Goal: Task Accomplishment & Management: Manage account settings

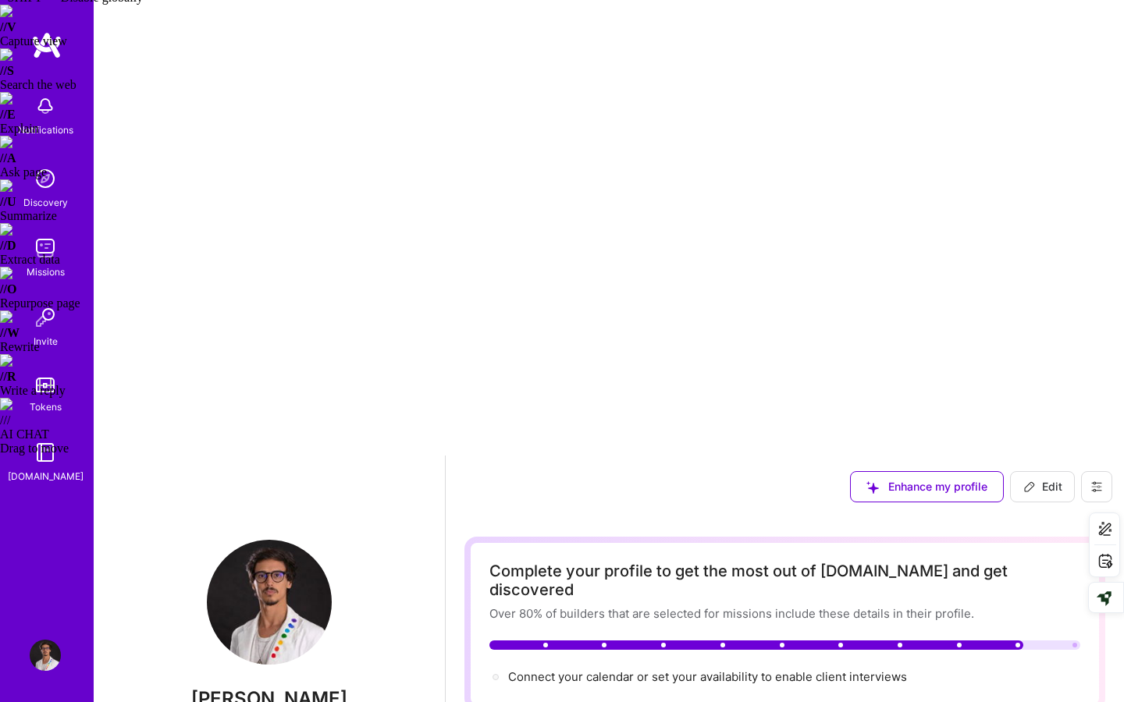
scroll to position [80, 0]
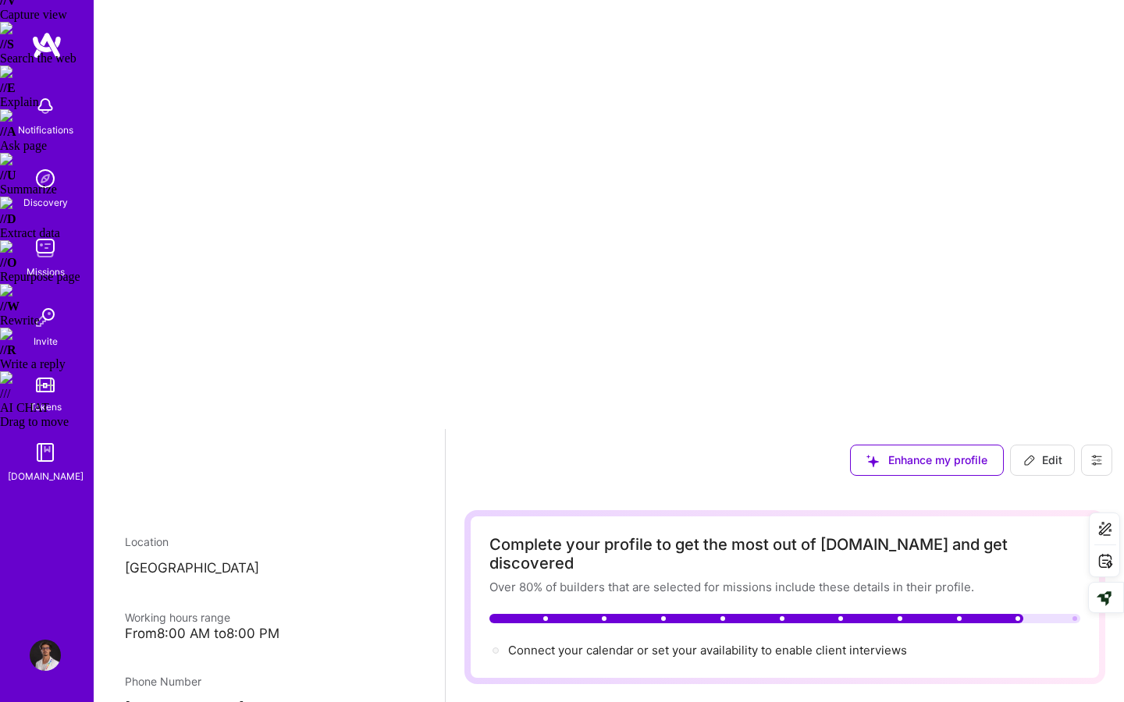
scroll to position [0, 0]
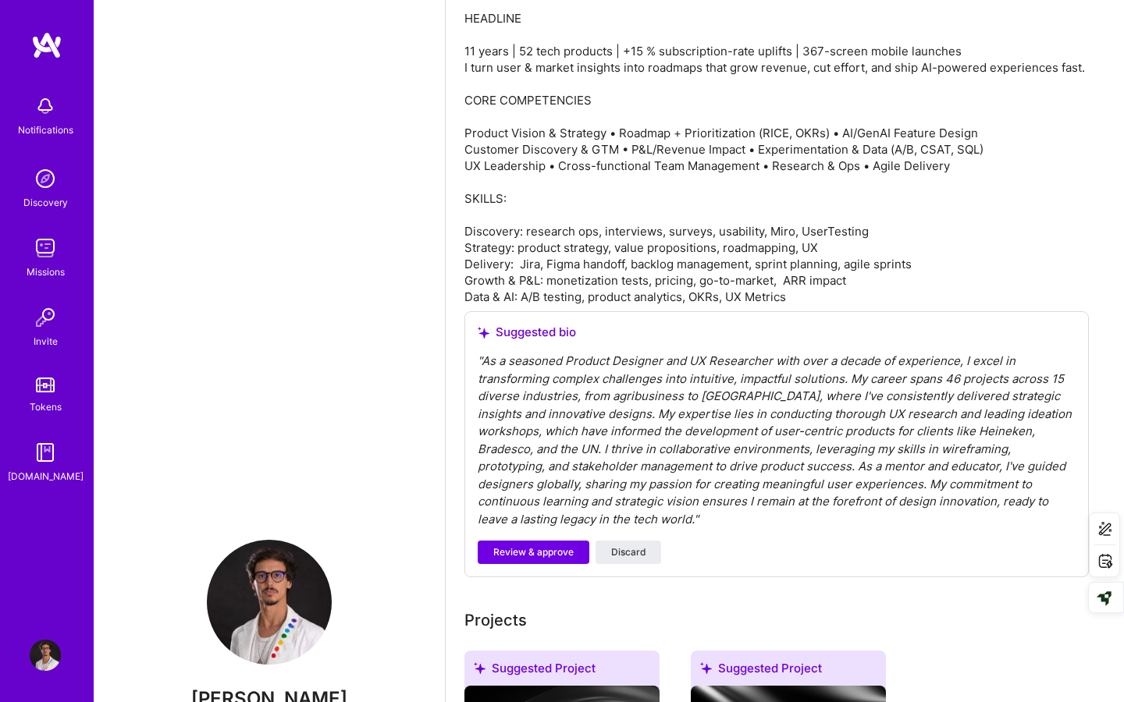
scroll to position [1041, 0]
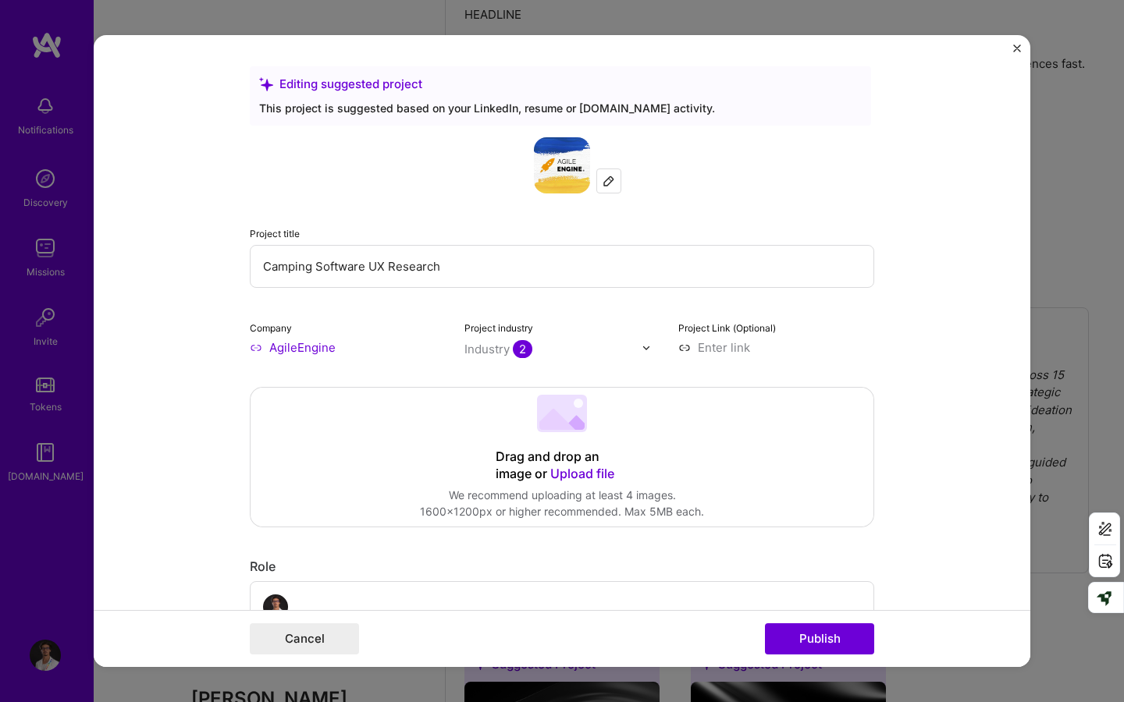
click at [371, 265] on input "Camping Software UX Research" at bounding box center [562, 266] width 624 height 43
paste input "Product Manager (With UX Research and PD Expertise)"
drag, startPoint x: 675, startPoint y: 265, endPoint x: 797, endPoint y: 268, distance: 122.5
click at [796, 268] on input "Camping Software Product Manager (With UX Research and PD Expertise)UX Research" at bounding box center [562, 266] width 624 height 43
click at [368, 268] on input "Camping Software Product Manager (With UX Research and PD Expertise)" at bounding box center [562, 266] width 624 height 43
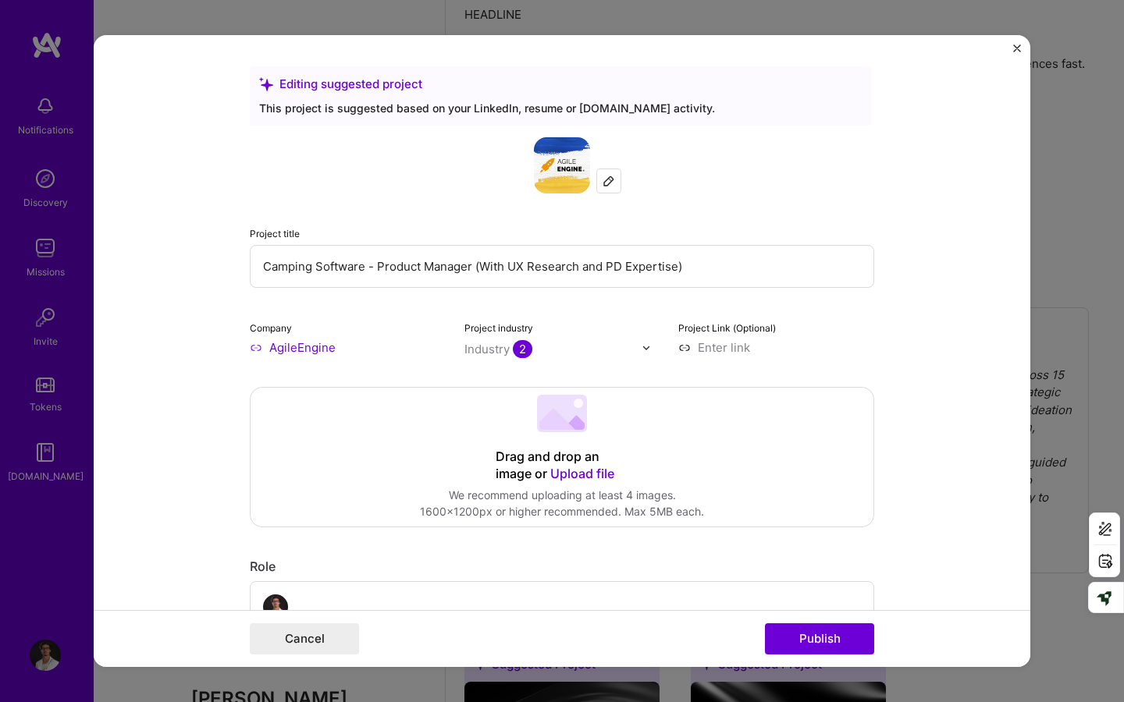
type input "Camping Software - Product Manager (With UX Research and PD Expertise)"
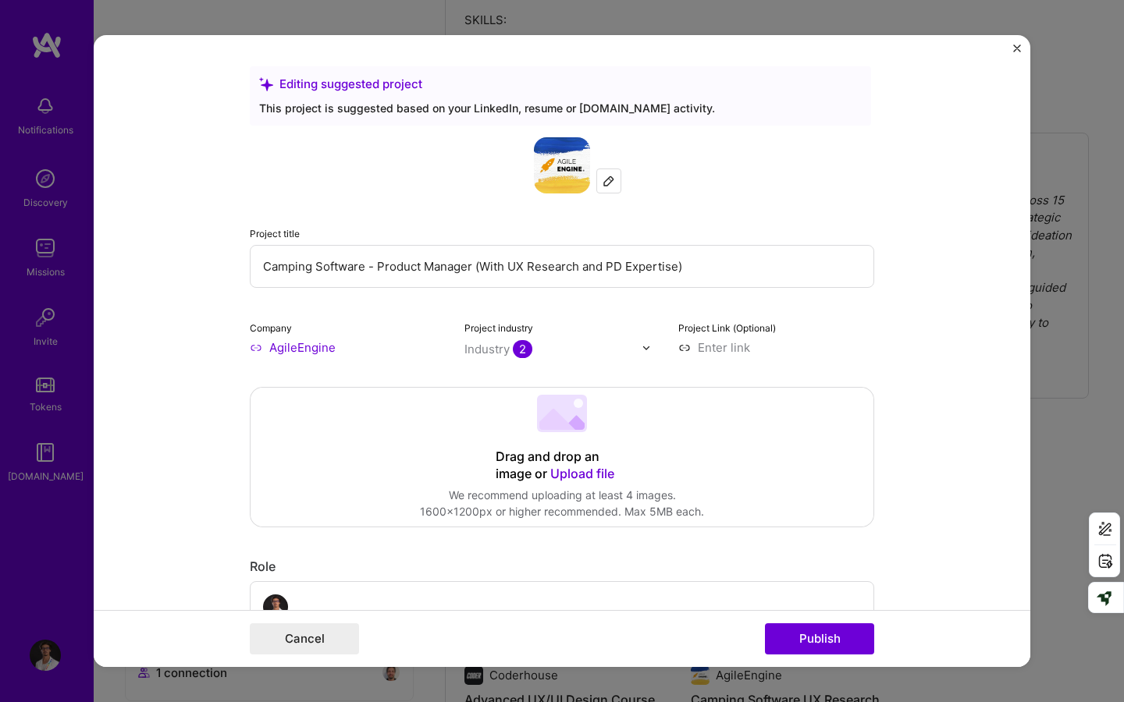
click at [287, 348] on input "AgileEngine" at bounding box center [348, 347] width 196 height 16
click at [254, 344] on input "AgileEngine" at bounding box center [348, 347] width 196 height 16
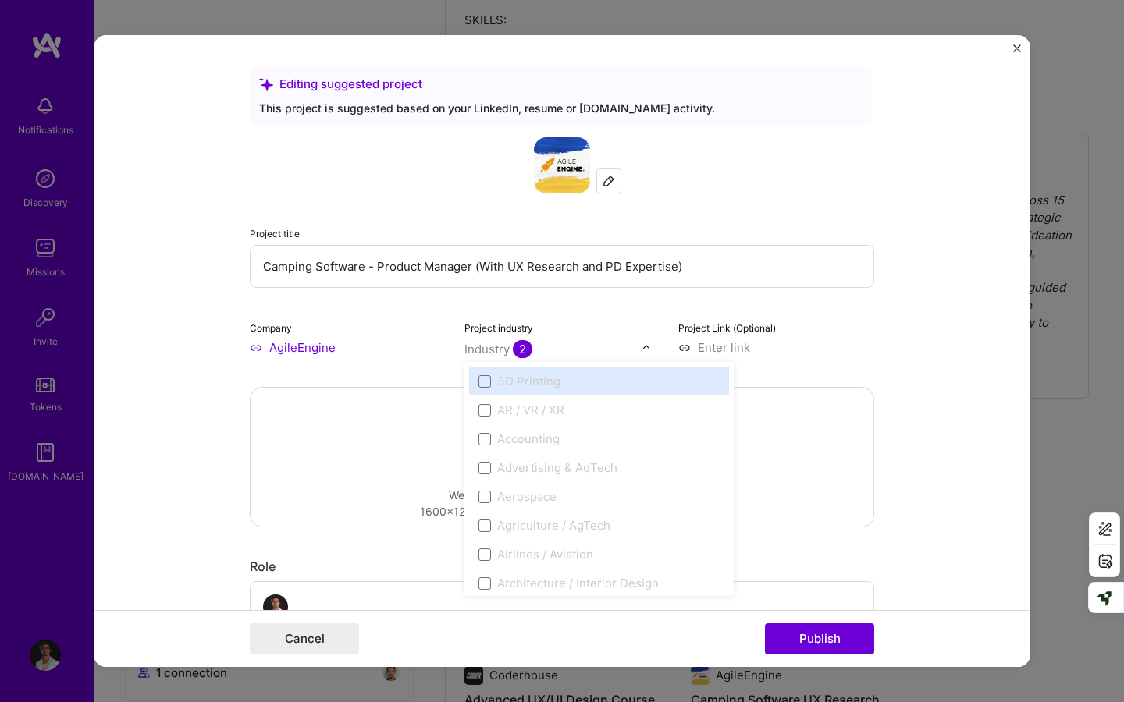
click at [474, 352] on div "Industry 2" at bounding box center [498, 349] width 68 height 16
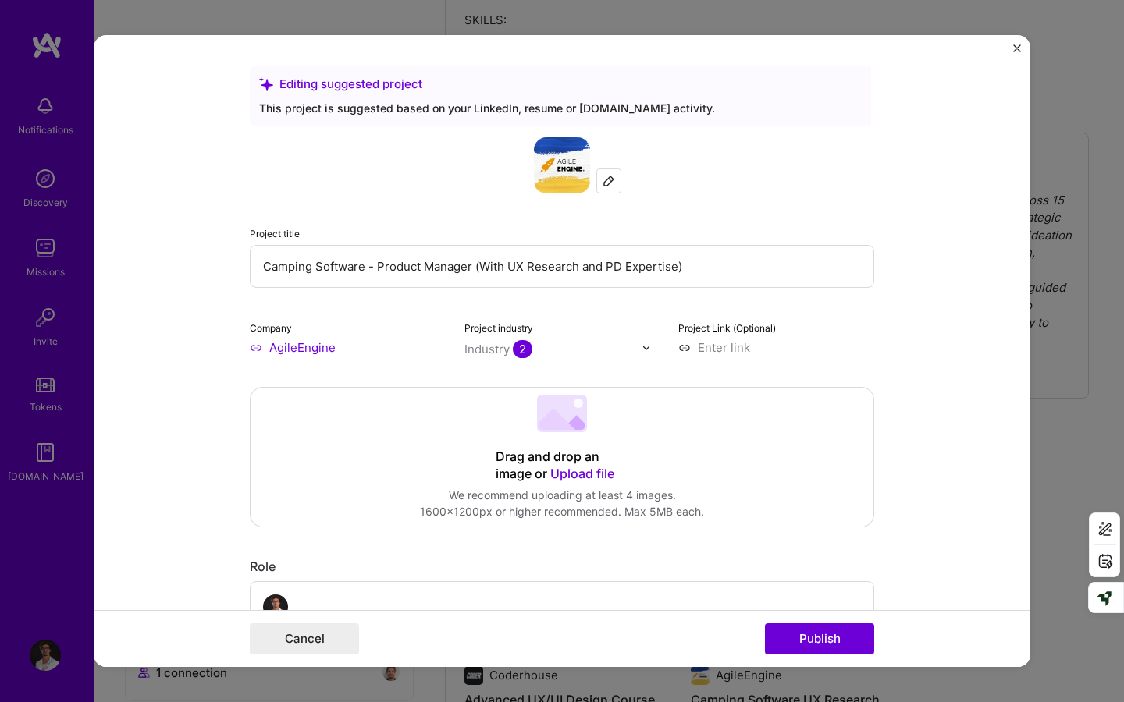
click at [409, 352] on input "AgileEngine" at bounding box center [348, 347] width 196 height 16
click at [273, 352] on input "AgileEngine" at bounding box center [348, 347] width 196 height 16
click at [252, 349] on input "AgileEngine" at bounding box center [348, 347] width 196 height 16
click at [372, 346] on input "AgileEngine" at bounding box center [348, 347] width 196 height 16
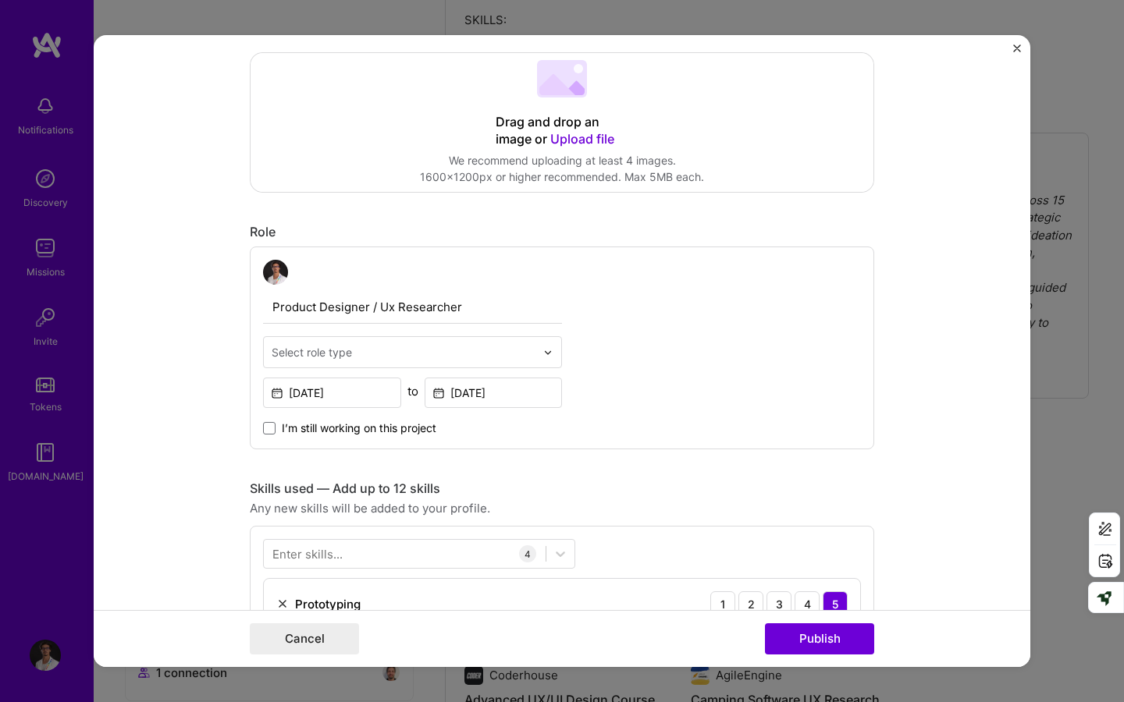
scroll to position [350, 0]
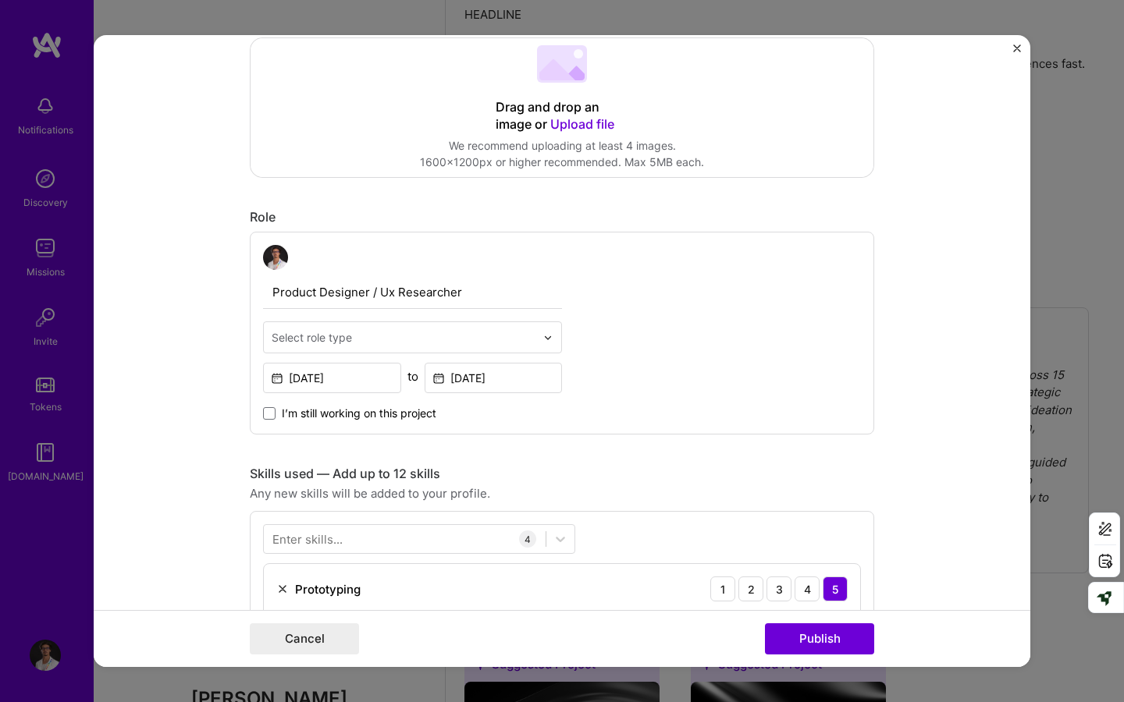
click at [421, 291] on input "Product Designer / Ux Researcher" at bounding box center [412, 292] width 299 height 33
click at [421, 321] on div "Select role type" at bounding box center [412, 337] width 299 height 32
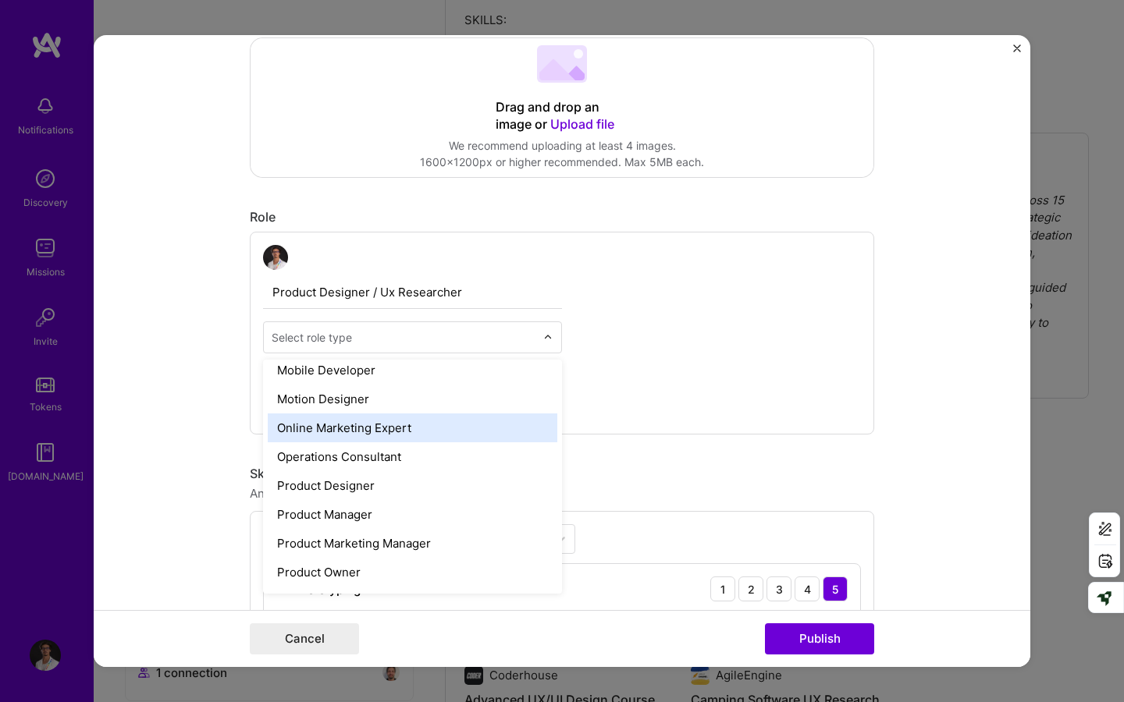
scroll to position [1311, 0]
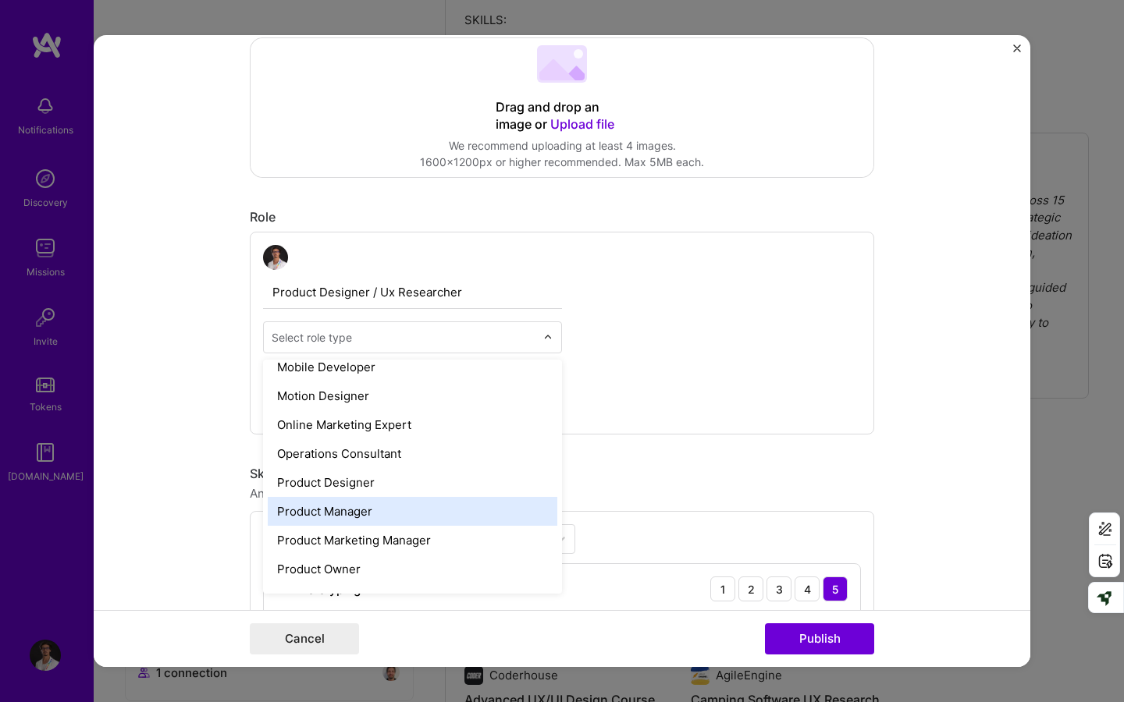
click at [470, 512] on div "Product Manager" at bounding box center [412, 511] width 289 height 29
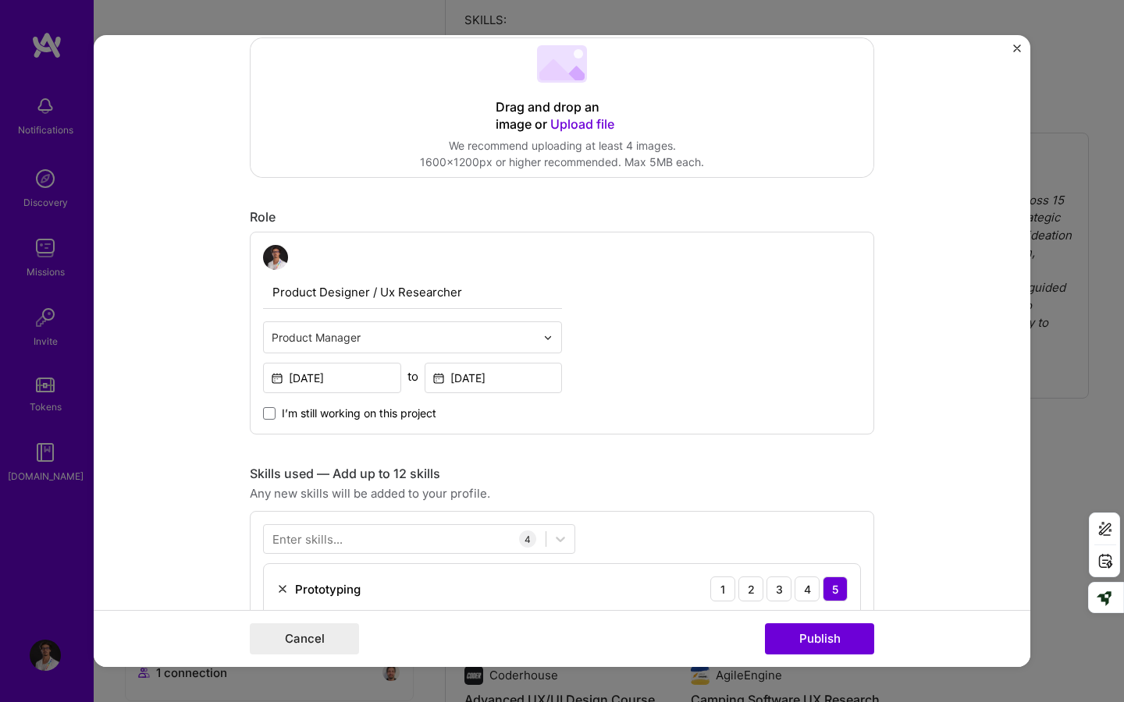
click at [273, 294] on input "Product Designer / Ux Researcher" at bounding box center [412, 292] width 299 height 33
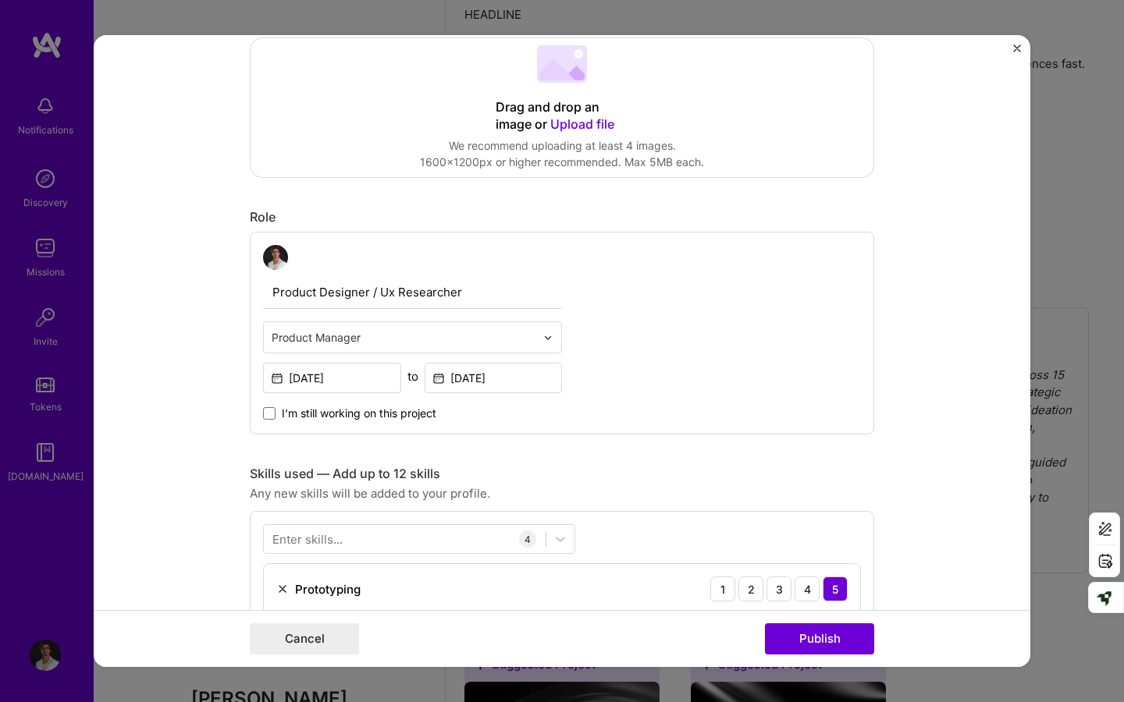
paste input "Product Manager (With UX Research and PD Expertise)"
type input "Product Manager (With UX Research and PD Expertise)Product Designer / Ux Resear…"
click at [648, 373] on div "Product Manager (With UX Research and PD Expertise)Product Designer / Ux Resear…" at bounding box center [562, 333] width 624 height 203
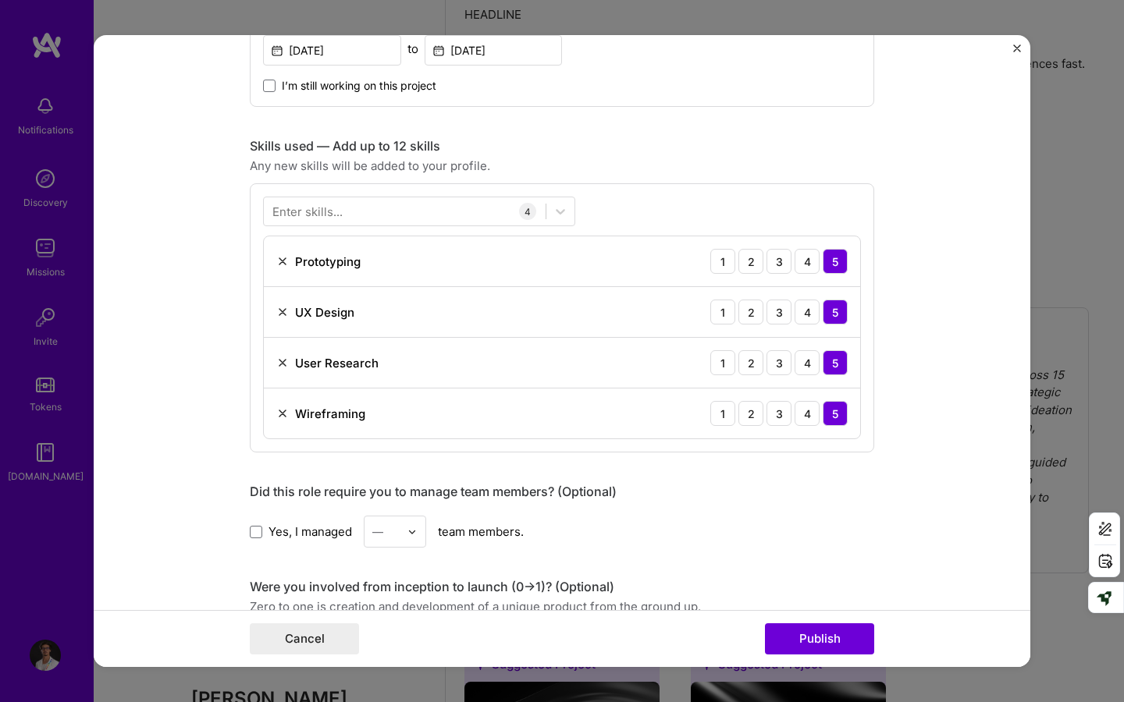
scroll to position [682, 0]
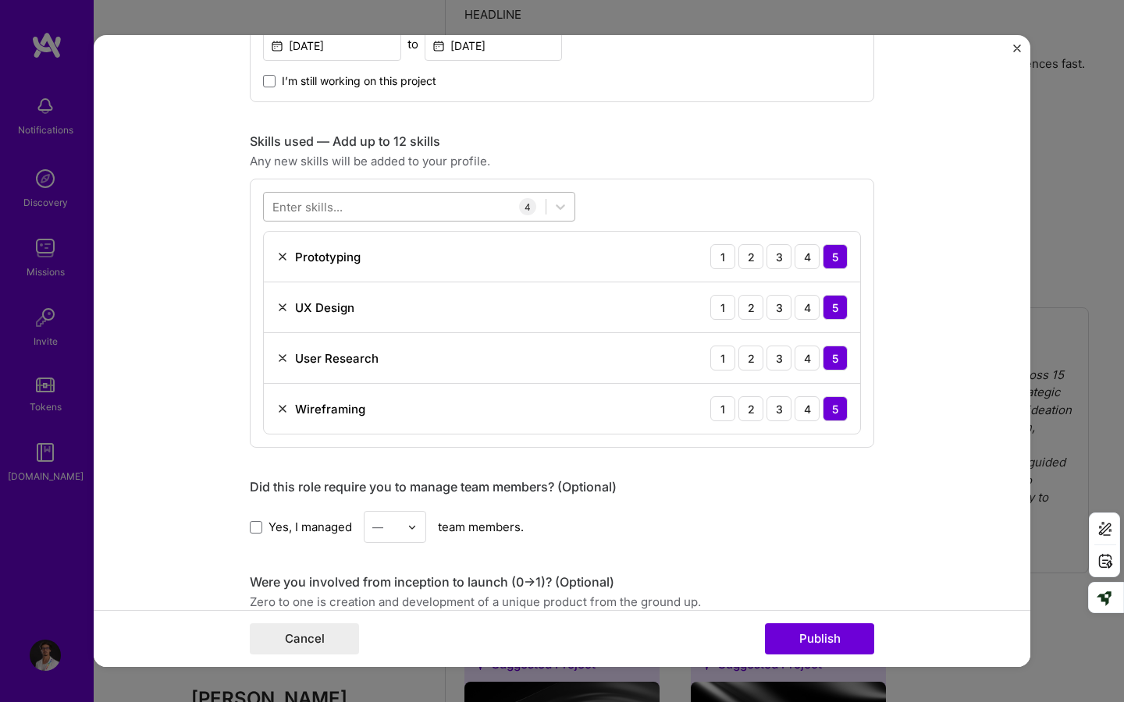
click at [469, 215] on div at bounding box center [405, 207] width 282 height 26
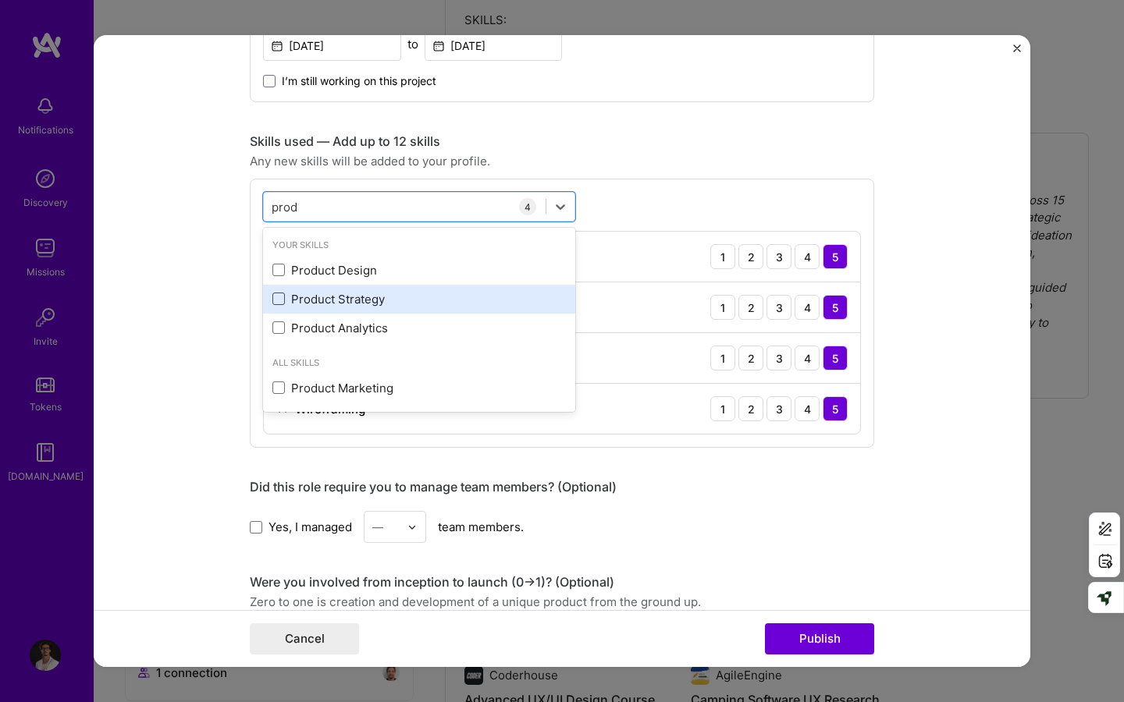
click at [277, 304] on span at bounding box center [278, 299] width 12 height 12
click at [0, 0] on input "checkbox" at bounding box center [0, 0] width 0 height 0
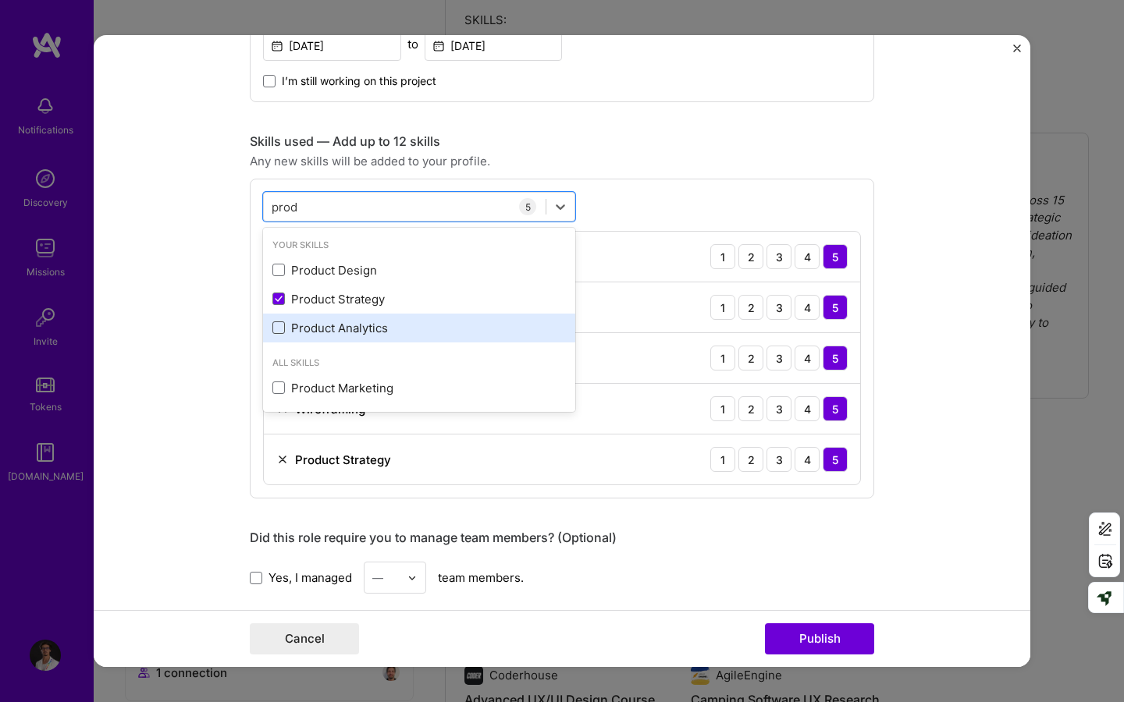
click at [276, 325] on span at bounding box center [278, 327] width 12 height 12
click at [0, 0] on input "checkbox" at bounding box center [0, 0] width 0 height 0
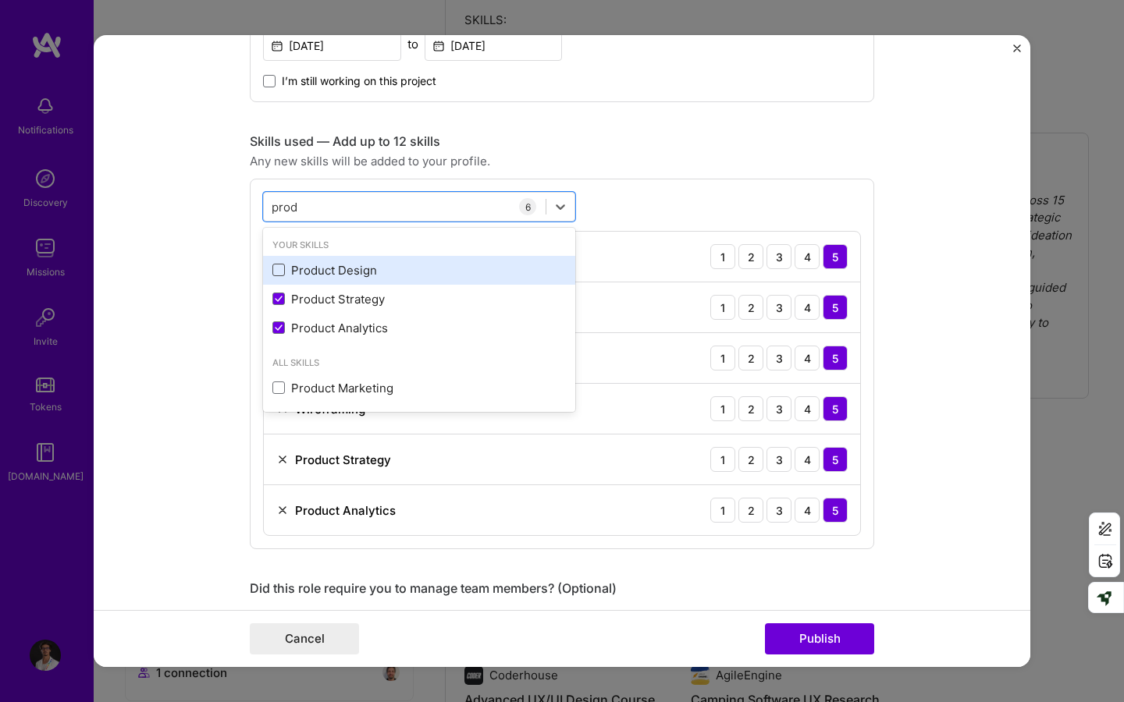
click at [282, 275] on span at bounding box center [278, 270] width 12 height 12
click at [0, 0] on input "checkbox" at bounding box center [0, 0] width 0 height 0
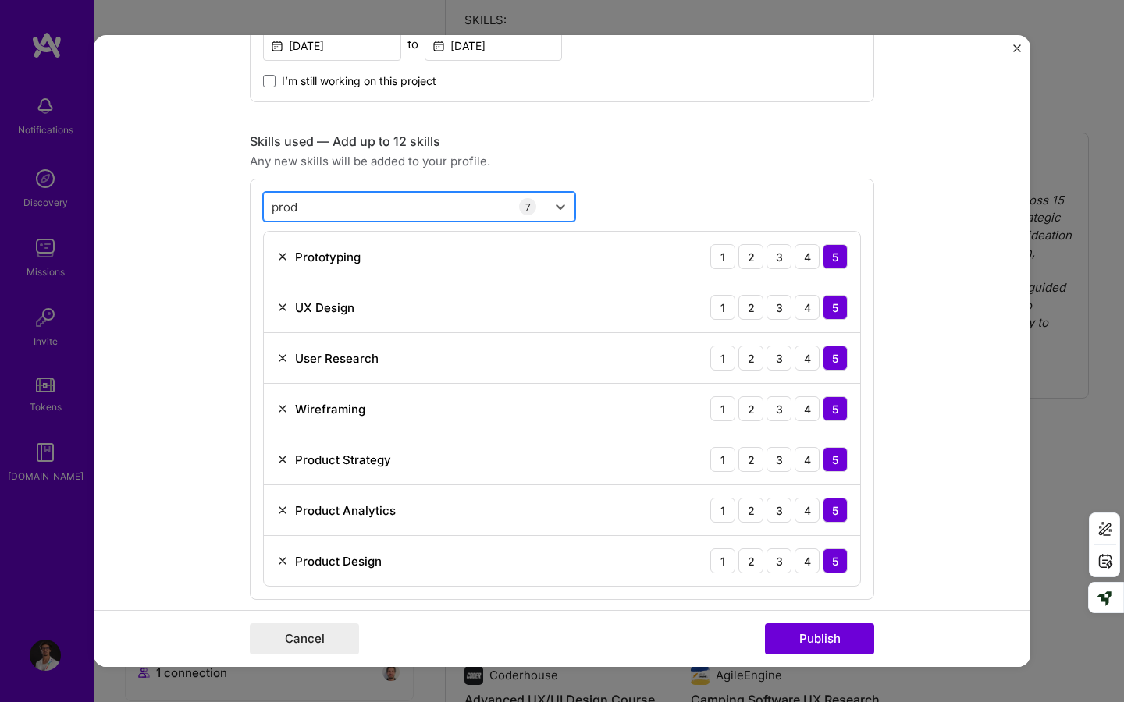
click at [341, 201] on div "prod prod" at bounding box center [405, 207] width 282 height 26
drag, startPoint x: 310, startPoint y: 207, endPoint x: 251, endPoint y: 205, distance: 58.5
click at [251, 205] on div "option Product Design, selected. Select is focused ,type to refine list, press …" at bounding box center [562, 389] width 624 height 421
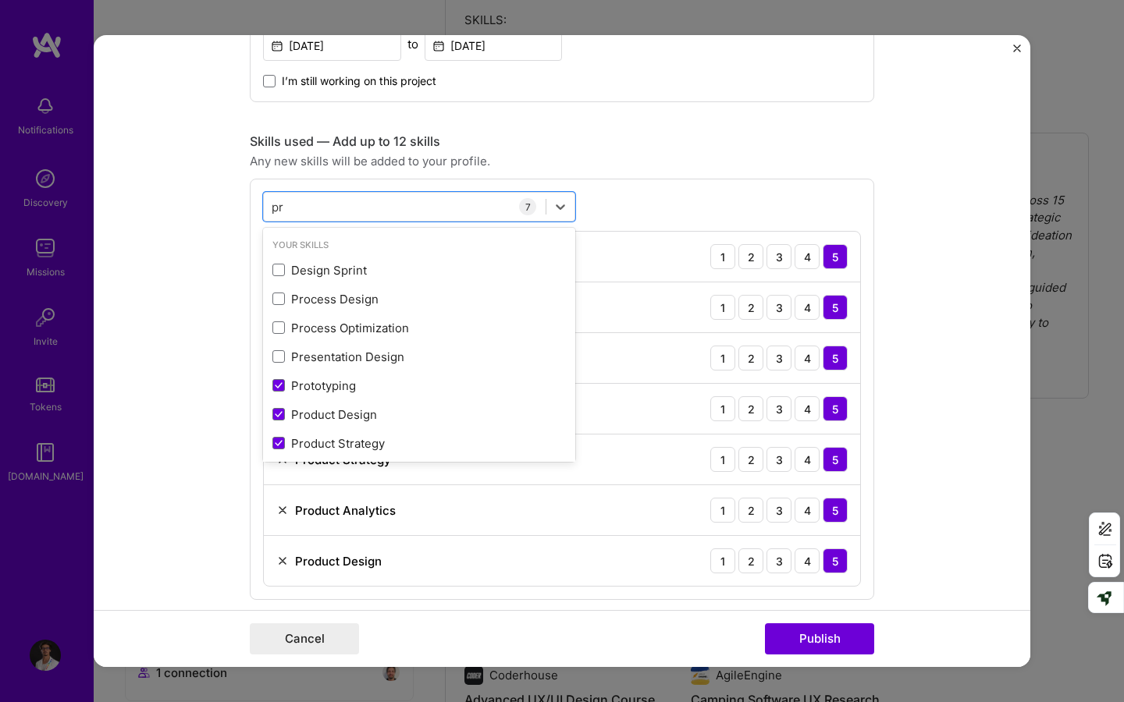
type input "p"
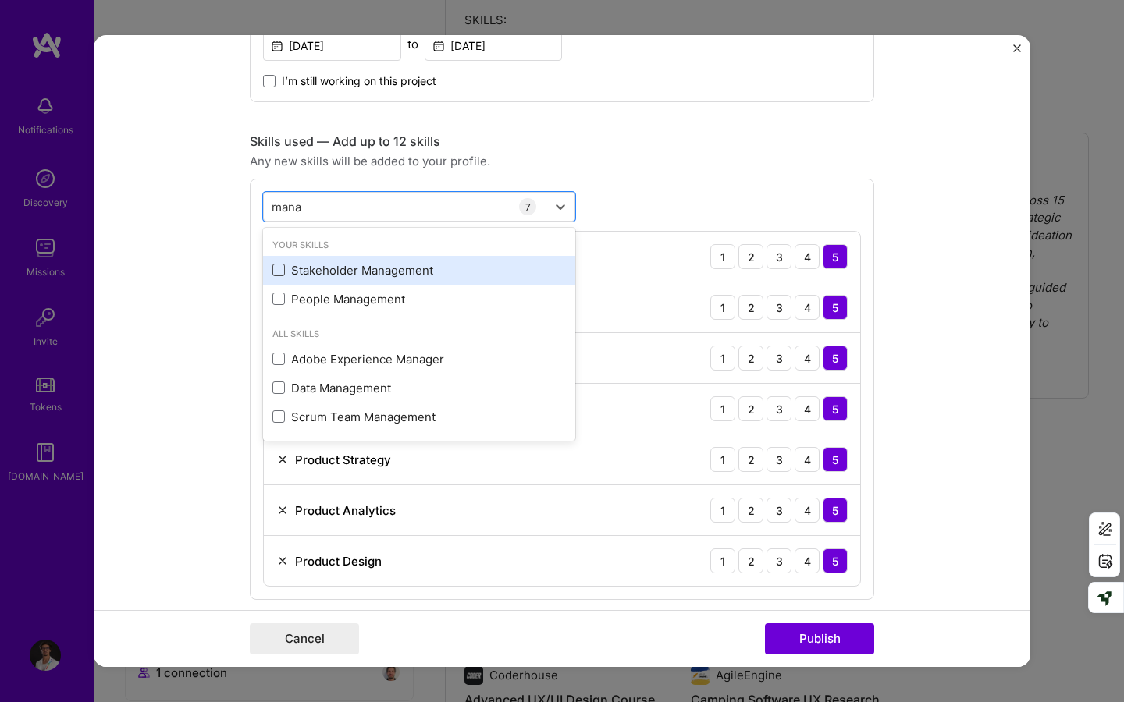
click at [284, 270] on span at bounding box center [278, 270] width 12 height 12
click at [0, 0] on input "checkbox" at bounding box center [0, 0] width 0 height 0
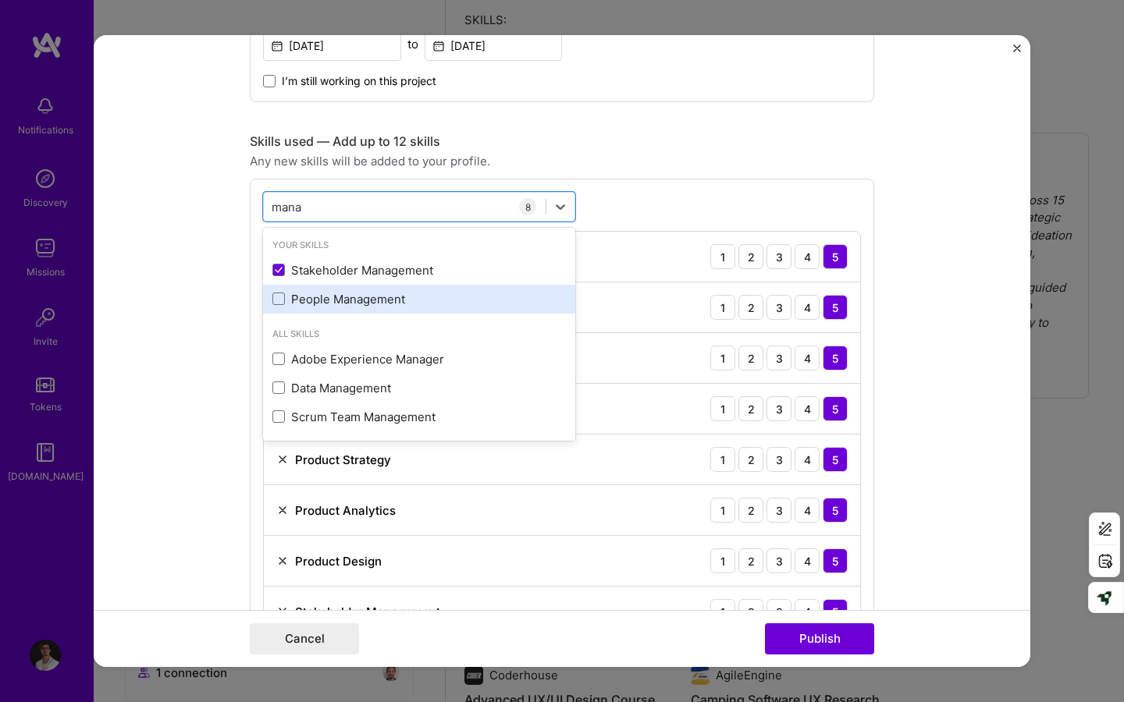
click at [280, 289] on div "People Management" at bounding box center [419, 299] width 312 height 29
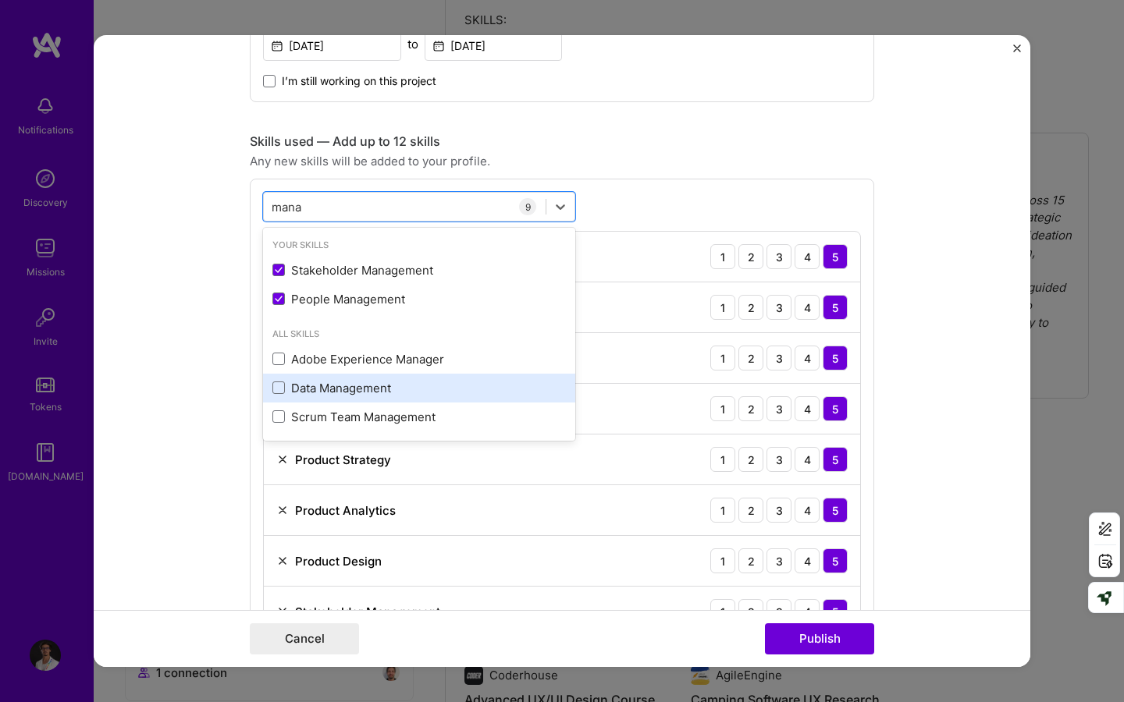
click at [441, 383] on div "Data Management" at bounding box center [418, 388] width 293 height 16
type input "mana"
click at [670, 211] on div "option Data Management, selected. option People Management selected, 0 of 2. 5 …" at bounding box center [562, 465] width 624 height 573
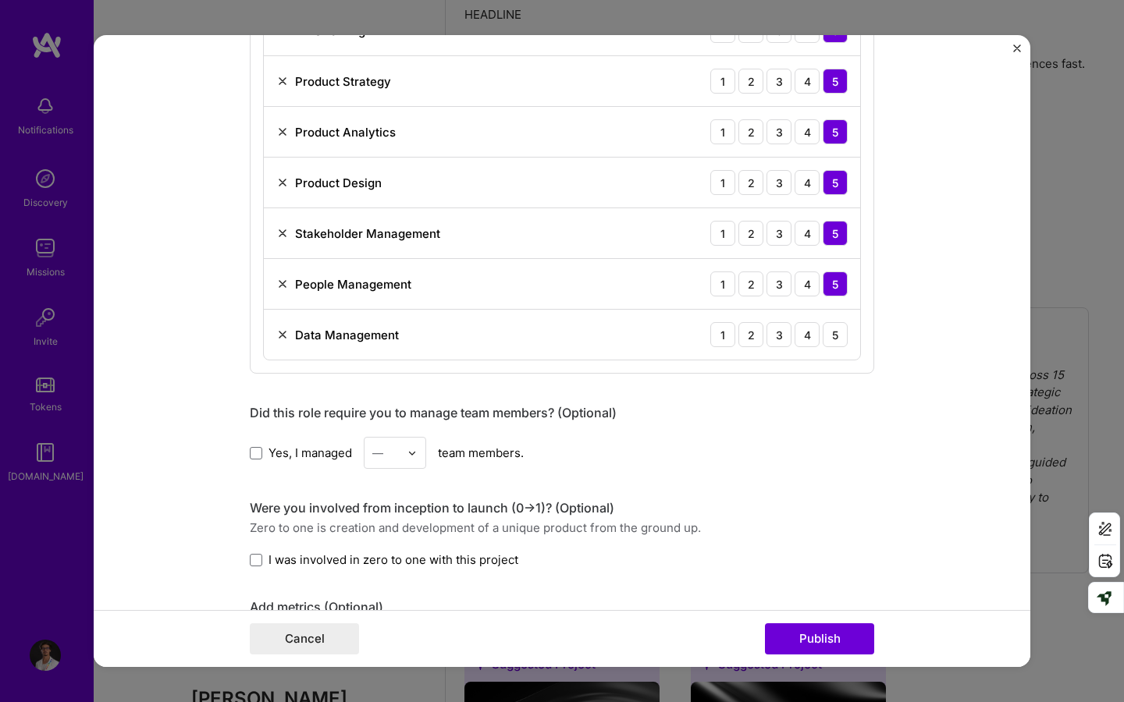
scroll to position [1123, 0]
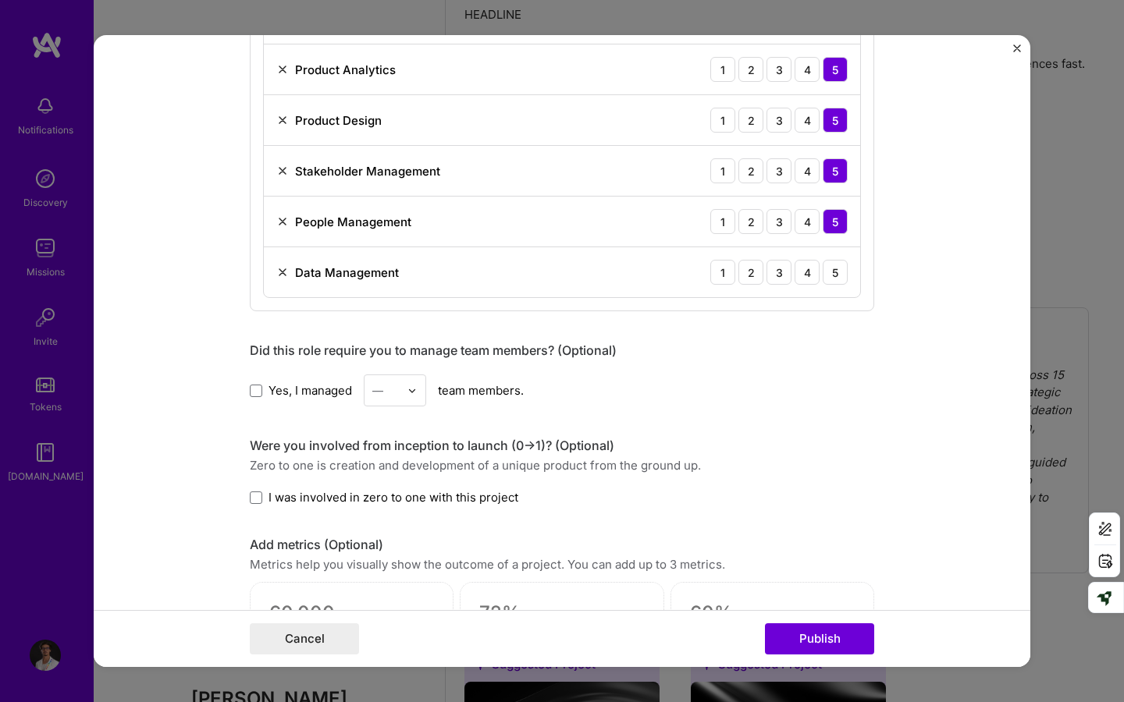
click at [265, 392] on label "Yes, I managed" at bounding box center [301, 390] width 102 height 16
click at [0, 0] on input "Yes, I managed" at bounding box center [0, 0] width 0 height 0
click at [385, 395] on input "text" at bounding box center [385, 390] width 27 height 16
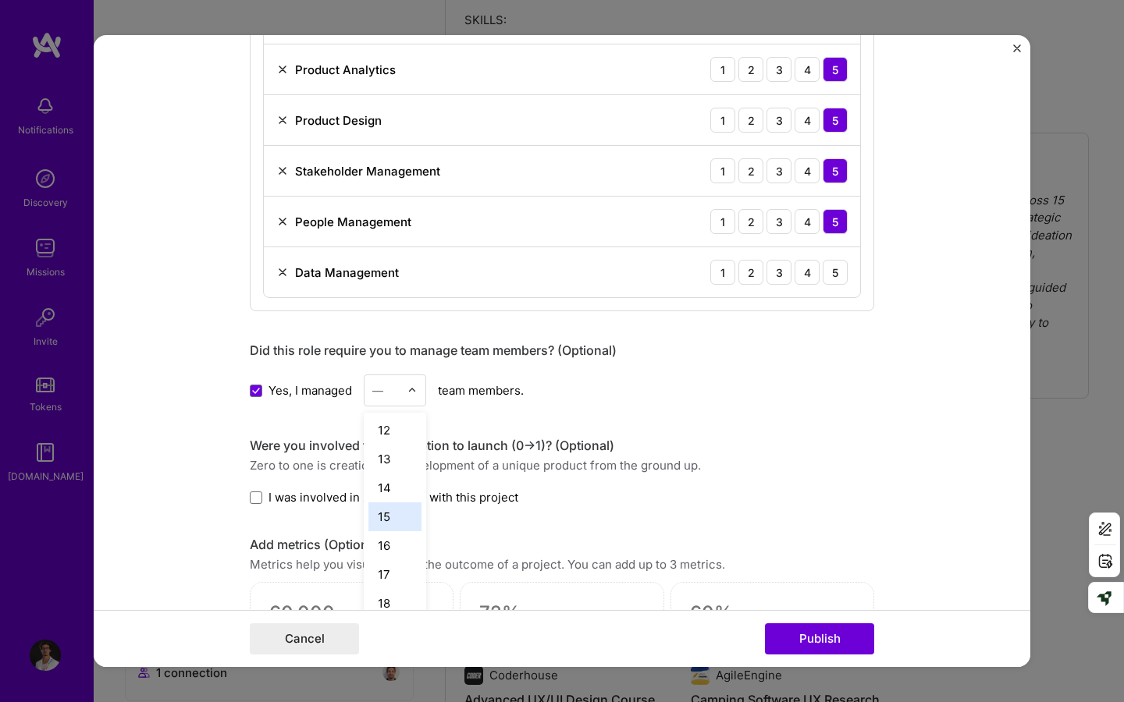
scroll to position [318, 0]
click at [395, 583] on div "18" at bounding box center [394, 604] width 53 height 29
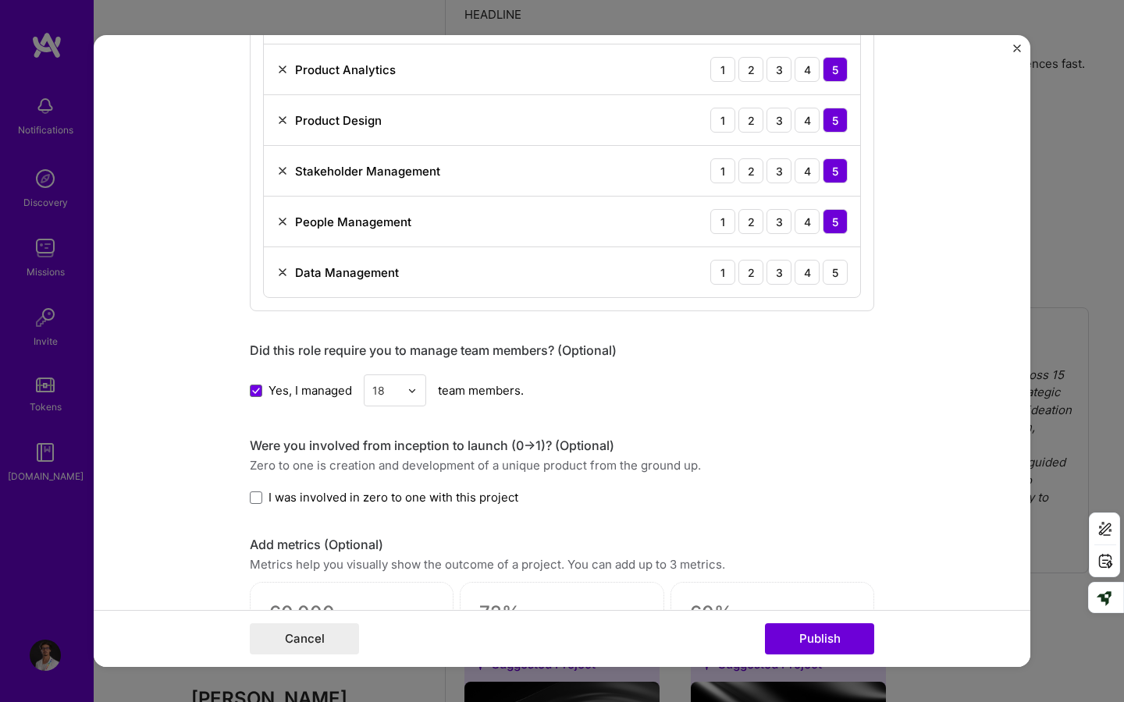
click at [694, 416] on div "Editing suggested project This project is suggested based on your LinkedIn, res…" at bounding box center [562, 87] width 624 height 2287
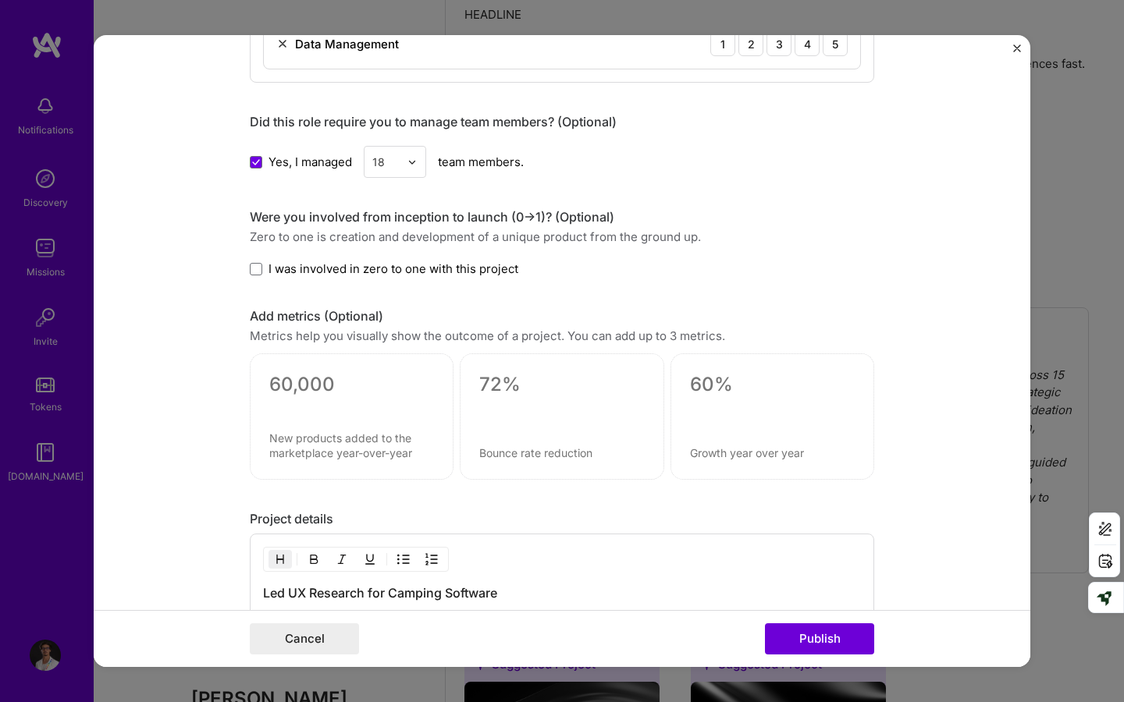
scroll to position [1352, 0]
click at [324, 449] on textarea at bounding box center [351, 445] width 165 height 30
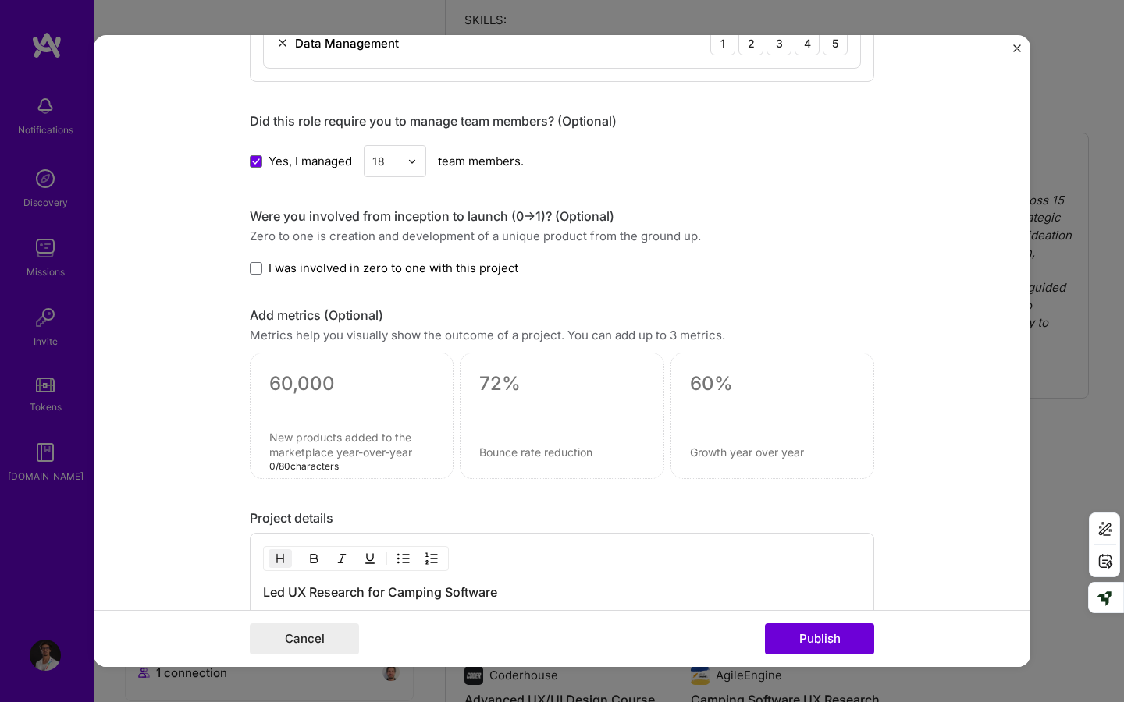
paste textarea
click at [301, 387] on textarea at bounding box center [351, 383] width 165 height 23
paste textarea "helped discover actionable findings with real customers"
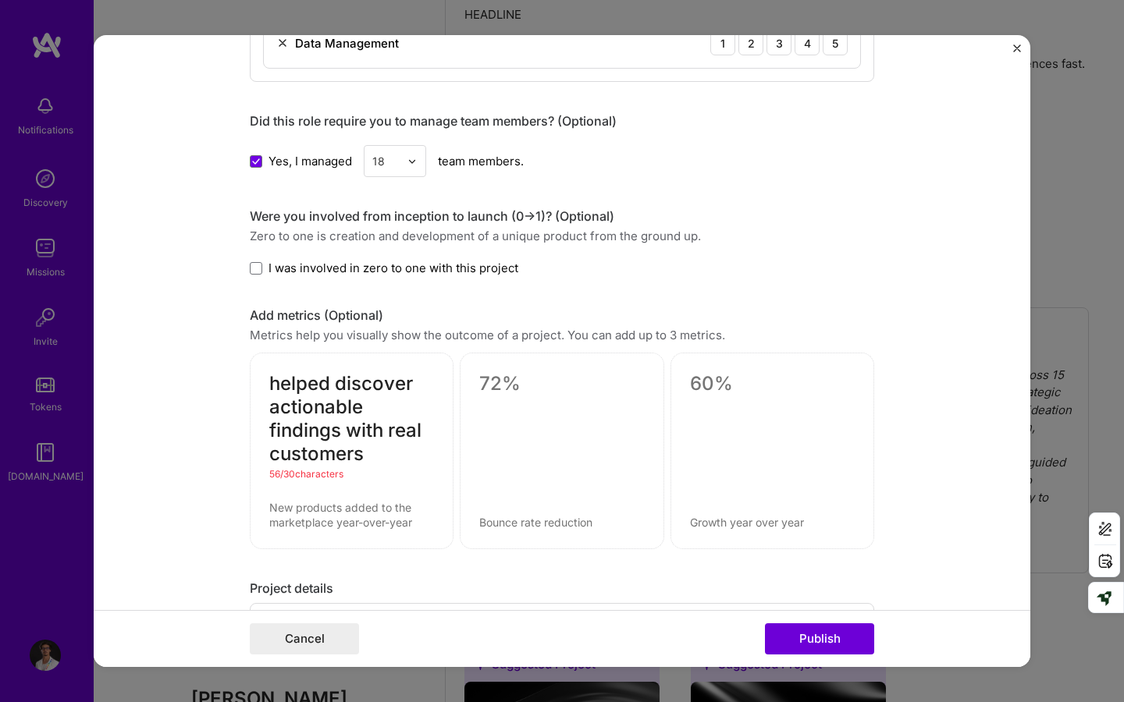
drag, startPoint x: 337, startPoint y: 385, endPoint x: 173, endPoint y: 371, distance: 164.5
click at [173, 371] on form "Editing suggested project This project is suggested based on your LinkedIn, res…" at bounding box center [562, 351] width 936 height 632
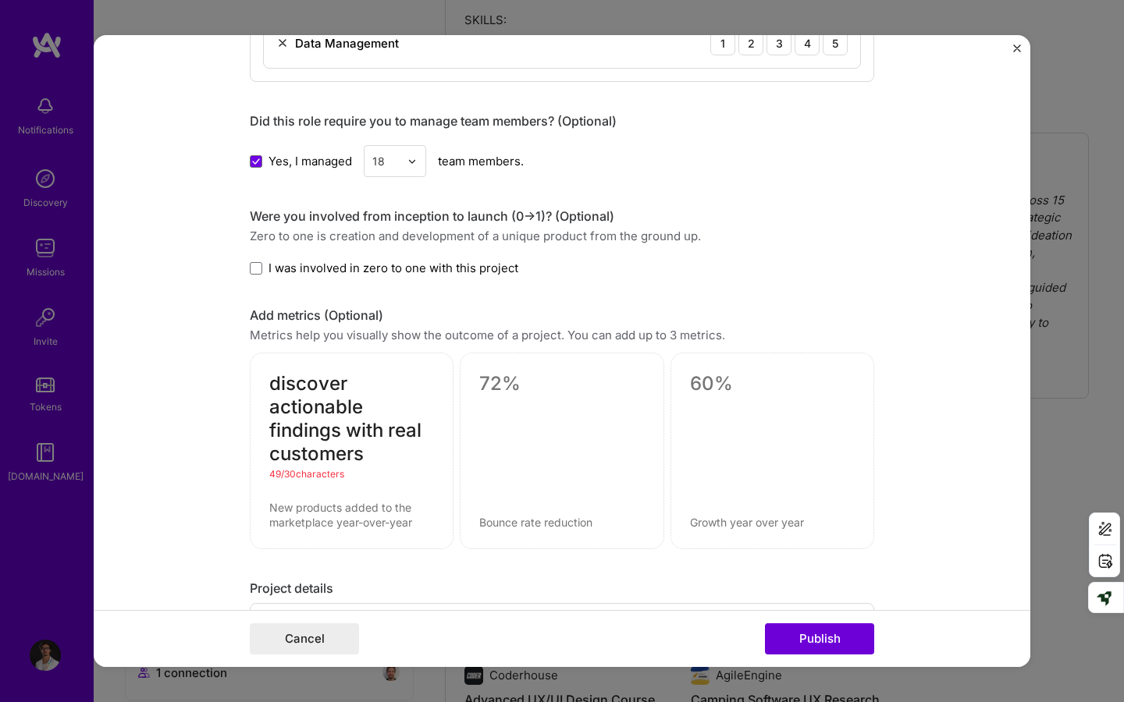
click at [333, 431] on textarea "discover actionable findings with real customers" at bounding box center [351, 419] width 165 height 94
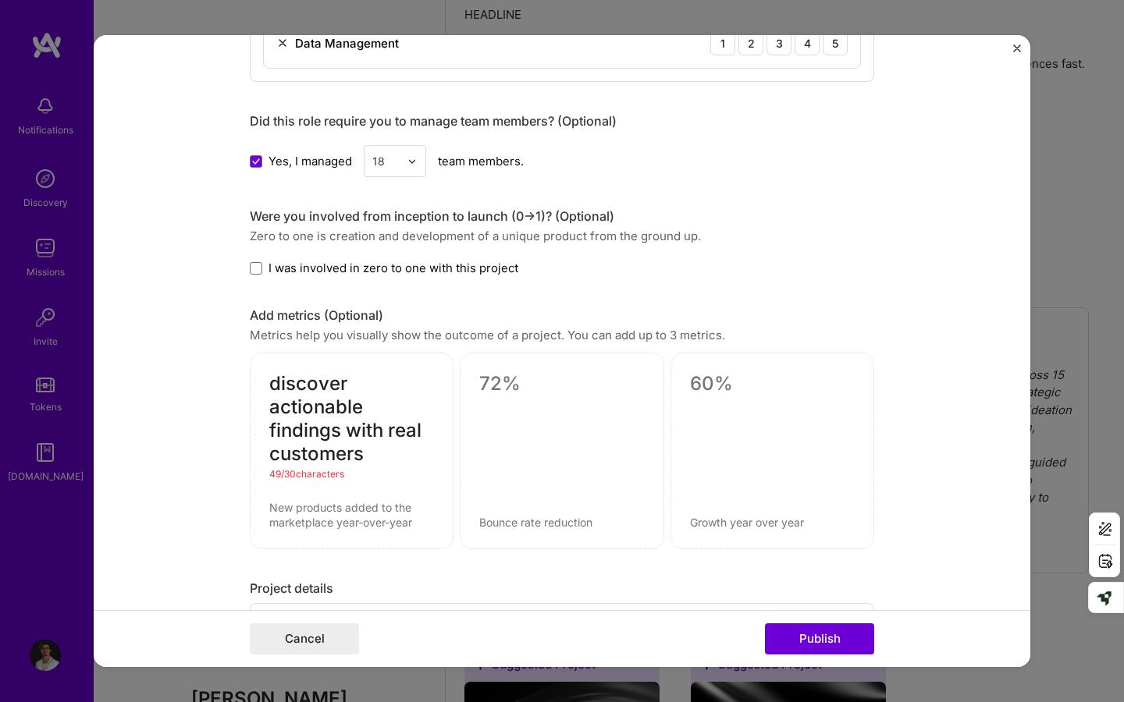
drag, startPoint x: 391, startPoint y: 429, endPoint x: 425, endPoint y: 429, distance: 34.3
click at [425, 429] on textarea "discover actionable findings with real customers" at bounding box center [351, 419] width 165 height 94
drag, startPoint x: 349, startPoint y: 428, endPoint x: 367, endPoint y: 453, distance: 30.1
click at [367, 453] on textarea "discover actionable findings with customers" at bounding box center [351, 419] width 165 height 94
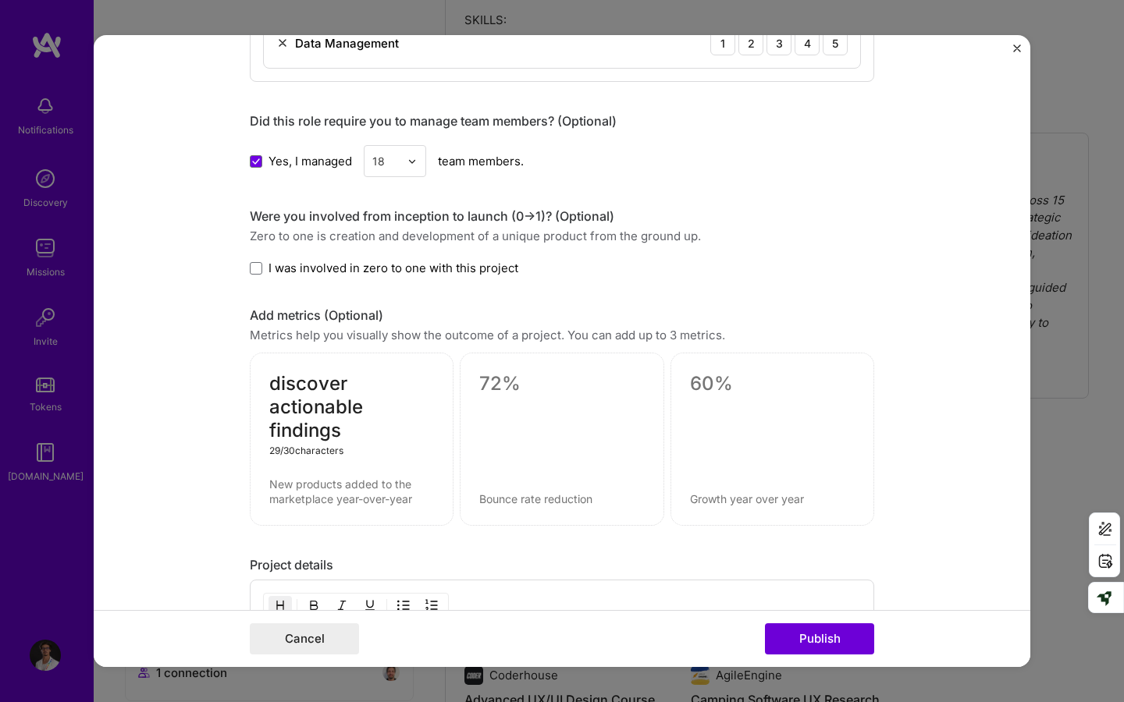
click at [271, 410] on textarea "discover actionable findings" at bounding box center [351, 407] width 165 height 70
click at [357, 390] on textarea "discover actionable findings" at bounding box center [351, 407] width 165 height 70
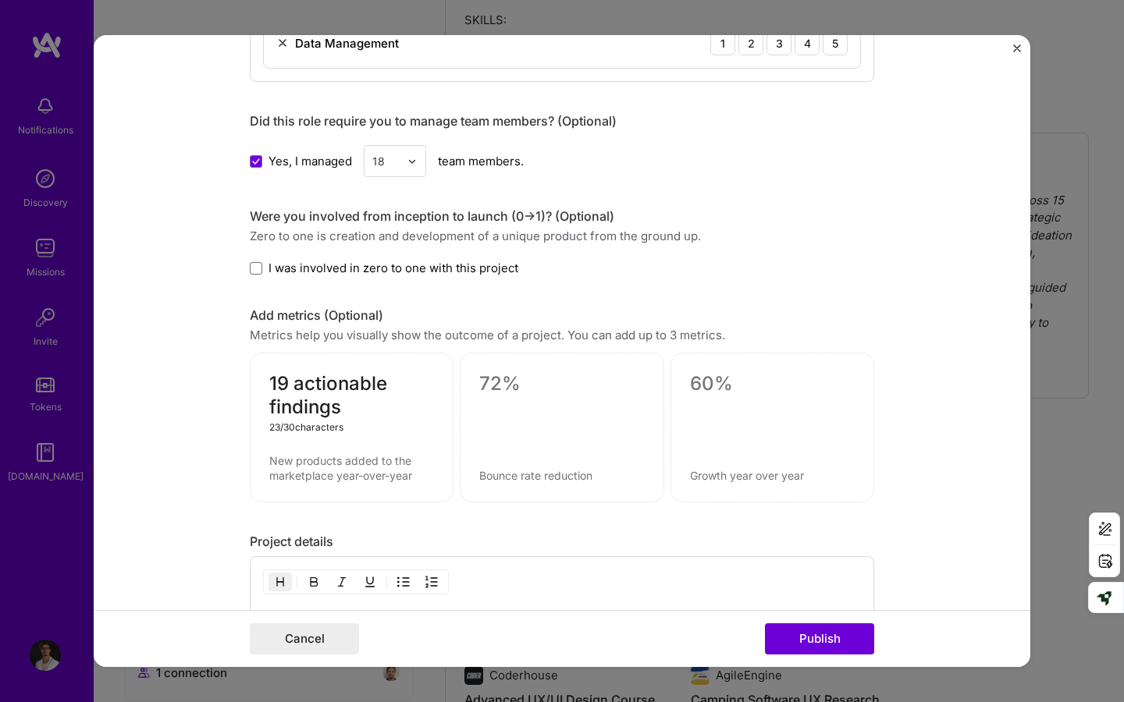
type textarea "19 actionable findings"
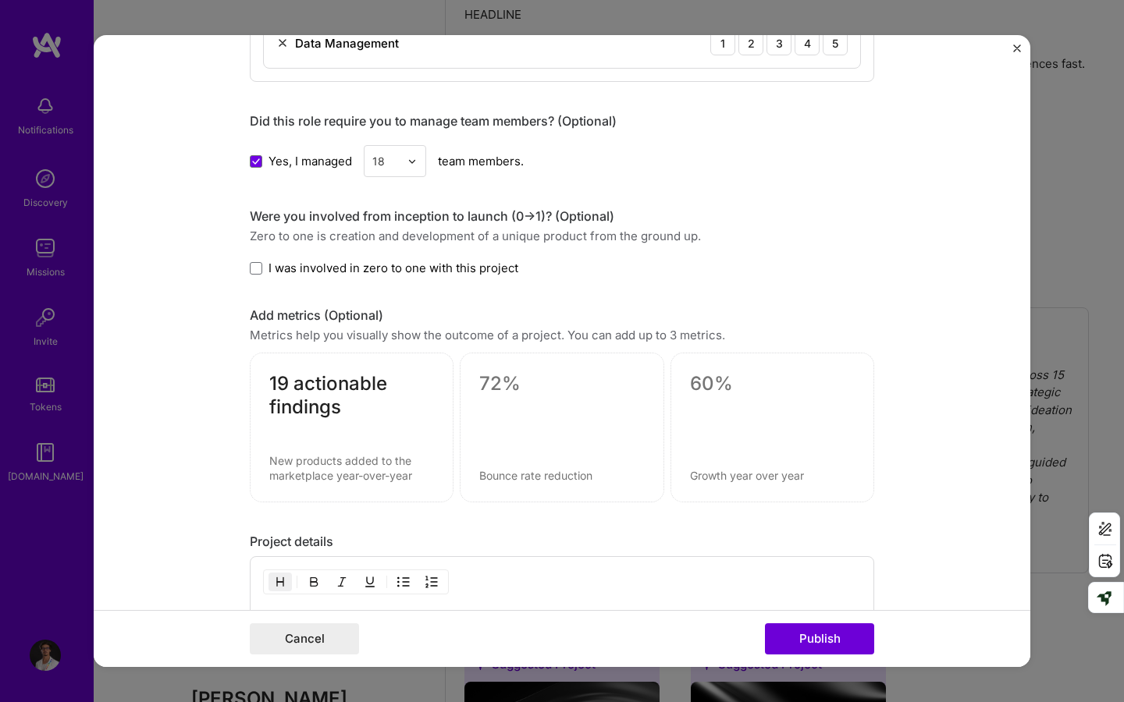
click at [530, 412] on div at bounding box center [562, 428] width 204 height 150
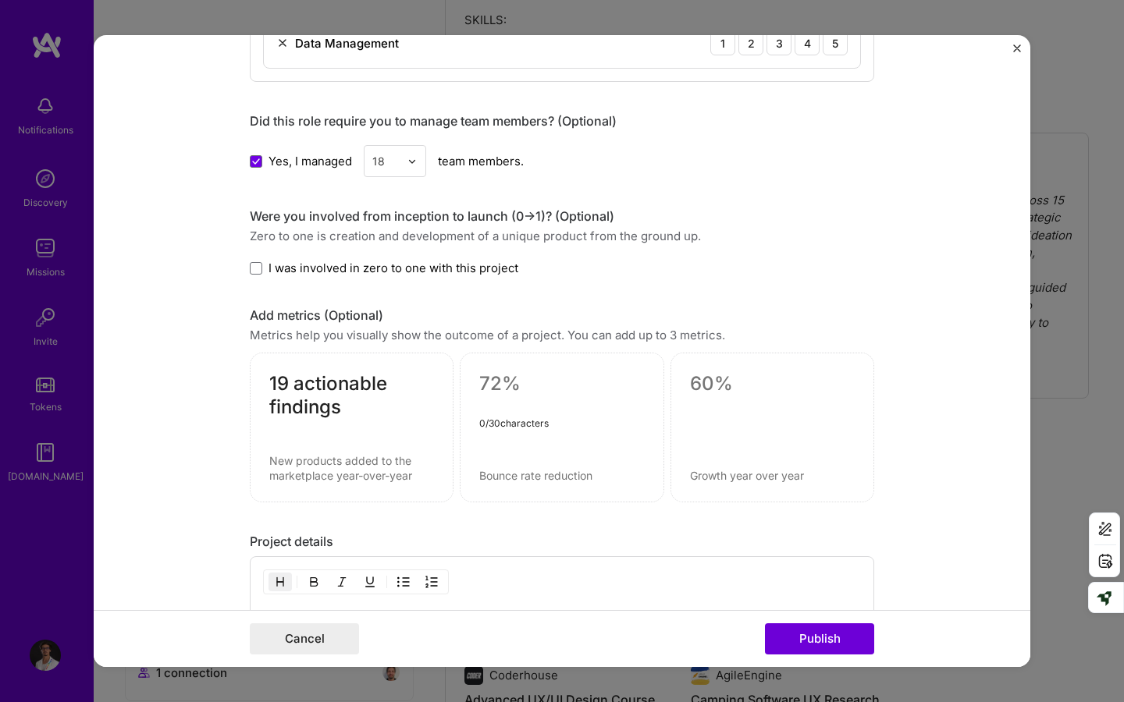
click at [517, 391] on textarea at bounding box center [561, 383] width 165 height 23
paste textarea "prioritize the development of two software"
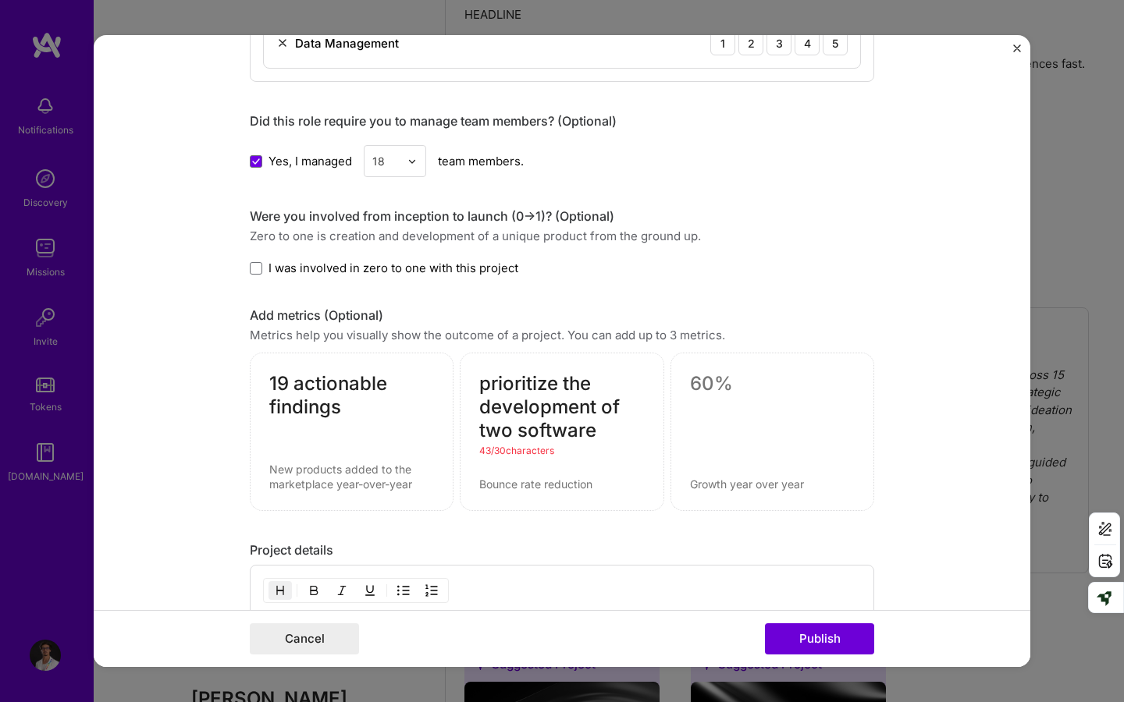
drag, startPoint x: 594, startPoint y: 385, endPoint x: 564, endPoint y: 383, distance: 29.7
click at [564, 383] on textarea "prioritize the development of two software" at bounding box center [561, 407] width 165 height 70
drag, startPoint x: 510, startPoint y: 427, endPoint x: 485, endPoint y: 428, distance: 25.8
click at [485, 428] on textarea "prioritize the development of two software" at bounding box center [561, 407] width 165 height 70
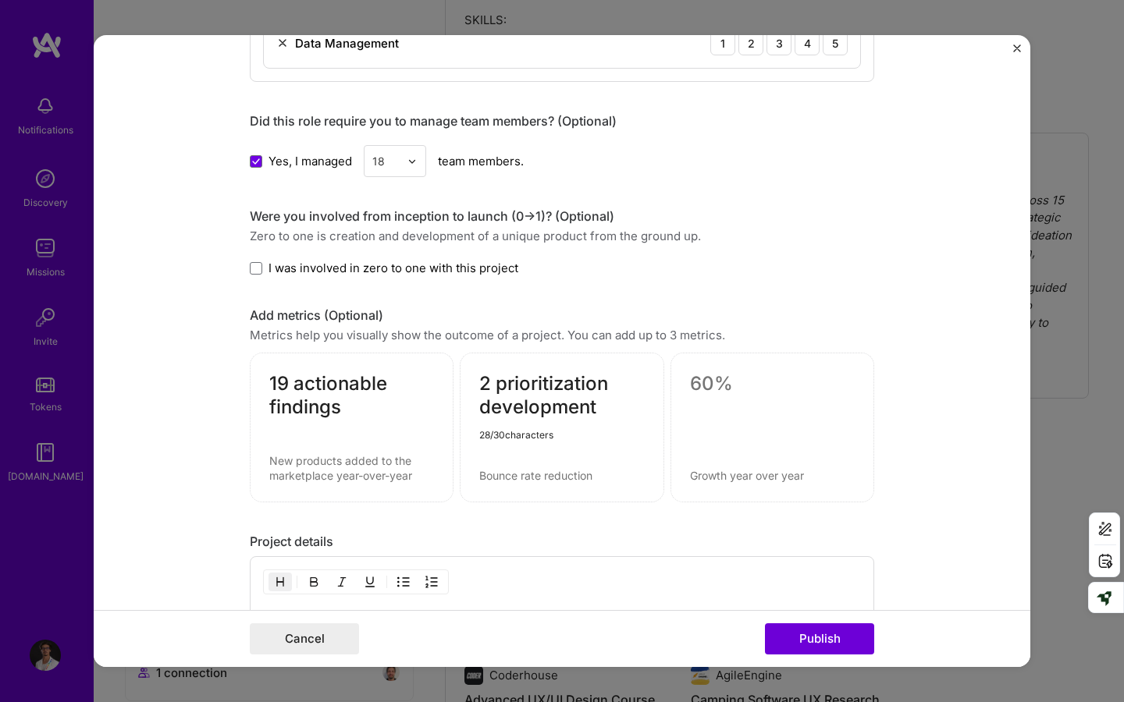
click at [532, 400] on textarea "2 prioritization development" at bounding box center [561, 395] width 165 height 47
type textarea "2 prioritization development"
click at [295, 468] on textarea at bounding box center [351, 468] width 165 height 30
paste textarea "Recruited team members with C-level directors"
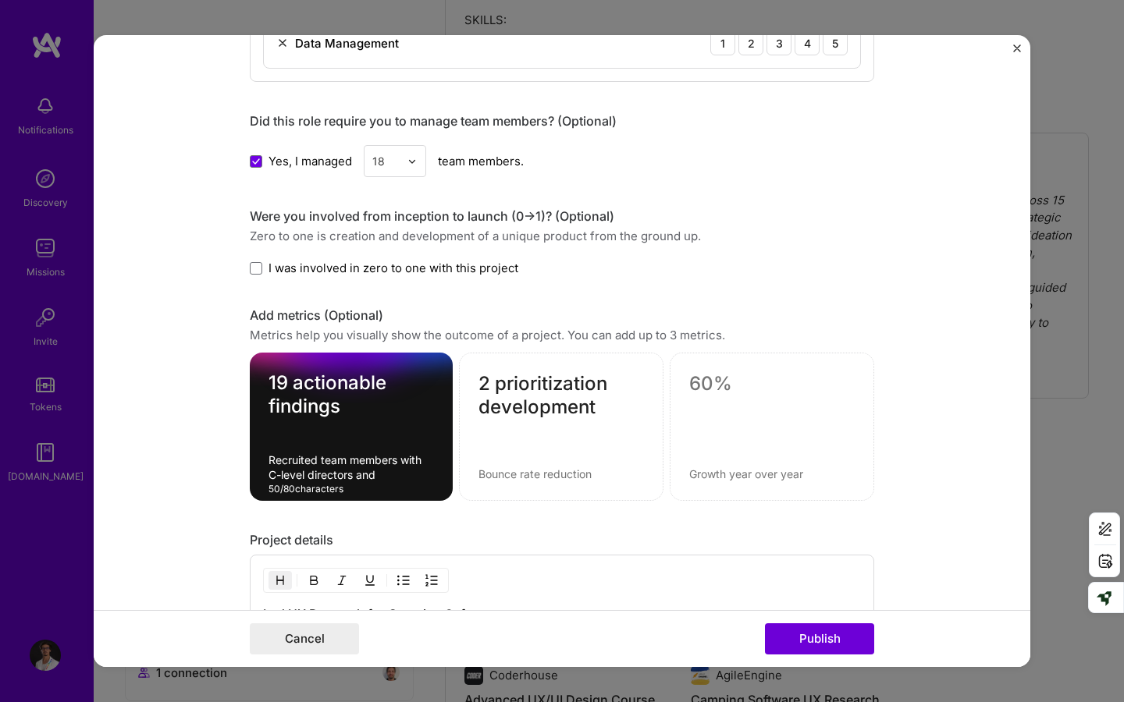
click at [346, 467] on textarea "Recruited team members with C-level directors and" at bounding box center [350, 468] width 165 height 30
drag, startPoint x: 360, startPoint y: 474, endPoint x: 390, endPoint y: 481, distance: 31.1
click at [390, 481] on textarea "Recruited team members with C-level directors and" at bounding box center [350, 468] width 165 height 30
paste textarea "conducted online user interviews,"
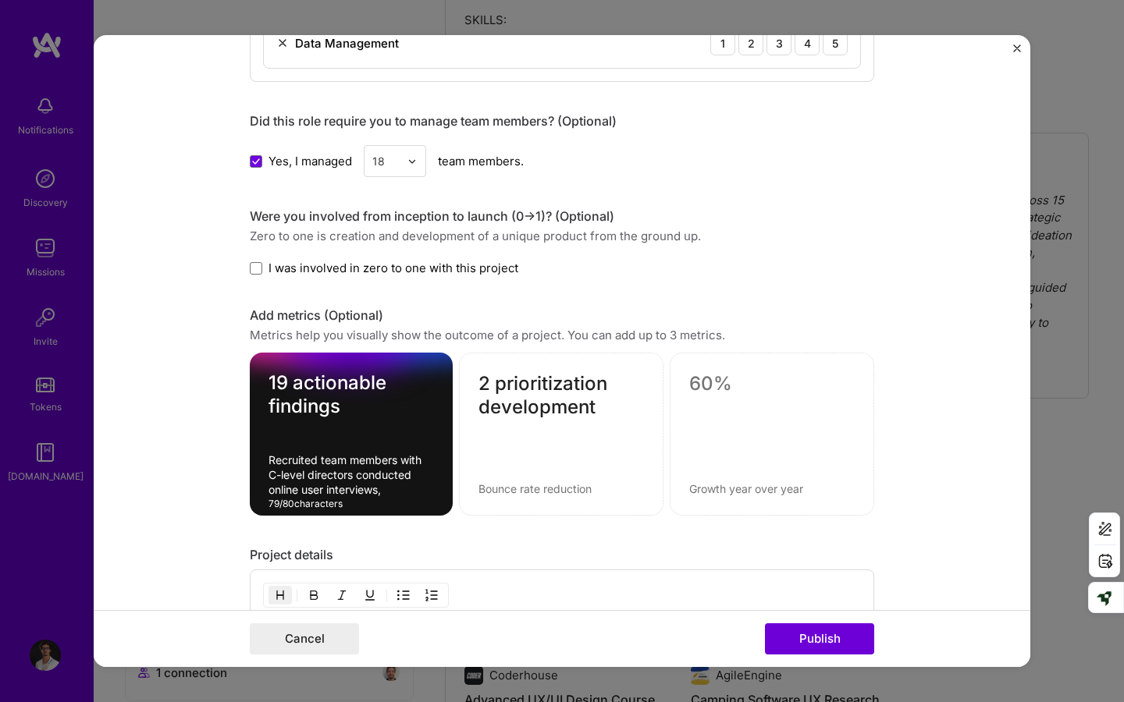
click at [357, 475] on textarea "Recruited team members with C-level directors conducted online user interviews," at bounding box center [350, 475] width 165 height 44
type textarea "Recruited team members with C-level directors, conducted online user interviews,"
click at [289, 379] on textarea "19 actionable findings" at bounding box center [350, 394] width 165 height 47
drag, startPoint x: 286, startPoint y: 381, endPoint x: 270, endPoint y: 381, distance: 16.4
click at [270, 381] on textarea "19 actionable findings" at bounding box center [350, 394] width 165 height 47
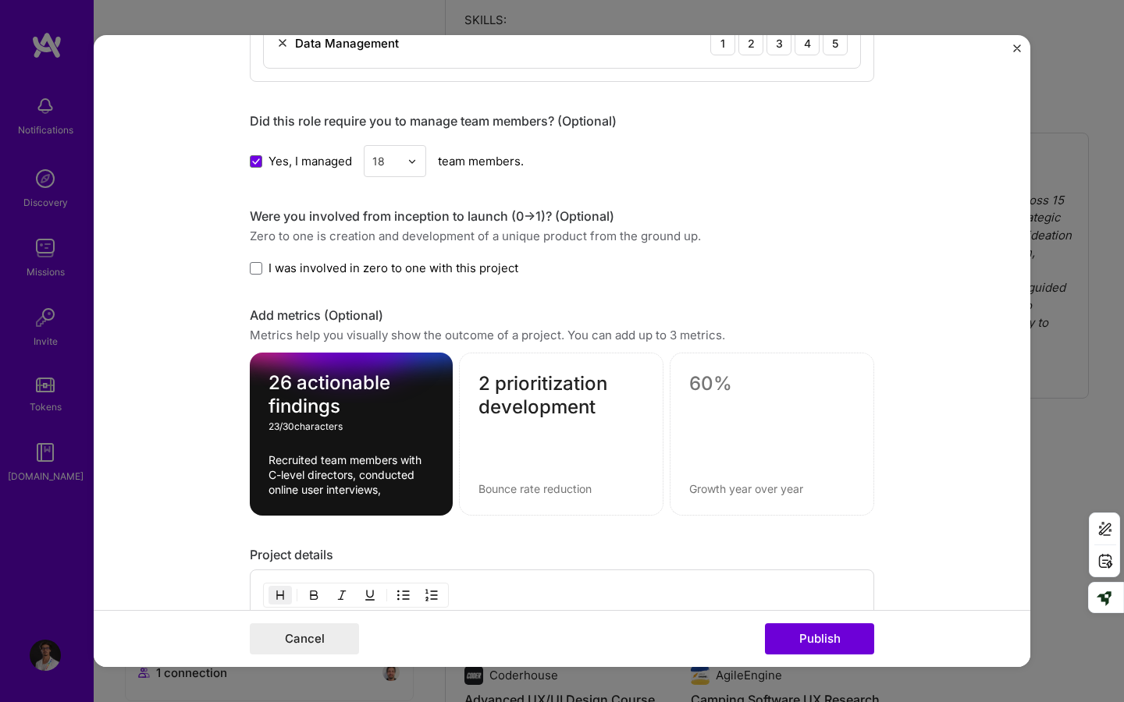
type textarea "26 actionable findings"
click at [498, 386] on textarea "2 prioritization development" at bounding box center [560, 395] width 165 height 47
type textarea "2 roadmap prioritization"
click at [523, 488] on textarea at bounding box center [560, 488] width 165 height 15
paste textarea "by triangulating data from workshops, analytics, user interviews, and usability…"
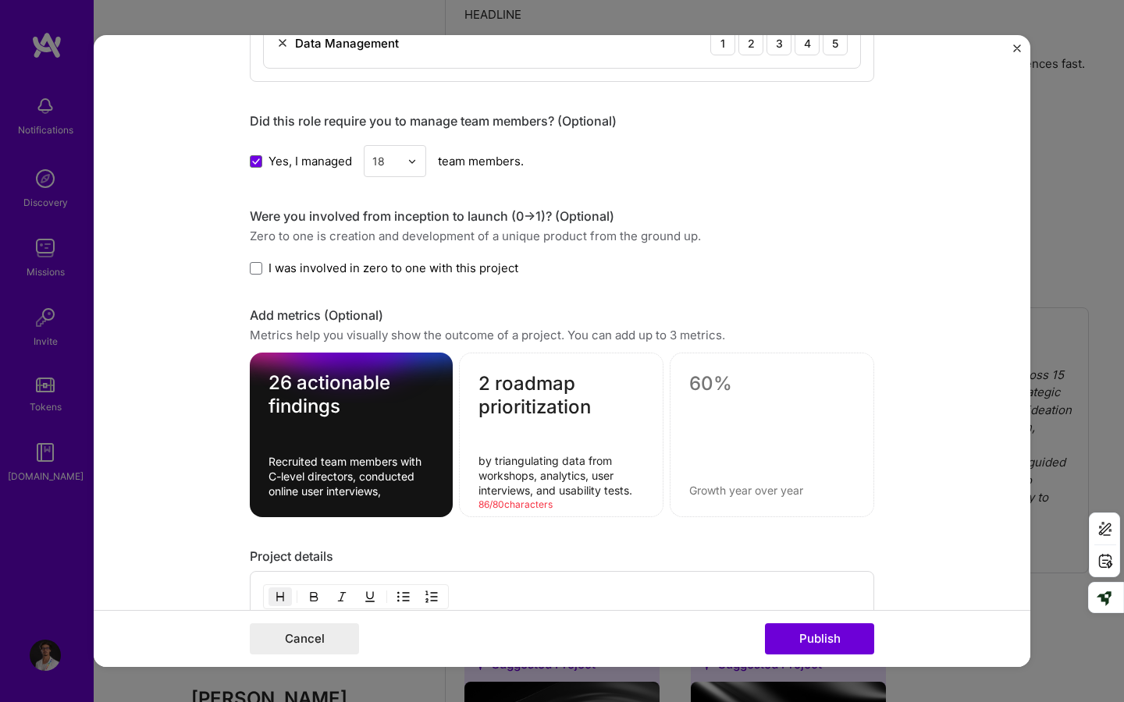
drag, startPoint x: 558, startPoint y: 460, endPoint x: 495, endPoint y: 457, distance: 62.5
click at [495, 457] on textarea "by triangulating data from workshops, analytics, user interviews, and usability…" at bounding box center [560, 475] width 165 height 44
drag, startPoint x: 594, startPoint y: 475, endPoint x: 623, endPoint y: 476, distance: 28.9
click at [623, 476] on textarea "by data consolidation from workshops, analytics, user interviews, and usability…" at bounding box center [560, 475] width 165 height 44
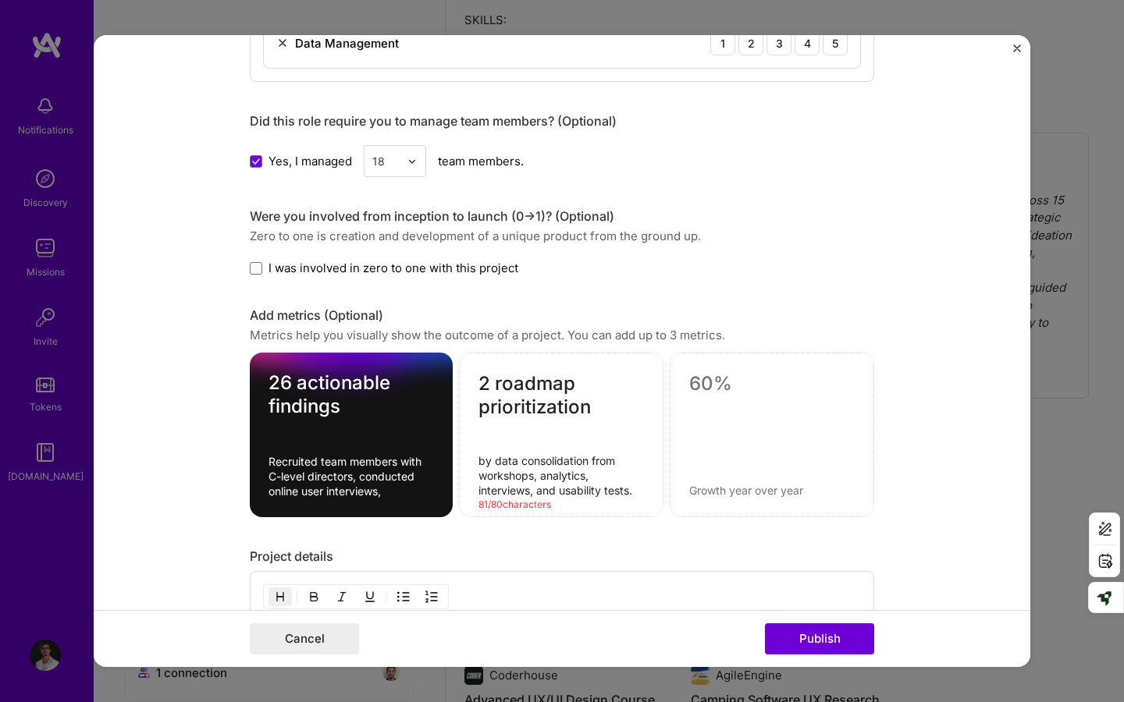
click at [538, 492] on textarea "by data consolidation from workshops, analytics, interviews, and usability test…" at bounding box center [560, 475] width 165 height 44
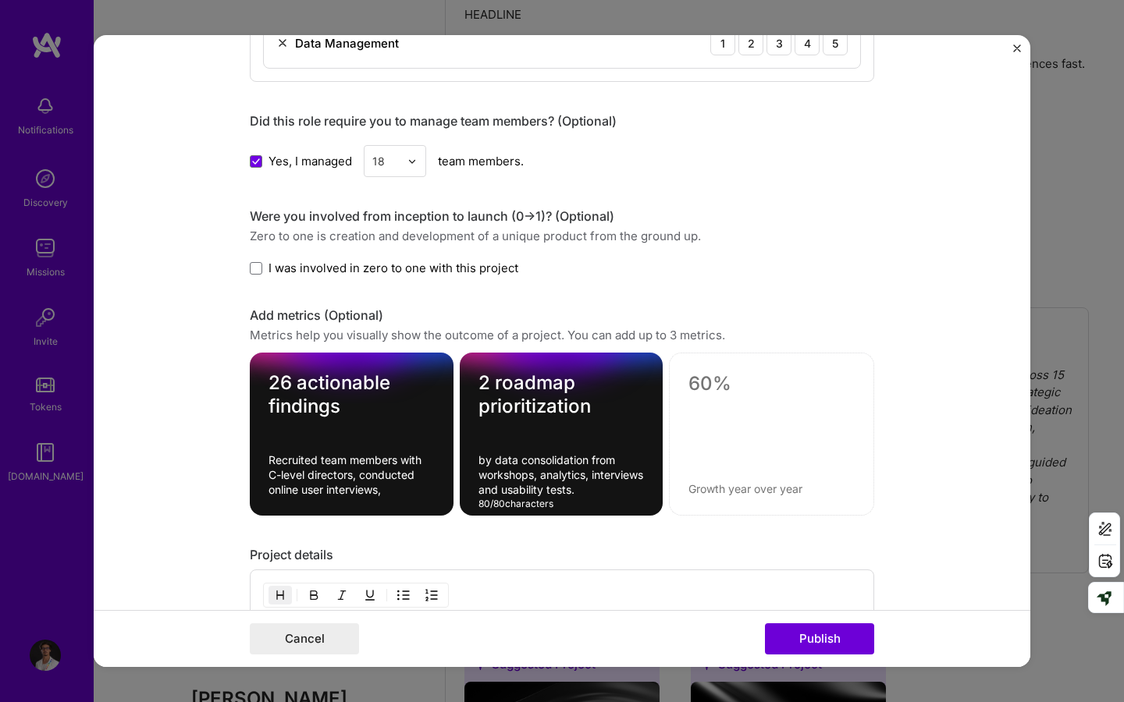
drag, startPoint x: 584, startPoint y: 459, endPoint x: 557, endPoint y: 459, distance: 26.5
click at [557, 459] on textarea "by data consolidation from workshops, analytics, interviews and usability tests." at bounding box center [561, 475] width 166 height 44
drag, startPoint x: 588, startPoint y: 462, endPoint x: 496, endPoint y: 456, distance: 92.2
click at [496, 456] on textarea "by data consolidation from workshops, analytics, interviews and usability tests." at bounding box center [561, 475] width 166 height 44
paste textarea "triangulating data"
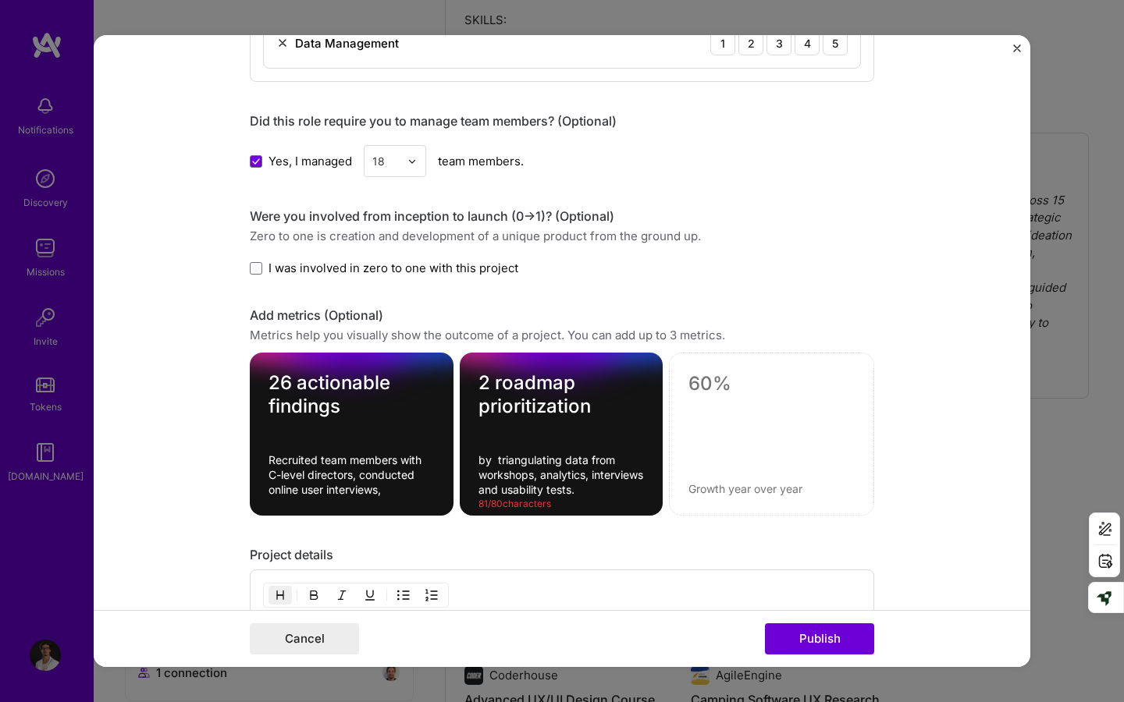
type textarea "by data consolidation from workshops, analytics, interviews and usability tests."
click at [558, 479] on textarea "by data consolidation from workshops, analytics, interviews and usability tests." at bounding box center [561, 475] width 166 height 44
click at [794, 453] on div at bounding box center [771, 434] width 205 height 163
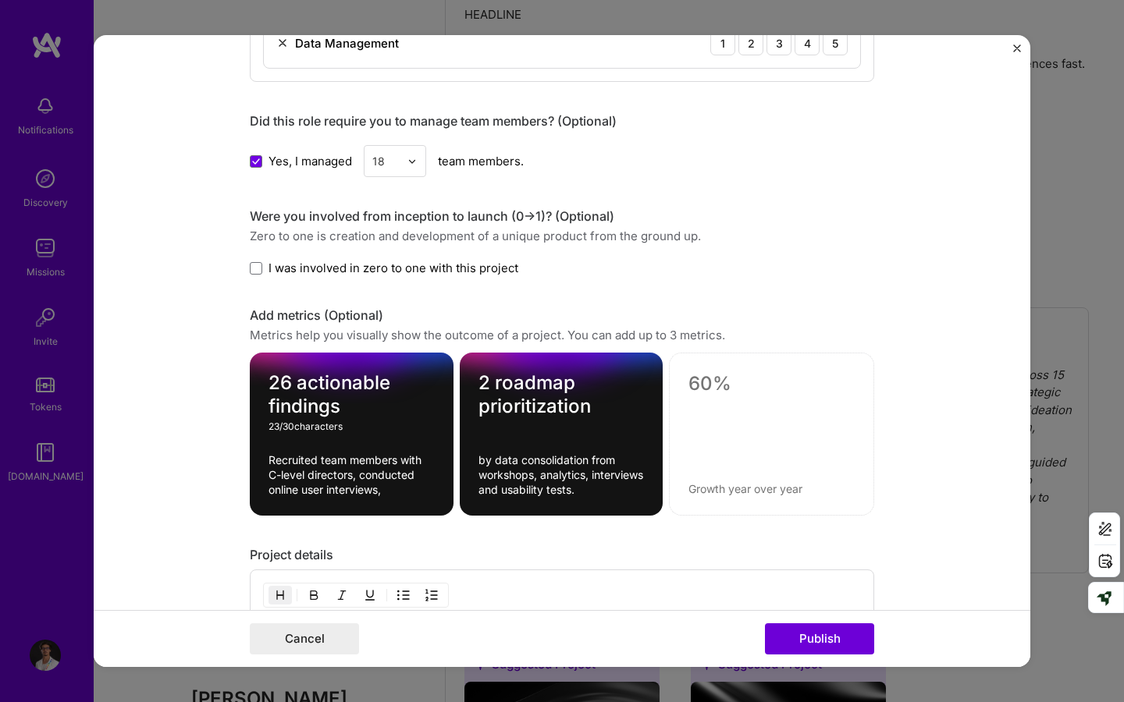
drag, startPoint x: 291, startPoint y: 384, endPoint x: 266, endPoint y: 384, distance: 25.0
click at [266, 384] on div "26 actionable findings 23 / 30 characters Recruited team members with C-level d…" at bounding box center [352, 434] width 204 height 163
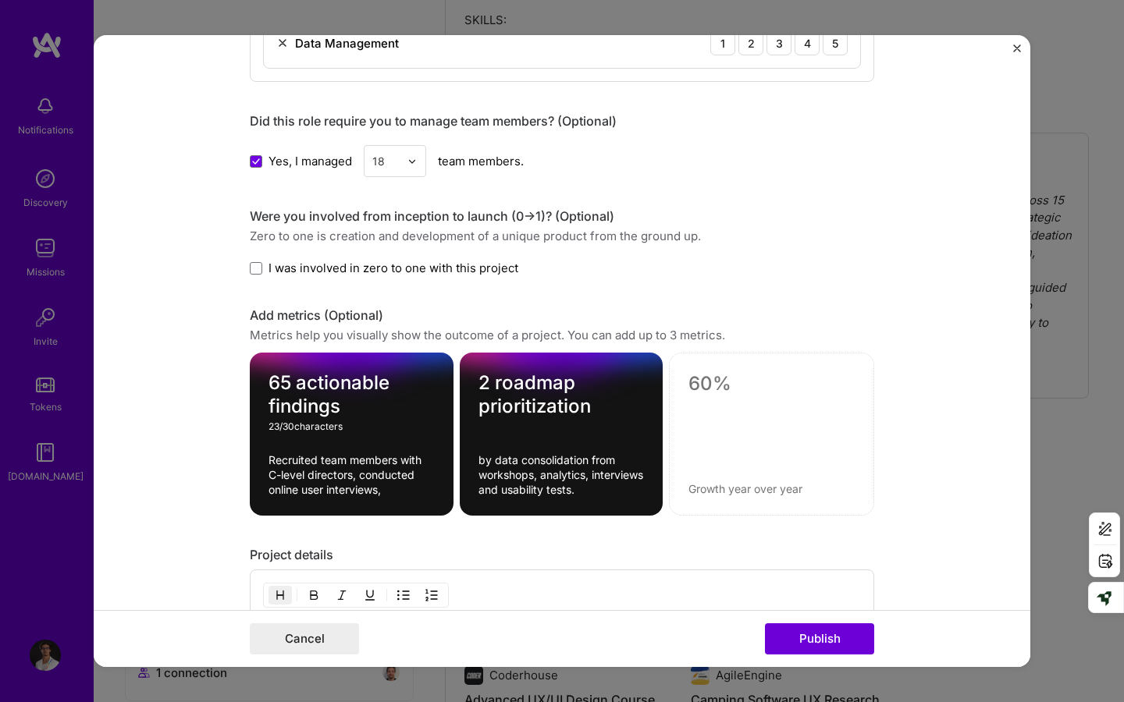
type textarea "65 actionable findings"
click at [718, 388] on textarea at bounding box center [771, 383] width 166 height 23
paste textarea "conversions,"
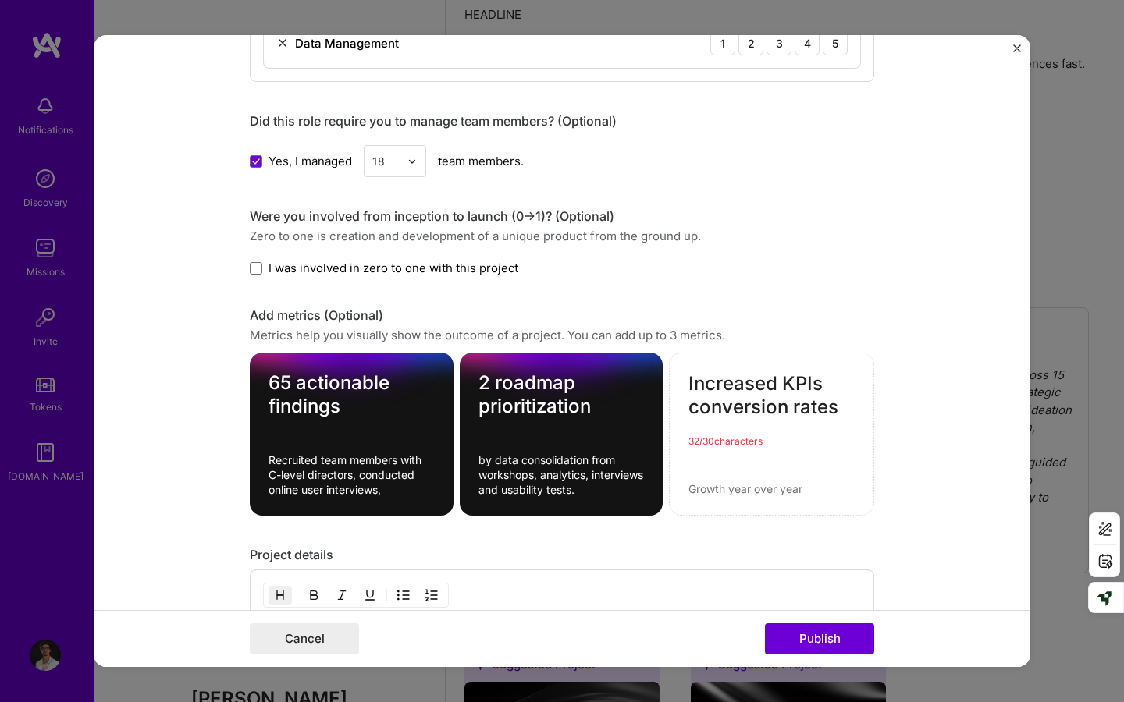
drag, startPoint x: 826, startPoint y: 384, endPoint x: 783, endPoint y: 384, distance: 43.7
click at [783, 384] on textarea "Increased KPIs conversion rates" at bounding box center [771, 395] width 166 height 47
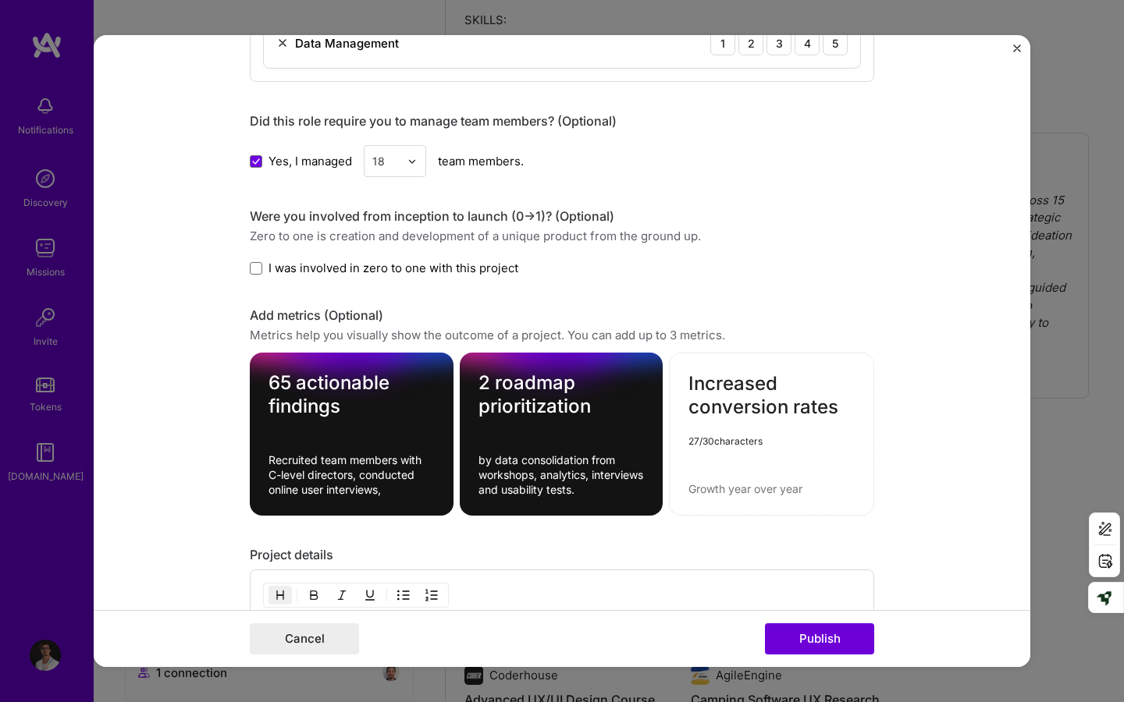
type textarea "Increased conversion rates"
click at [706, 490] on textarea at bounding box center [771, 488] width 166 height 15
paste textarea "users' concerns and needs, and the UI/UX enhancements required to improve metri…"
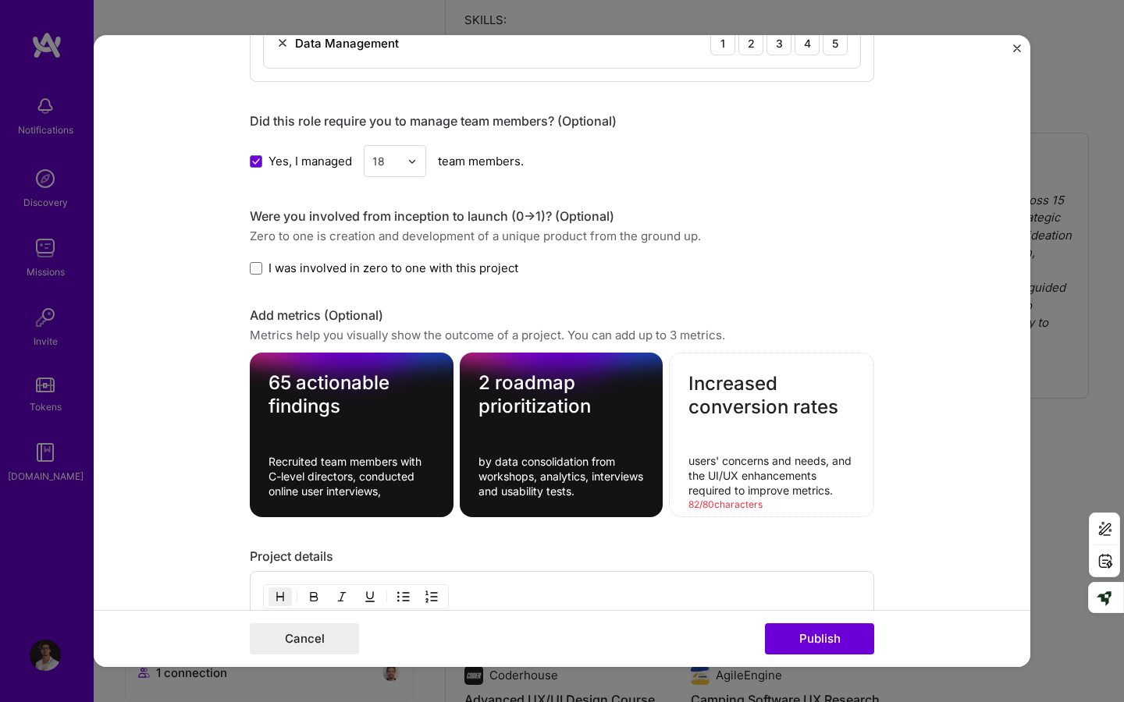
click at [831, 463] on textarea "users' concerns and needs, and the UI/UX enhancements required to improve metri…" at bounding box center [771, 475] width 166 height 44
click at [718, 463] on textarea "addresed UI/UX enhancements and User Needs required to improve metrics." at bounding box center [771, 475] width 166 height 44
click at [795, 492] on textarea "addressed UI/UX enhancements and User Needs required to improve metrics." at bounding box center [771, 475] width 166 height 44
click at [712, 455] on textarea "addressed UI/UX enhancements and User Needs required to improve metrics." at bounding box center [771, 475] width 166 height 44
click at [0, 0] on lt-span "A ddressed" at bounding box center [0, 0] width 0 height 0
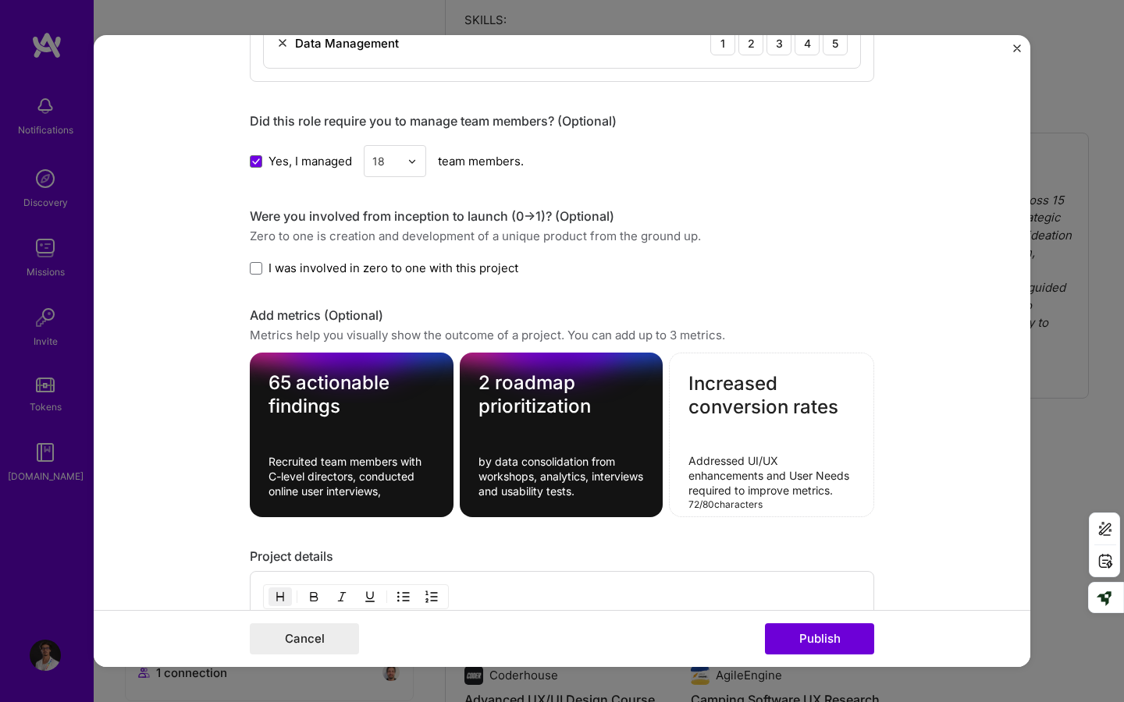
type textarea "Addressed UI/UX enhancements and User Needs required to improve metrics."
click at [487, 466] on textarea "by data consolidation from workshops, analytics, interviews and usability tests." at bounding box center [561, 476] width 166 height 44
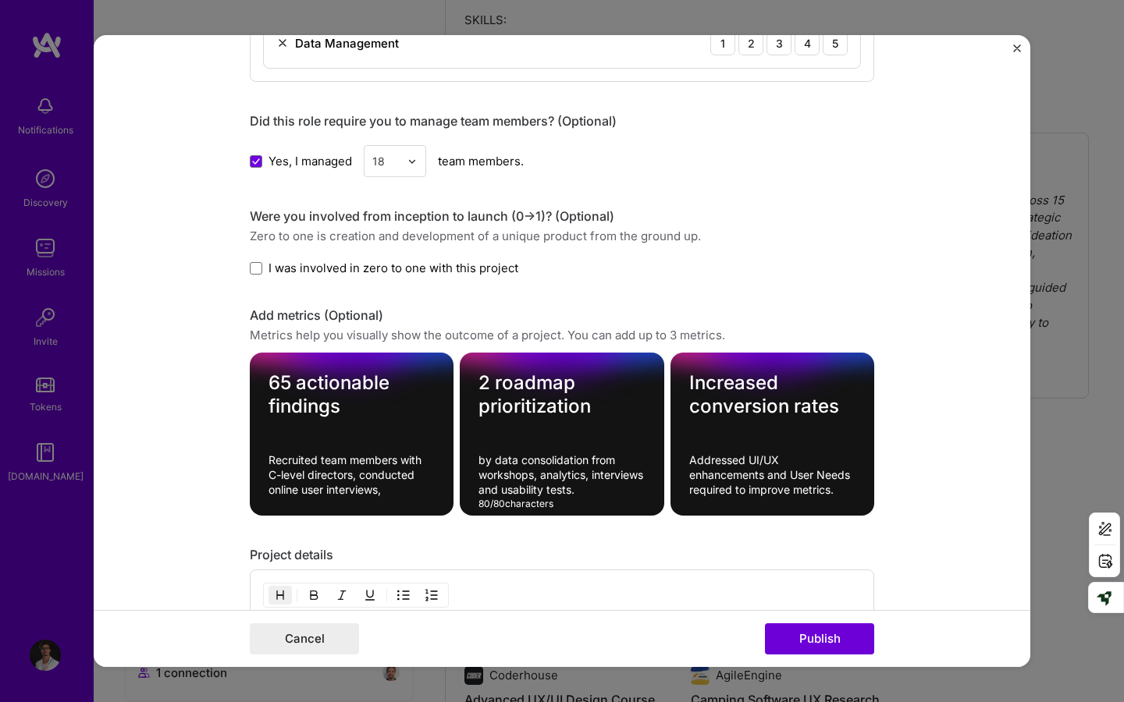
click at [0, 0] on lt-span "B y" at bounding box center [0, 0] width 0 height 0
click at [500, 493] on textarea "By data consolidation from workshops, analytics, interviews and usability tests." at bounding box center [561, 475] width 166 height 44
click at [0, 0] on lt-strong "," at bounding box center [0, 0] width 0 height 0
click at [549, 491] on textarea "By data consolidation from workshops, analytics, interviews and usability tests." at bounding box center [561, 475] width 166 height 44
type textarea "By data consolidation from workshops, analytics, interviews and usability tests."
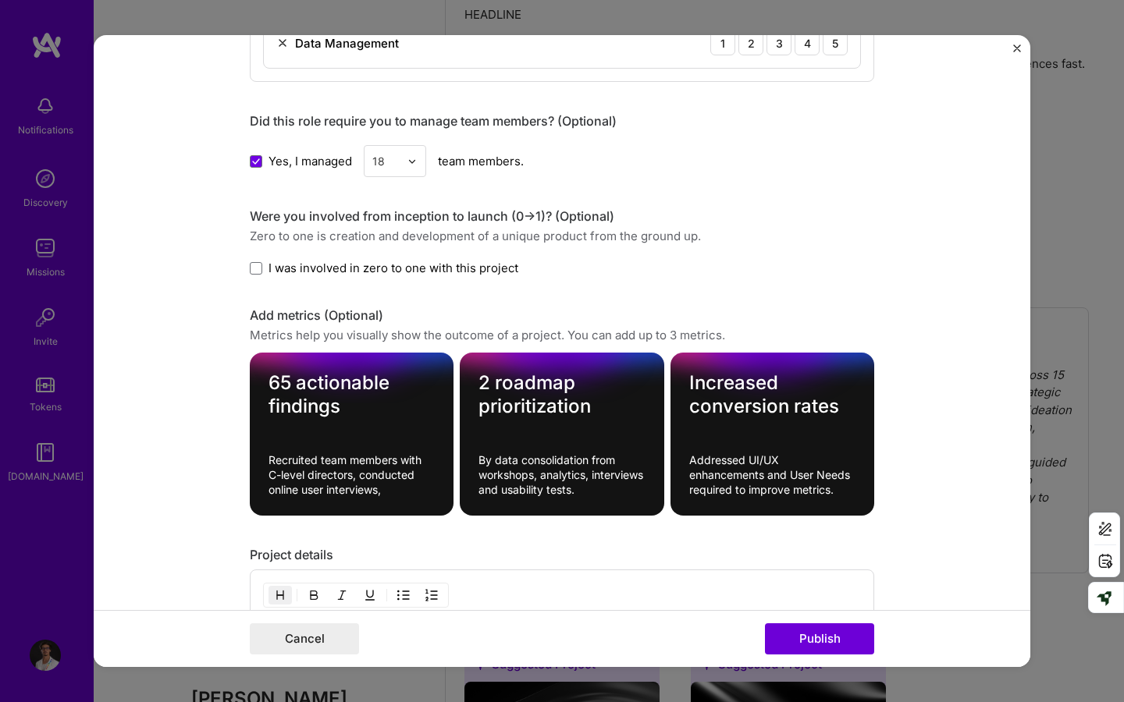
click at [939, 453] on form "Editing suggested project This project is suggested based on your LinkedIn, res…" at bounding box center [562, 351] width 936 height 632
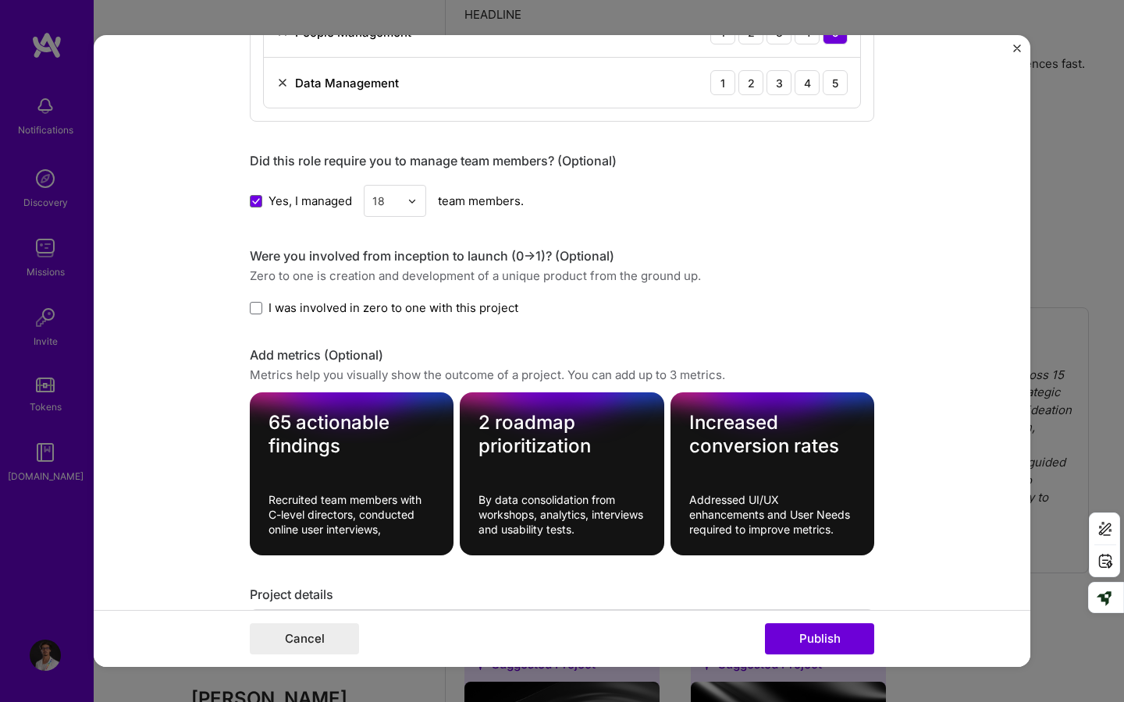
scroll to position [1550, 0]
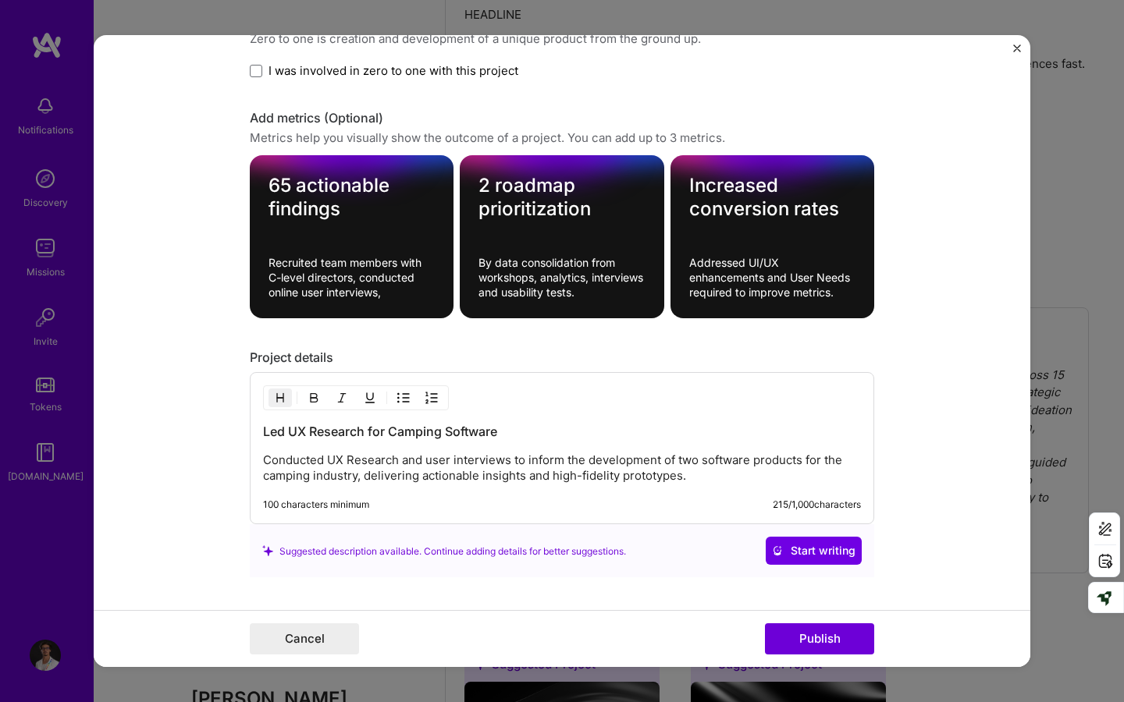
click at [715, 474] on p "Conducted UX Research and user interviews to inform the development of two soft…" at bounding box center [562, 468] width 598 height 31
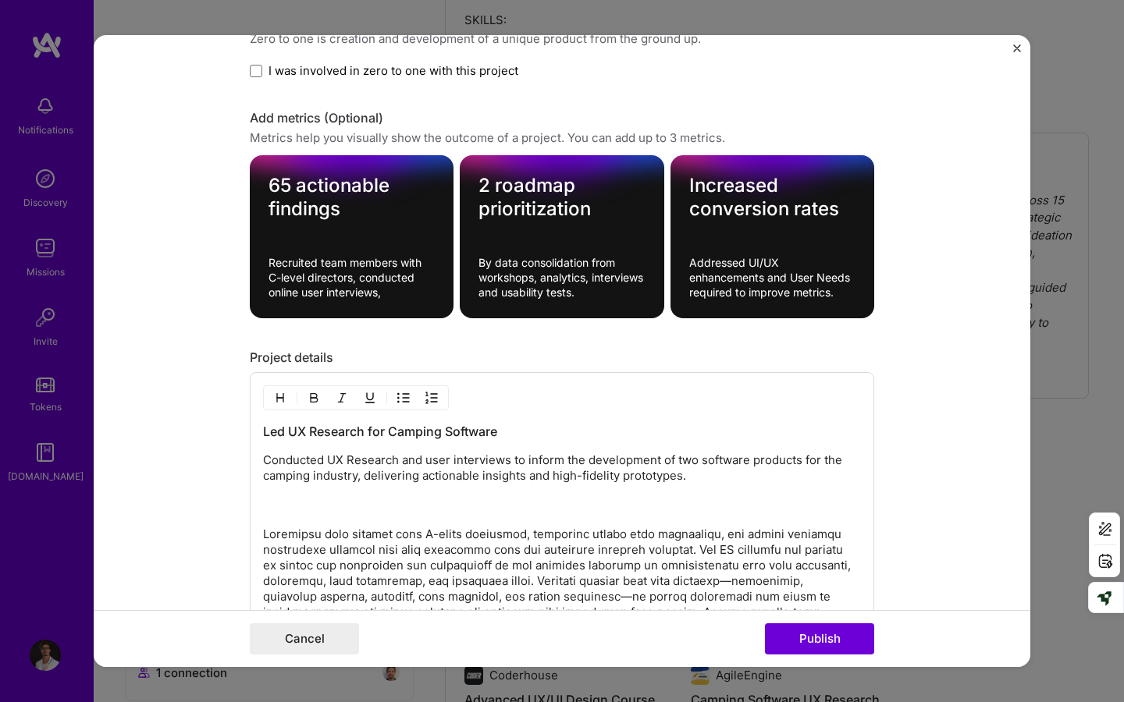
click at [266, 534] on p at bounding box center [562, 652] width 598 height 250
click at [265, 534] on p at bounding box center [562, 652] width 598 height 250
click at [689, 549] on p at bounding box center [562, 652] width 598 height 250
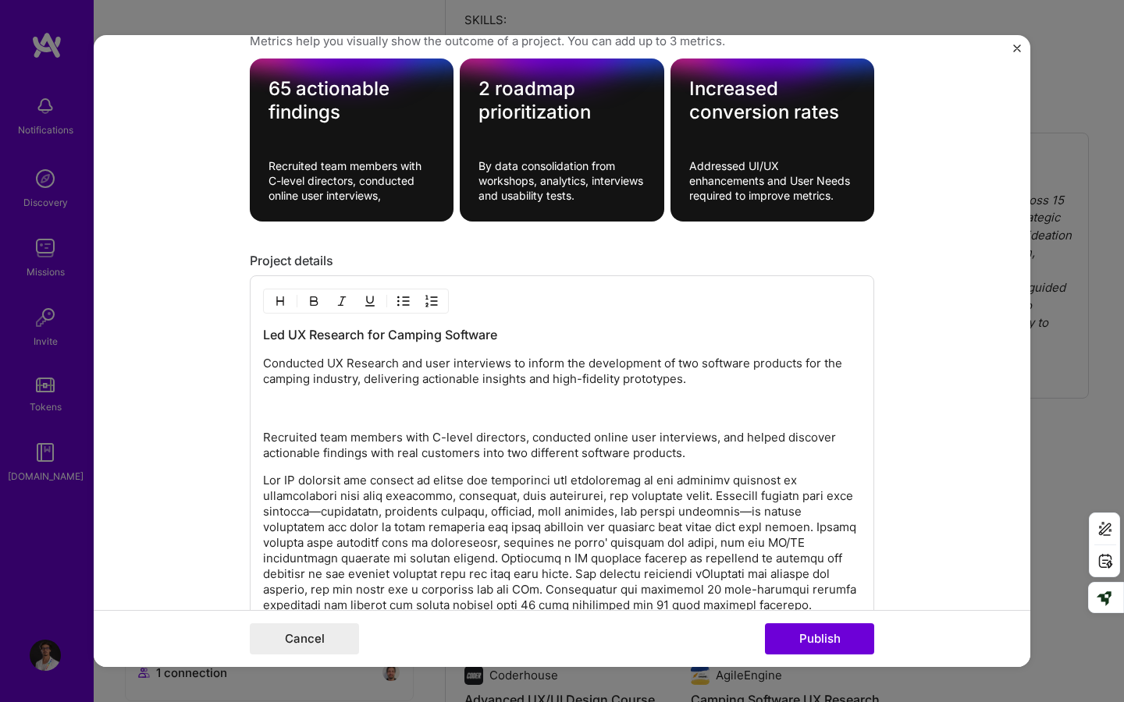
scroll to position [1653, 0]
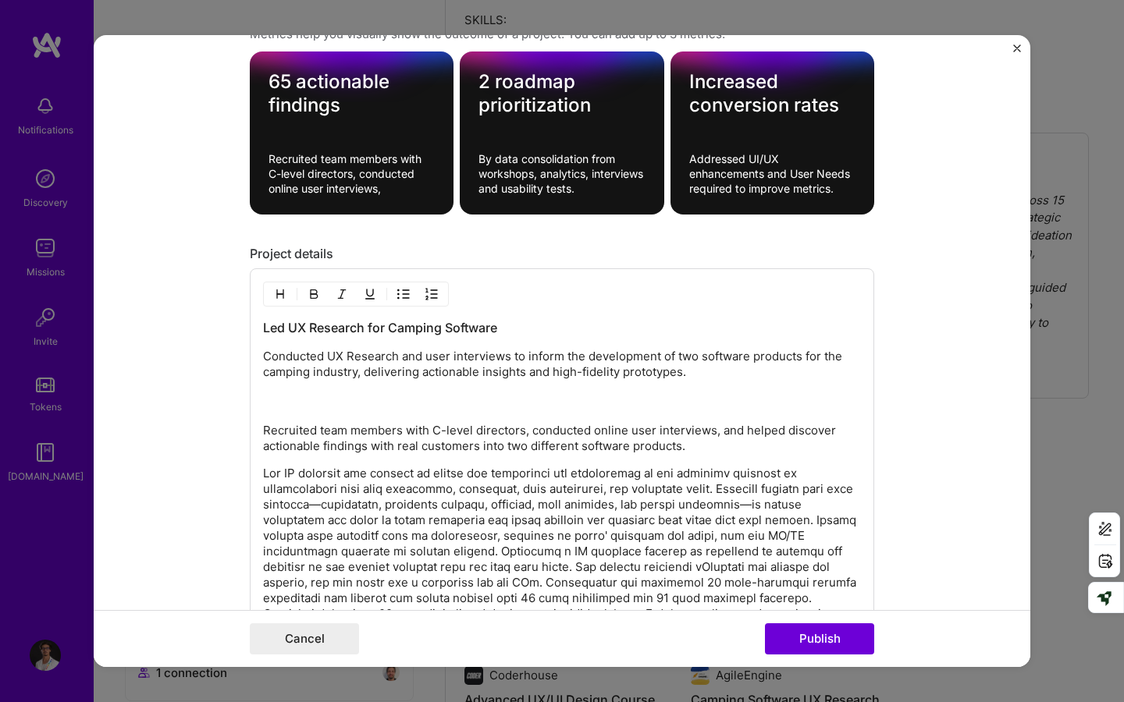
click at [715, 485] on p at bounding box center [562, 575] width 598 height 218
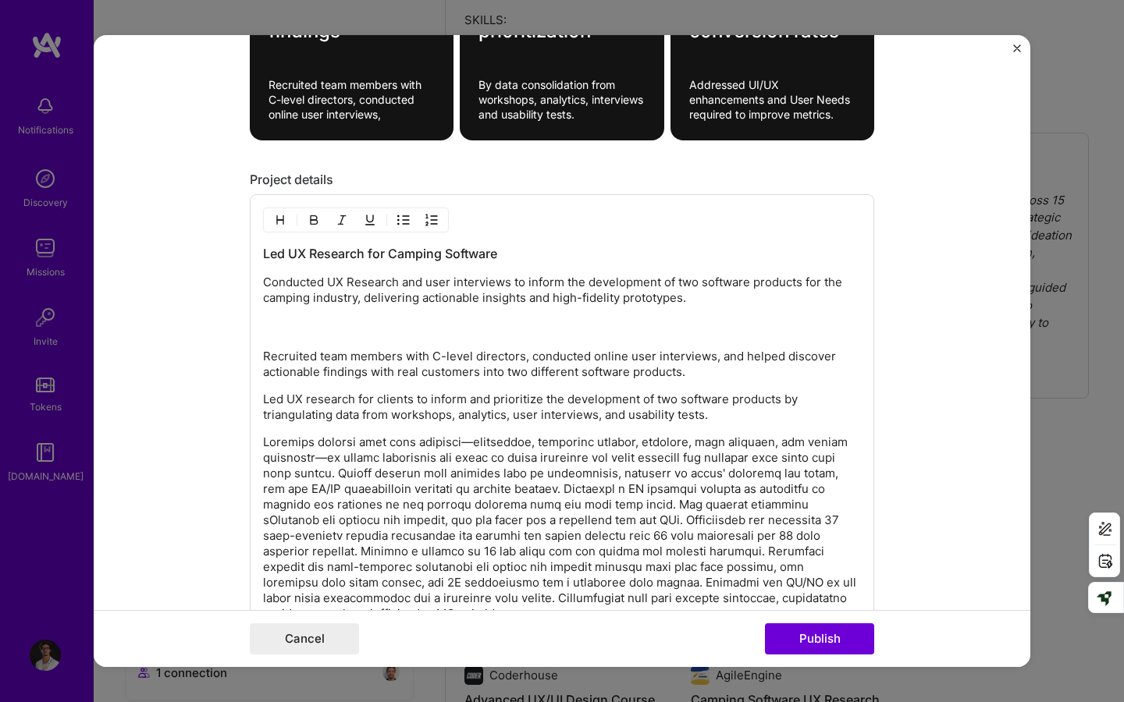
scroll to position [1732, 0]
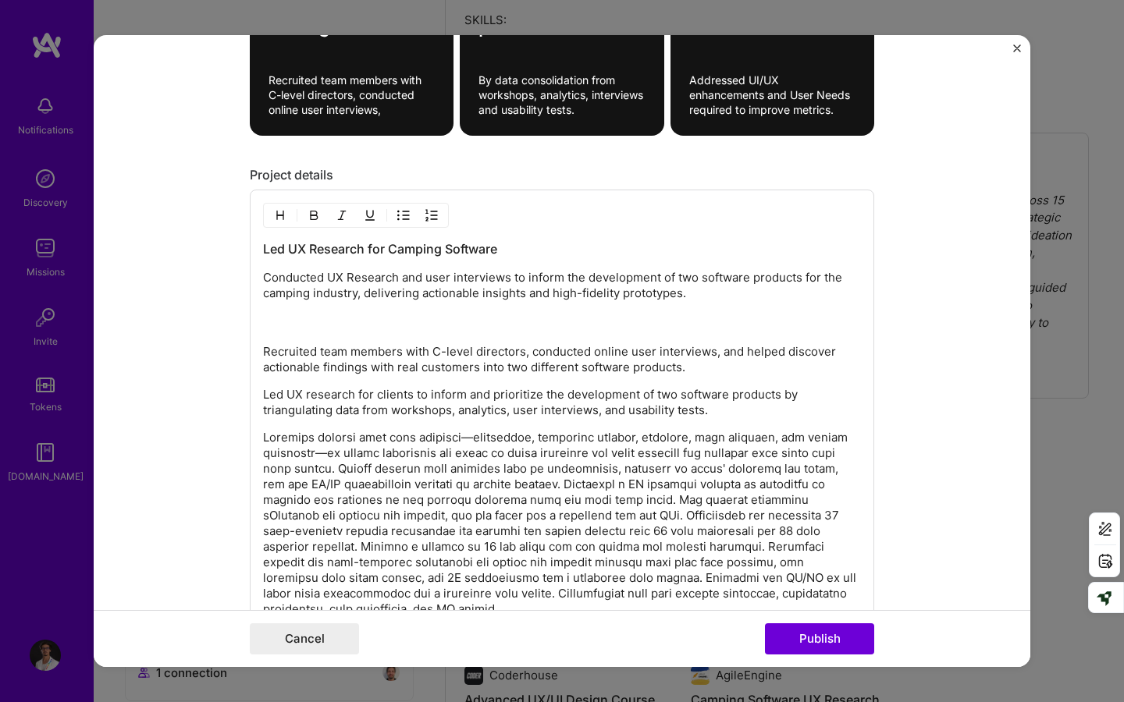
click at [362, 468] on p at bounding box center [562, 523] width 598 height 187
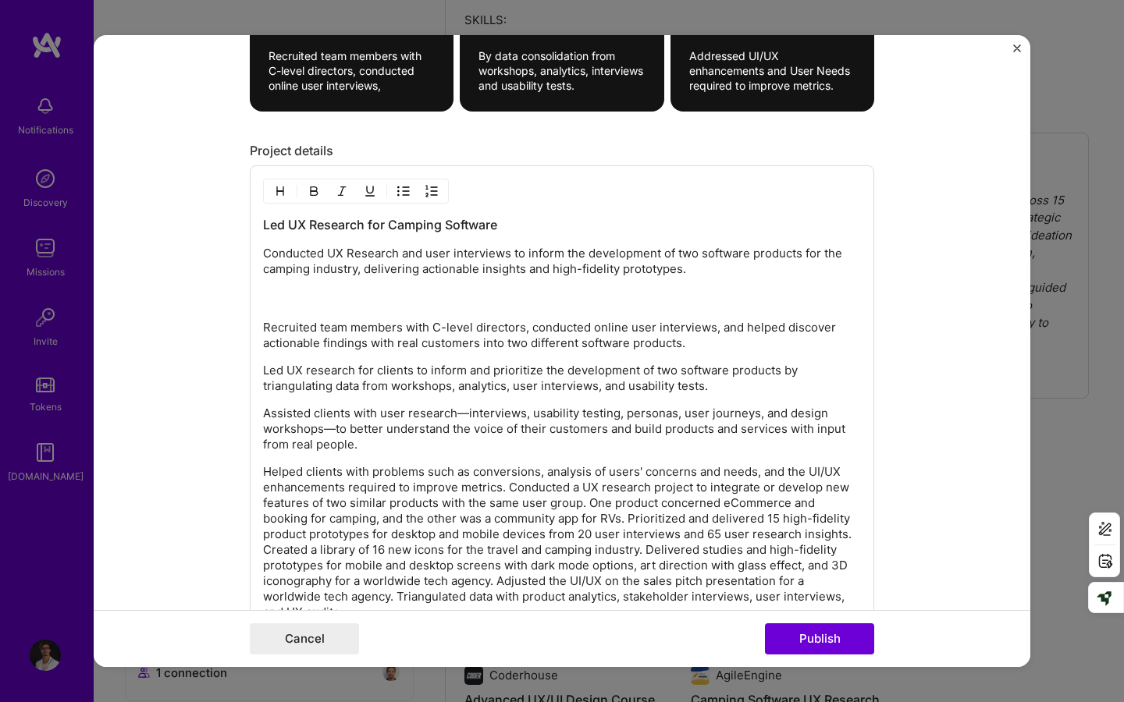
scroll to position [1763, 0]
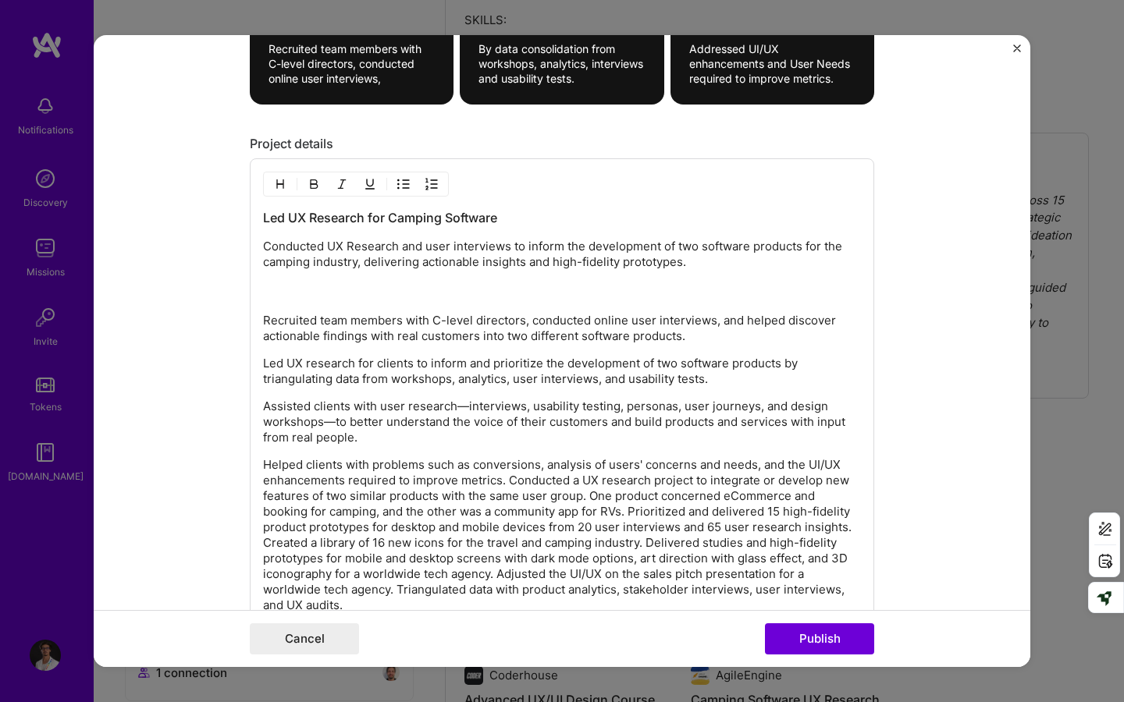
click at [509, 481] on p "Helped clients with problems such as conversions, analysis of users' concerns a…" at bounding box center [562, 535] width 598 height 156
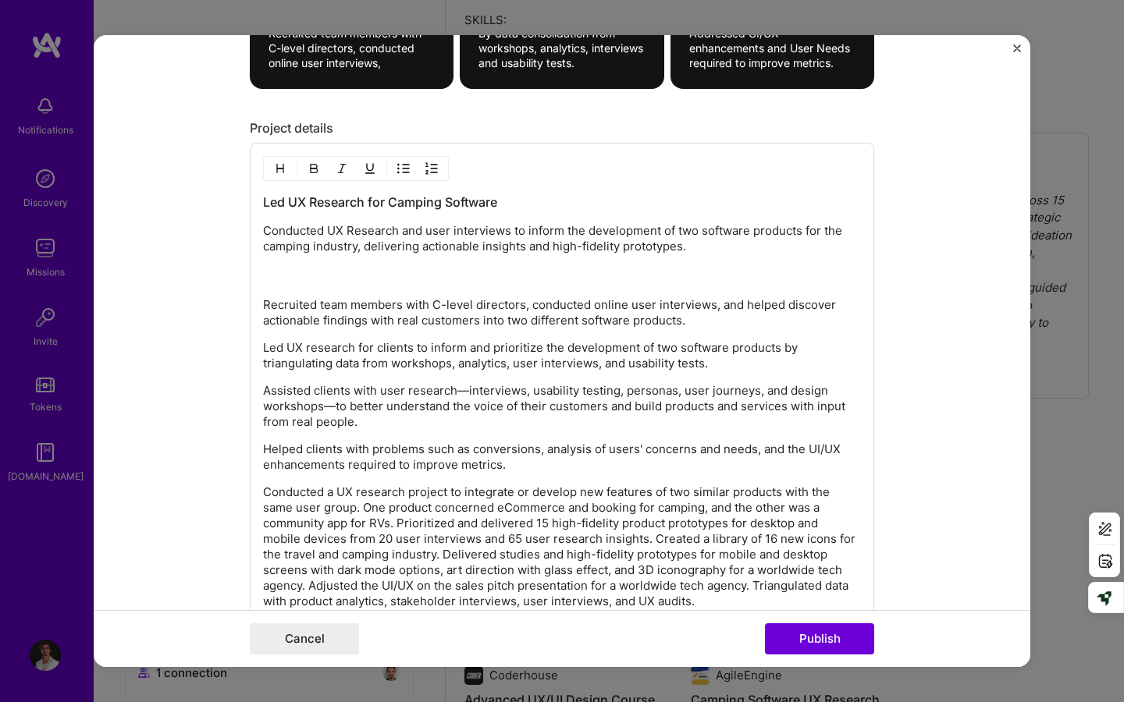
scroll to position [1784, 0]
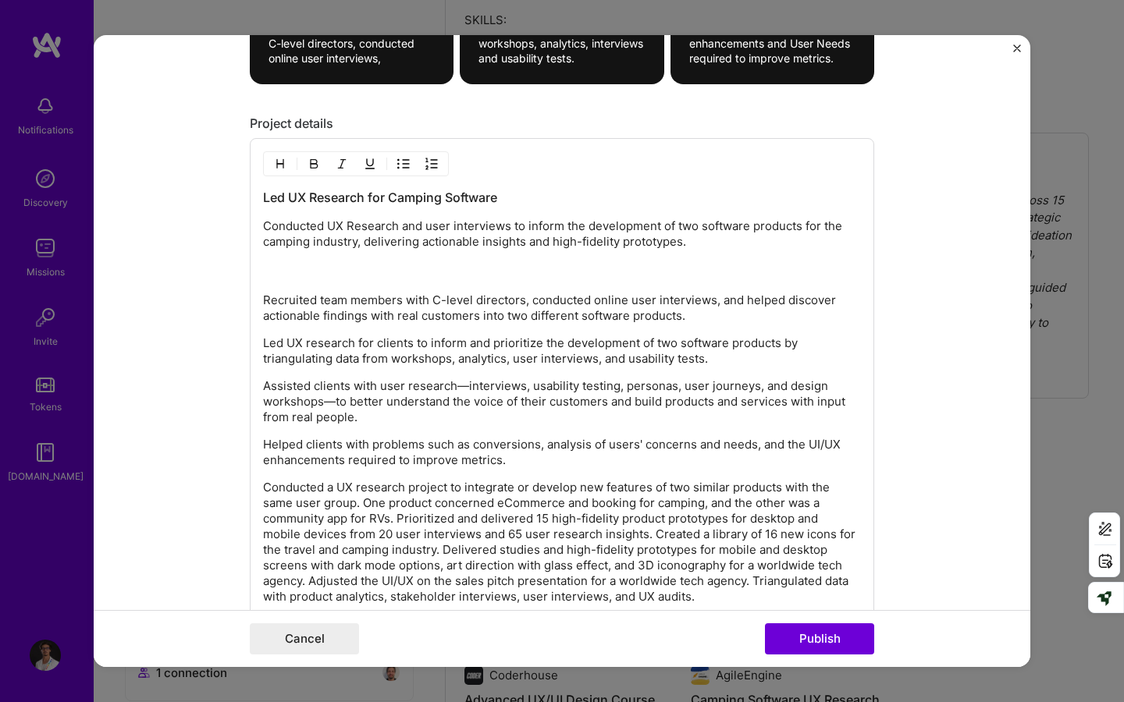
click at [366, 505] on p "Conducted a UX research project to integrate or develop new features of two sim…" at bounding box center [562, 542] width 598 height 125
click at [401, 520] on p "Conducted a UX research project to integrate or develop new features of two sim…" at bounding box center [562, 542] width 598 height 125
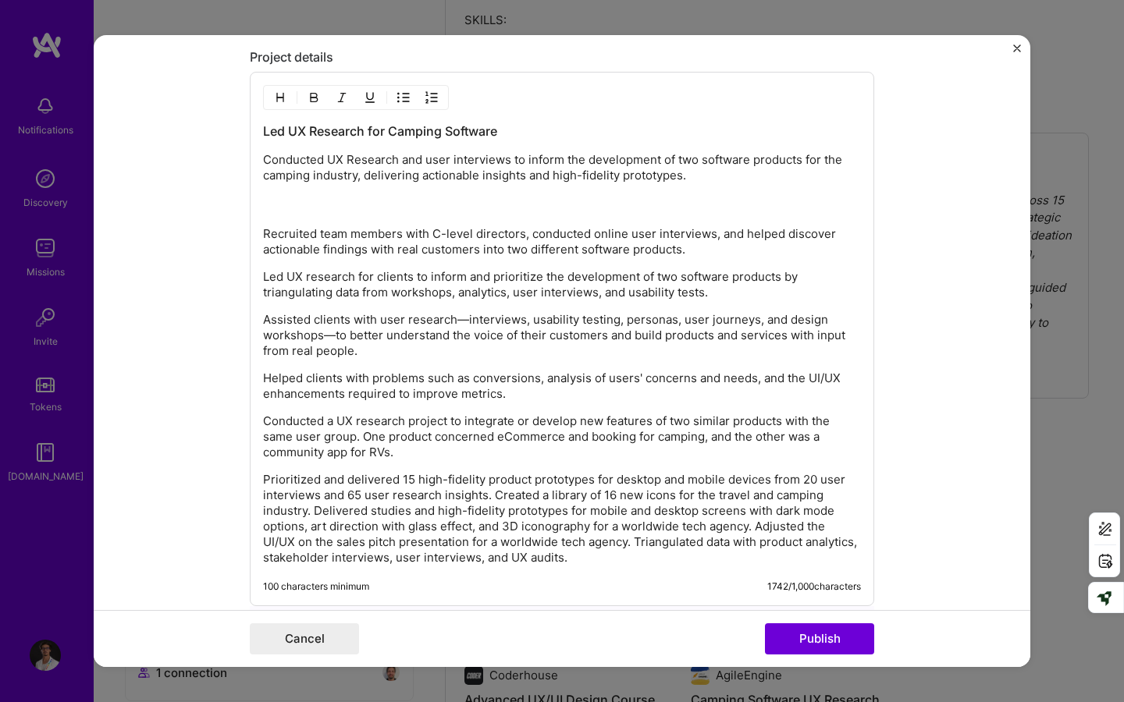
scroll to position [1853, 0]
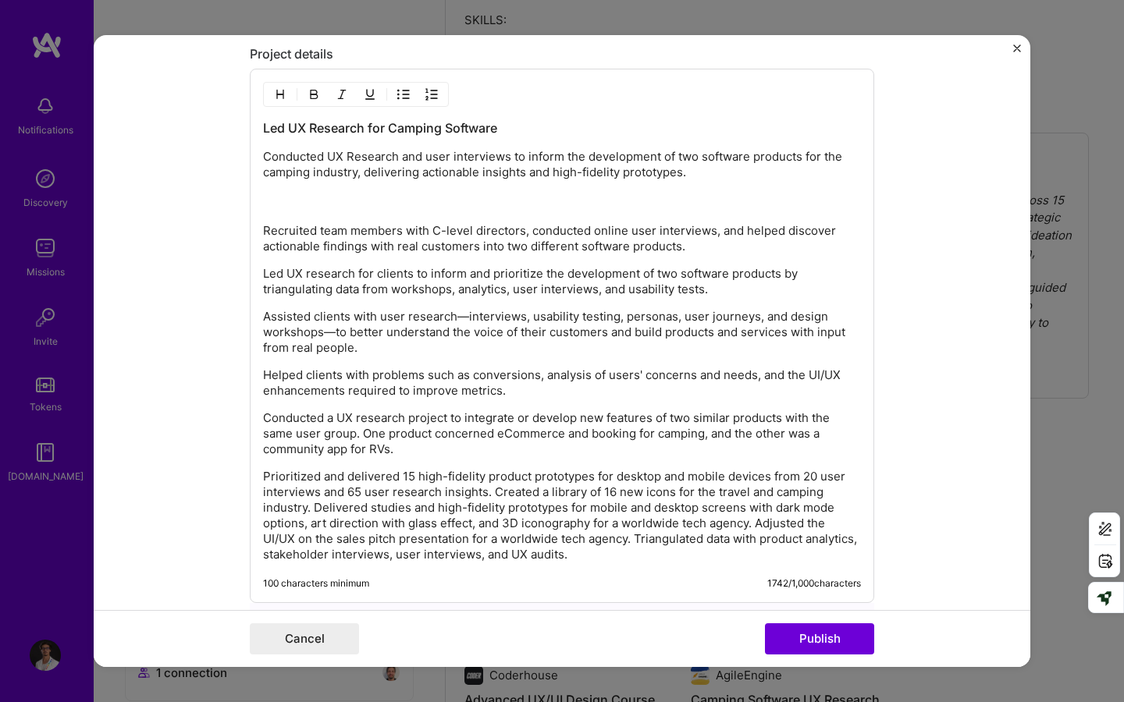
click at [316, 506] on p "Prioritized and delivered 15 high-fidelity product prototypes for desktop and m…" at bounding box center [562, 516] width 598 height 94
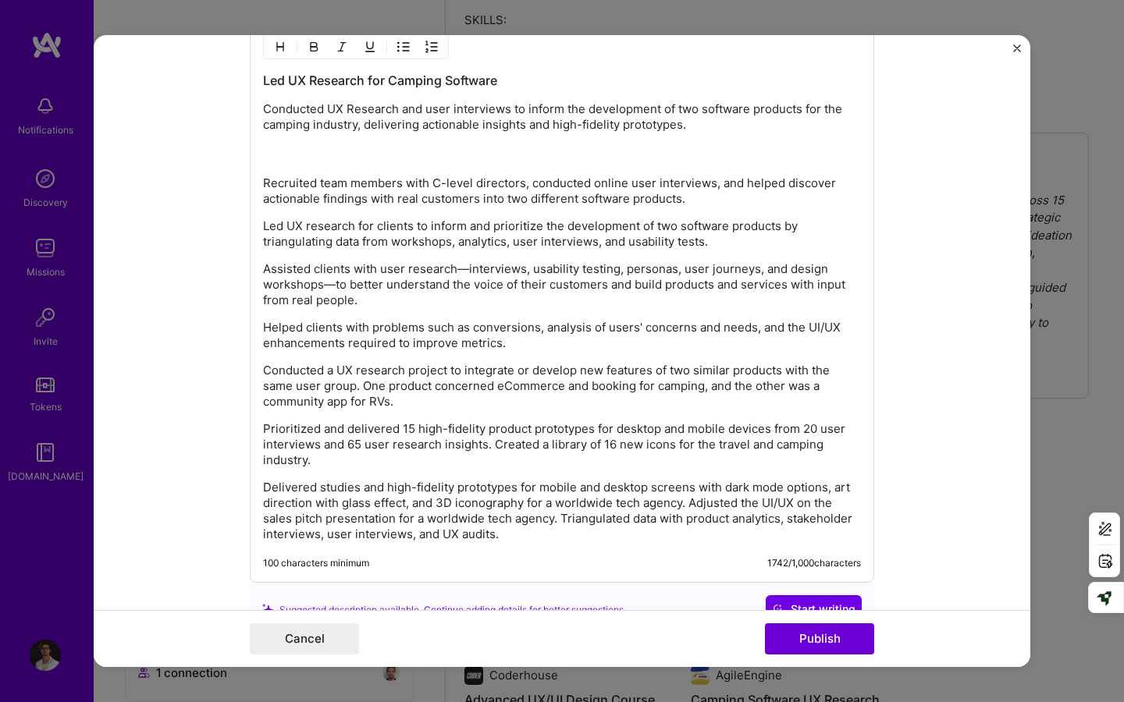
scroll to position [1901, 0]
click at [566, 524] on p "Delivered studies and high-fidelity prototypes for mobile and desktop screens w…" at bounding box center [562, 510] width 598 height 62
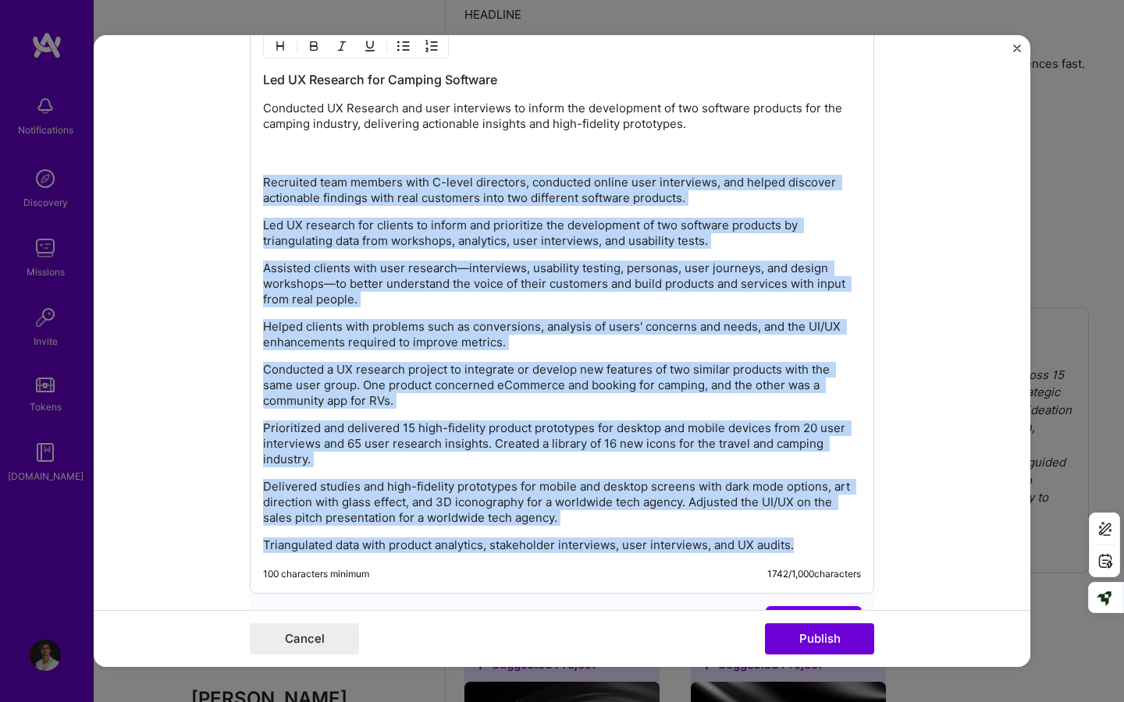
drag, startPoint x: 811, startPoint y: 544, endPoint x: 235, endPoint y: 167, distance: 688.8
click at [235, 167] on form "Editing suggested project This project is suggested based on your LinkedIn, res…" at bounding box center [562, 351] width 936 height 632
click at [404, 44] on img "button" at bounding box center [403, 46] width 12 height 12
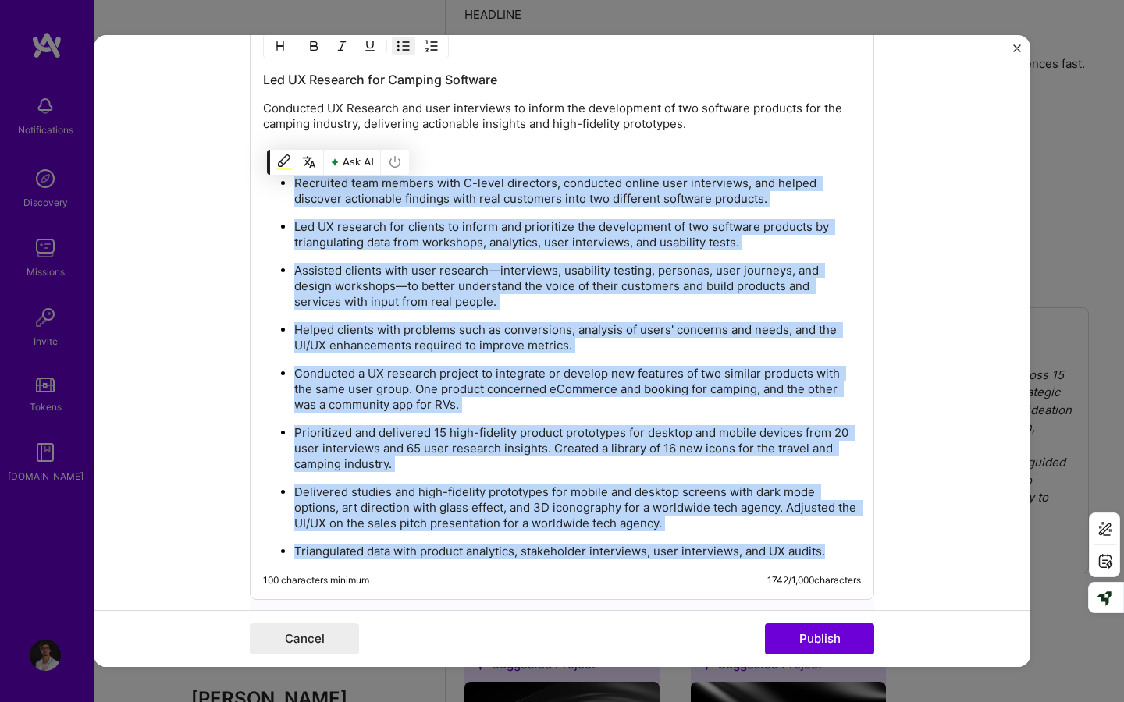
click at [470, 311] on ul "Recruited team members with C-level directors, conducted online user interviews…" at bounding box center [562, 367] width 598 height 385
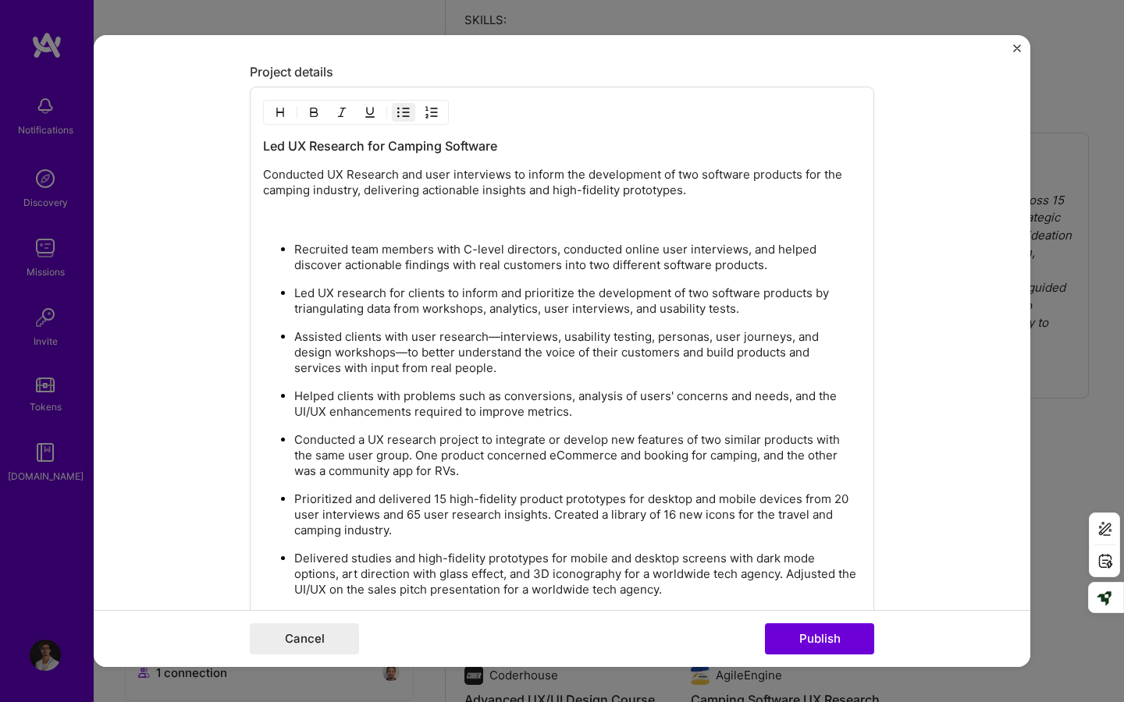
scroll to position [1826, 0]
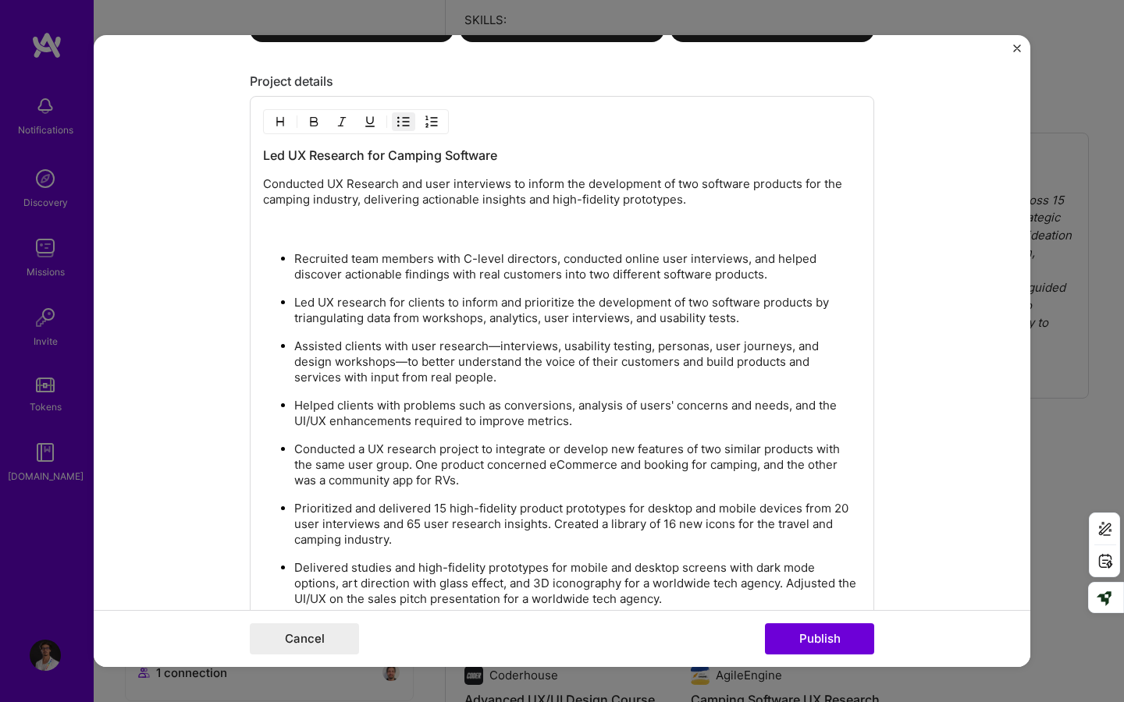
click at [443, 247] on div "Led UX Research for Camping Software Conducted UX Research and user interviews …" at bounding box center [562, 391] width 598 height 488
click at [429, 240] on div "Led UX Research for Camping Software Conducted UX Research and user interviews …" at bounding box center [562, 391] width 598 height 488
click at [429, 225] on p "Conducted UX Research and user interviews to inform the development of two soft…" at bounding box center [562, 207] width 598 height 62
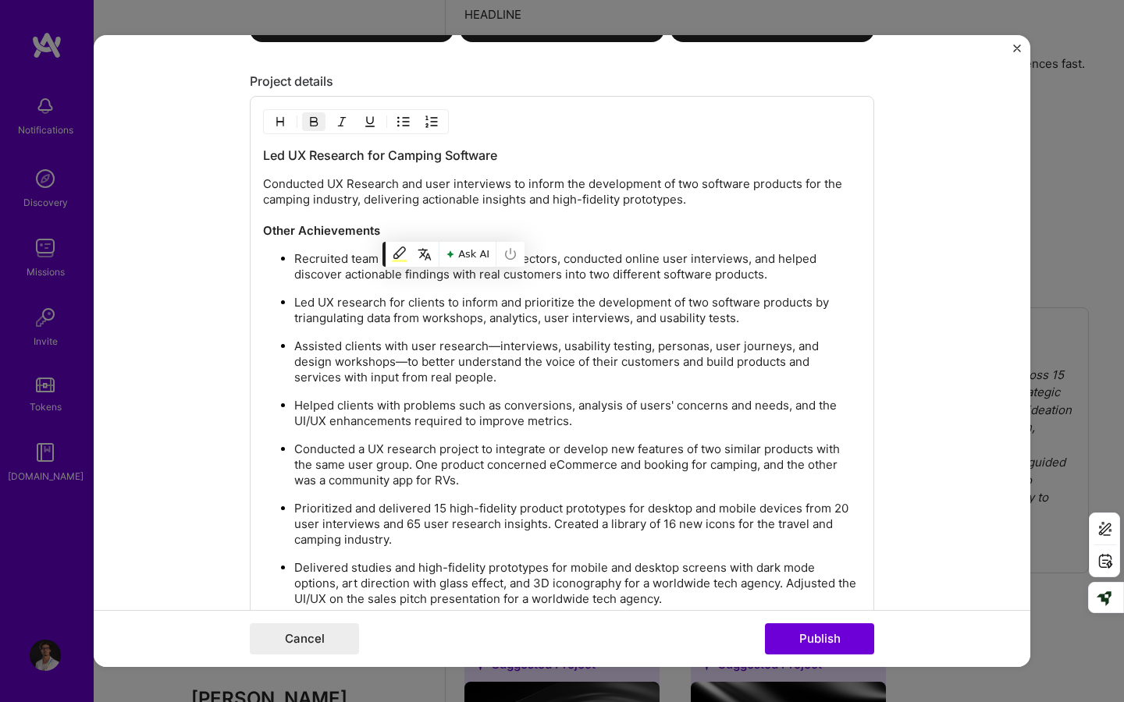
click at [551, 396] on ul "Recruited team members with C-level directors, conducted online user interviews…" at bounding box center [562, 442] width 598 height 385
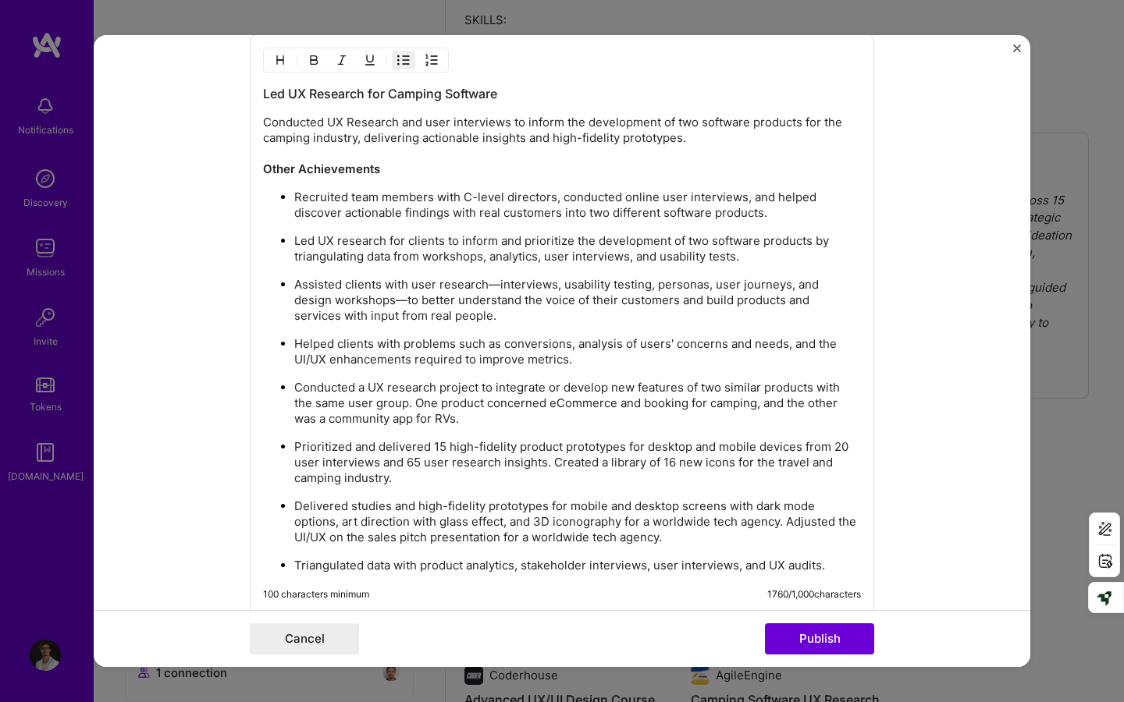
scroll to position [1884, 0]
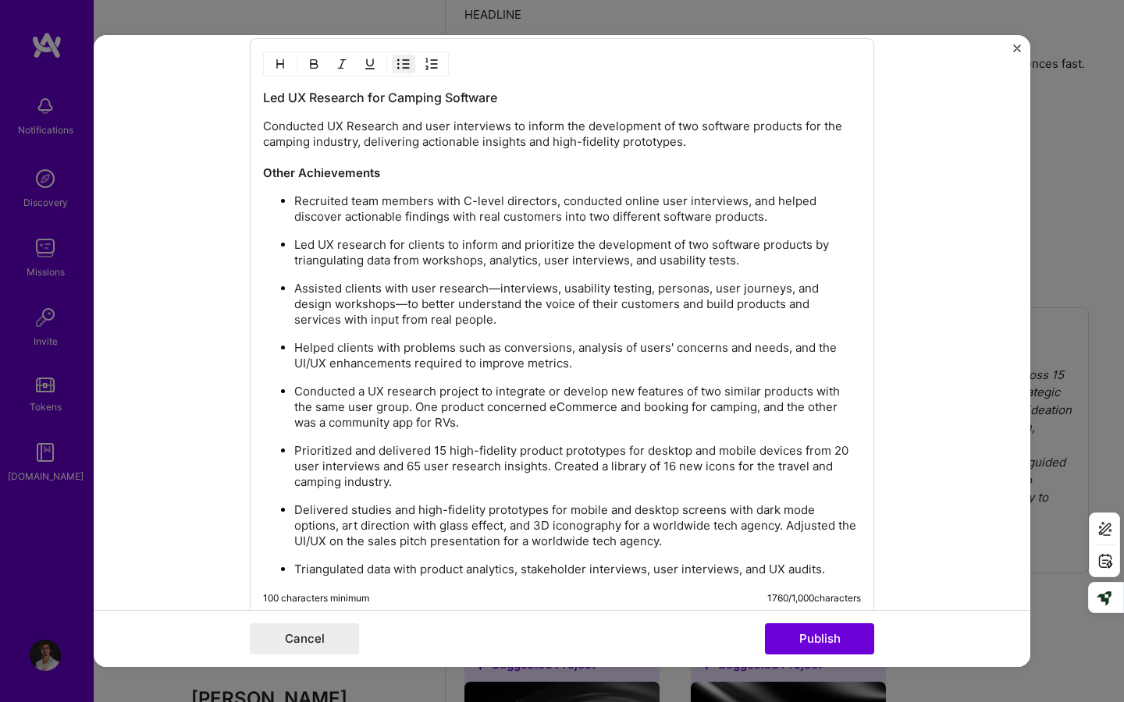
drag, startPoint x: 789, startPoint y: 218, endPoint x: 465, endPoint y: 225, distance: 323.9
click at [465, 225] on p "Recruited team members with C-level directors, conducted online user interviews…" at bounding box center [577, 209] width 566 height 31
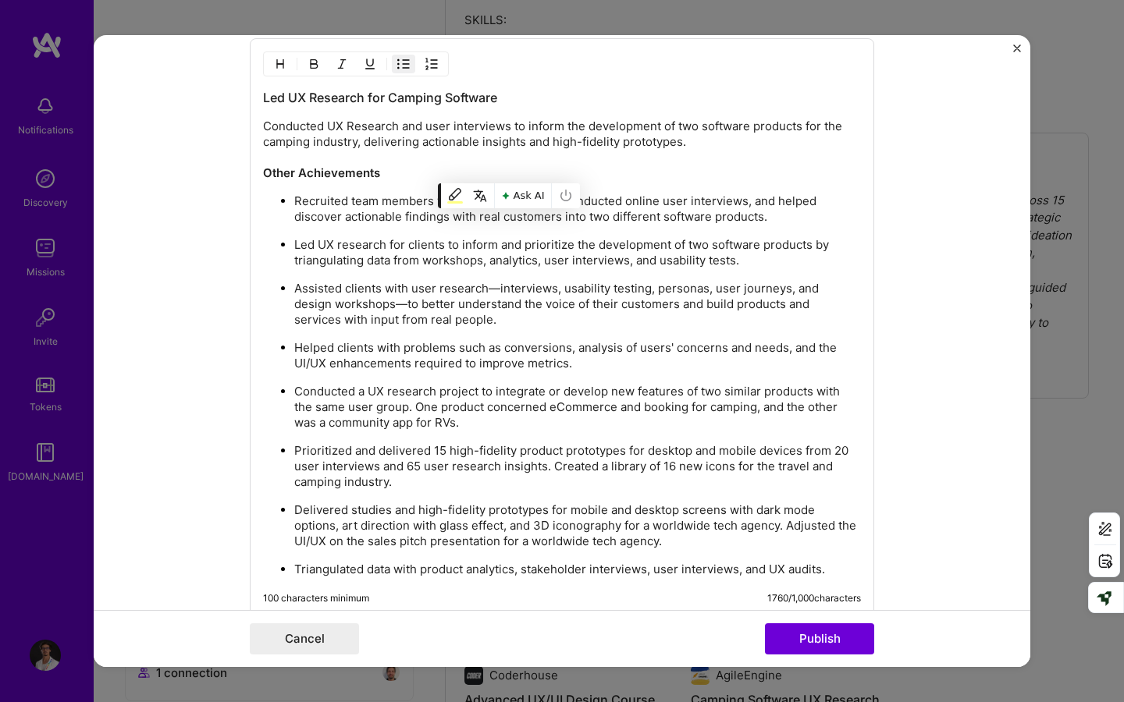
click at [649, 264] on p "Led UX research for clients to inform and prioritize the development of two sof…" at bounding box center [577, 252] width 566 height 31
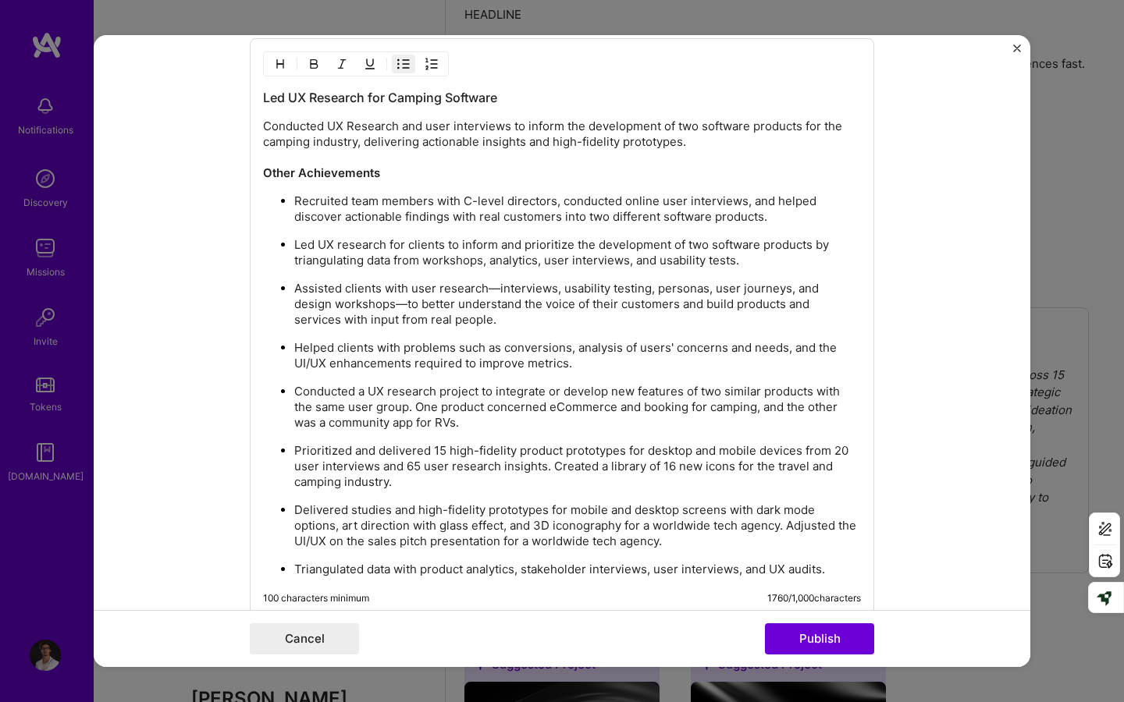
drag, startPoint x: 768, startPoint y: 262, endPoint x: 233, endPoint y: 243, distance: 535.6
click at [233, 243] on form "Editing suggested project This project is suggested based on your LinkedIn, res…" at bounding box center [562, 351] width 936 height 632
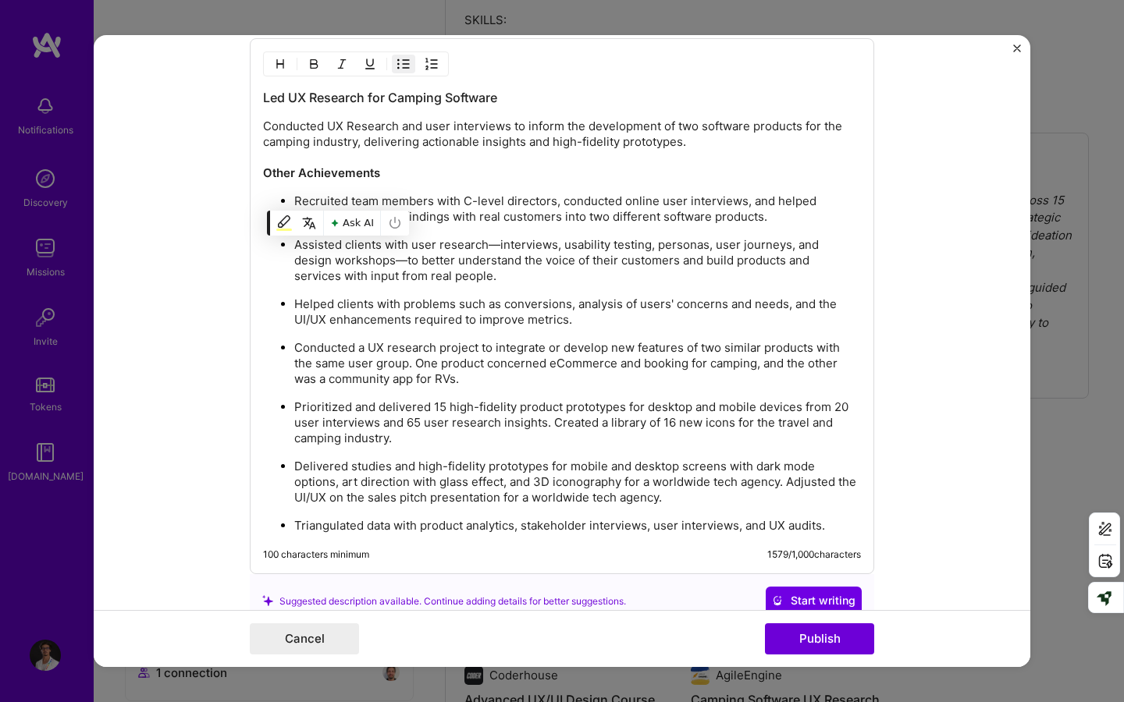
click at [473, 285] on ul "Recruited team members with C-level directors, conducted online user interviews…" at bounding box center [562, 363] width 598 height 341
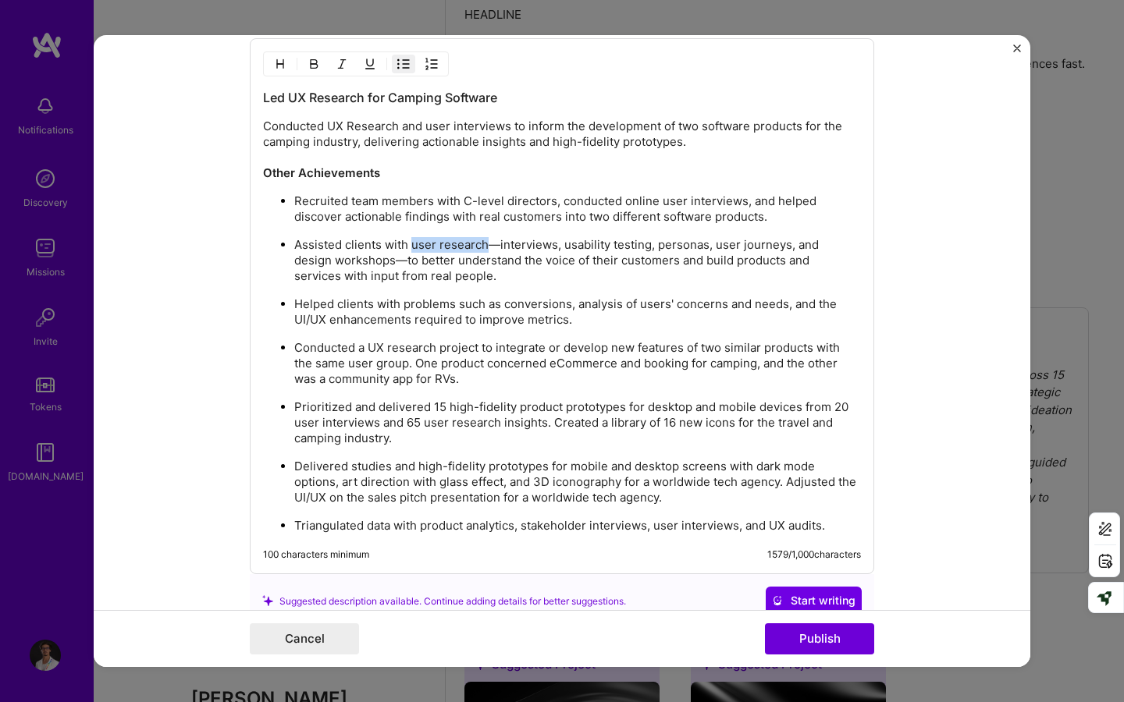
drag, startPoint x: 485, startPoint y: 244, endPoint x: 412, endPoint y: 243, distance: 73.3
click at [411, 244] on p "Assisted clients with user research—interviews, usability testing, personas, us…" at bounding box center [577, 260] width 566 height 47
drag, startPoint x: 605, startPoint y: 321, endPoint x: 222, endPoint y: 304, distance: 384.3
click at [222, 304] on form "Editing suggested project This project is suggested based on your LinkedIn, res…" at bounding box center [562, 351] width 936 height 632
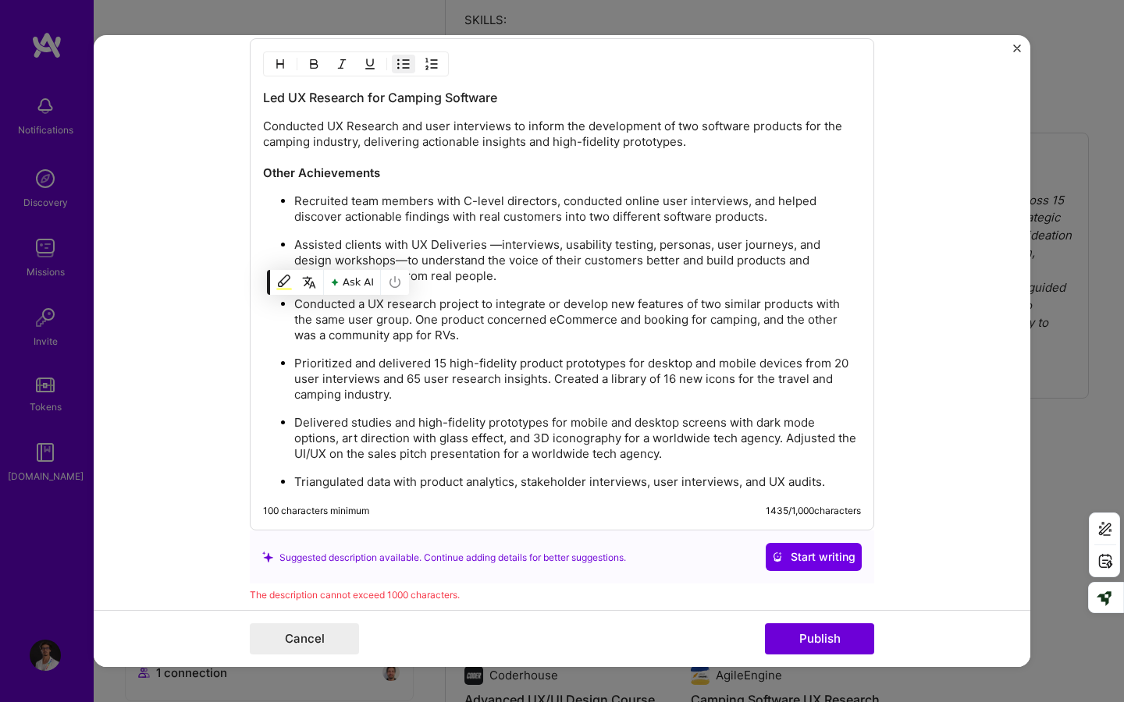
click at [630, 338] on p "Conducted a UX research project to integrate or develop new features of two sim…" at bounding box center [577, 319] width 566 height 47
click at [357, 262] on p "Assisted clients with UX Deliveries —interviews, usability testing, personas, u…" at bounding box center [577, 260] width 566 height 47
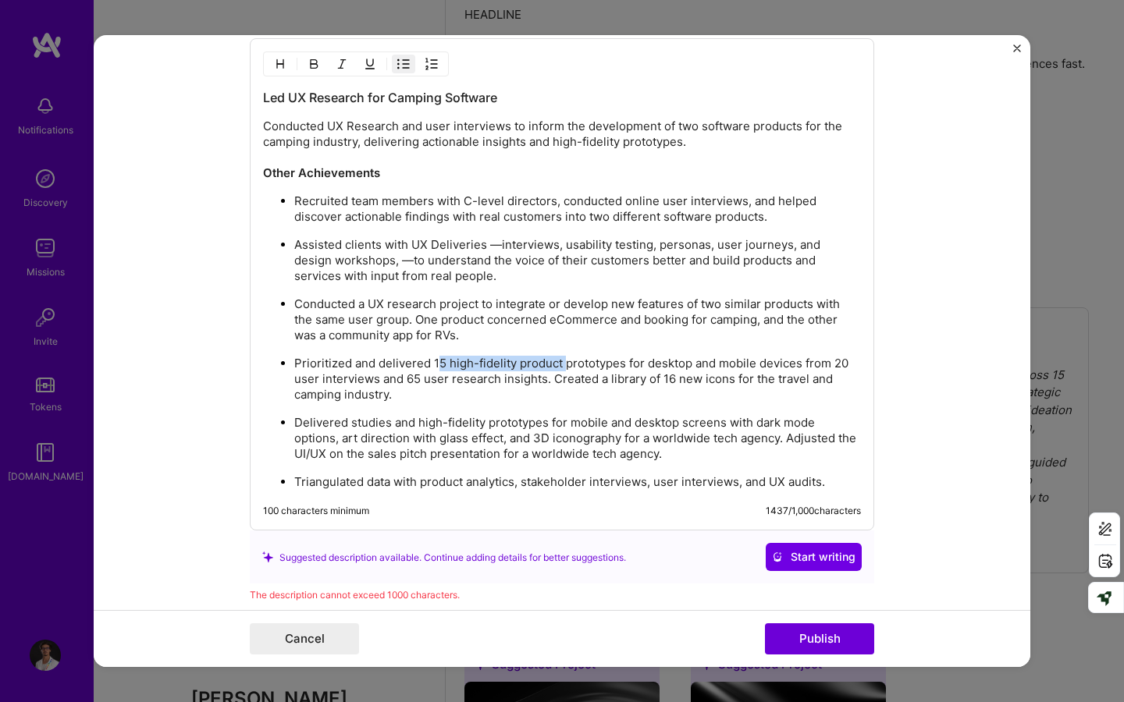
drag, startPoint x: 435, startPoint y: 360, endPoint x: 563, endPoint y: 361, distance: 127.2
click at [563, 361] on p "Prioritized and delivered 15 high-fidelity product prototypes for desktop and m…" at bounding box center [577, 379] width 566 height 47
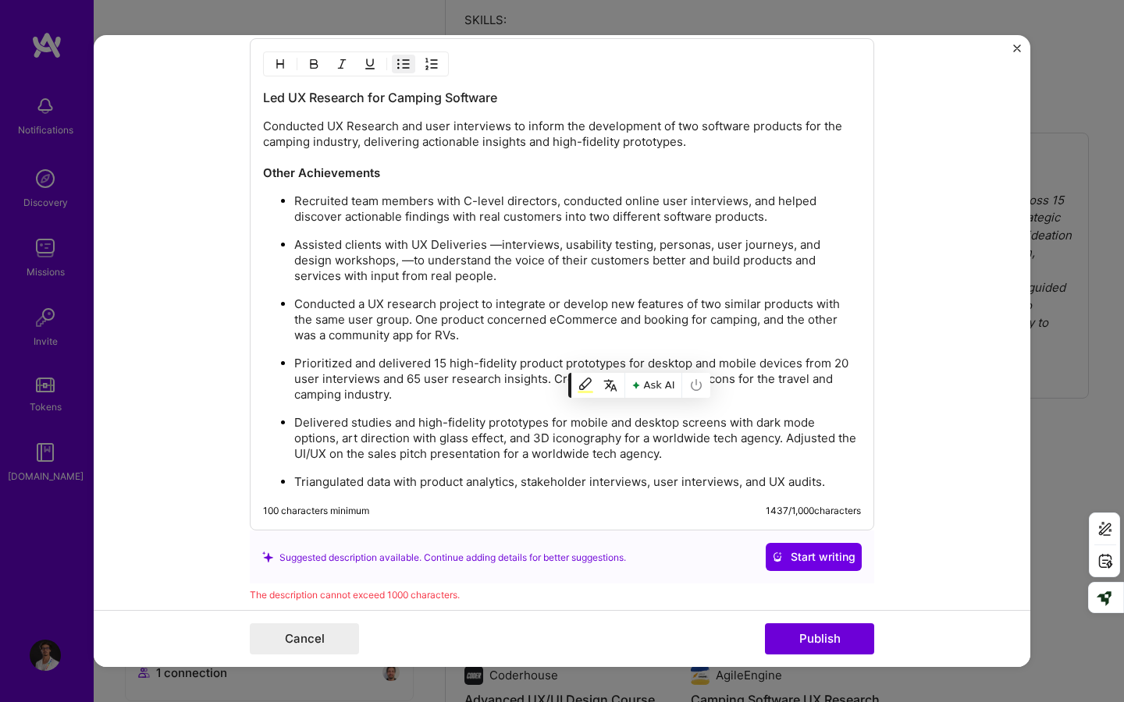
click at [625, 362] on p "Prioritized and delivered 15 high-fidelity product prototypes for desktop and m…" at bounding box center [577, 379] width 566 height 47
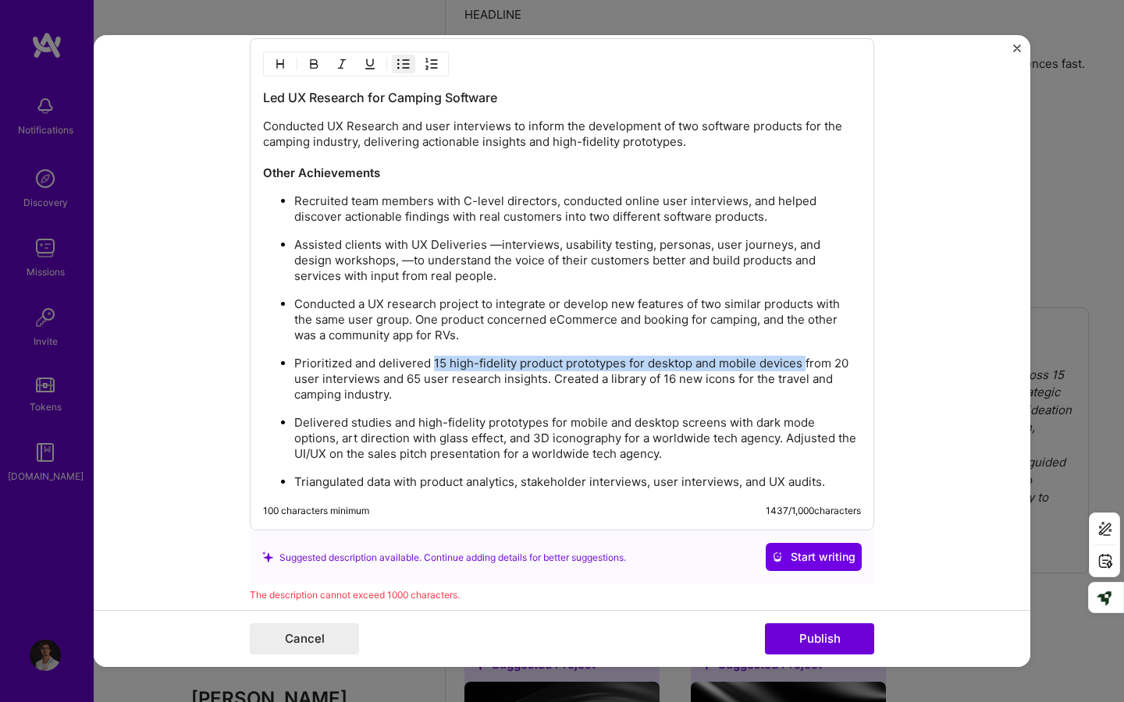
drag, startPoint x: 804, startPoint y: 364, endPoint x: 432, endPoint y: 365, distance: 371.4
click at [432, 365] on p "Prioritized and delivered 15 high-fidelity product prototypes for desktop and m…" at bounding box center [577, 379] width 566 height 47
copy p "15 high-fidelity product prototypes for desktop and mobile devices"
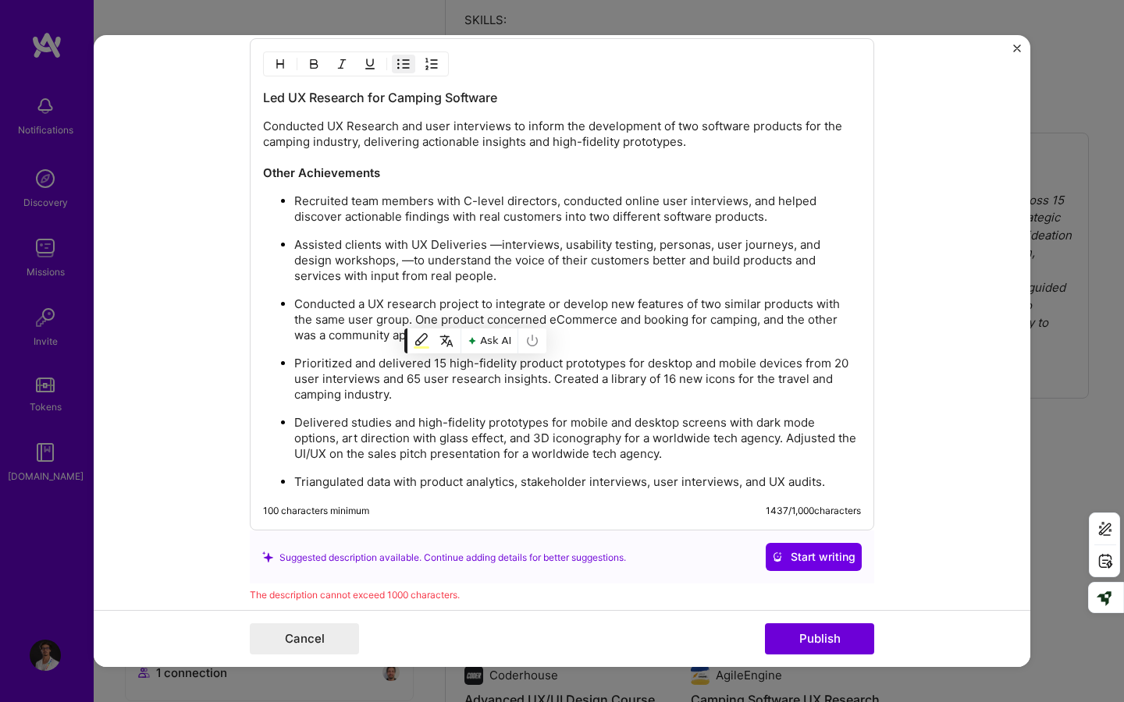
click at [358, 261] on p "Assisted clients with UX Deliveries —interviews, usability testing, personas, u…" at bounding box center [577, 260] width 566 height 47
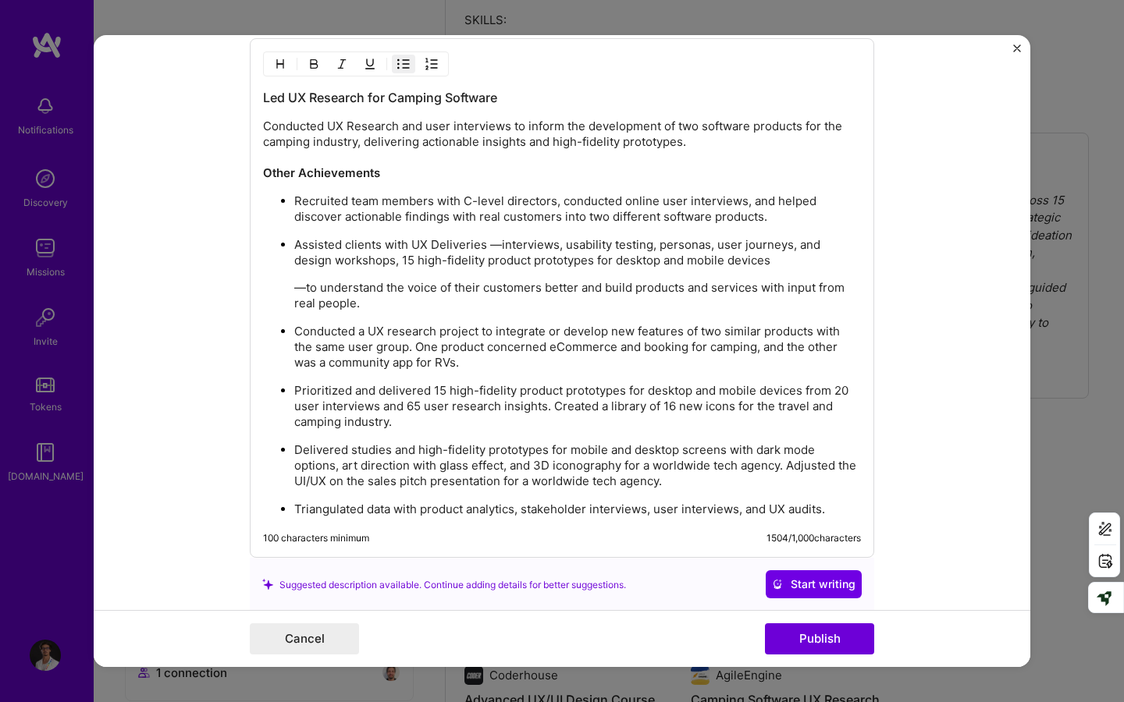
click at [498, 244] on p "Assisted clients with UX Deliveries —interviews, usability testing, personas, u…" at bounding box center [577, 252] width 566 height 31
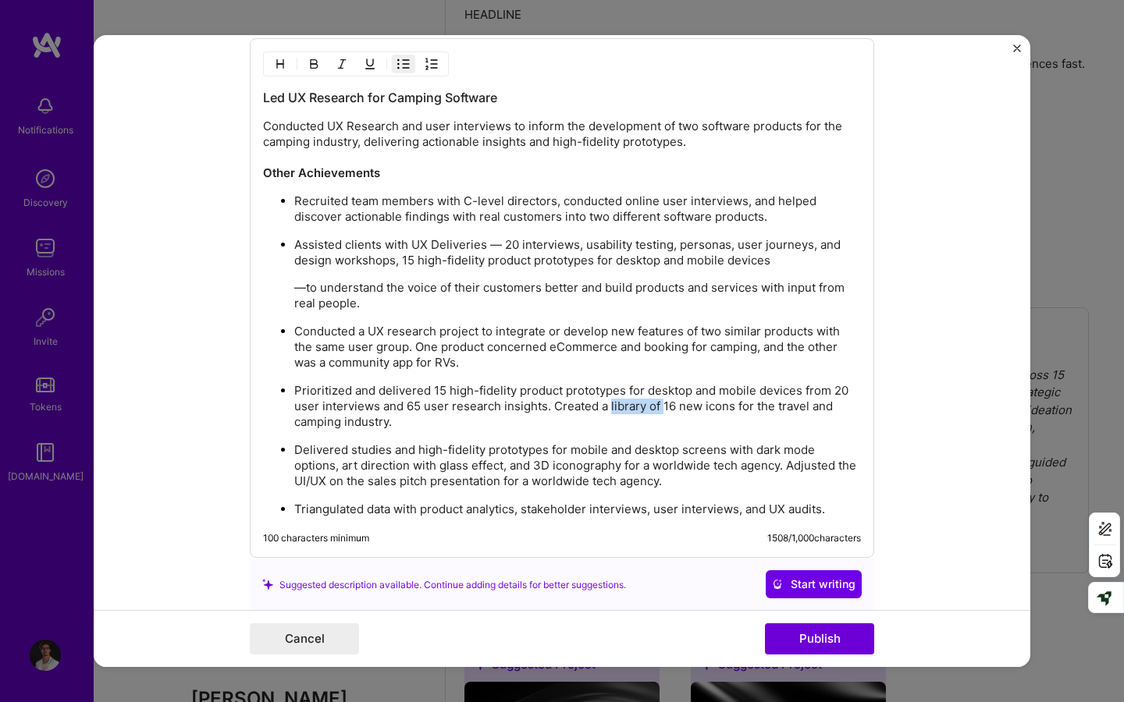
drag, startPoint x: 610, startPoint y: 405, endPoint x: 662, endPoint y: 410, distance: 51.8
click at [662, 410] on p "Prioritized and delivered 15 high-fidelity product prototypes for desktop and m…" at bounding box center [577, 406] width 566 height 47
drag, startPoint x: 602, startPoint y: 409, endPoint x: 810, endPoint y: 407, distance: 207.6
click at [810, 407] on p "Prioritized and delivered 15 high-fidelity product prototypes for desktop and m…" at bounding box center [577, 406] width 566 height 47
copy p "library of 16 new icons for the travel"
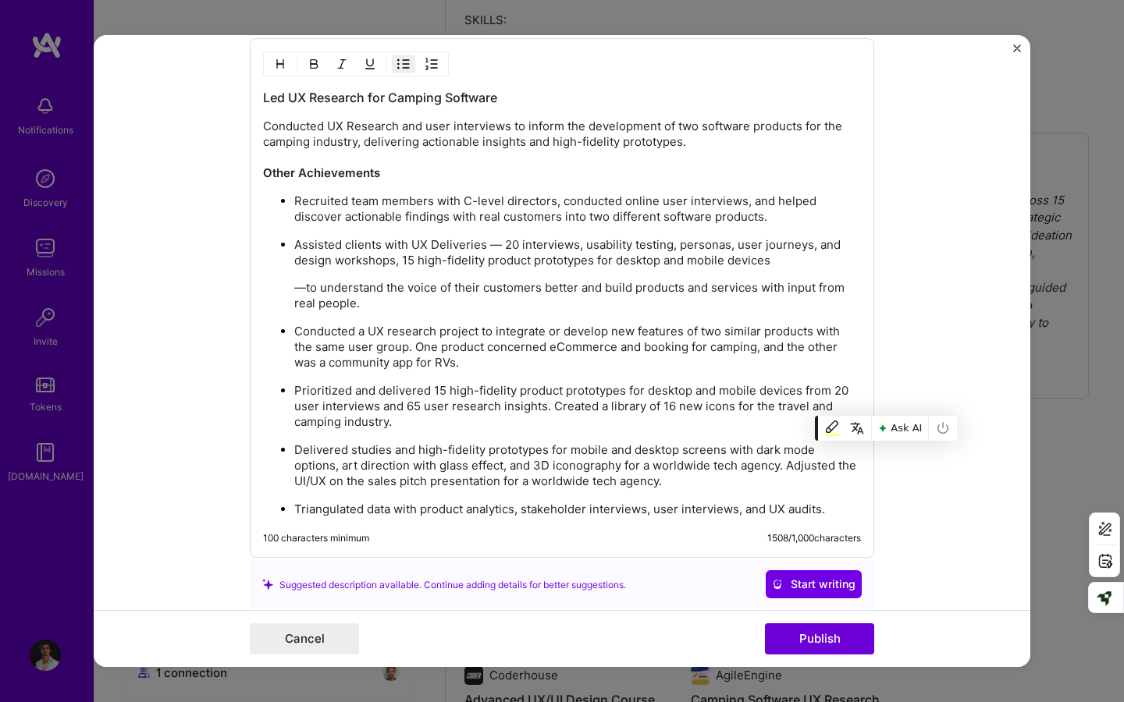
click at [774, 265] on p "Assisted clients with UX Deliveries — 20 interviews, usability testing, persona…" at bounding box center [577, 252] width 566 height 31
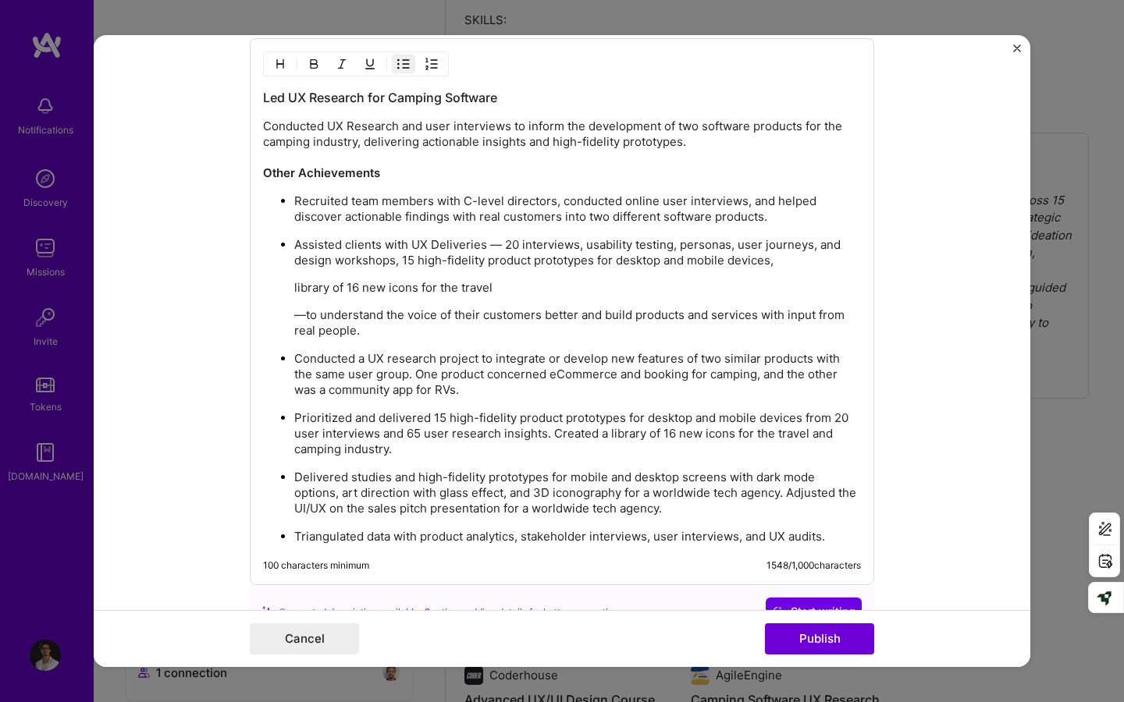
click at [286, 285] on ul "Recruited team members with C-level directors, conducted online user interviews…" at bounding box center [562, 369] width 598 height 352
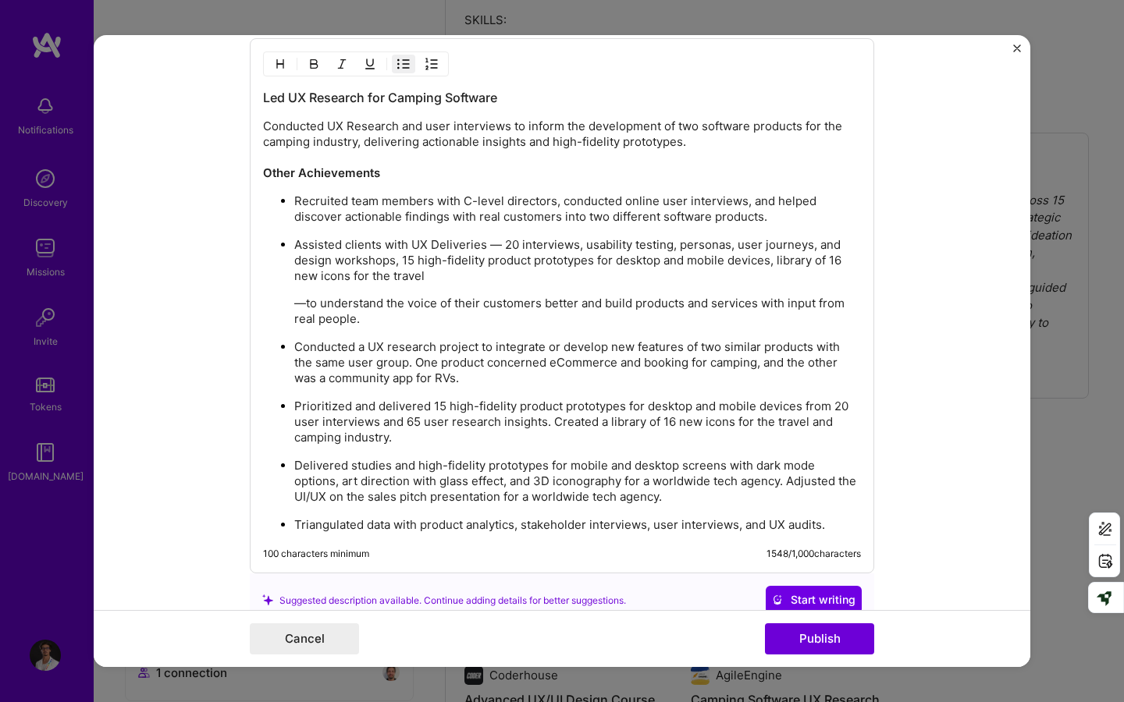
click at [289, 304] on ul "Recruited team members with C-level directors, conducted online user interviews…" at bounding box center [562, 363] width 598 height 340
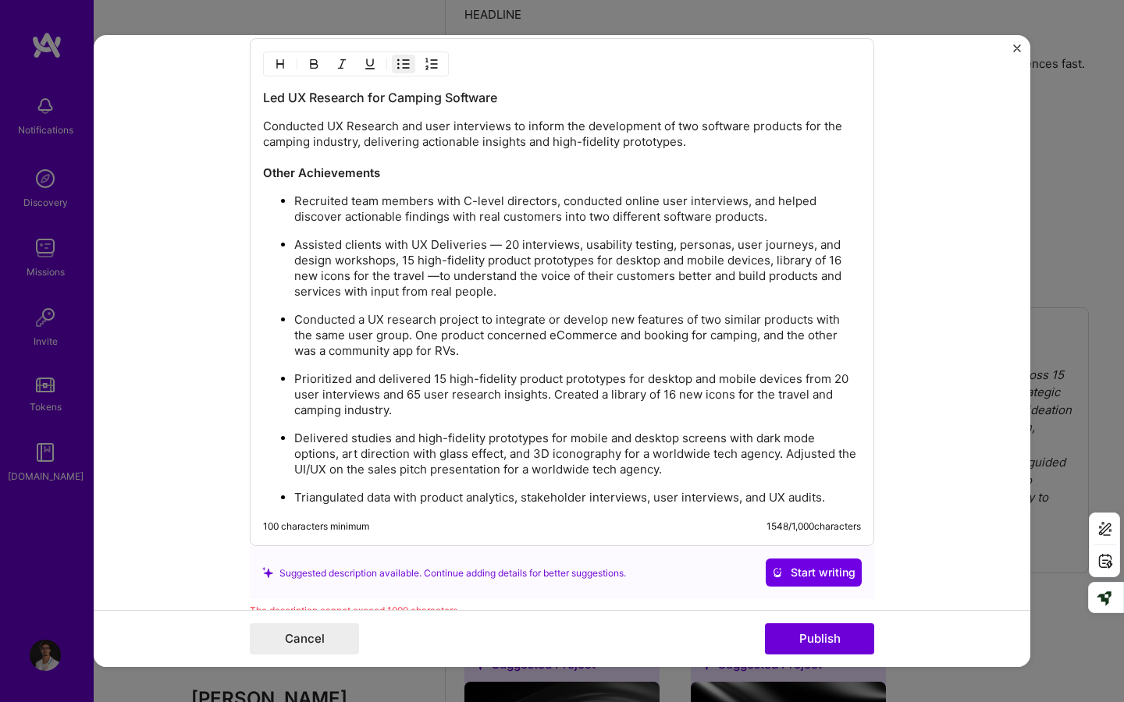
drag, startPoint x: 573, startPoint y: 408, endPoint x: 285, endPoint y: 372, distance: 290.9
click at [294, 372] on li "Prioritized and delivered 15 high-fidelity product prototypes for desktop and m…" at bounding box center [577, 395] width 566 height 48
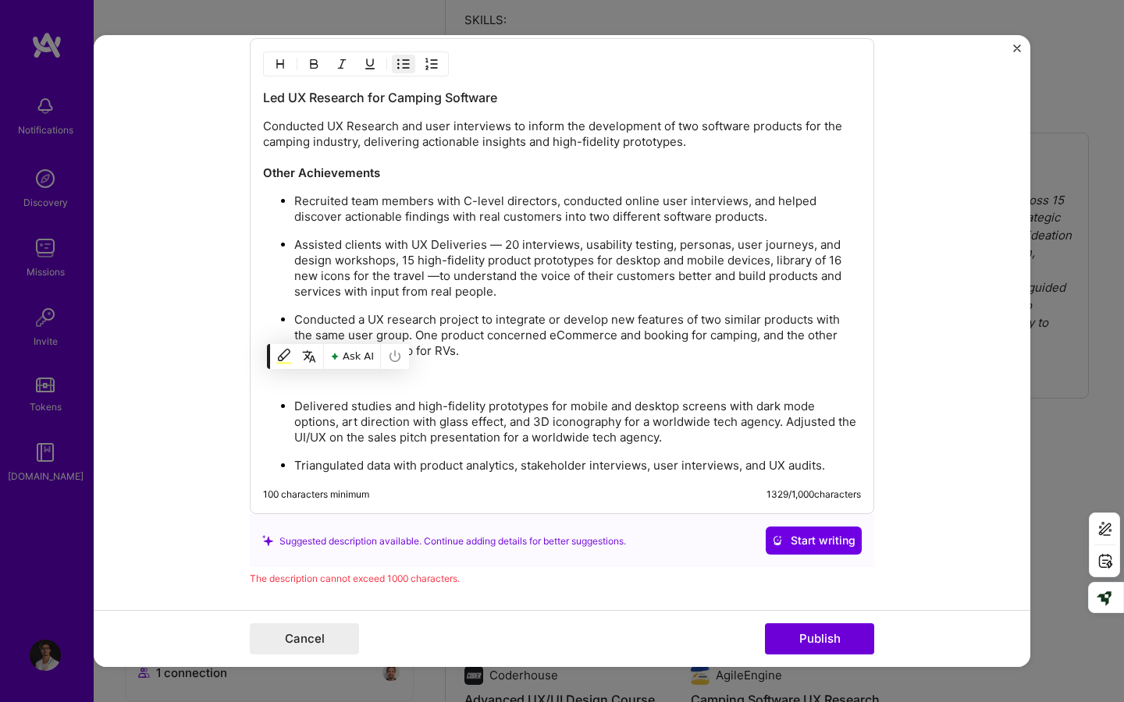
click at [508, 366] on li "Conducted a UX research project to integrate or develop new features of two sim…" at bounding box center [577, 348] width 566 height 75
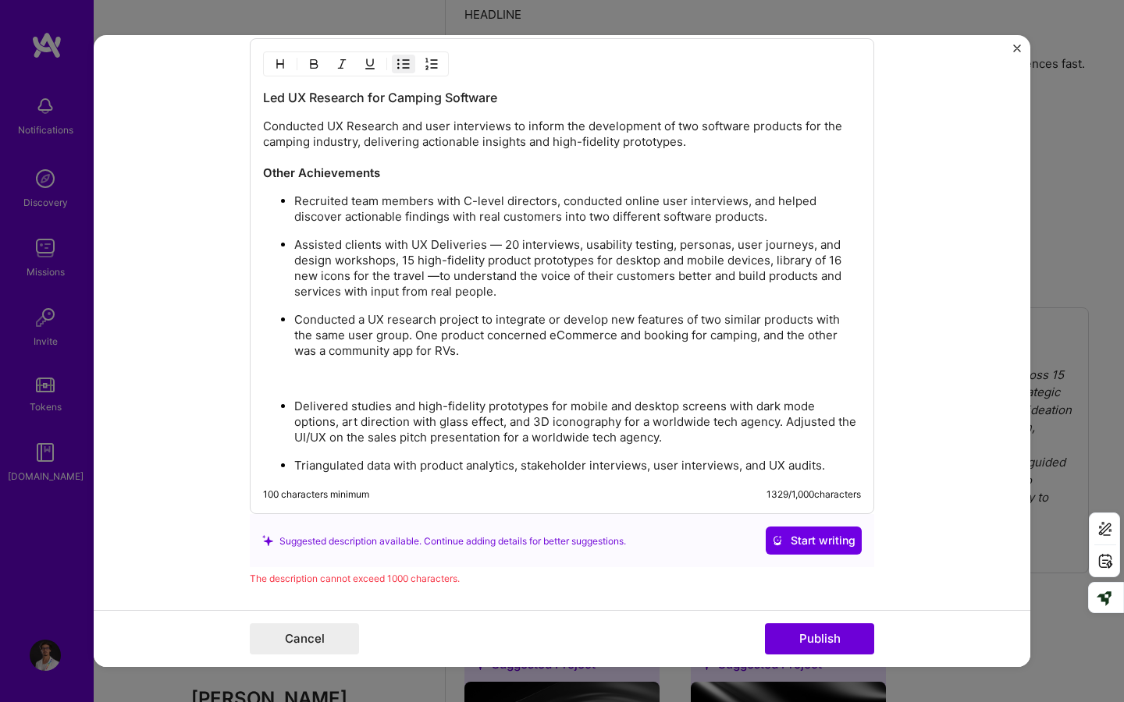
drag, startPoint x: 714, startPoint y: 437, endPoint x: 247, endPoint y: 394, distance: 469.3
click at [247, 394] on form "Editing suggested project This project is suggested based on your LinkedIn, res…" at bounding box center [562, 351] width 936 height 632
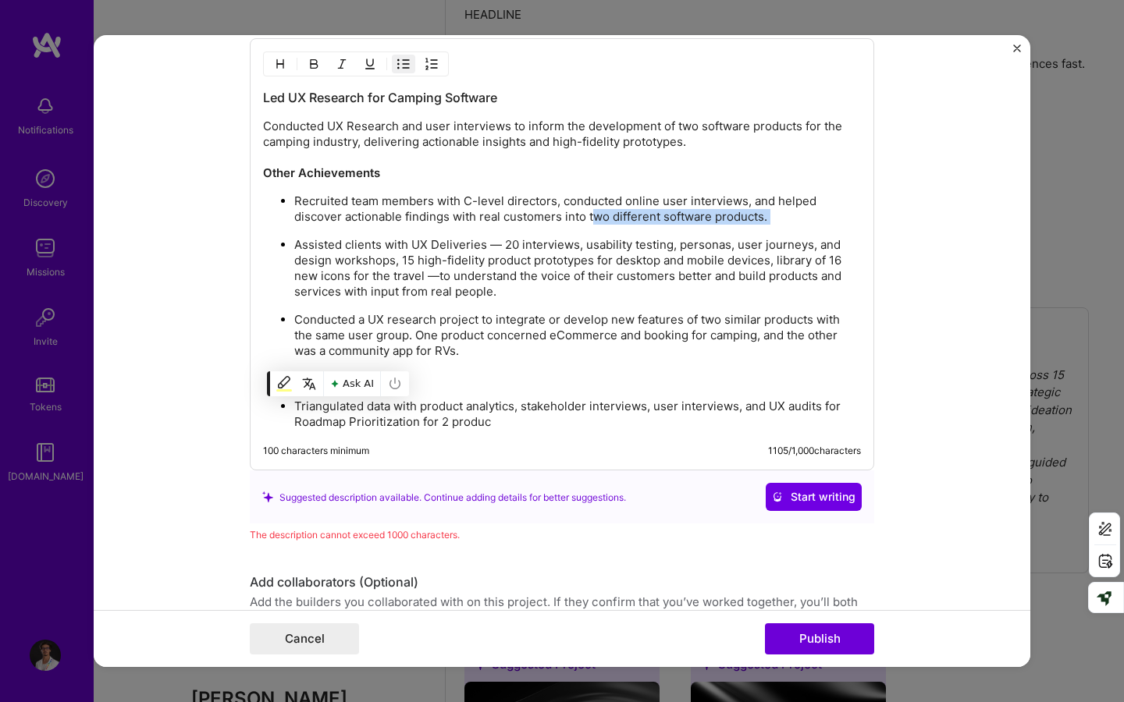
drag, startPoint x: 591, startPoint y: 218, endPoint x: 794, endPoint y: 233, distance: 204.2
click at [794, 233] on ul "Recruited team members with C-level directors, conducted online user interviews…" at bounding box center [562, 311] width 598 height 237
copy p "wo different software products."
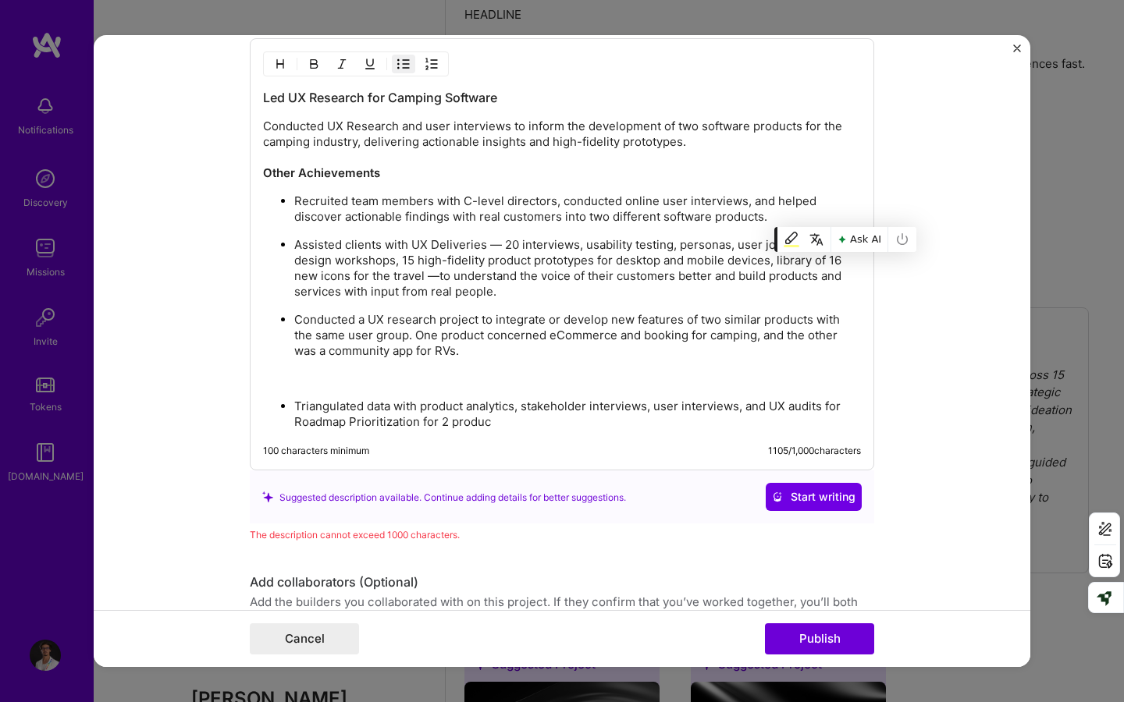
click at [537, 439] on div "Led UX Research for Camping Software Conducted UX Research and user interviews …" at bounding box center [562, 254] width 624 height 432
click at [534, 423] on p "Triangulated data with product analytics, stakeholder interviews, user intervie…" at bounding box center [577, 414] width 566 height 31
drag, startPoint x: 451, startPoint y: 418, endPoint x: 511, endPoint y: 421, distance: 60.2
click at [511, 421] on p "Triangulated data with product analytics, stakeholder interviews, user intervie…" at bounding box center [577, 414] width 566 height 31
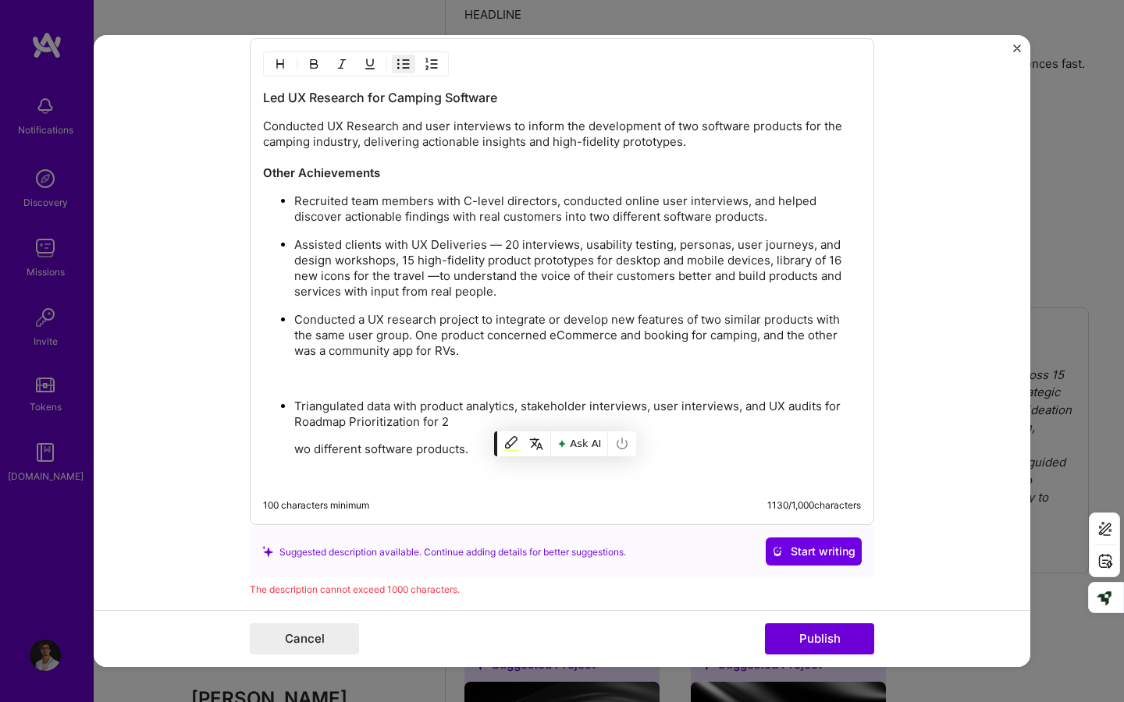
drag, startPoint x: 816, startPoint y: 222, endPoint x: 292, endPoint y: 191, distance: 525.3
click at [292, 191] on div "Led UX Research for Camping Software Conducted UX Research and user interviews …" at bounding box center [562, 287] width 598 height 396
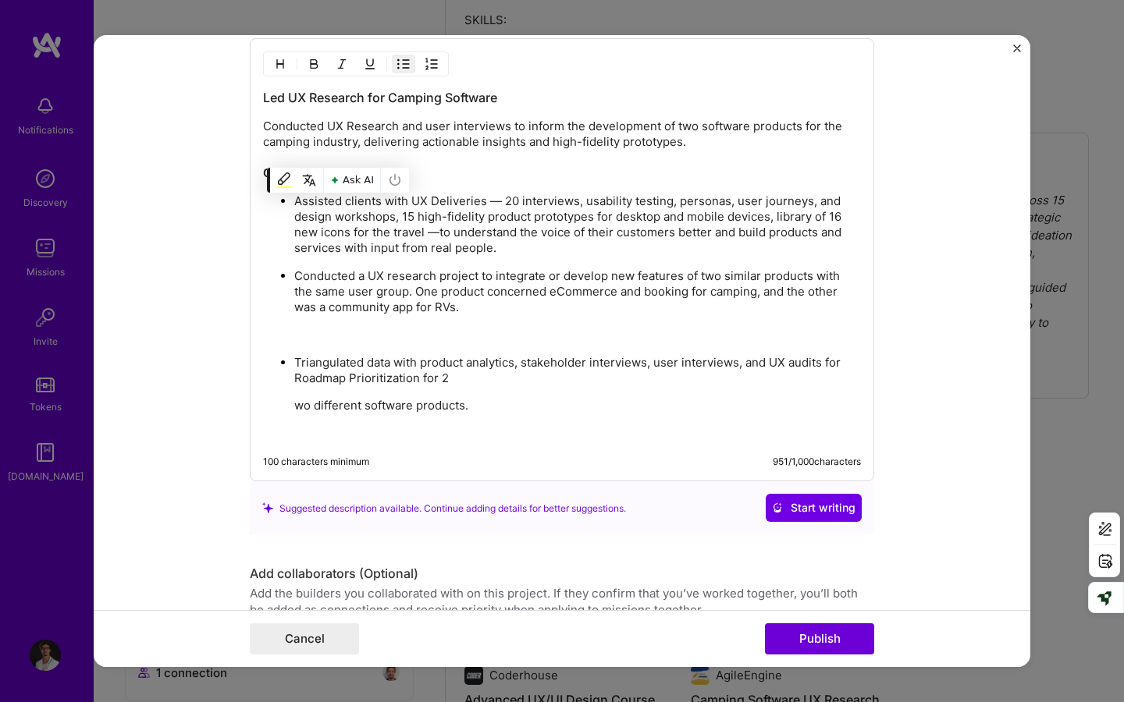
click at [301, 329] on p at bounding box center [577, 335] width 566 height 16
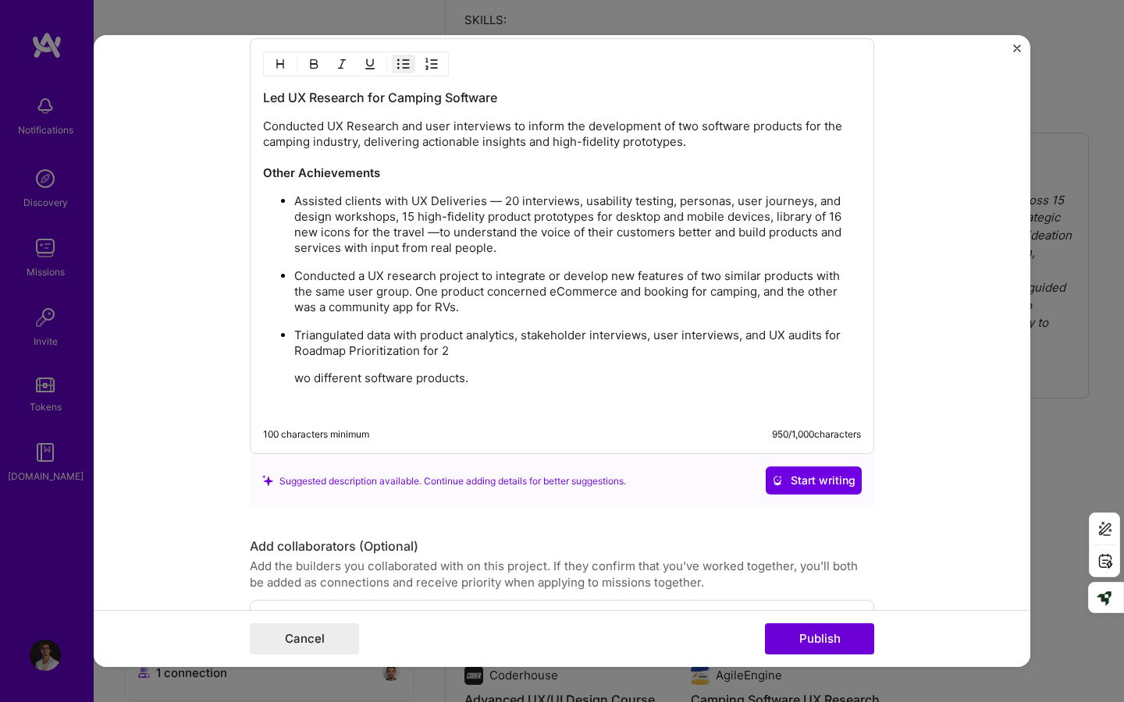
click at [492, 352] on p "Triangulated data with product analytics, stakeholder interviews, user intervie…" at bounding box center [577, 343] width 566 height 31
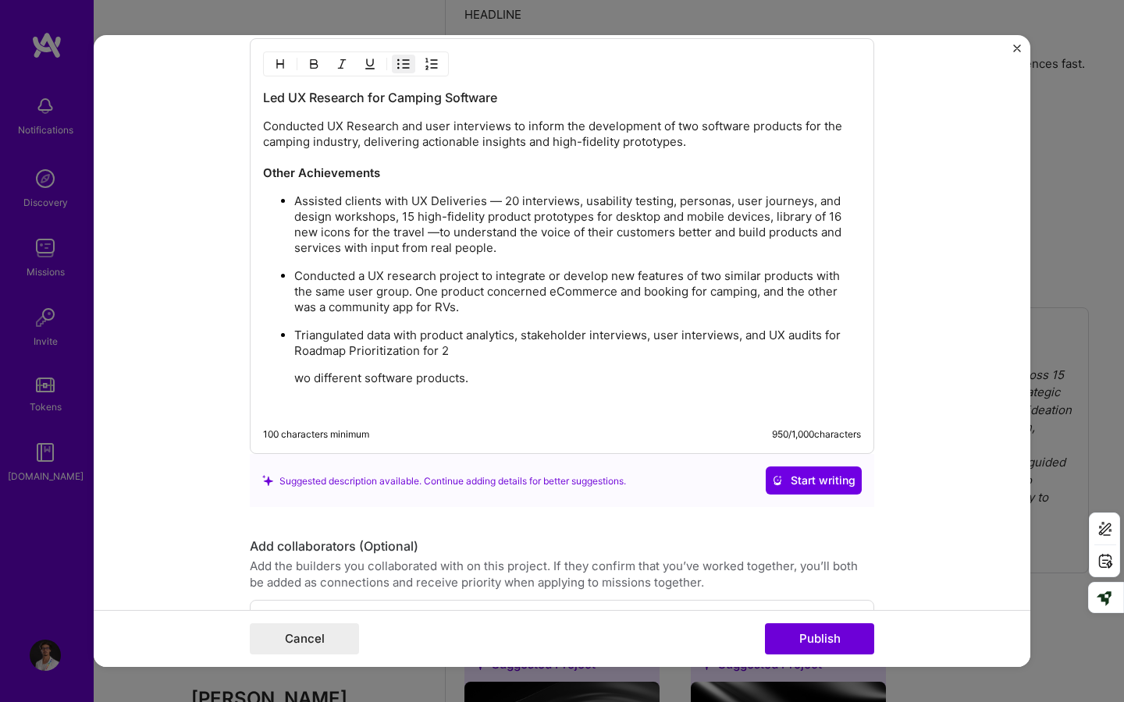
drag, startPoint x: 533, startPoint y: 246, endPoint x: 274, endPoint y: 192, distance: 264.6
click at [274, 192] on div "Led UX Research for Camping Software Conducted UX Research and user interviews …" at bounding box center [562, 251] width 598 height 325
copy p "Assisted clients with UX Deliveries — 20 interviews, usability testing, persona…"
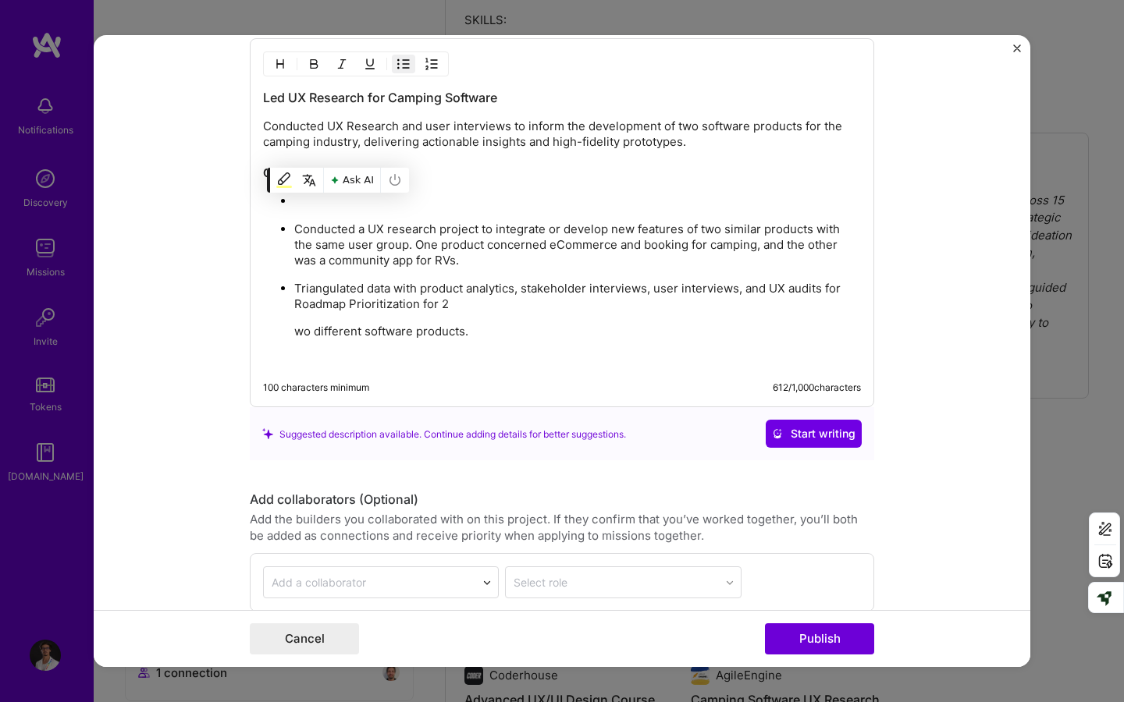
click at [517, 341] on li "Triangulated data with product analytics, stakeholder interviews, user intervie…" at bounding box center [577, 323] width 566 height 87
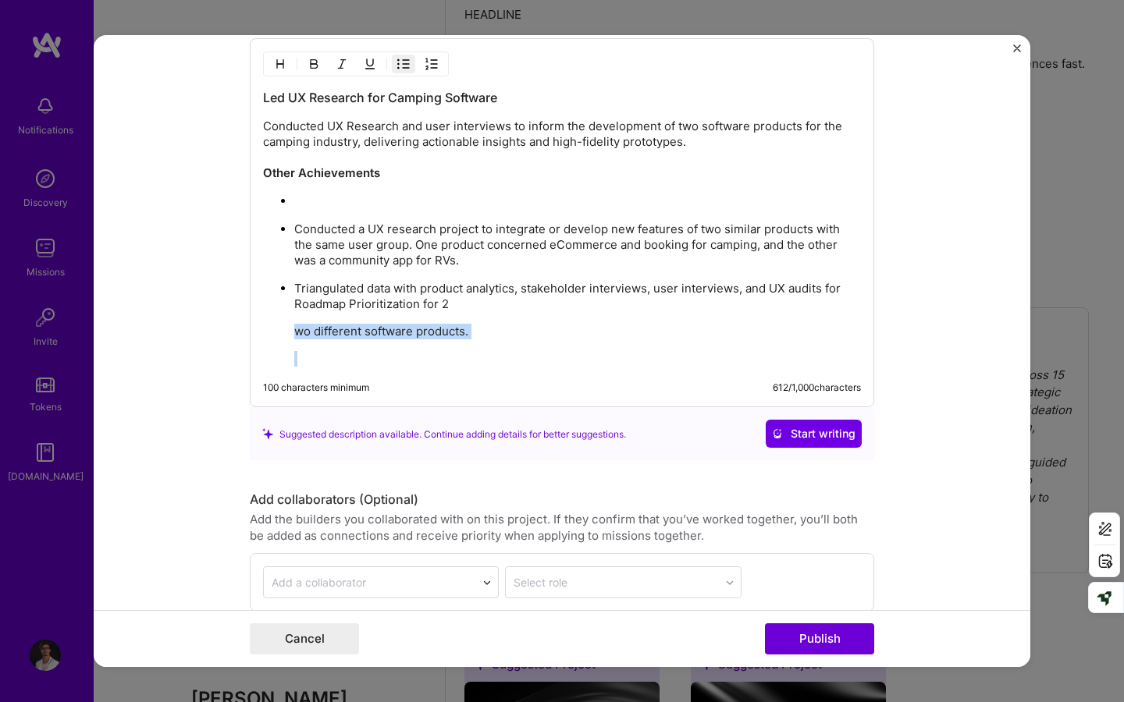
drag, startPoint x: 517, startPoint y: 341, endPoint x: 274, endPoint y: 321, distance: 244.3
click at [274, 321] on ul "Conducted a UX research project to integrate or develop new features of two sim…" at bounding box center [562, 280] width 598 height 174
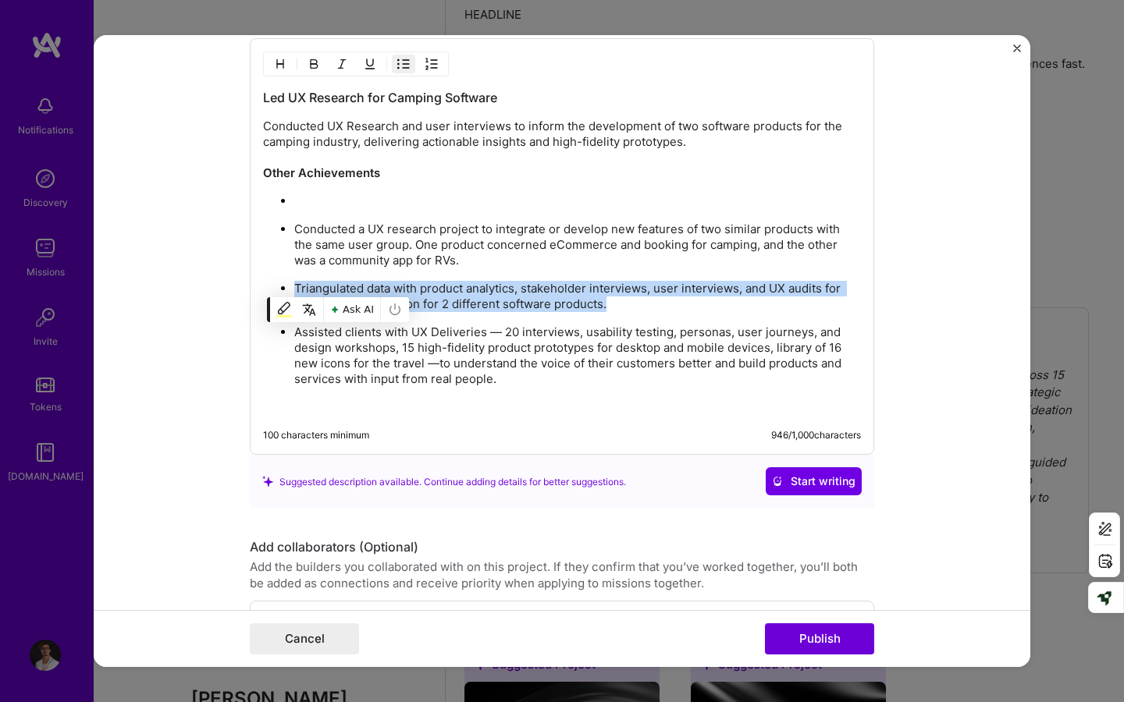
drag, startPoint x: 632, startPoint y: 301, endPoint x: 289, endPoint y: 283, distance: 343.0
click at [289, 283] on ul "Conducted a UX research project to integrate or develop new features of two sim…" at bounding box center [562, 304] width 598 height 222
copy p "Triangulated data with product analytics, stakeholder interviews, user intervie…"
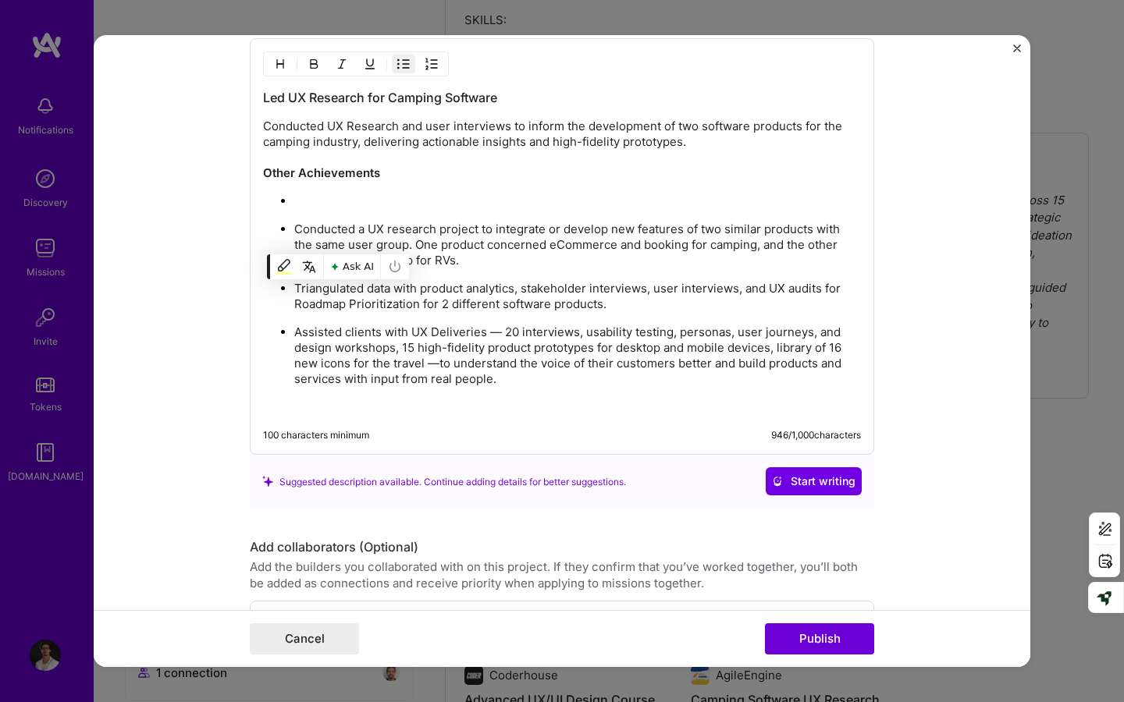
click at [406, 236] on p "Conducted a UX research project to integrate or develop new features of two sim…" at bounding box center [577, 245] width 566 height 47
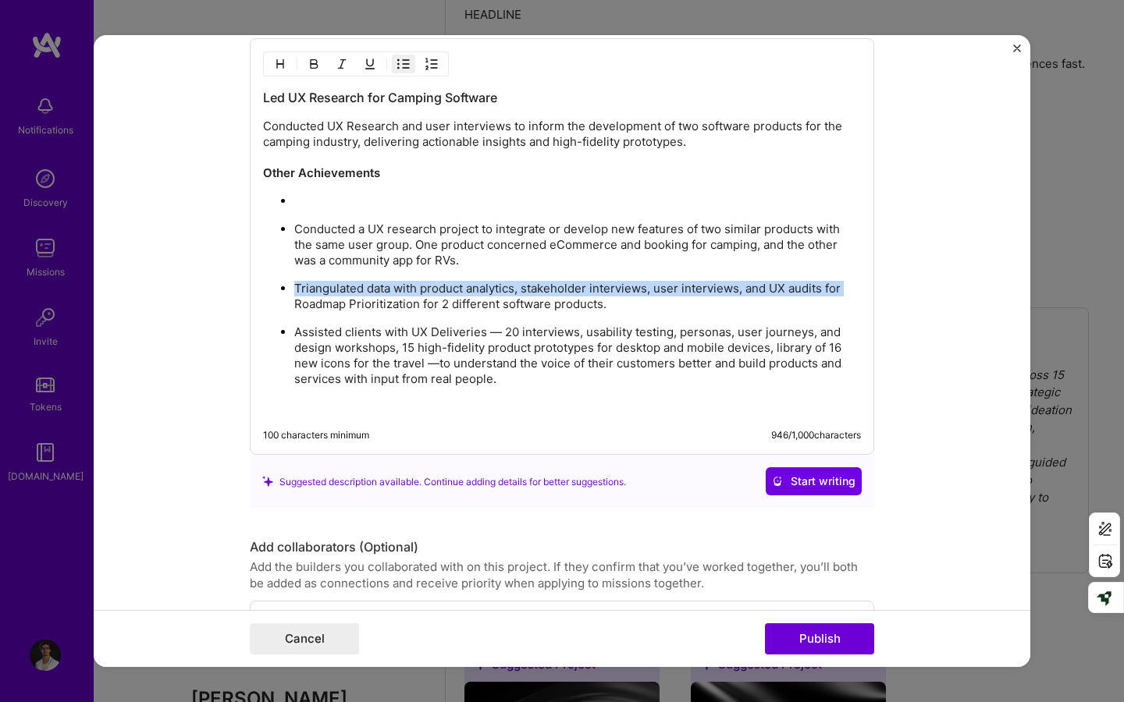
drag, startPoint x: 843, startPoint y: 290, endPoint x: 399, endPoint y: 270, distance: 444.4
click at [399, 270] on ul "Conducted a UX research project to integrate or develop new features of two sim…" at bounding box center [562, 304] width 598 height 222
copy p "Triangulated data with product analytics, stakeholder interviews, user intervie…"
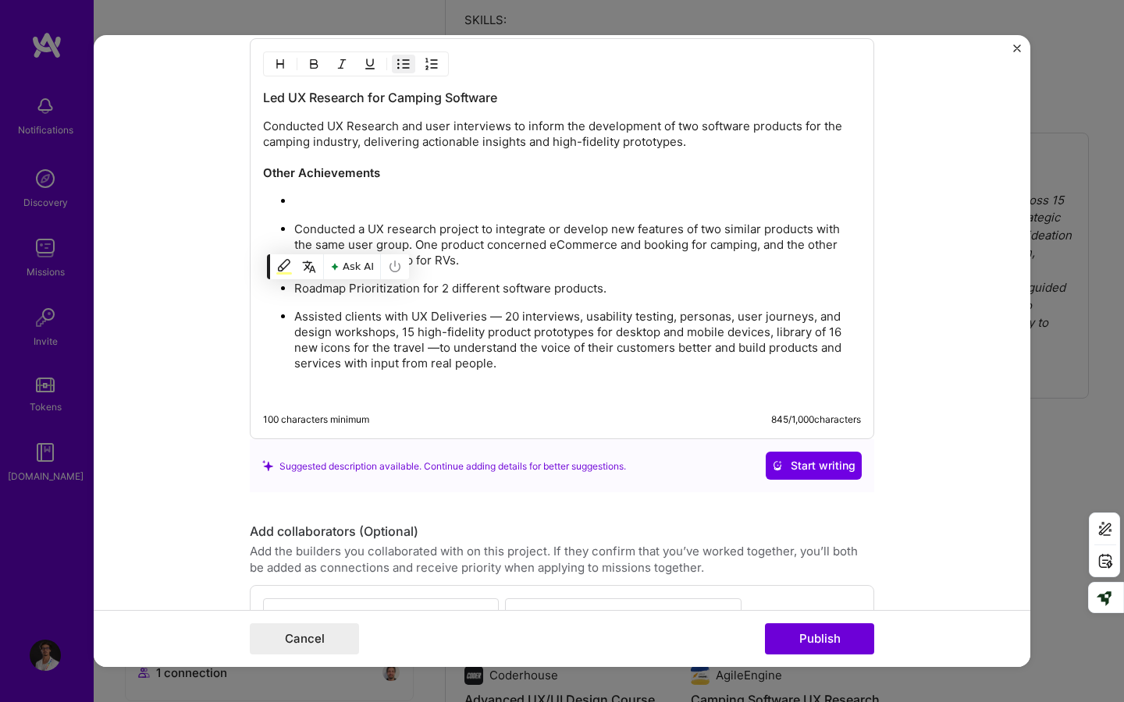
click at [528, 268] on ul "Conducted a UX research project to integrate or develop new features of two sim…" at bounding box center [562, 296] width 598 height 206
click at [396, 293] on p "Roadmap Prioritization for 2 different software products." at bounding box center [577, 289] width 566 height 16
click at [0, 0] on span "prioritization" at bounding box center [0, 0] width 0 height 0
click at [624, 293] on p "Roadmap prioritization for 2 different software products." at bounding box center [577, 289] width 566 height 16
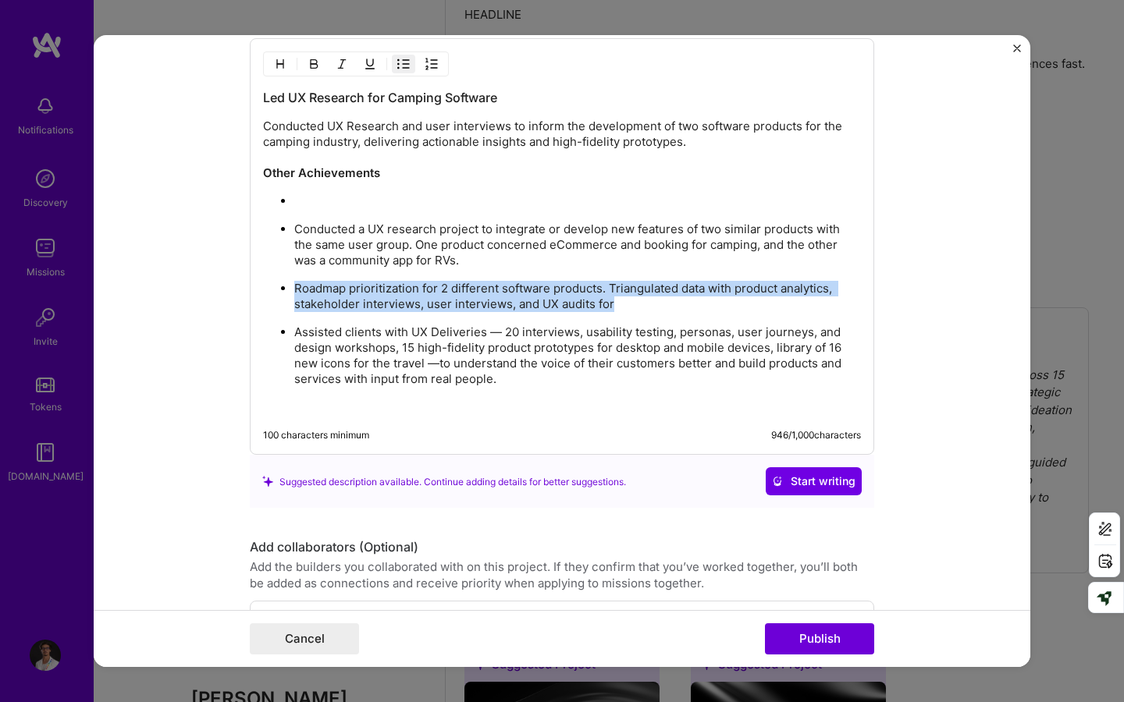
drag, startPoint x: 675, startPoint y: 305, endPoint x: 266, endPoint y: 282, distance: 409.5
click at [266, 282] on ul "Conducted a UX research project to integrate or develop new features of two sim…" at bounding box center [562, 304] width 598 height 222
copy p "Roadmap prioritization for 2 different software products. Triangulated data wit…"
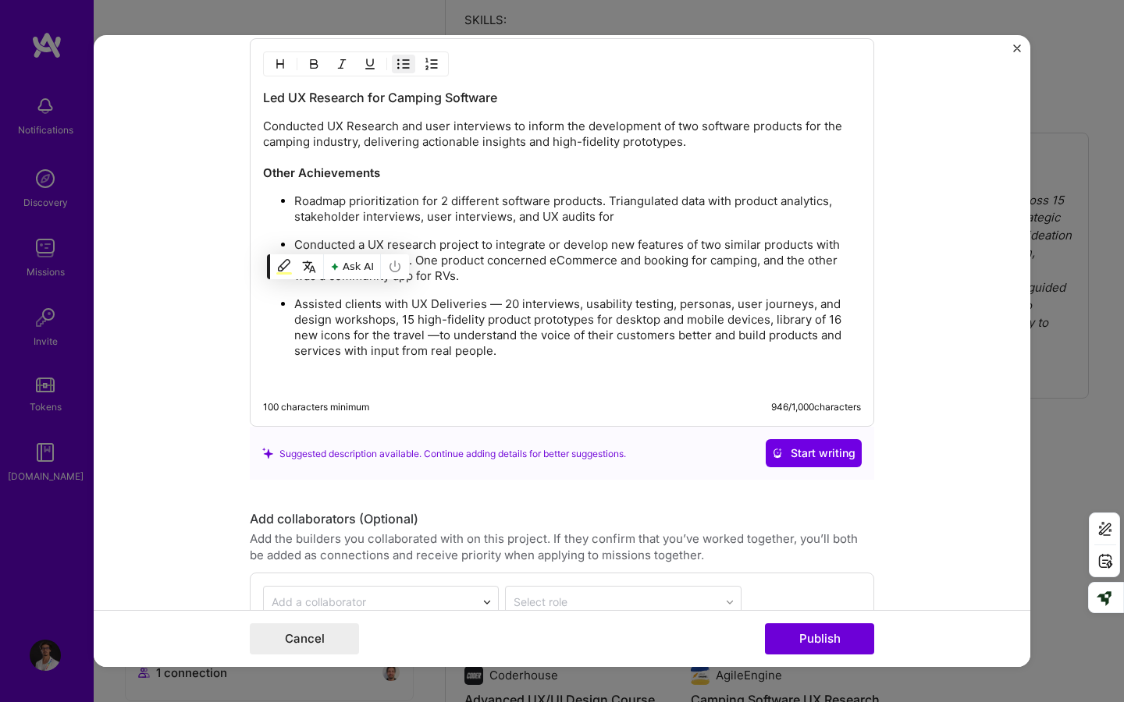
click at [609, 293] on ul "Roadmap prioritization for 2 different software products. Triangulated data wit…" at bounding box center [562, 290] width 598 height 194
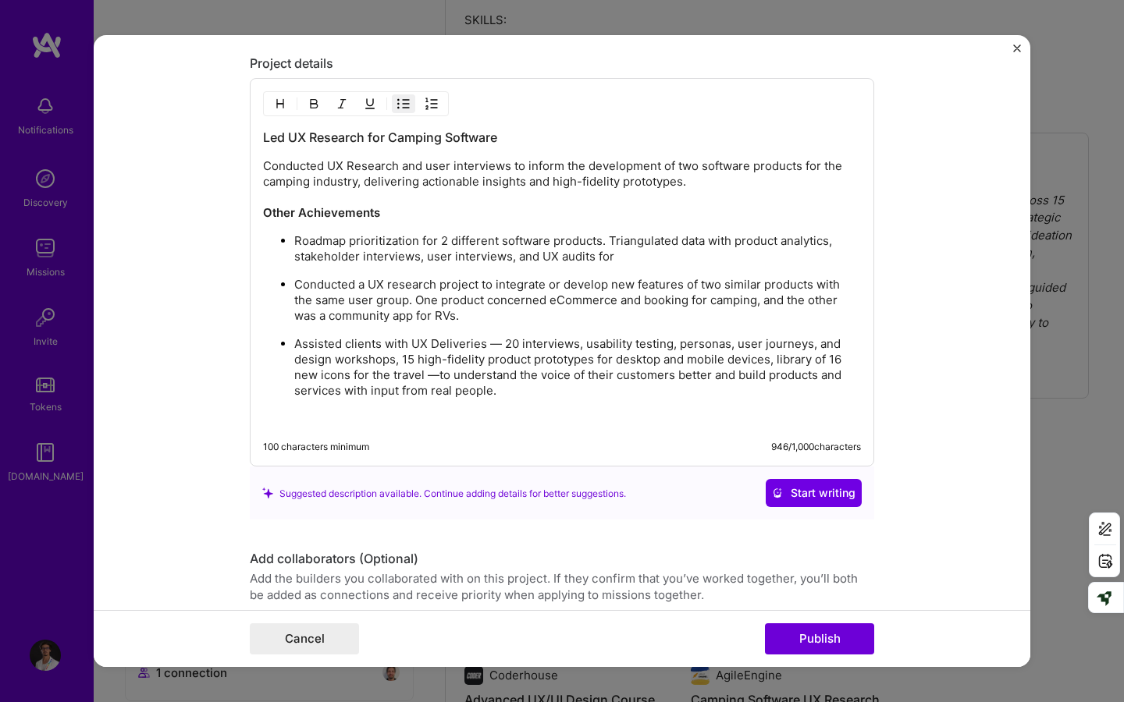
scroll to position [1841, 0]
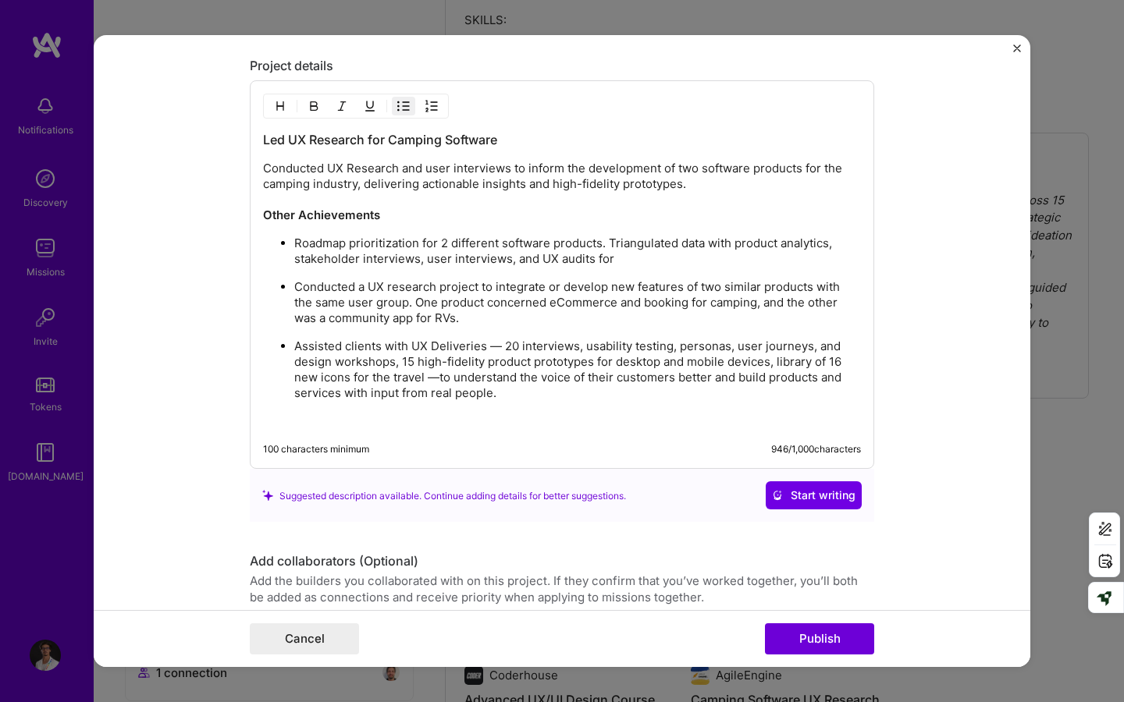
click at [623, 257] on p "Roadmap prioritization for 2 different software products. Triangulated data wit…" at bounding box center [577, 251] width 566 height 31
click at [748, 366] on p "Assisted clients with UX Deliveries — 20 interviews, usability testing, persona…" at bounding box center [577, 370] width 566 height 62
click at [0, 0] on div "devices; and a" at bounding box center [0, 0] width 0 height 0
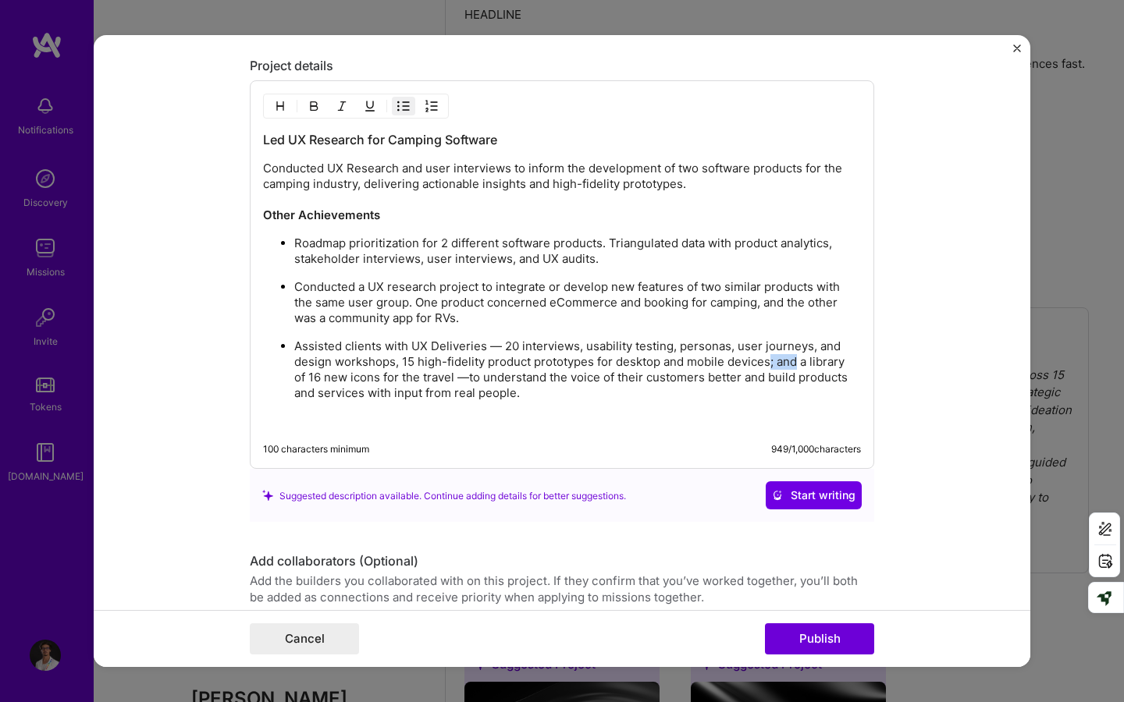
drag, startPoint x: 799, startPoint y: 364, endPoint x: 769, endPoint y: 361, distance: 29.7
click at [769, 361] on p "Assisted clients with UX Deliveries — 20 interviews, usability testing, persona…" at bounding box center [577, 370] width 566 height 62
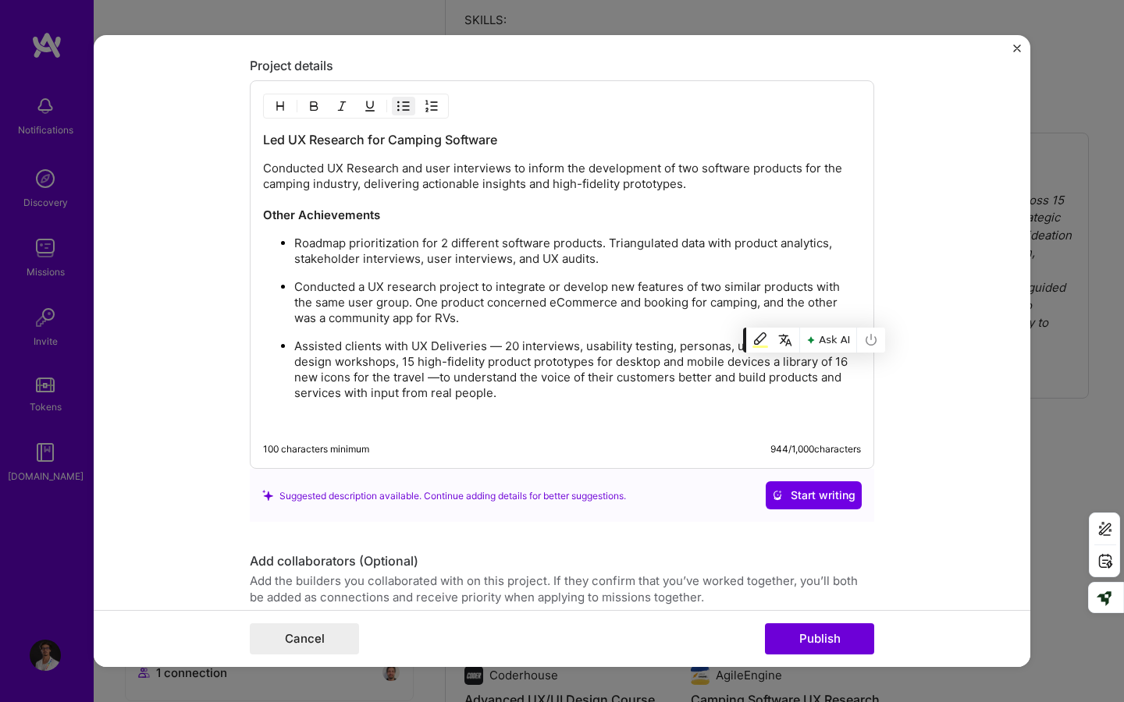
click at [552, 346] on p "Assisted clients with UX Deliveries — 20 interviews, usability testing, persona…" at bounding box center [577, 370] width 566 height 62
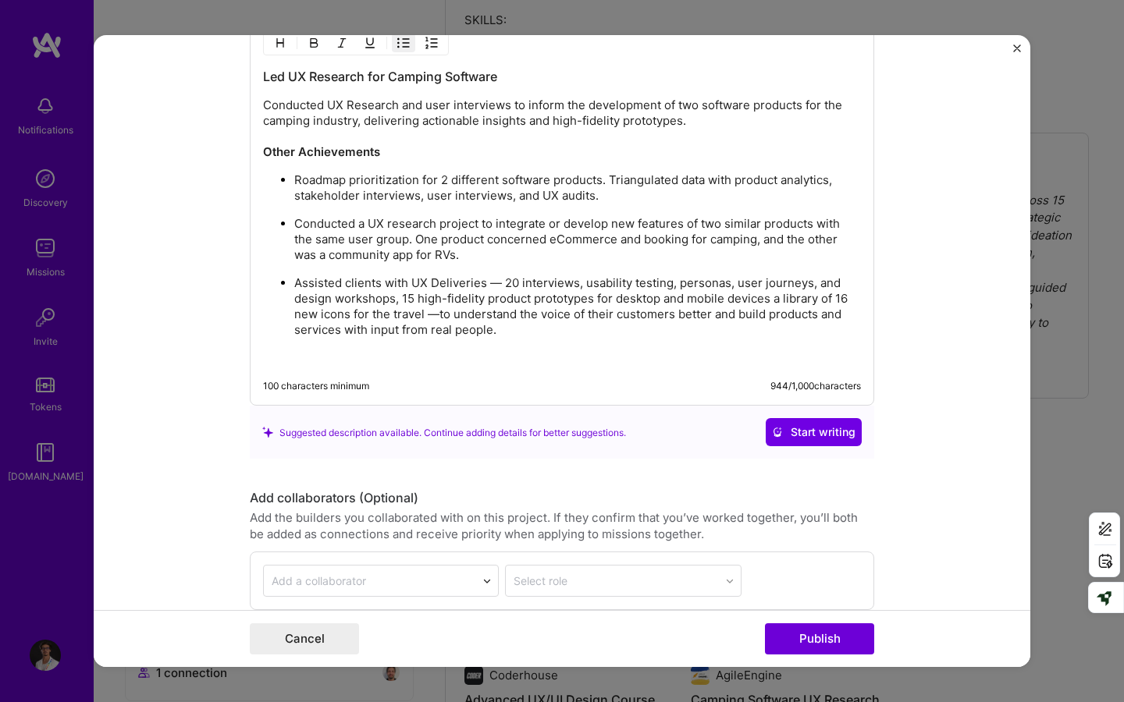
scroll to position [2045, 0]
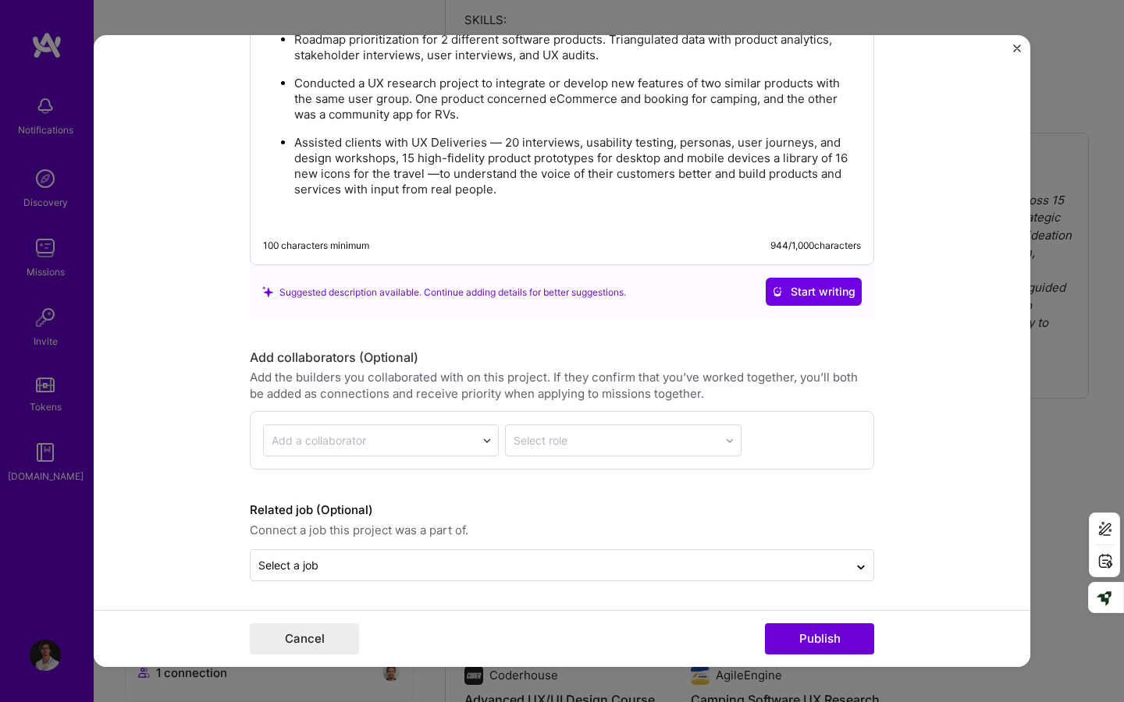
click at [421, 454] on div "Add a collaborator" at bounding box center [370, 440] width 212 height 30
click at [507, 394] on div "Add the builders you collaborated with on this project. If they confirm that yo…" at bounding box center [562, 385] width 624 height 33
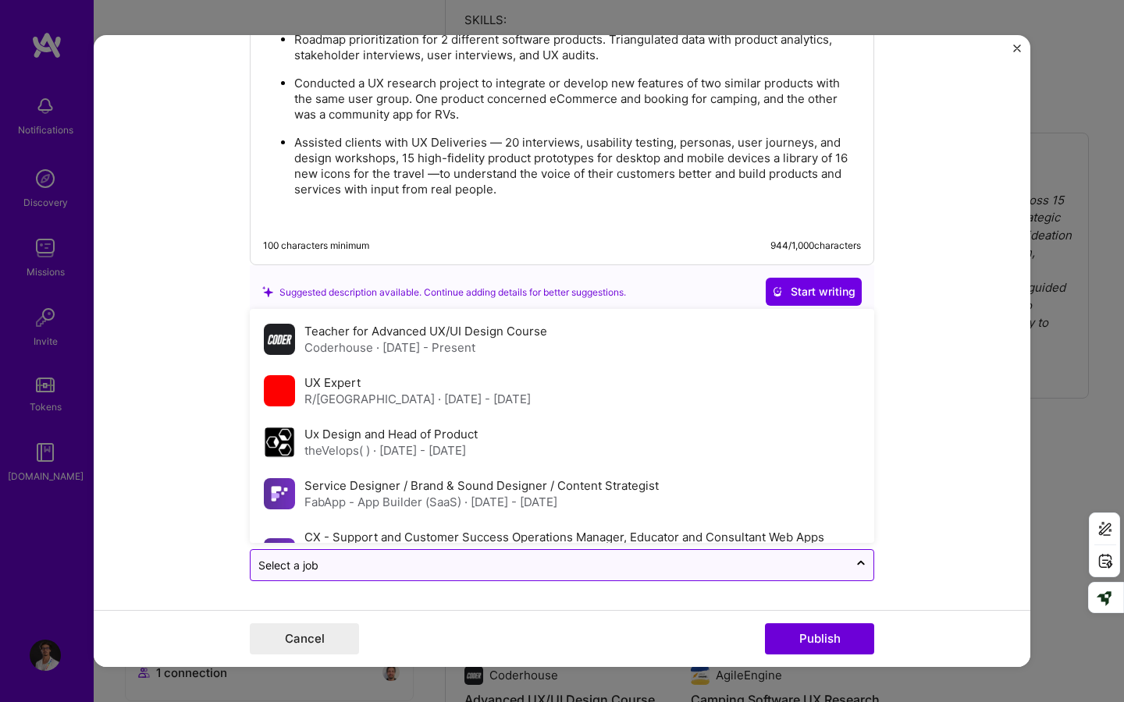
click at [508, 551] on div "Select a job" at bounding box center [549, 565] width 598 height 30
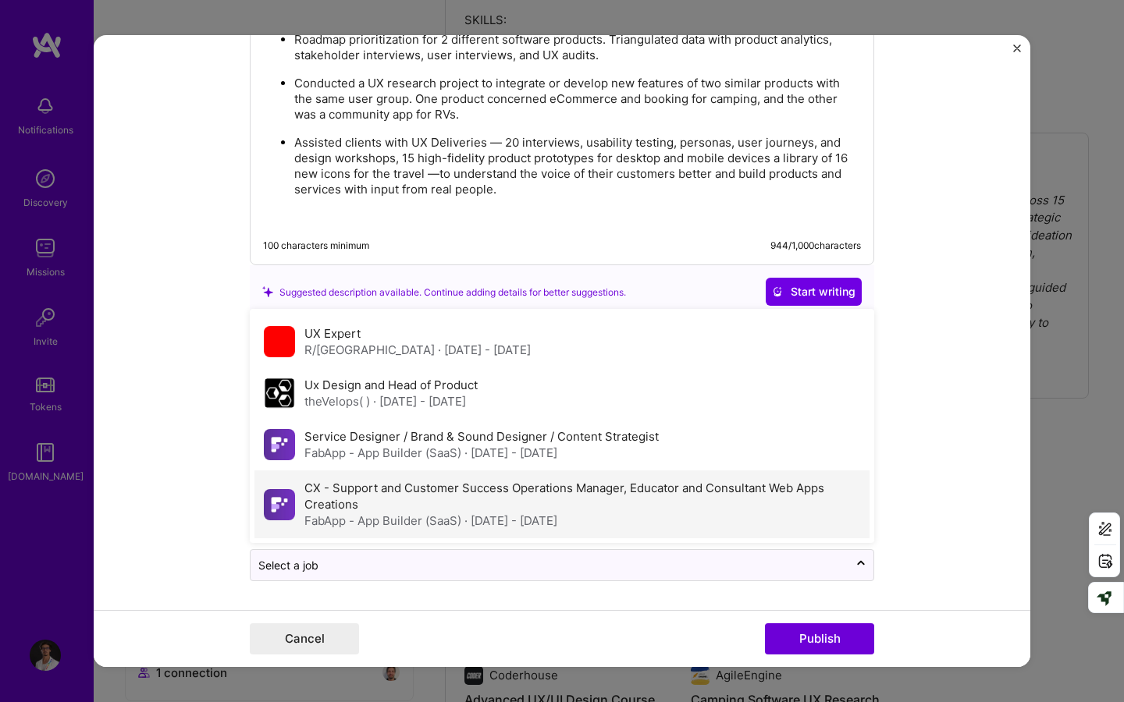
scroll to position [0, 0]
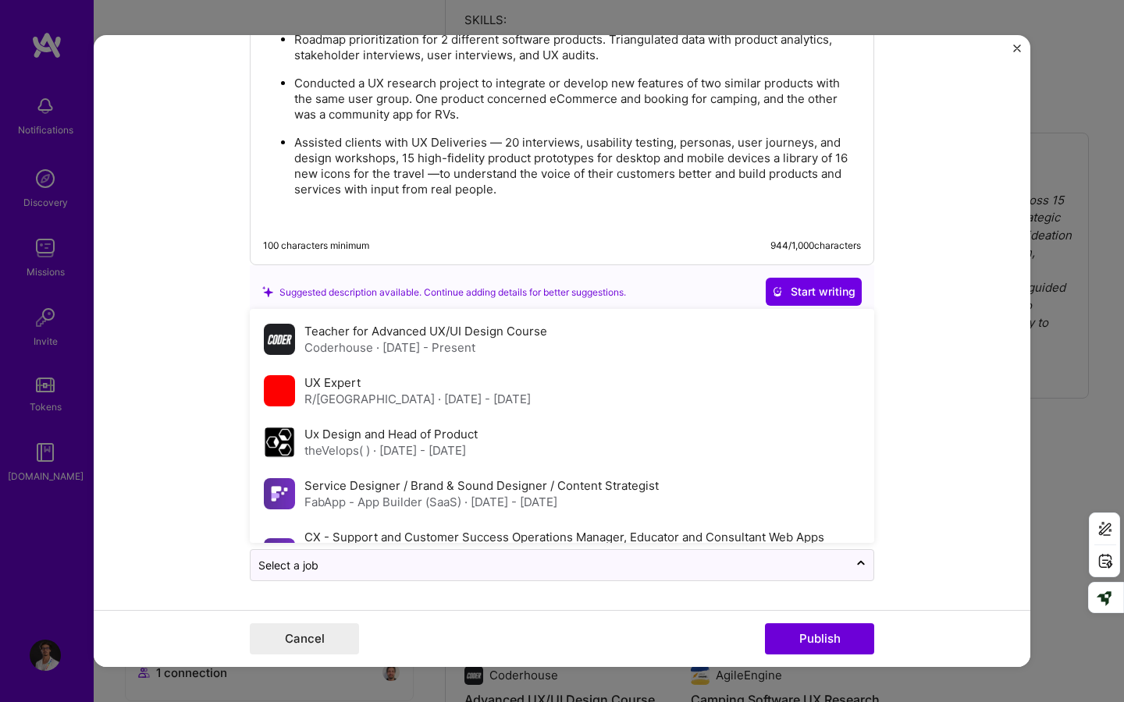
click at [975, 409] on form "Editing suggested project This project is suggested based on your LinkedIn, res…" at bounding box center [562, 351] width 936 height 632
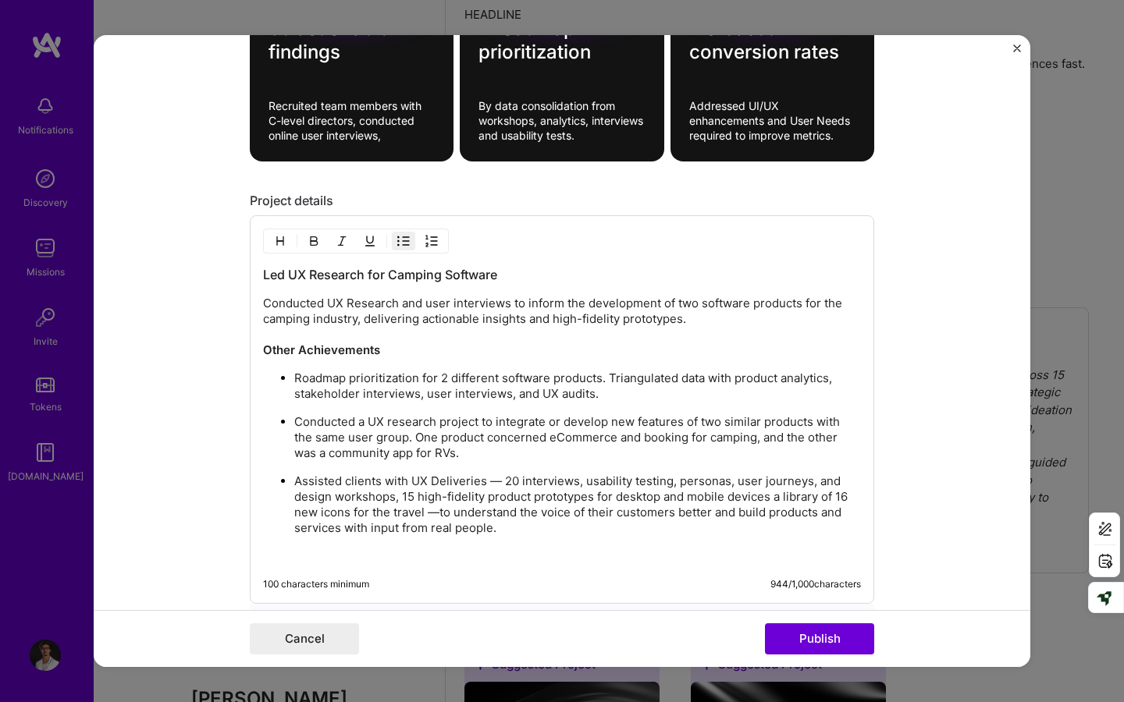
scroll to position [1713, 0]
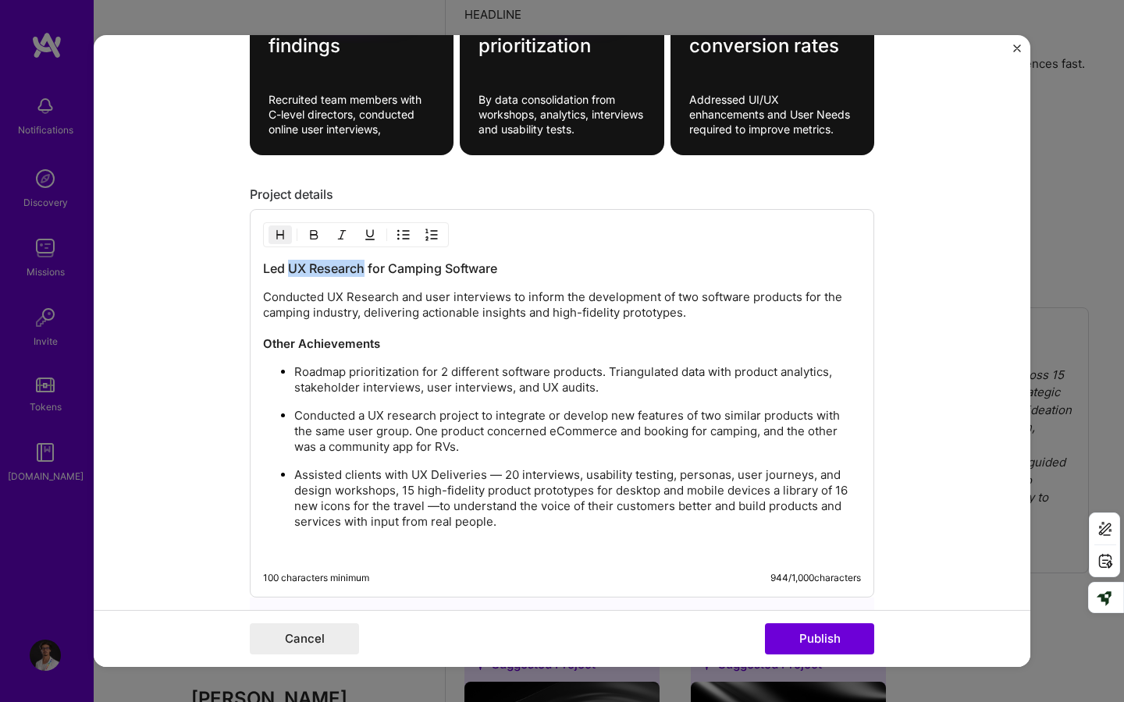
drag, startPoint x: 366, startPoint y: 272, endPoint x: 289, endPoint y: 270, distance: 76.5
click at [289, 270] on h3 "Led UX Research for Camping Software" at bounding box center [562, 268] width 598 height 17
drag, startPoint x: 289, startPoint y: 272, endPoint x: 242, endPoint y: 272, distance: 47.6
click at [242, 272] on form "Editing suggested project This project is suggested based on your LinkedIn, res…" at bounding box center [562, 351] width 936 height 632
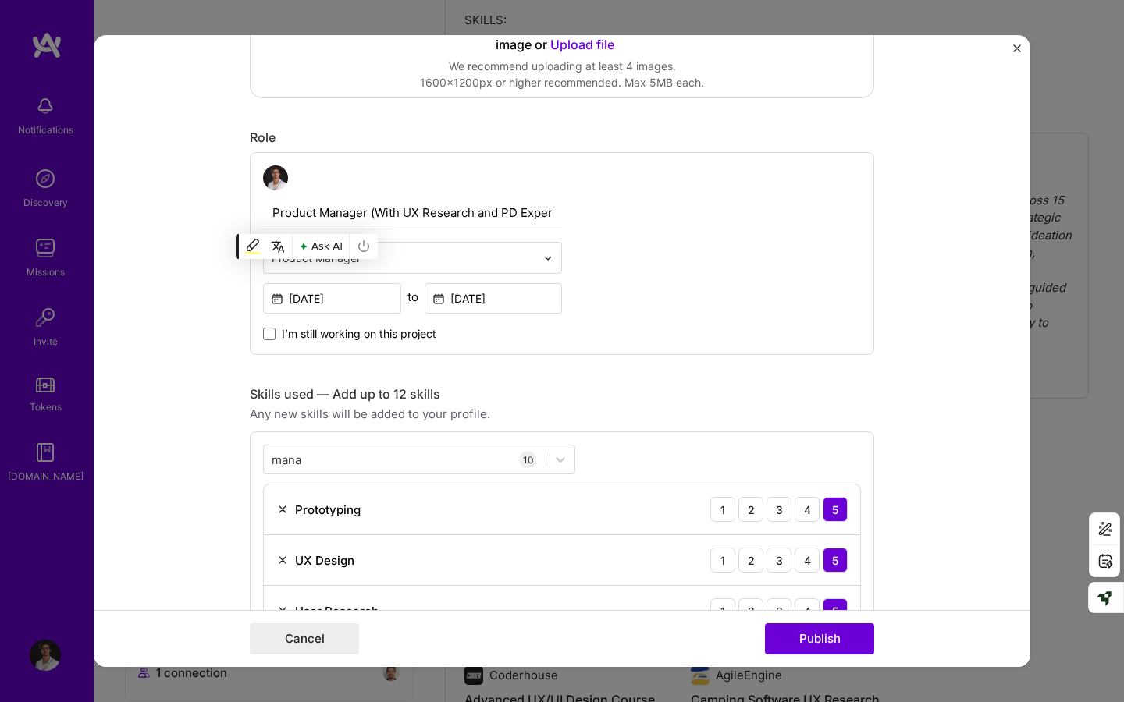
scroll to position [412, 0]
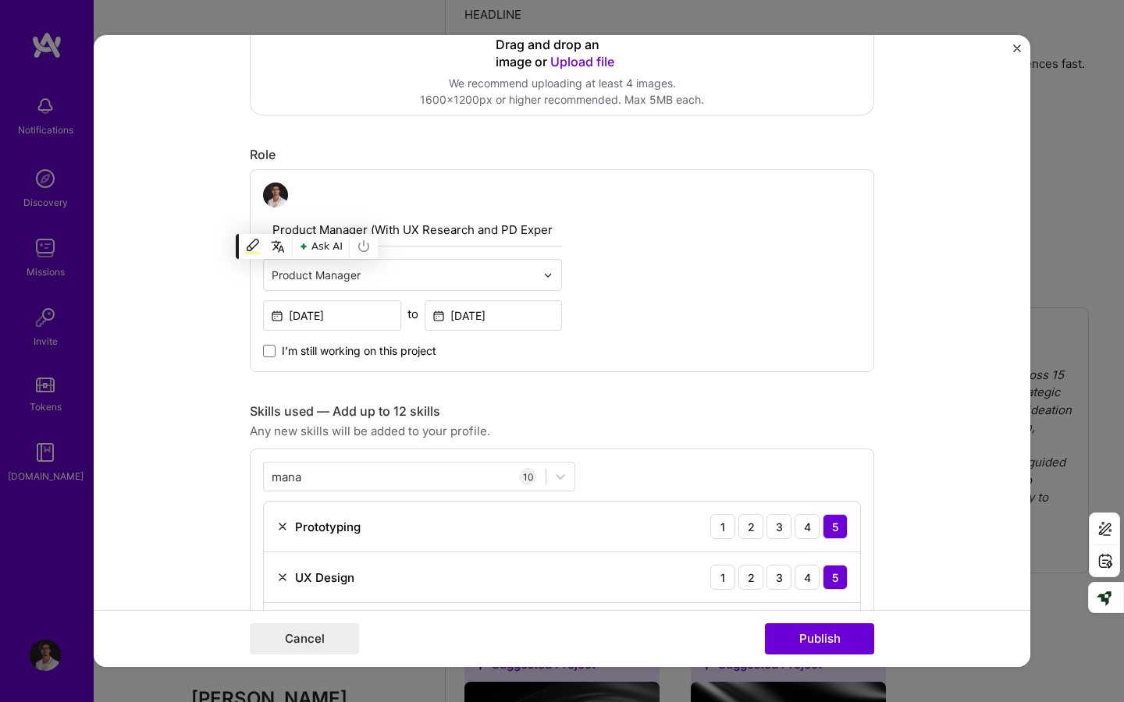
drag, startPoint x: 580, startPoint y: 229, endPoint x: 452, endPoint y: 229, distance: 128.0
click at [452, 229] on div "Product Manager (With UX Research and PD Expertise)Product Designer / Ux Resear…" at bounding box center [562, 270] width 624 height 203
drag, startPoint x: 371, startPoint y: 229, endPoint x: 444, endPoint y: 229, distance: 72.6
click at [443, 229] on input "Product Manager (With UX Research and PD Expertise)Product Designer / Ux Resear…" at bounding box center [412, 230] width 299 height 33
click at [383, 233] on input "Product Manager (With UX Research and PD Expertise)Product Designer / Ux Resear…" at bounding box center [412, 230] width 299 height 33
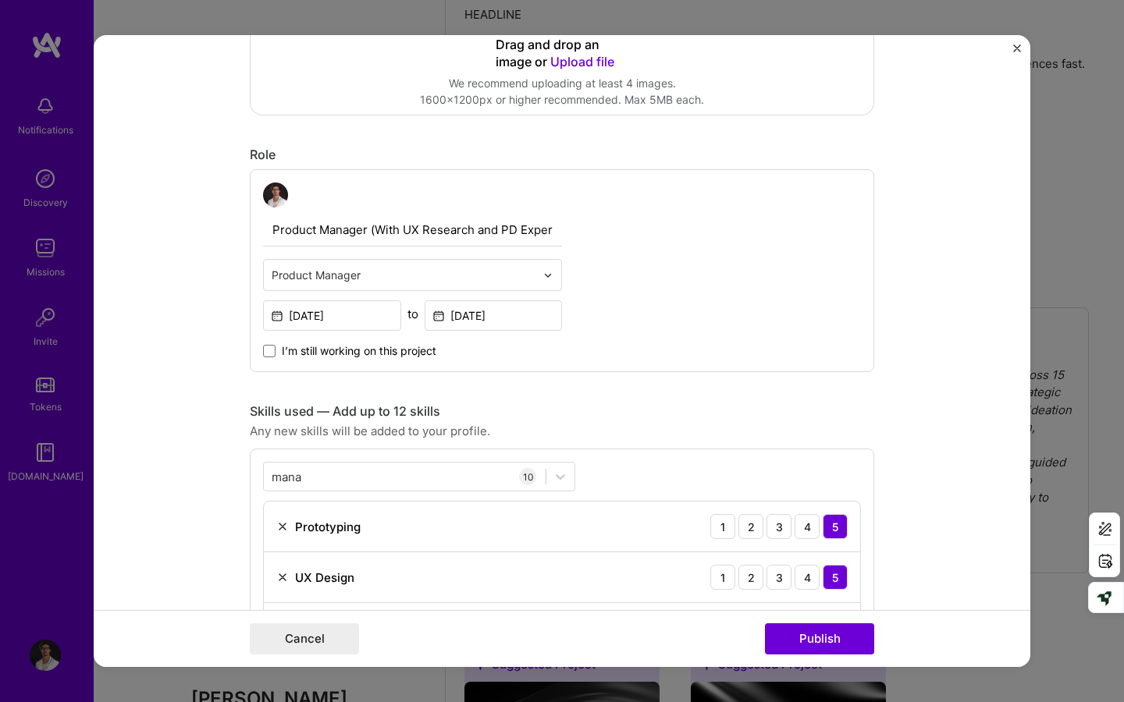
click at [383, 233] on input "Product Manager (With UX Research and PD Expertise)Product Designer / Ux Resear…" at bounding box center [412, 230] width 299 height 33
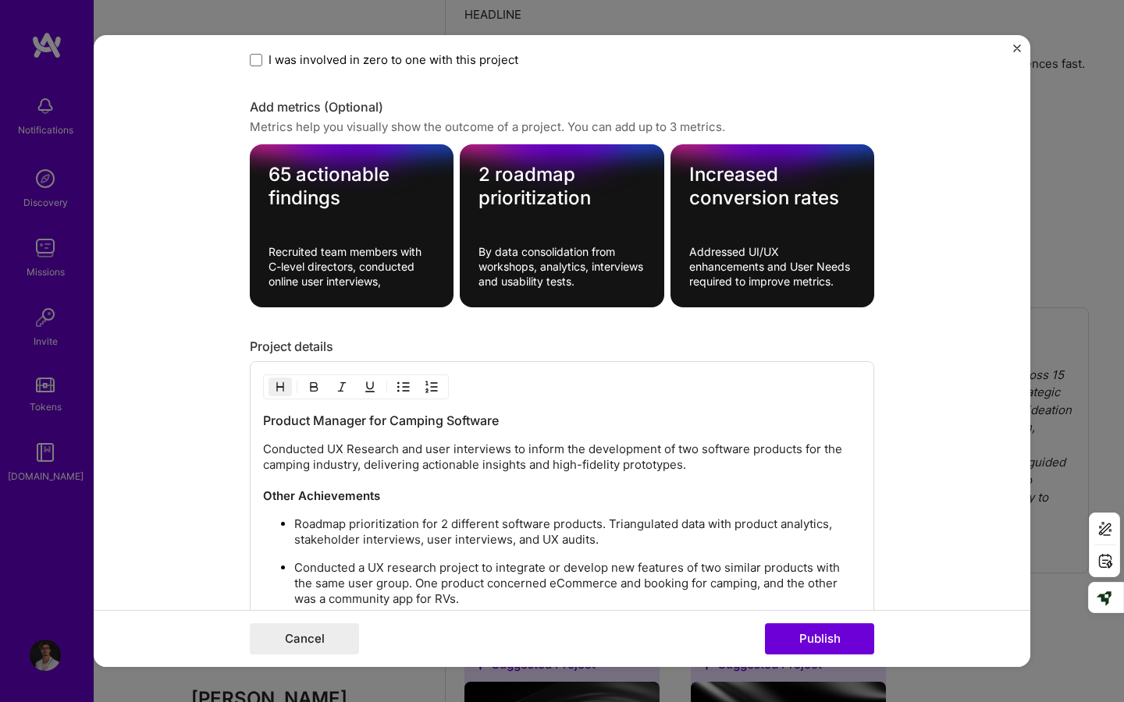
scroll to position [1558, 0]
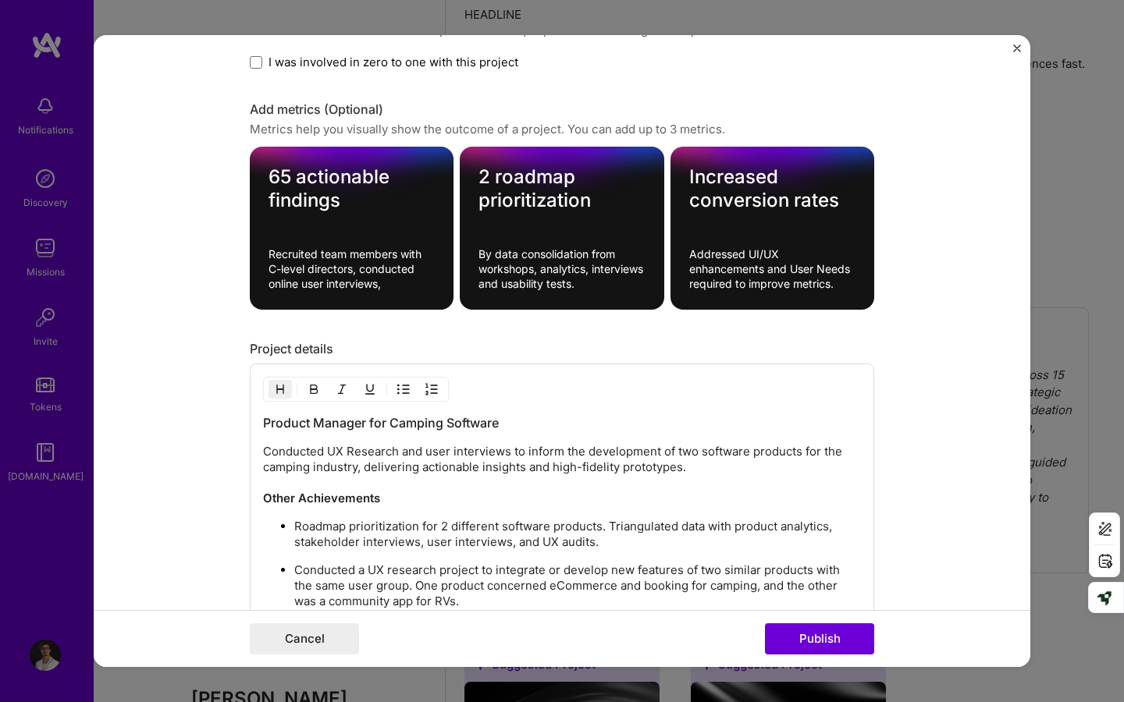
click at [409, 421] on h3 "Product Manager for Camping Software" at bounding box center [562, 422] width 598 height 17
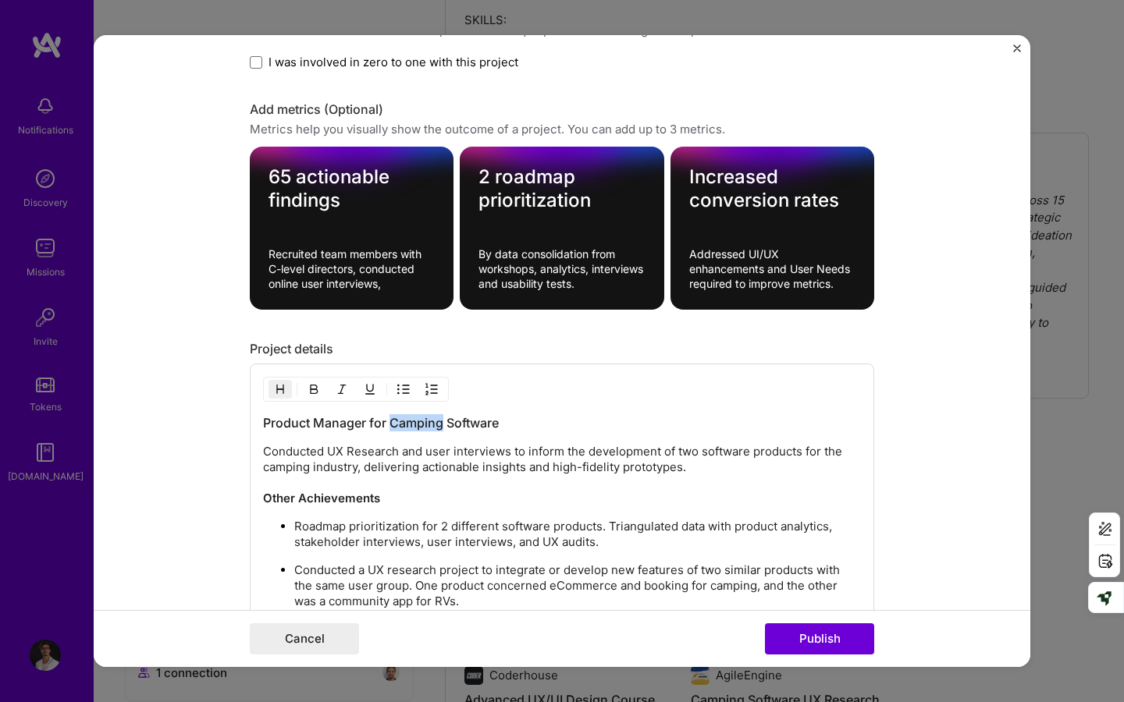
click at [409, 421] on h3 "Product Manager for Camping Software" at bounding box center [562, 422] width 598 height 17
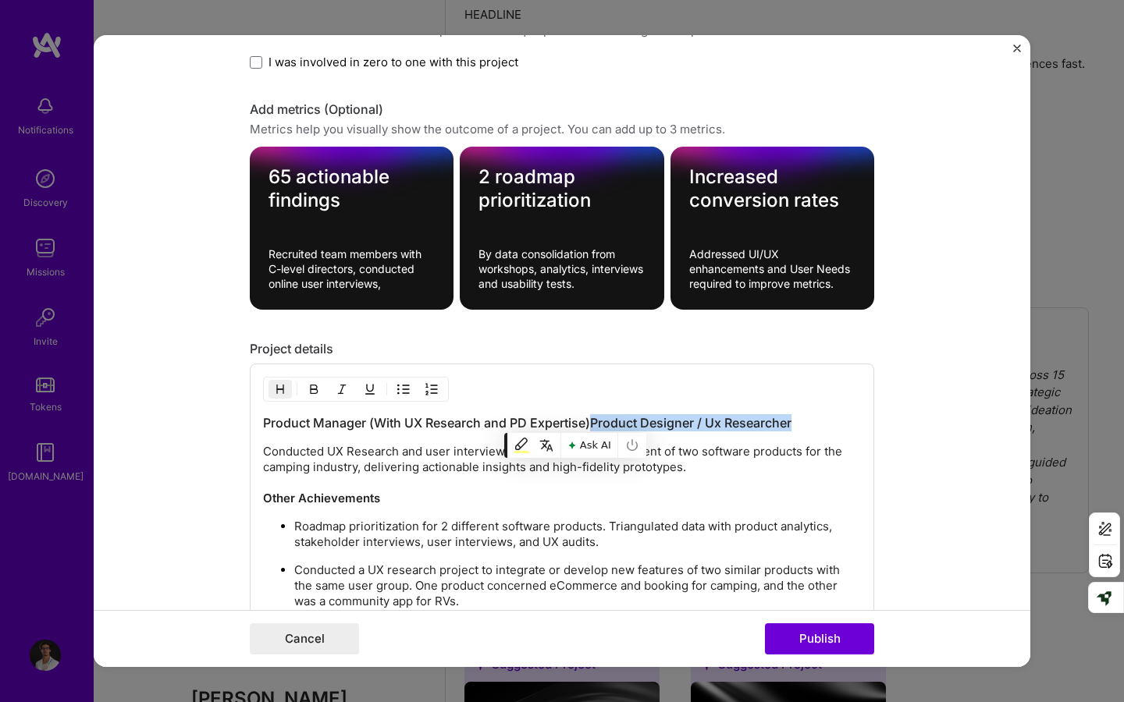
drag, startPoint x: 591, startPoint y: 421, endPoint x: 808, endPoint y: 425, distance: 217.0
click at [808, 428] on h3 "Product Manager (With UX Research and PD Expertise)Product Designer / Ux Resear…" at bounding box center [562, 422] width 598 height 17
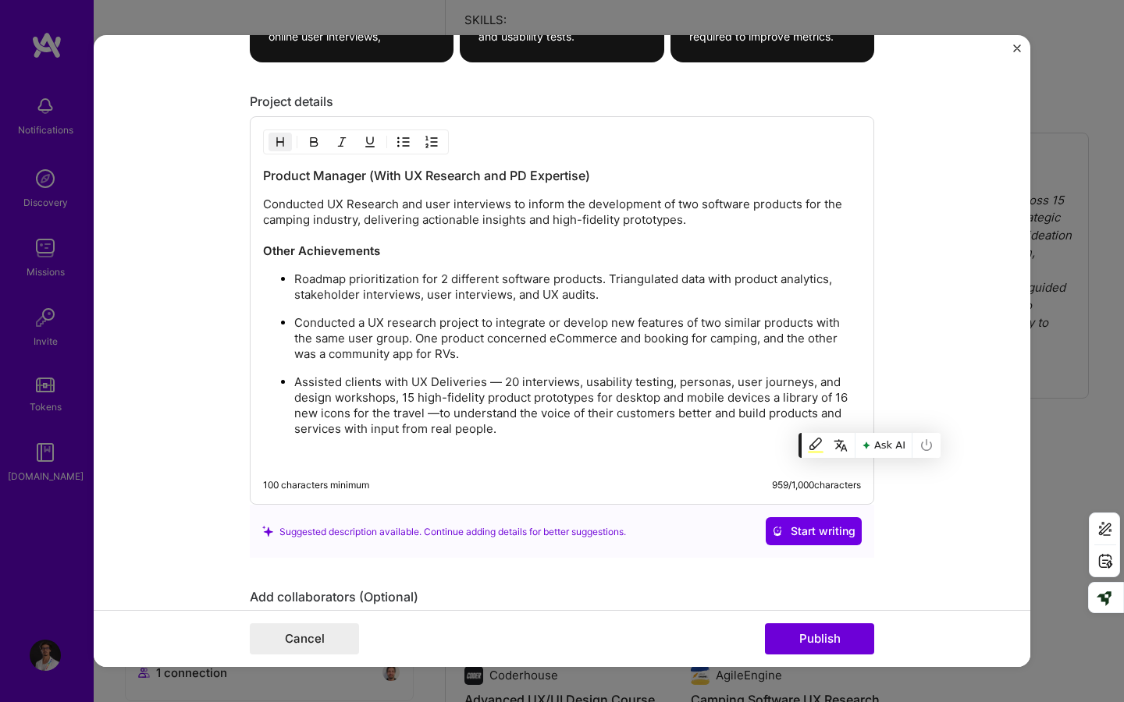
scroll to position [1809, 0]
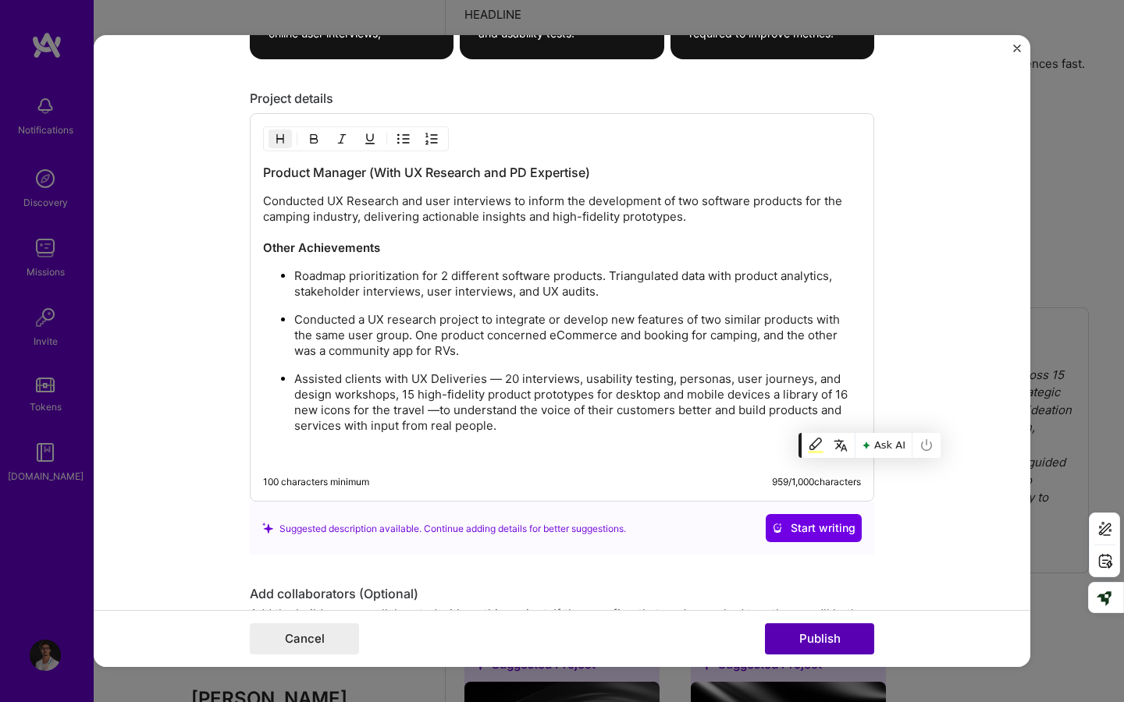
click at [793, 583] on button "Publish" at bounding box center [819, 638] width 109 height 31
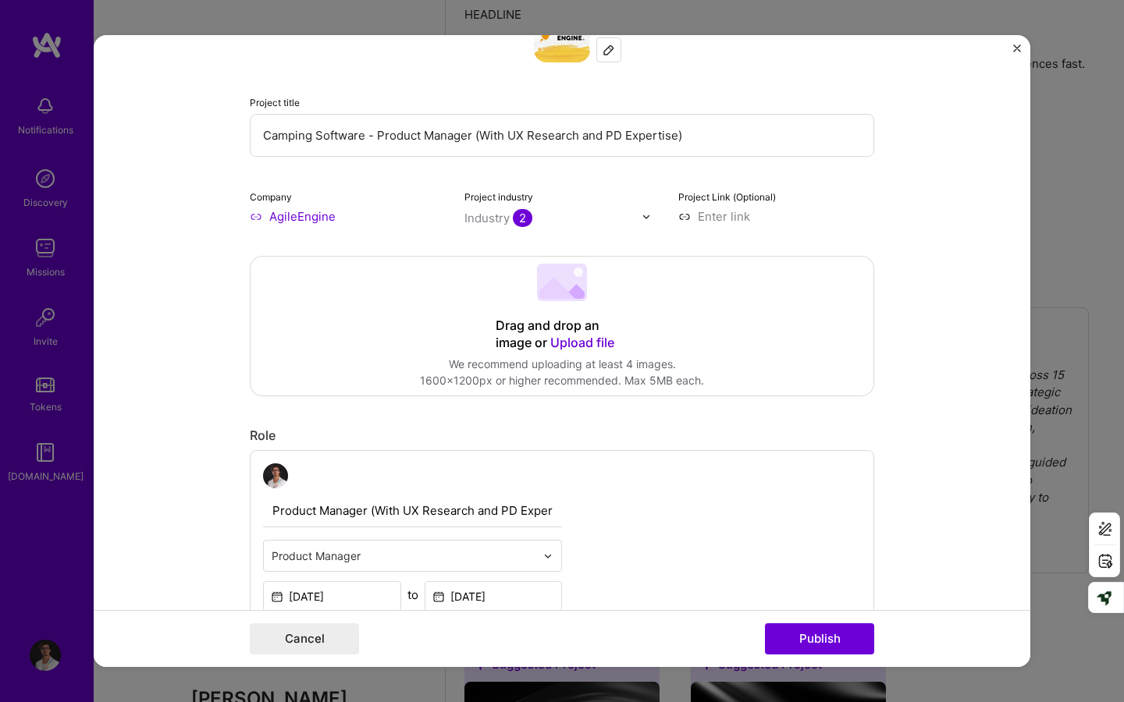
scroll to position [0, 0]
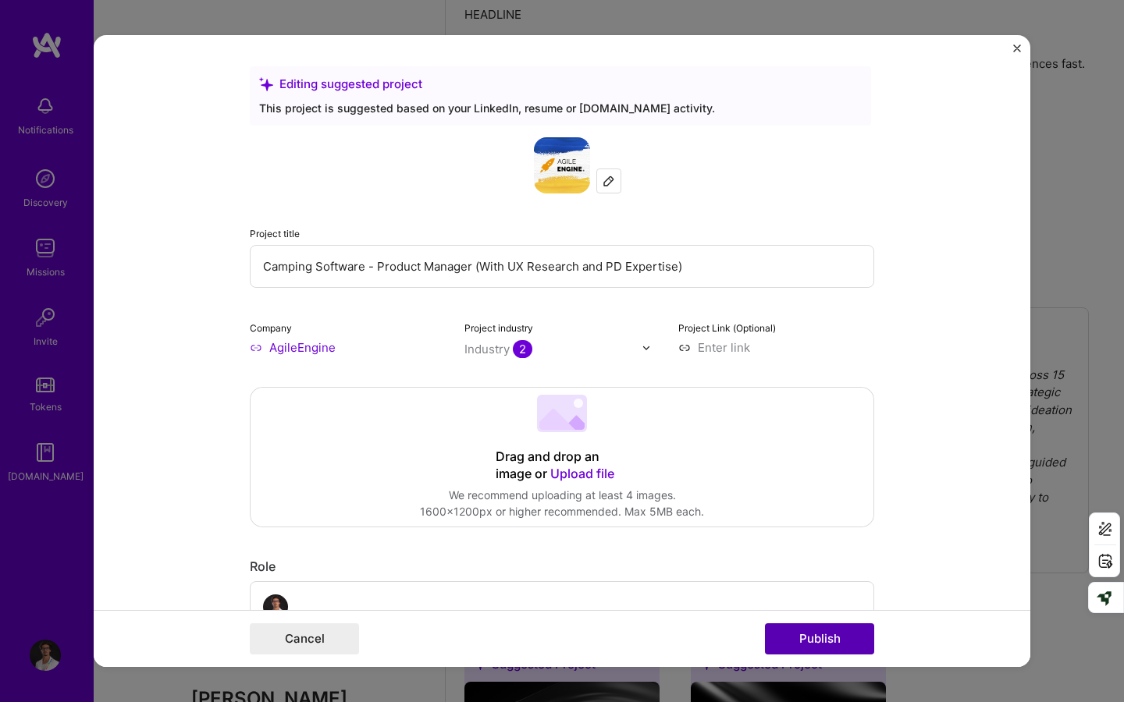
click at [808, 583] on button "Publish" at bounding box center [819, 638] width 109 height 31
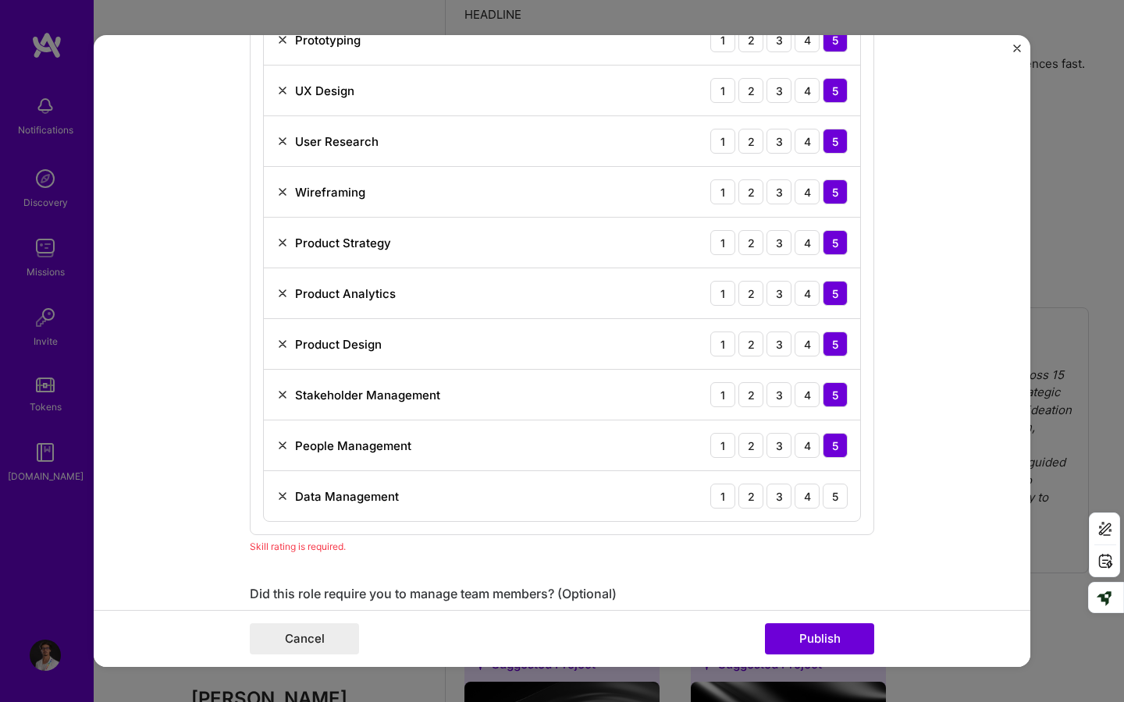
scroll to position [953, 0]
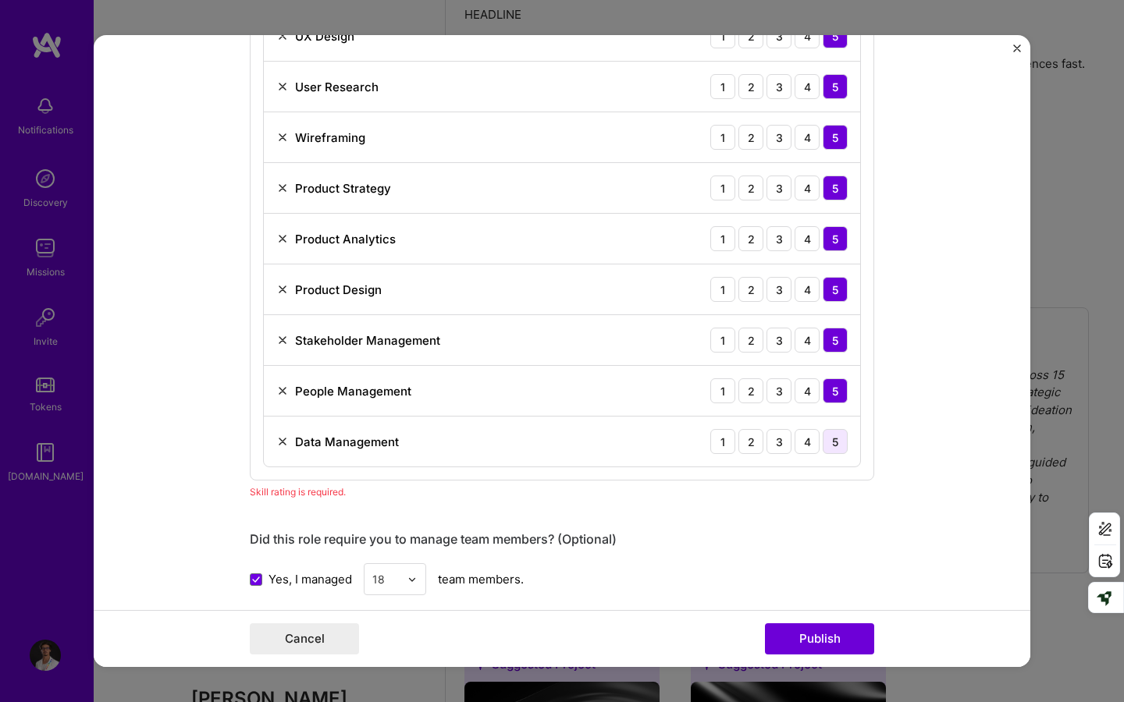
click at [842, 446] on div "5" at bounding box center [834, 441] width 25 height 25
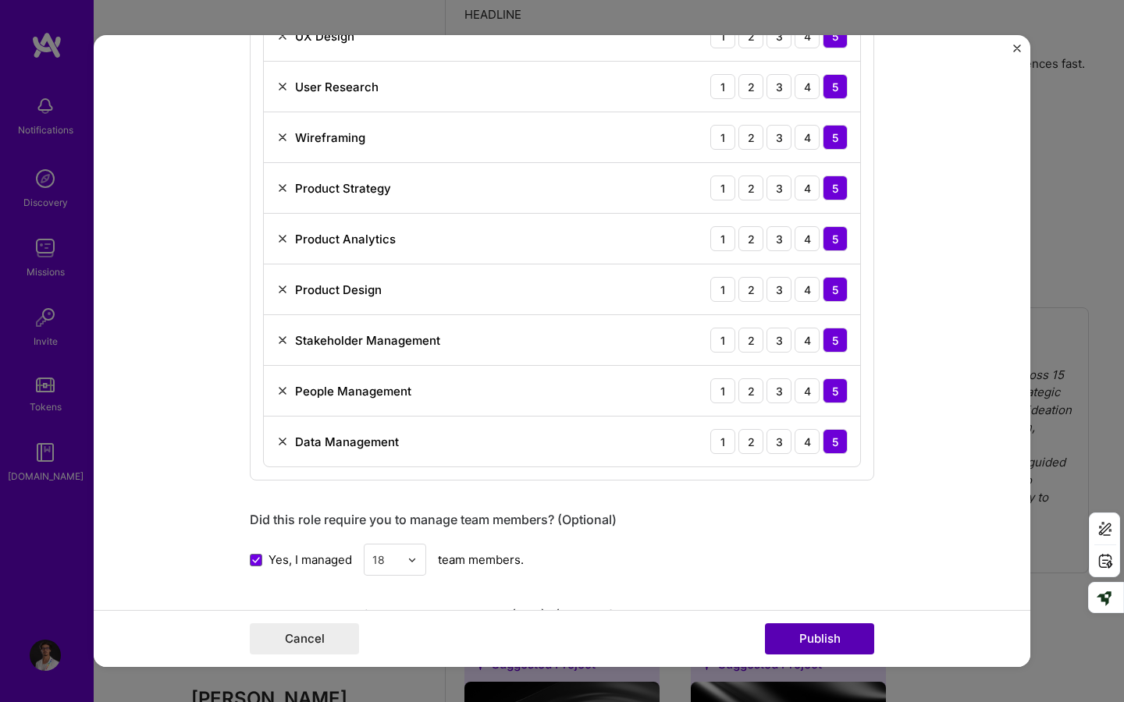
click at [817, 583] on button "Publish" at bounding box center [819, 638] width 109 height 31
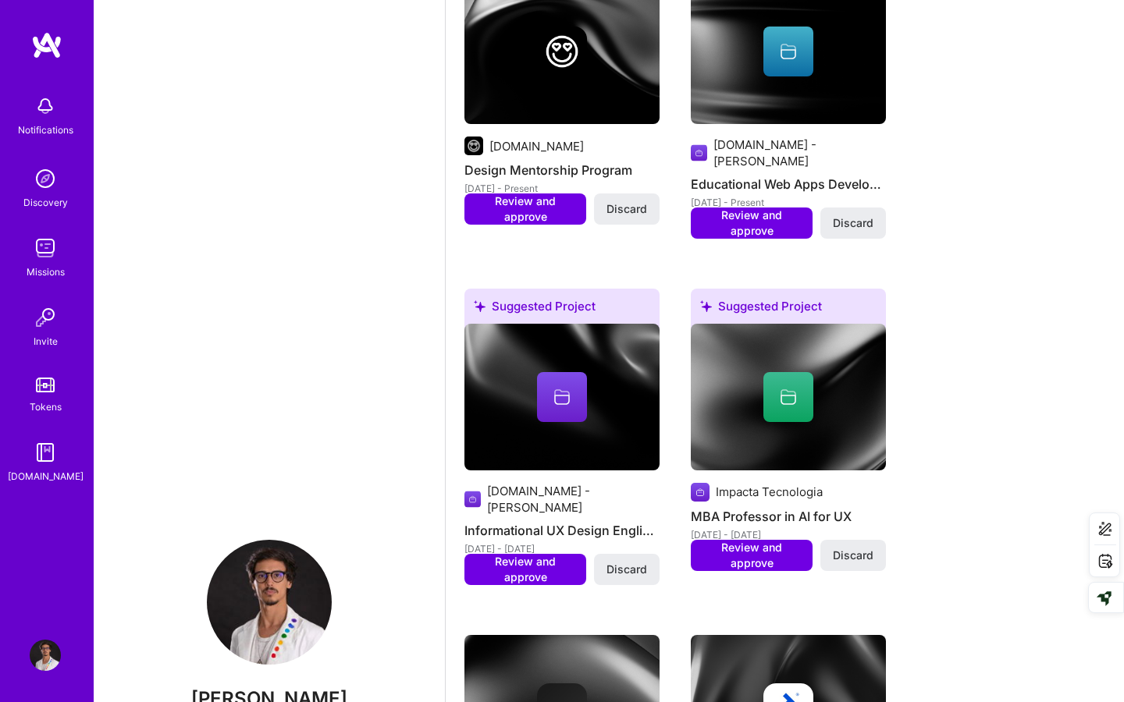
scroll to position [2093, 0]
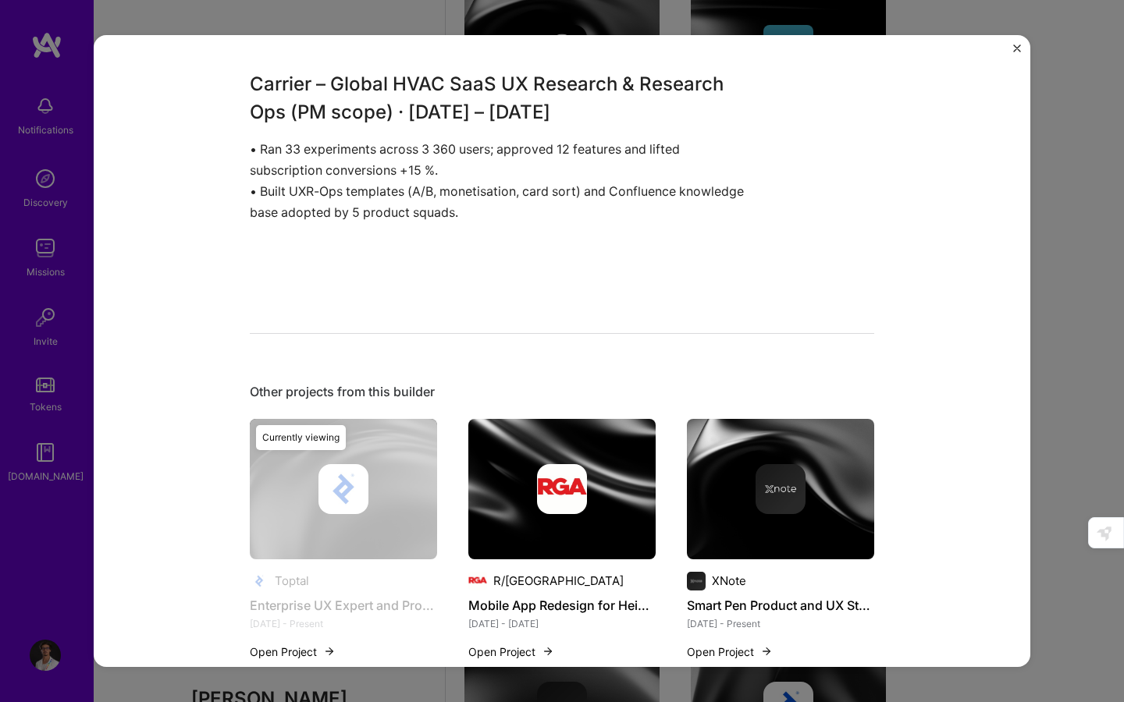
scroll to position [602, 0]
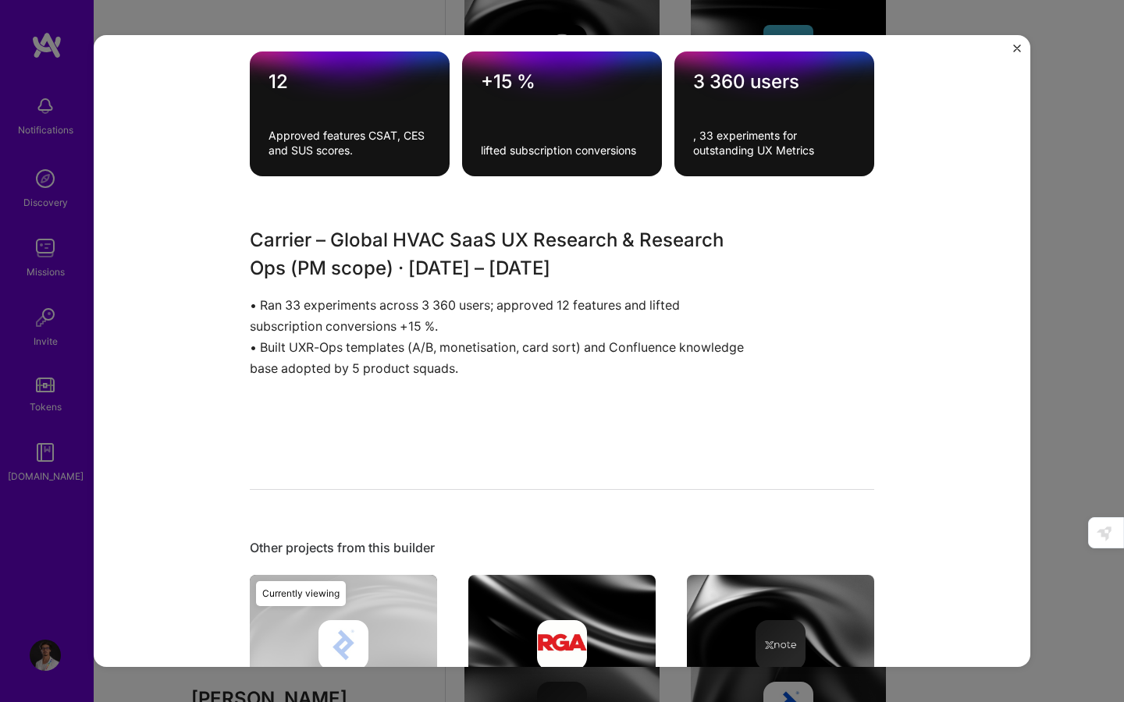
click at [347, 328] on p "• Ran 33 experiments across 3 360 users; approved 12 features and lifted subscr…" at bounding box center [503, 316] width 507 height 42
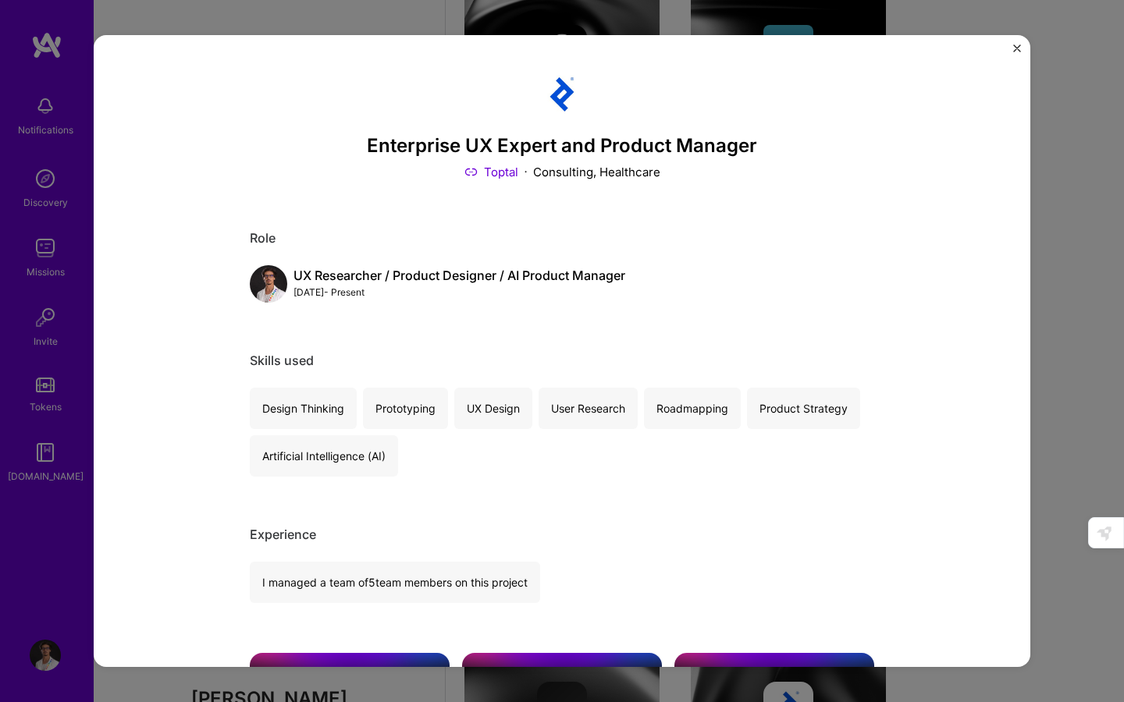
click at [1017, 51] on img "Close" at bounding box center [1017, 48] width 8 height 8
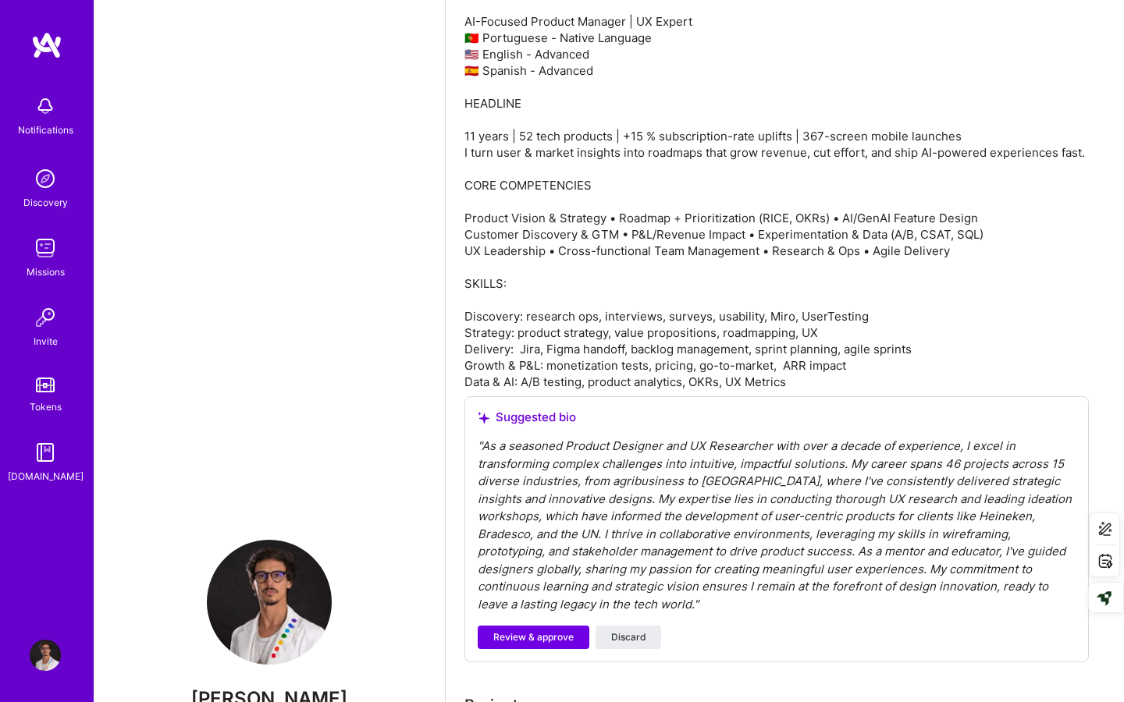
scroll to position [833, 0]
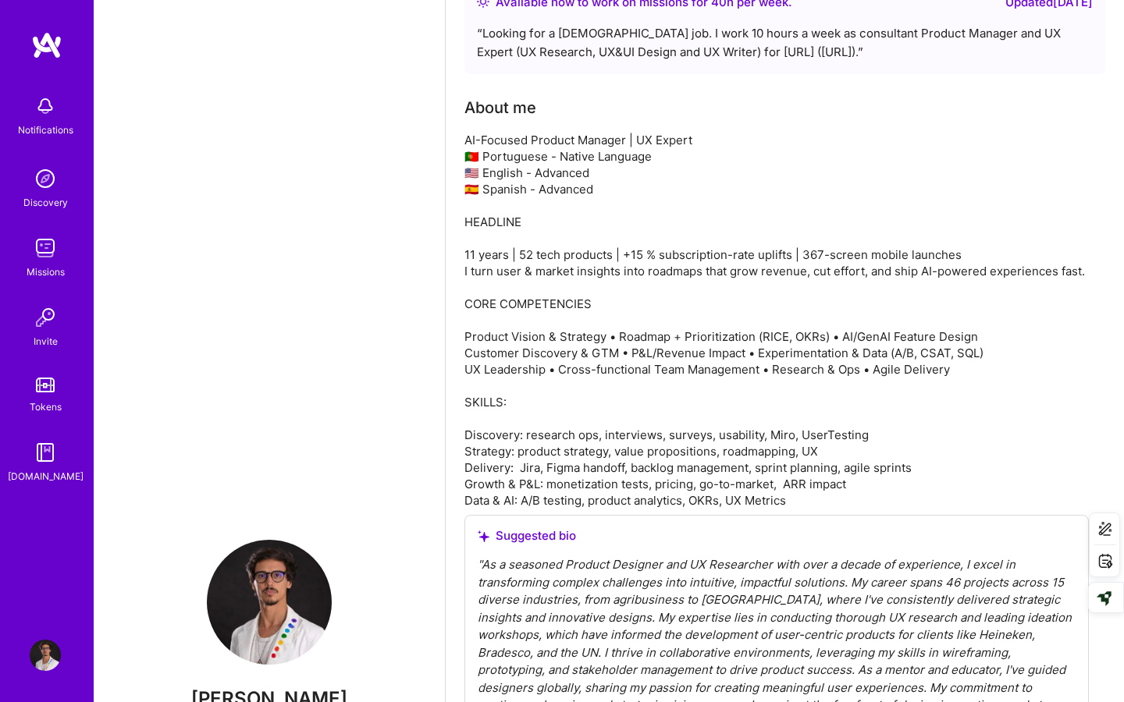
click at [44, 583] on img at bounding box center [45, 655] width 31 height 31
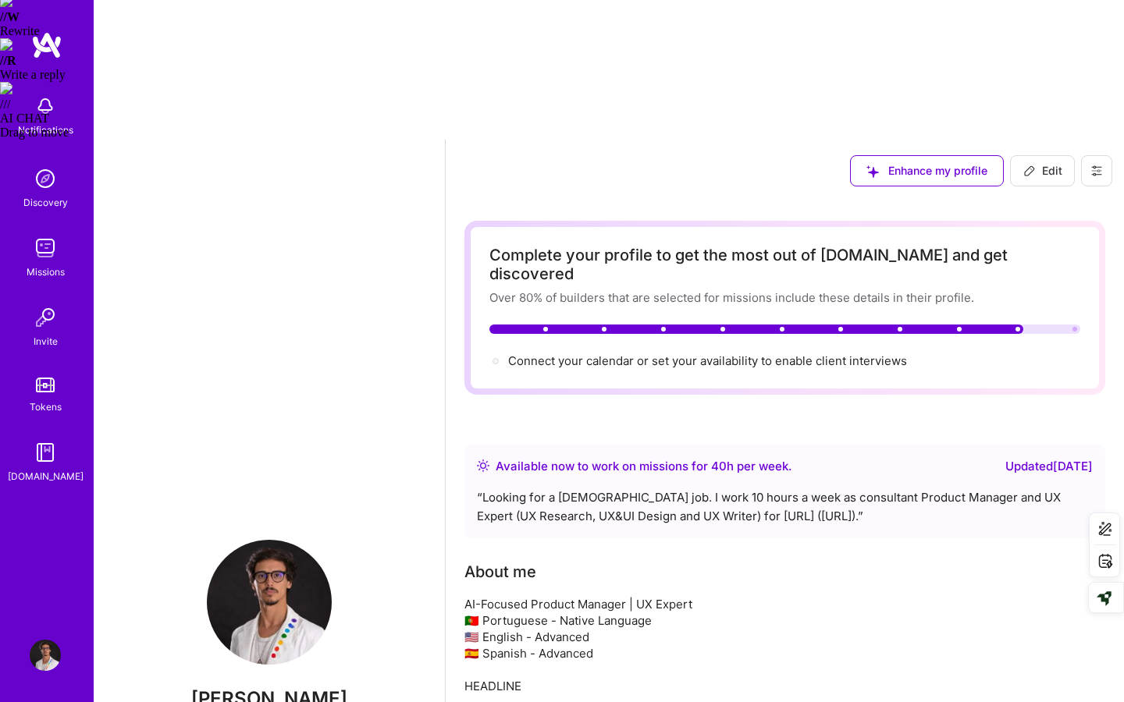
scroll to position [0, 0]
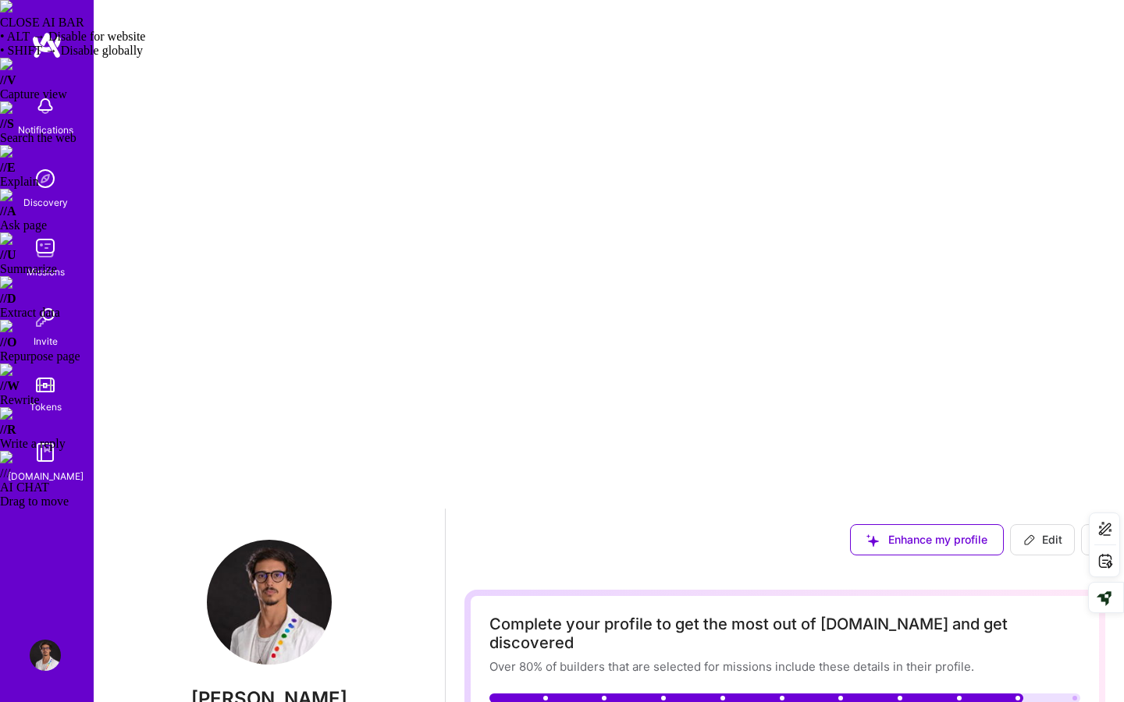
click at [1035, 524] on button "Edit" at bounding box center [1042, 539] width 65 height 31
select select "BR"
select select "Right Now"
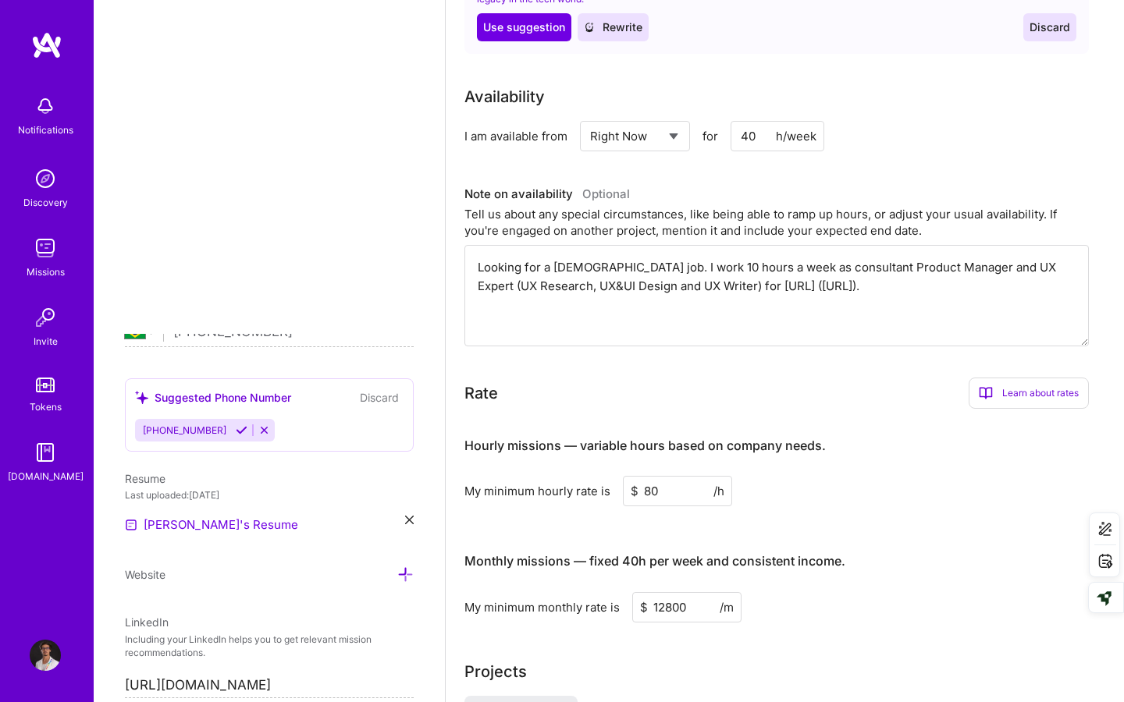
scroll to position [1220, 0]
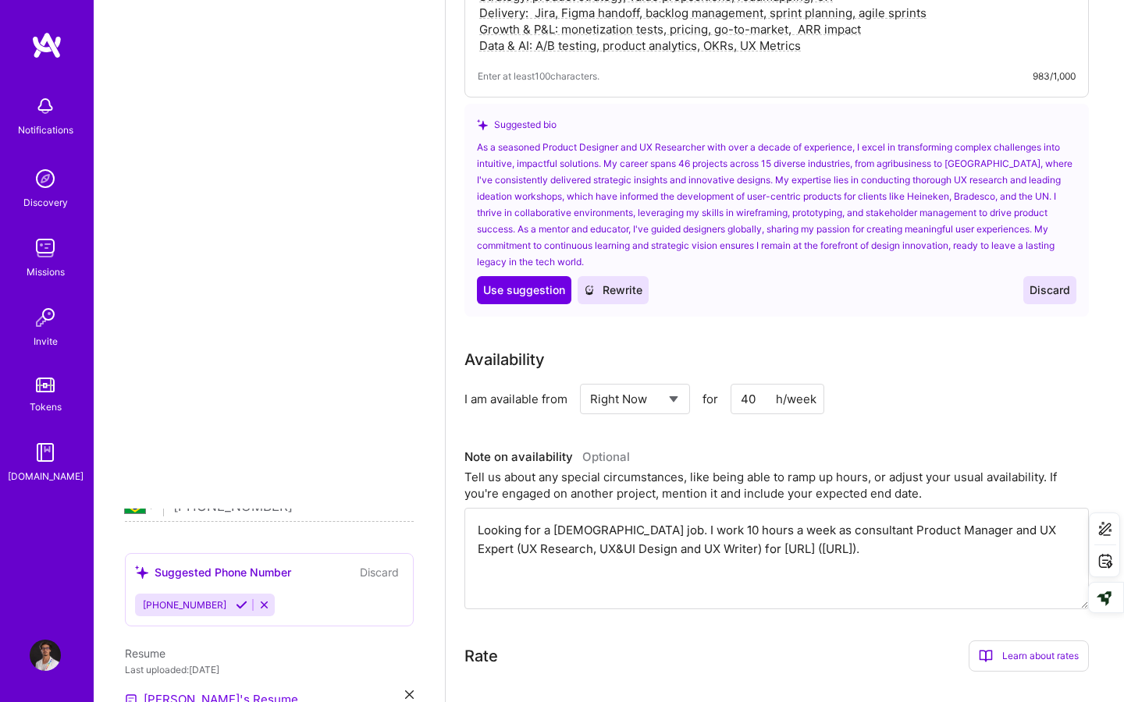
drag, startPoint x: 666, startPoint y: 224, endPoint x: 640, endPoint y: 224, distance: 26.5
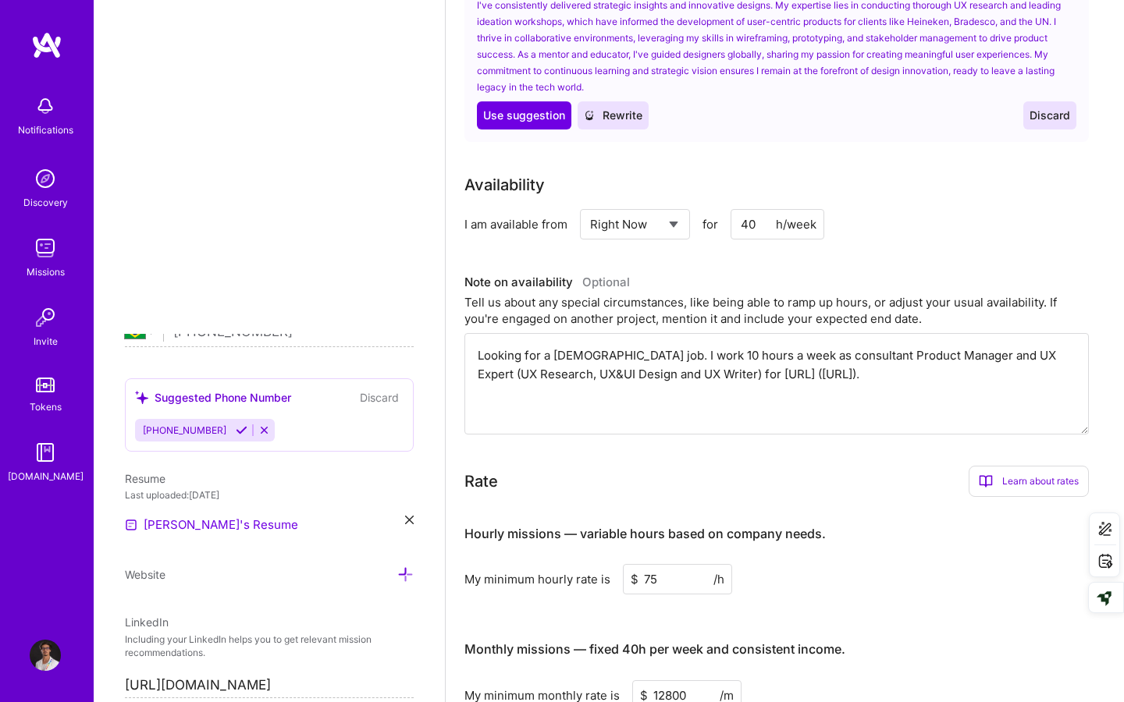
type input "75"
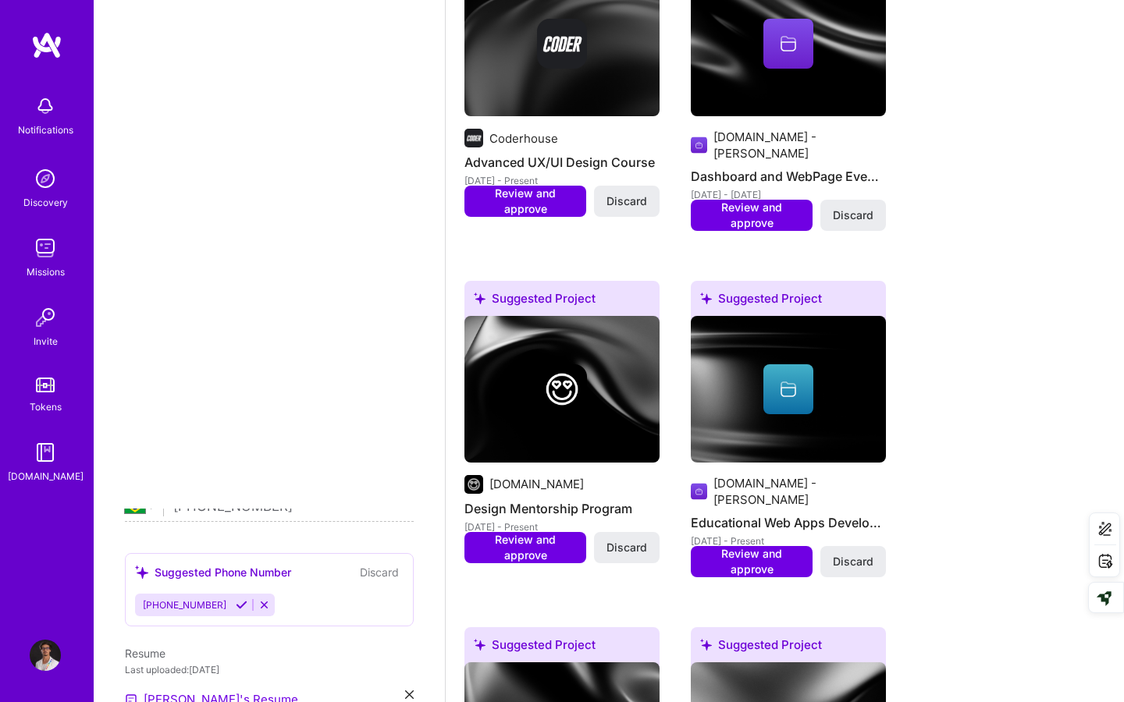
scroll to position [2356, 0]
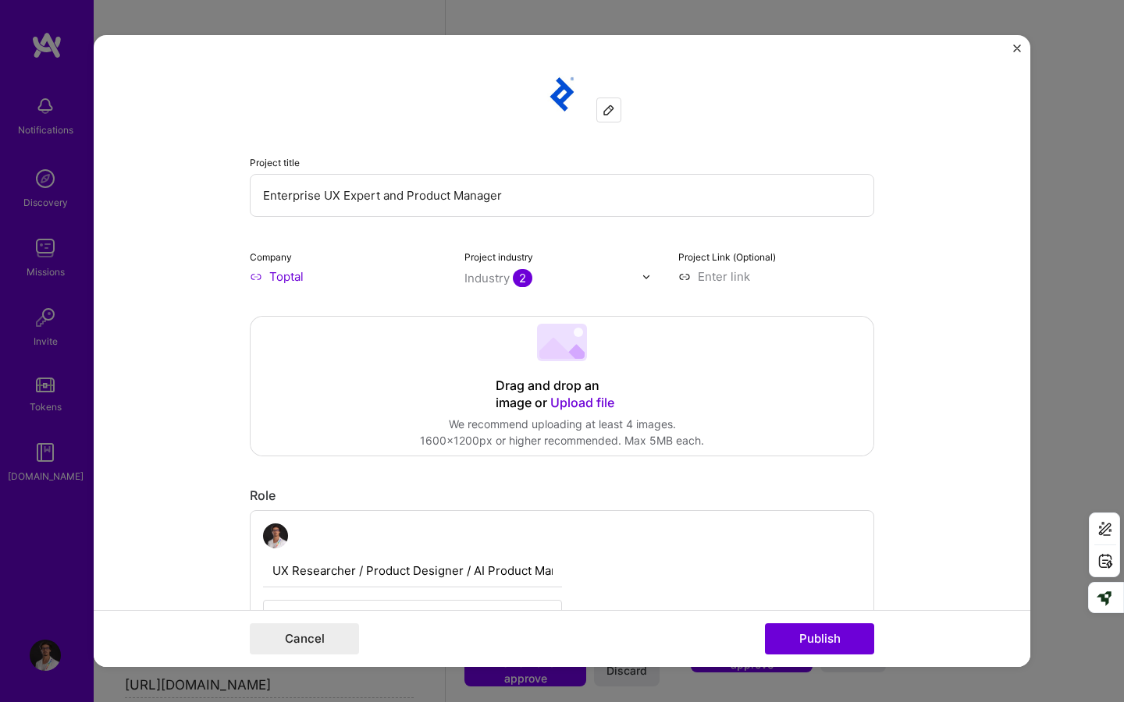
click at [279, 272] on input "Toptal" at bounding box center [348, 276] width 196 height 16
click at [317, 275] on input "Toptal" at bounding box center [348, 276] width 196 height 16
click at [613, 108] on img at bounding box center [608, 110] width 12 height 12
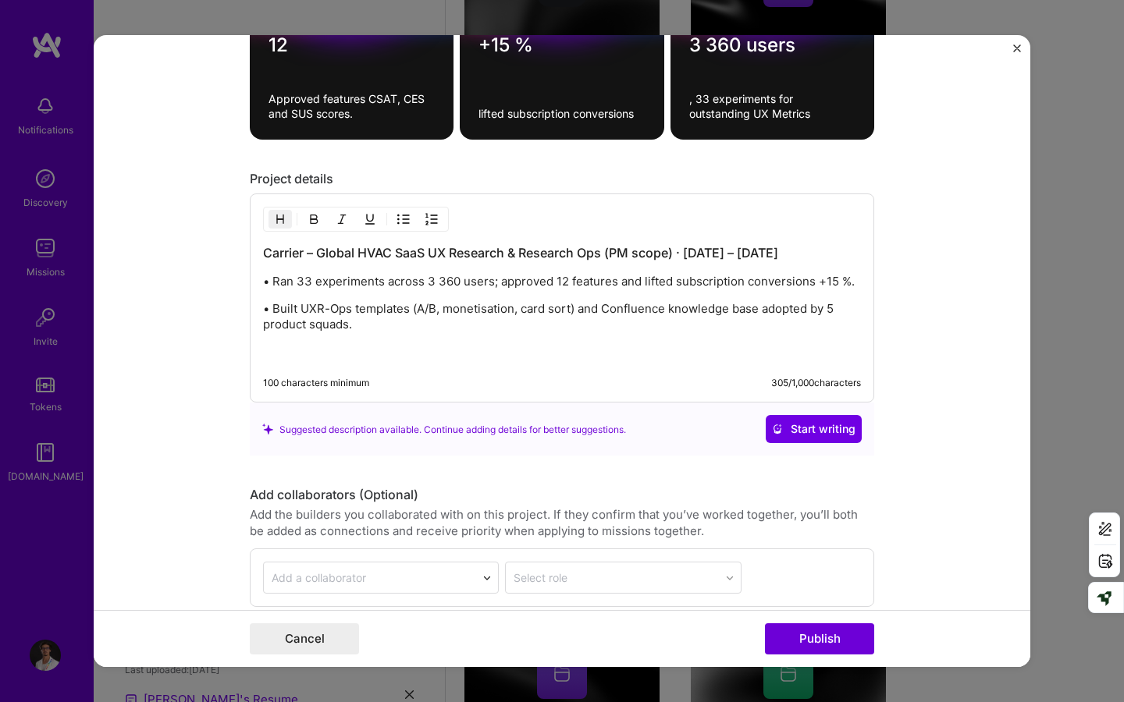
scroll to position [1511, 0]
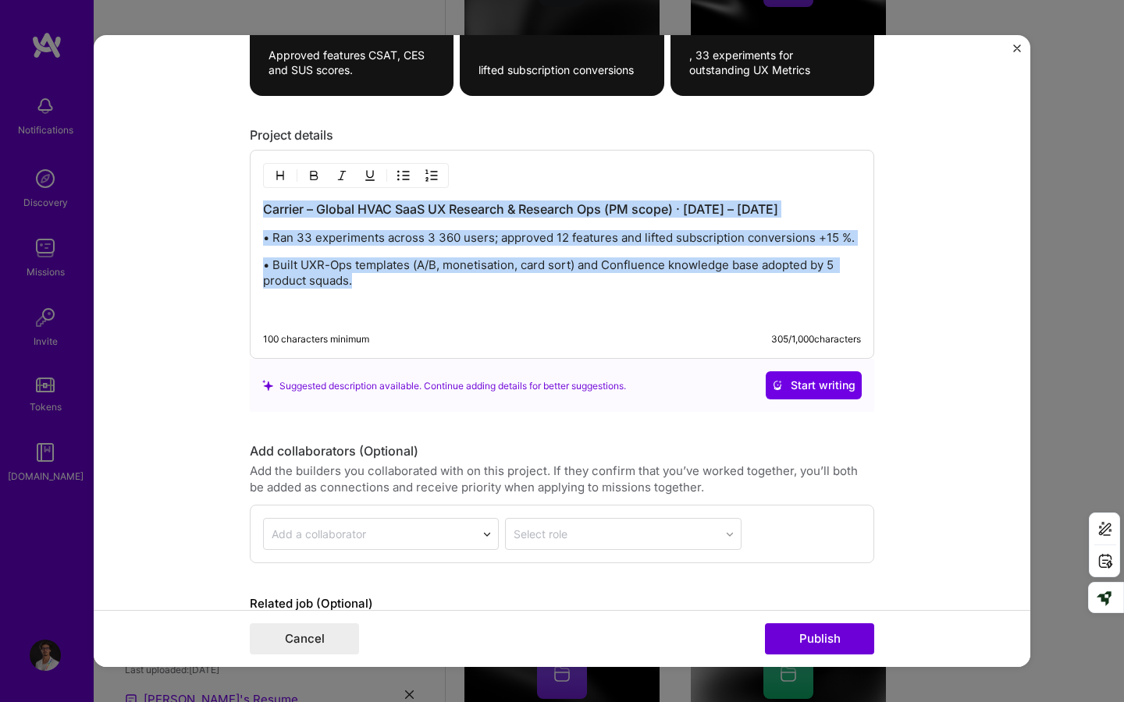
drag, startPoint x: 503, startPoint y: 288, endPoint x: 257, endPoint y: 204, distance: 259.6
click at [257, 204] on div "Carrier – Global HVAC SaaS UX Research & Research Ops (PM scope) · [DATE] – [DA…" at bounding box center [562, 254] width 624 height 209
copy div "Carrier – Global HVAC SaaS UX Research & Research Ops (PM scope) · [DATE] – [DA…"
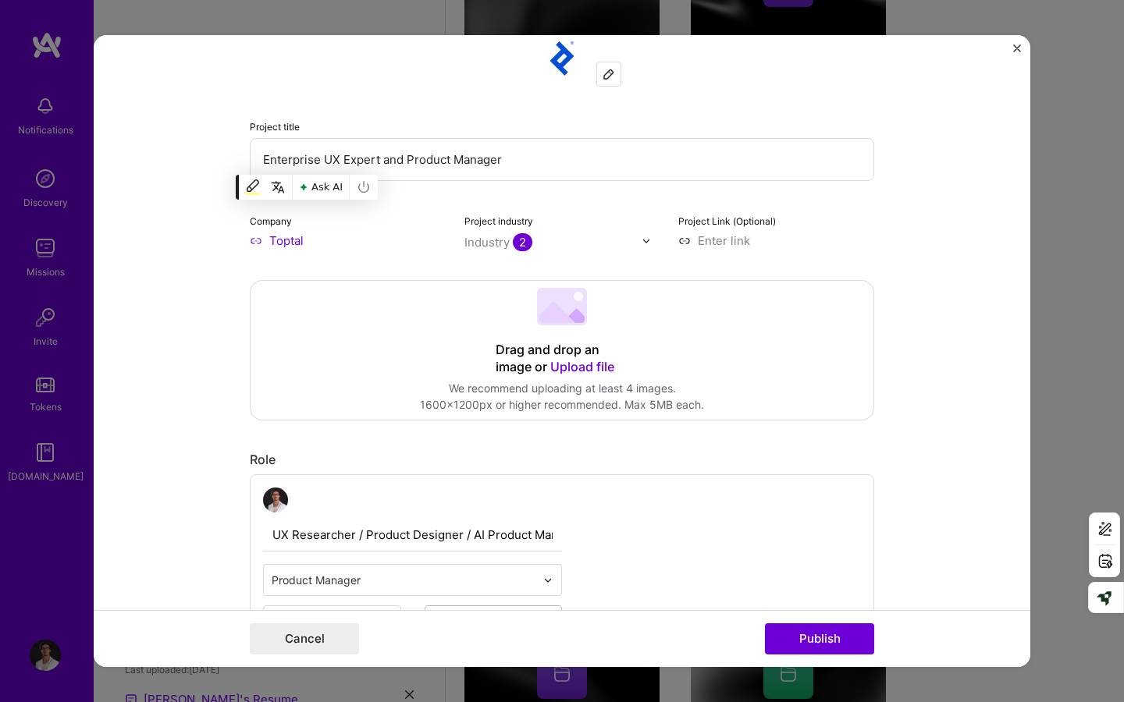
scroll to position [0, 0]
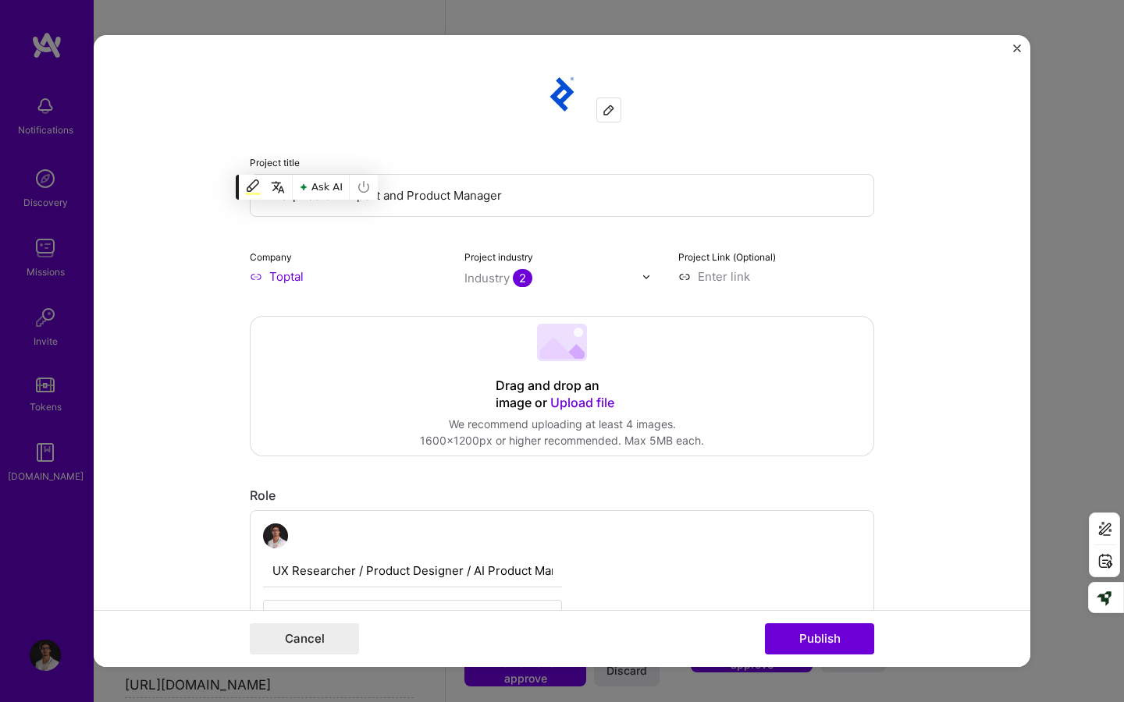
click at [459, 211] on input "Enterprise UX Expert and Product Manager" at bounding box center [562, 195] width 624 height 43
click at [279, 269] on input "Toptal" at bounding box center [348, 276] width 196 height 16
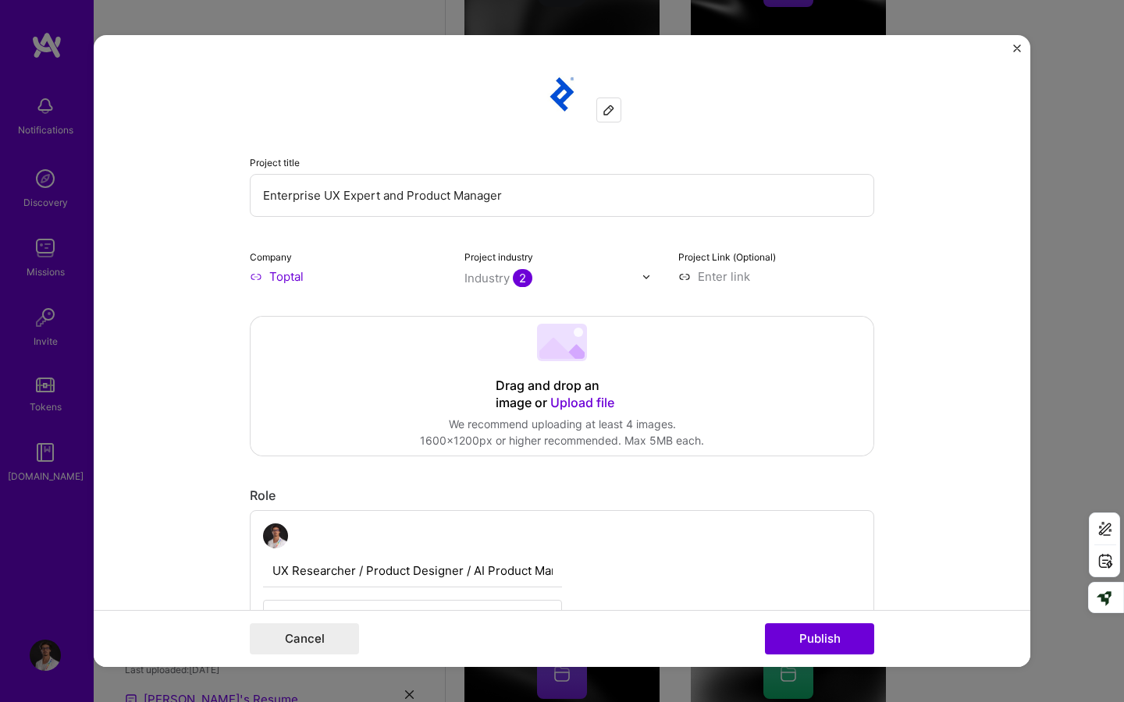
click at [1013, 45] on img "Close" at bounding box center [1017, 48] width 8 height 8
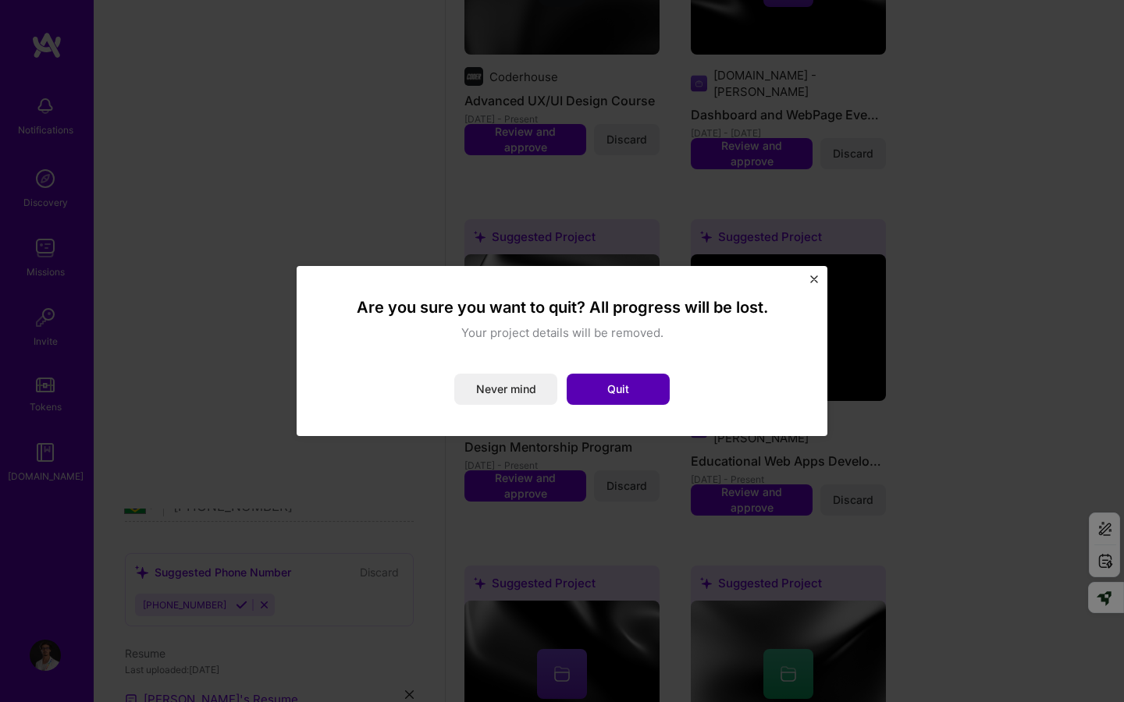
click at [624, 380] on button "Quit" at bounding box center [617, 389] width 103 height 31
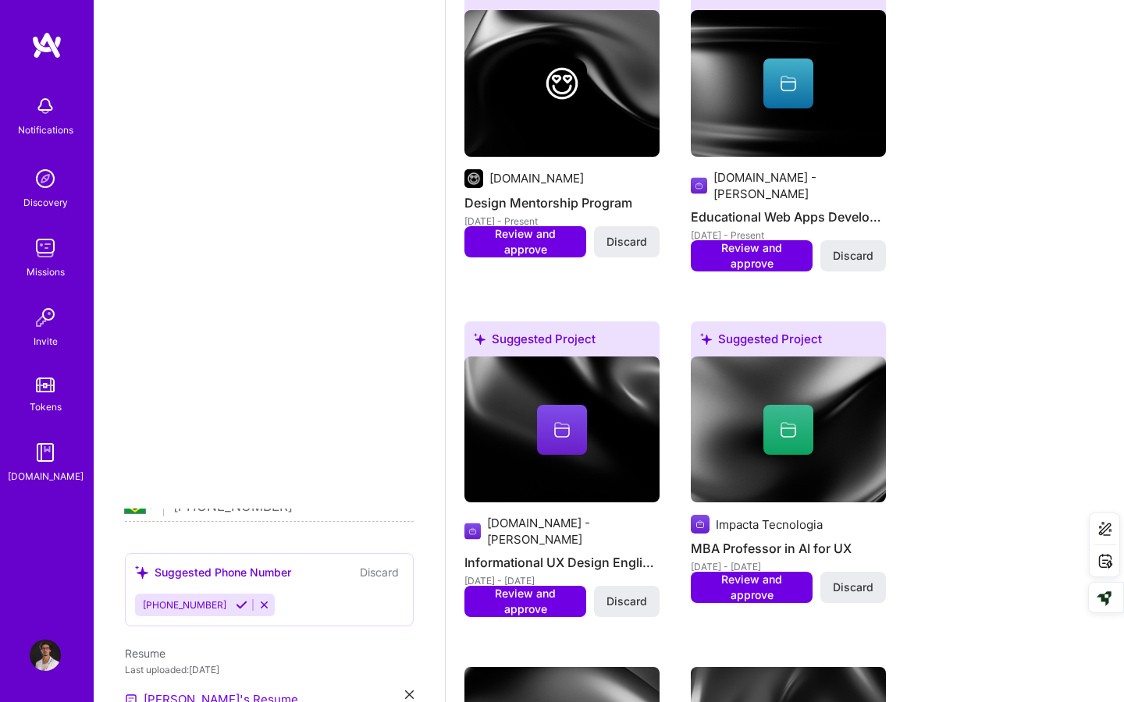
scroll to position [2686, 0]
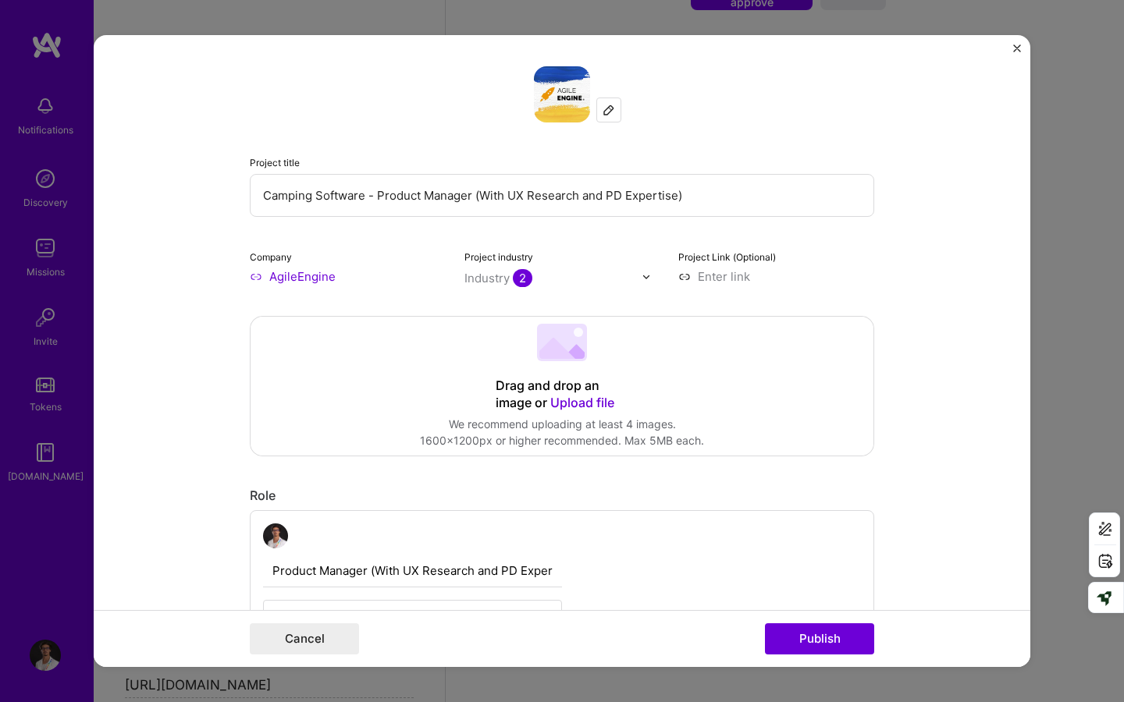
click at [259, 276] on input "AgileEngine" at bounding box center [348, 276] width 196 height 16
click at [254, 276] on input "AgileEngine" at bounding box center [348, 276] width 196 height 16
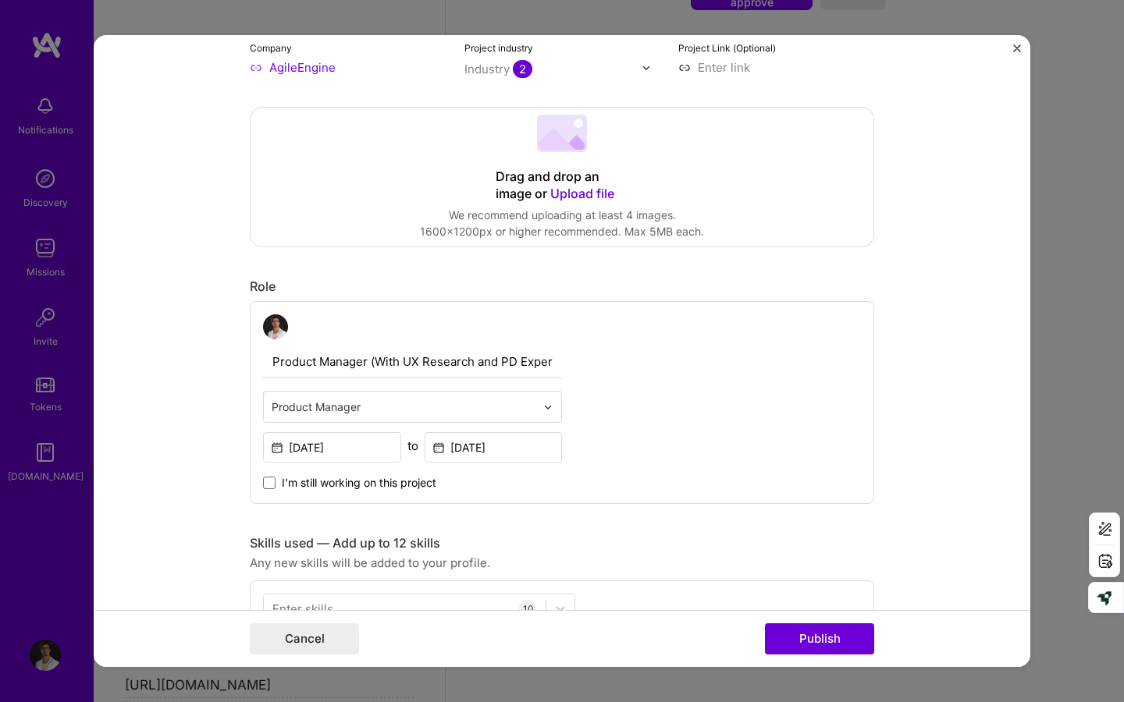
scroll to position [0, 0]
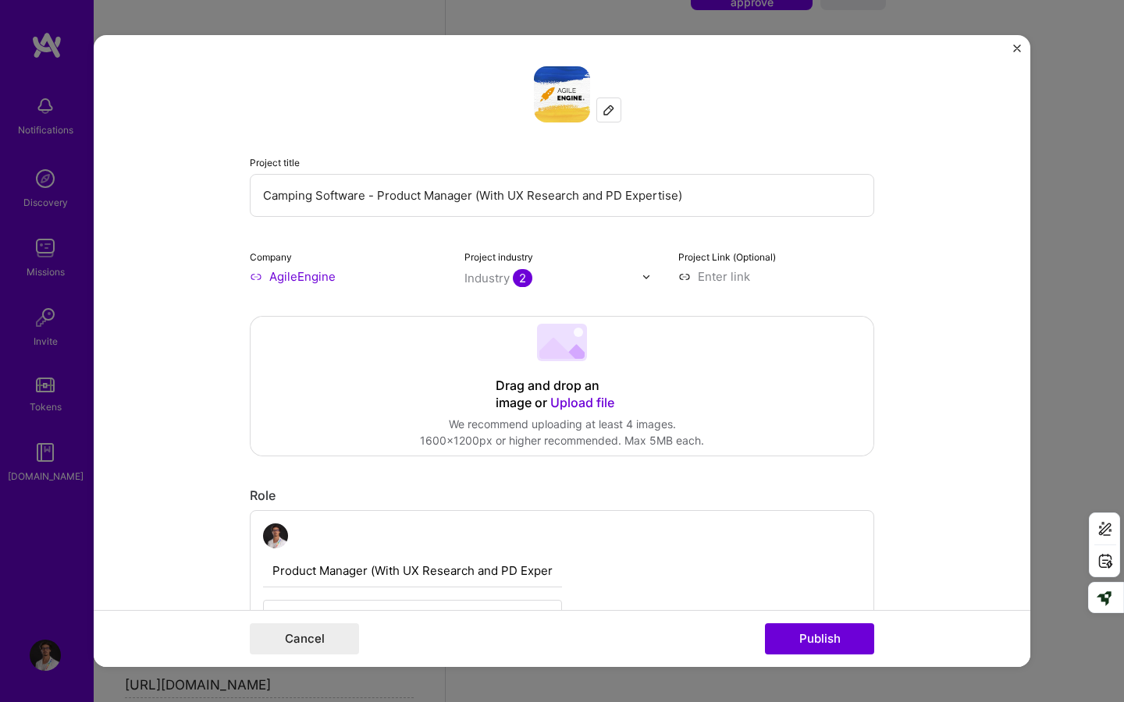
click at [1016, 51] on img "Close" at bounding box center [1017, 48] width 8 height 8
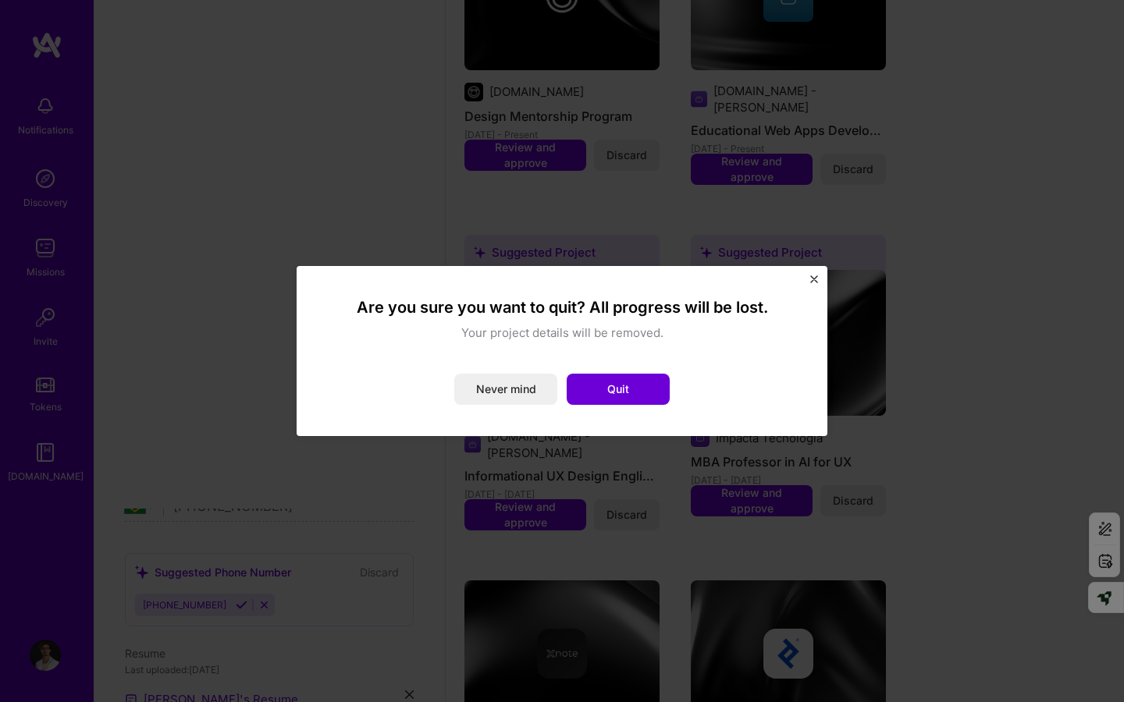
click at [818, 277] on div "Are you sure you want to quit? All progress will be lost. Your project details …" at bounding box center [561, 351] width 531 height 170
click at [813, 279] on img "Close" at bounding box center [814, 279] width 8 height 8
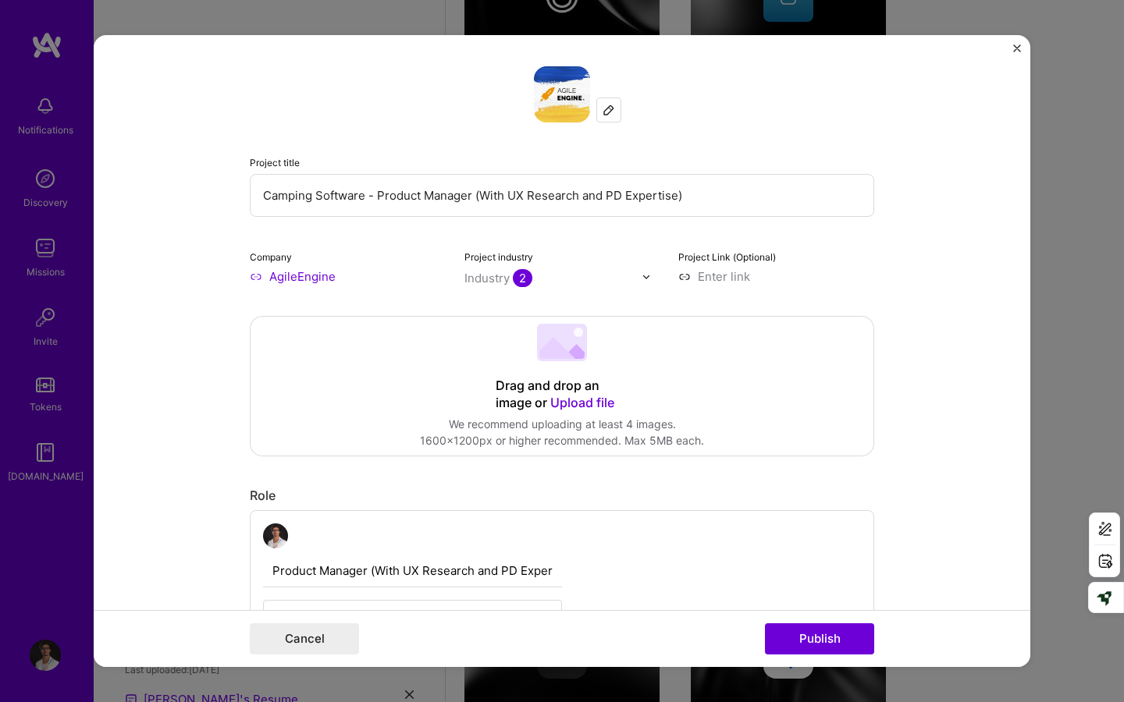
click at [940, 424] on form "Project title Camping Software - Product Manager (With UX Research and PD Exper…" at bounding box center [562, 351] width 936 height 632
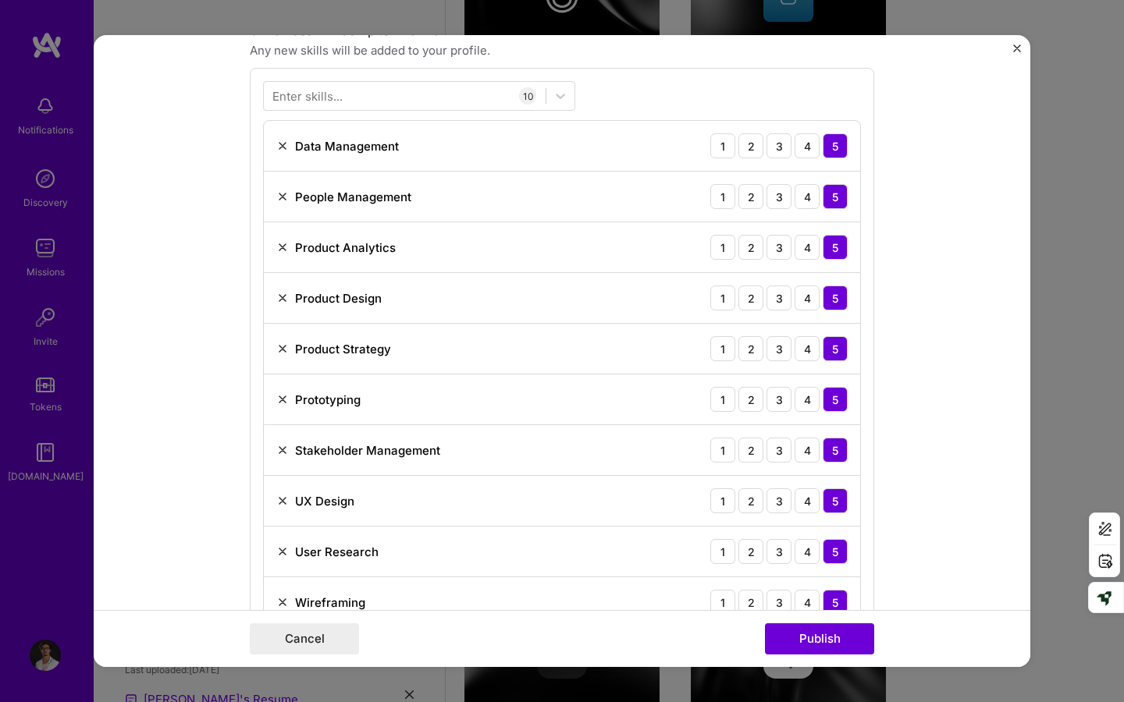
scroll to position [727, 0]
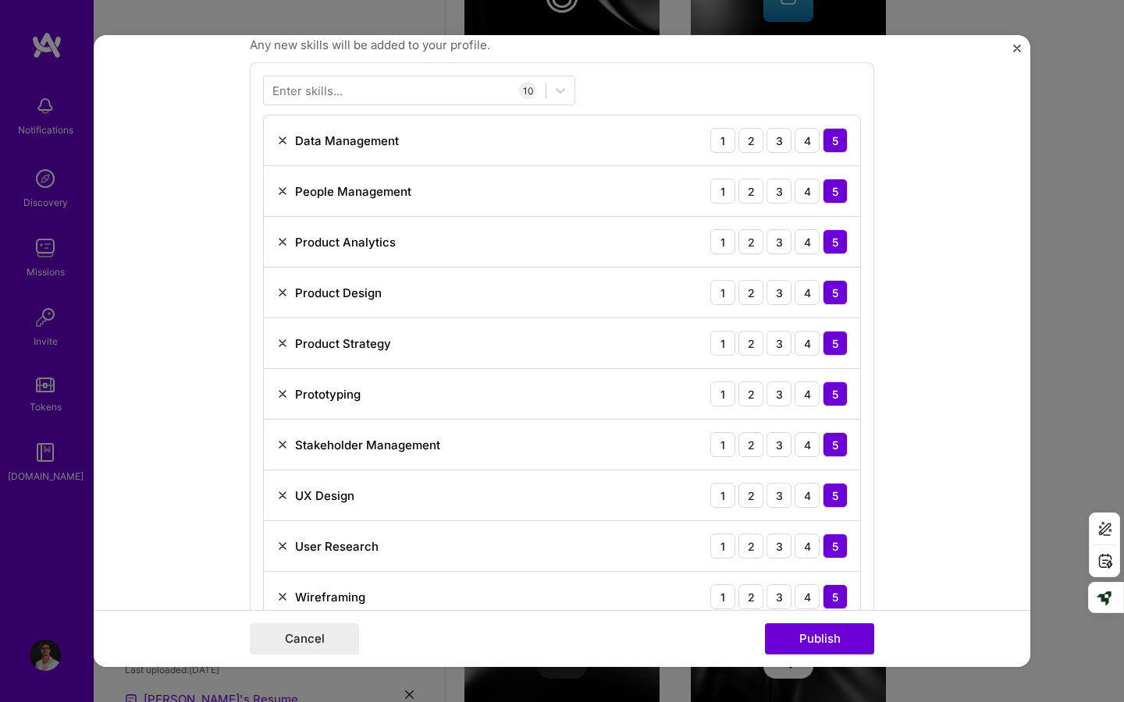
click at [1014, 45] on img "Close" at bounding box center [1017, 48] width 8 height 8
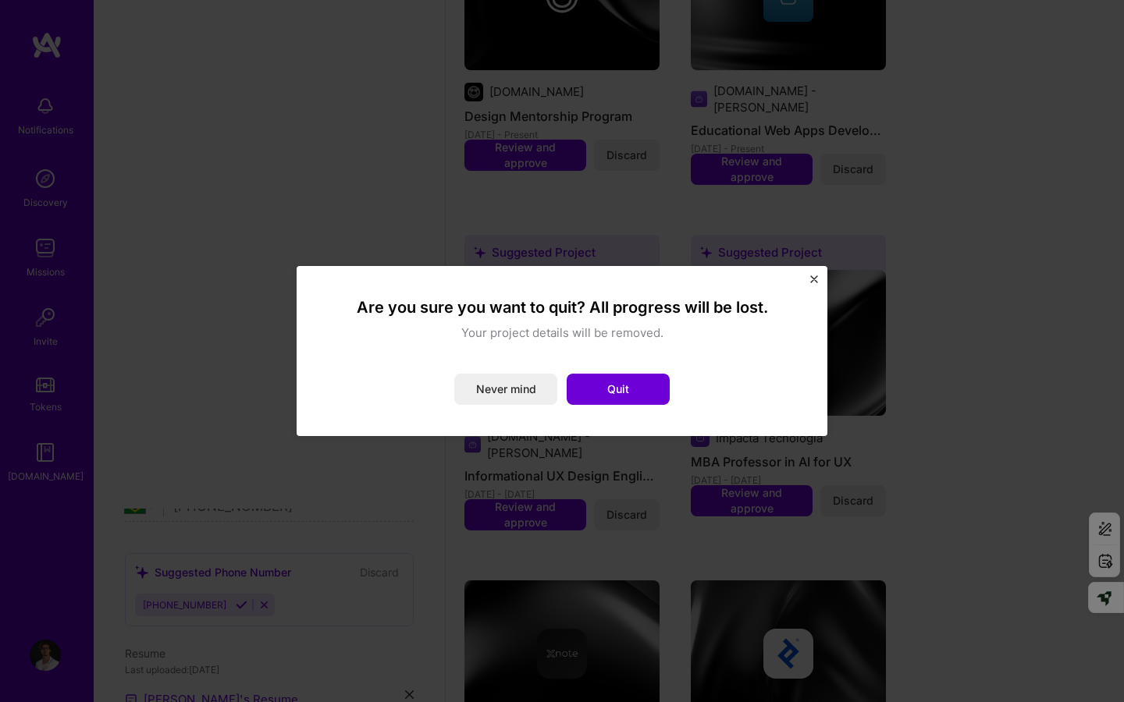
click at [811, 277] on img "Close" at bounding box center [814, 279] width 8 height 8
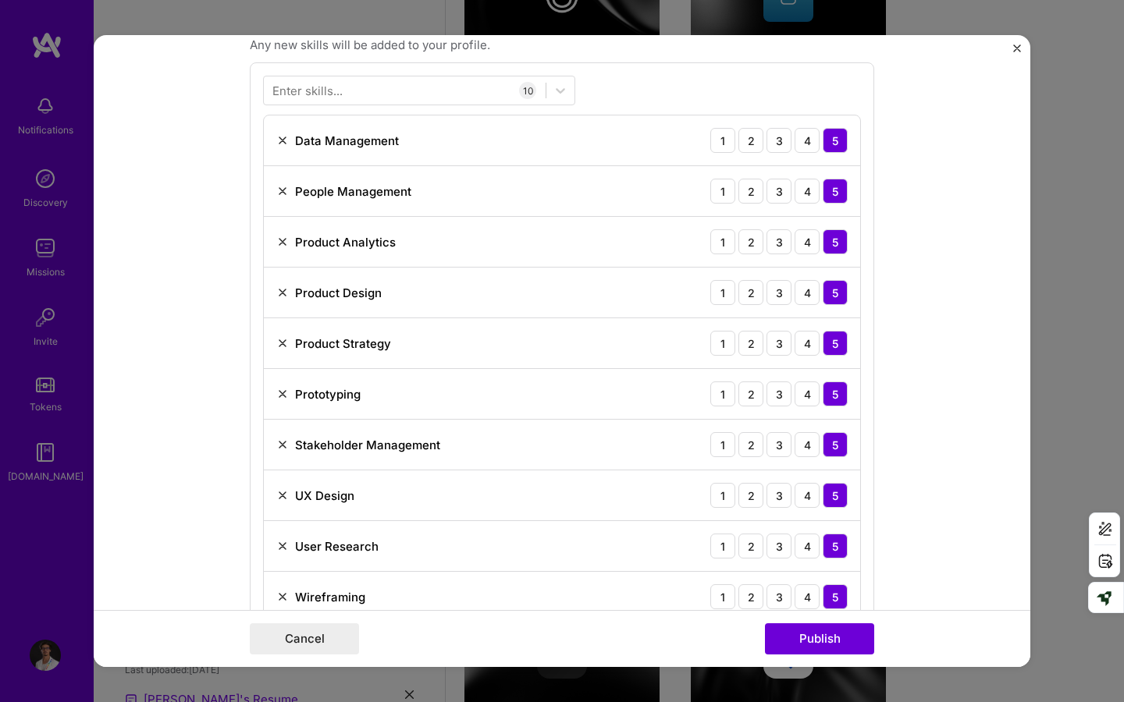
click at [1017, 44] on img "Close" at bounding box center [1017, 48] width 8 height 8
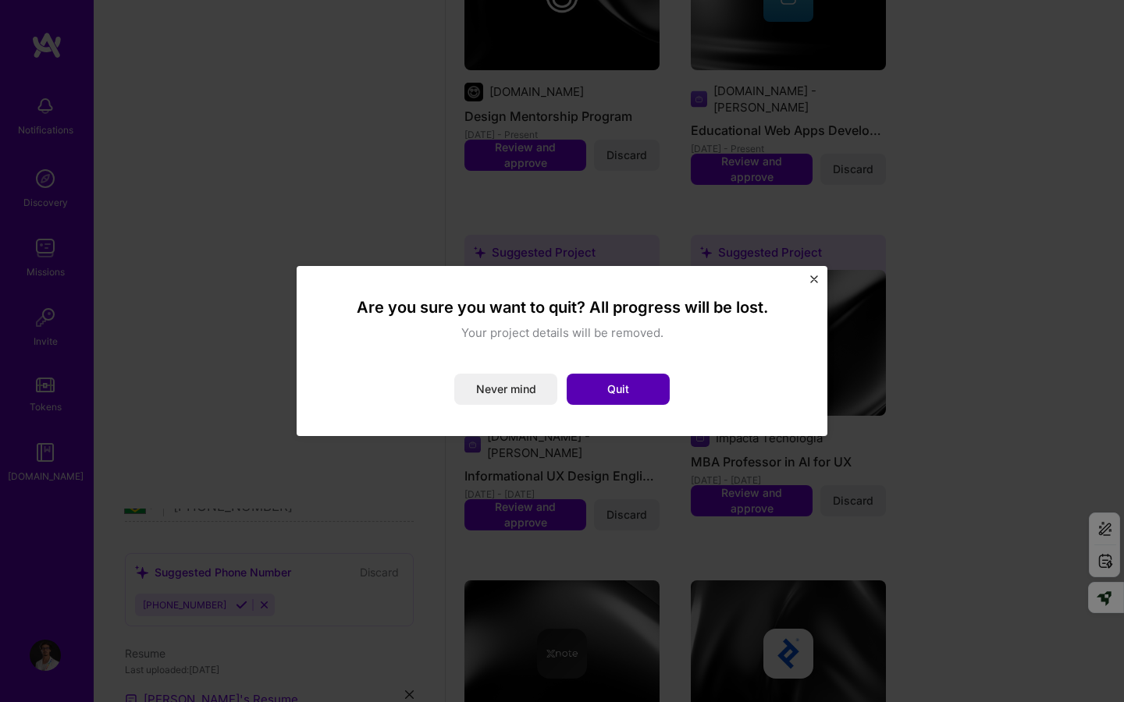
click at [620, 391] on button "Quit" at bounding box center [617, 389] width 103 height 31
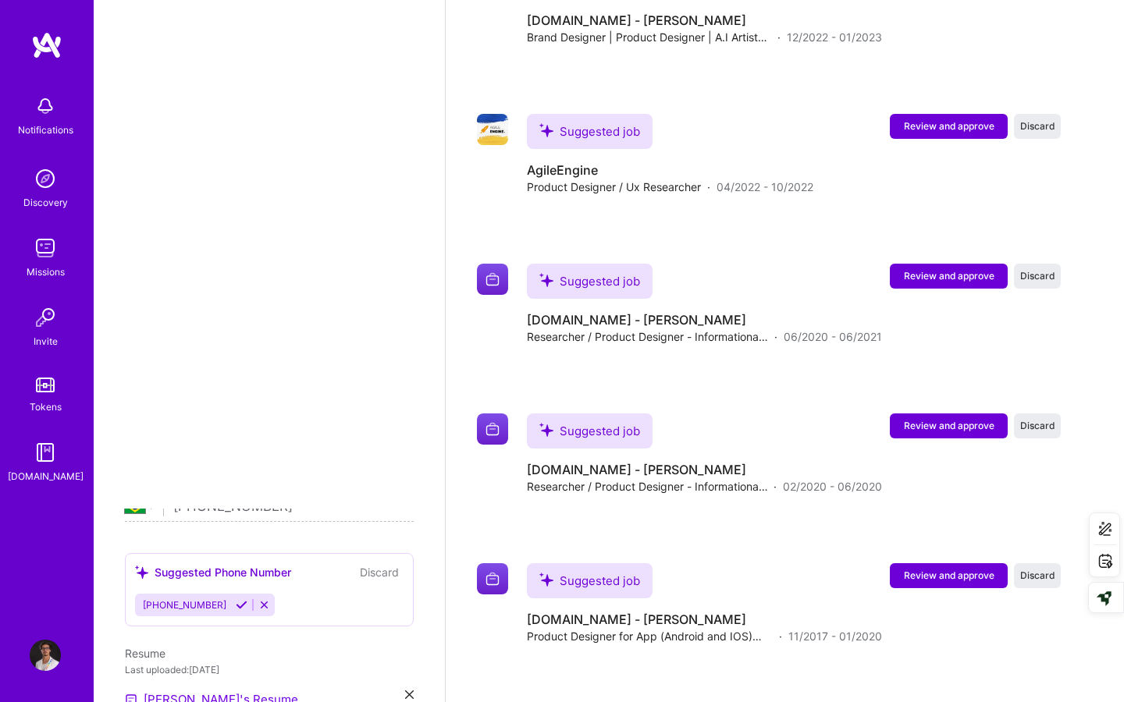
scroll to position [5265, 0]
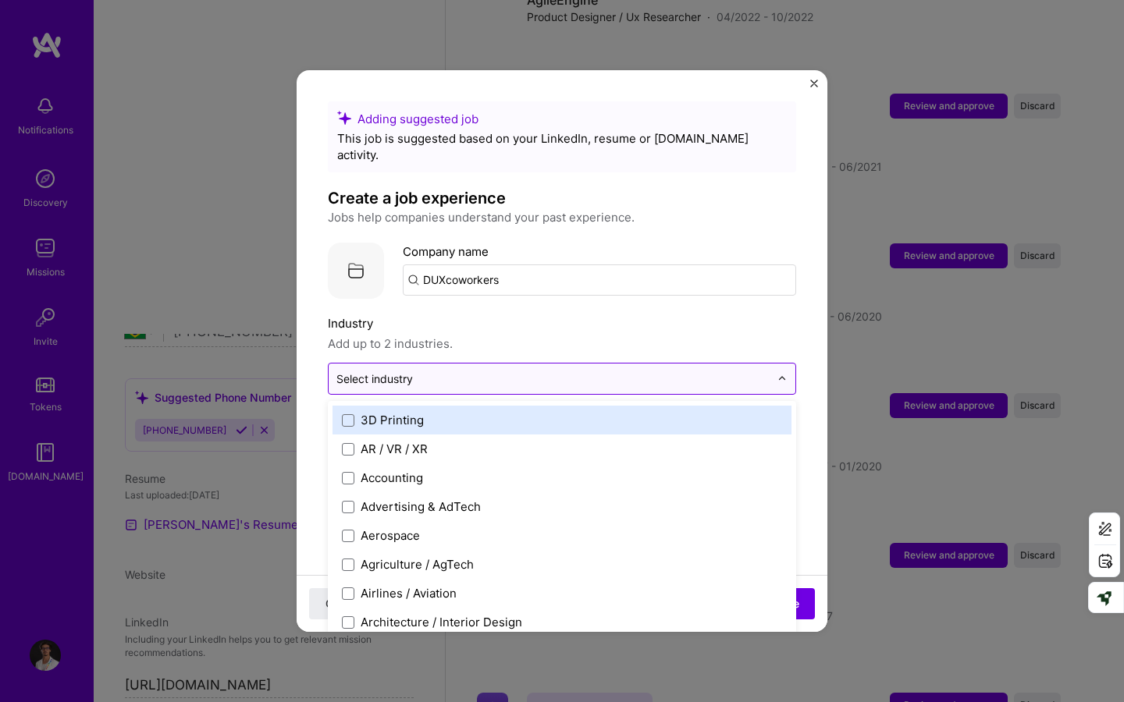
click at [534, 371] on input "text" at bounding box center [552, 379] width 433 height 16
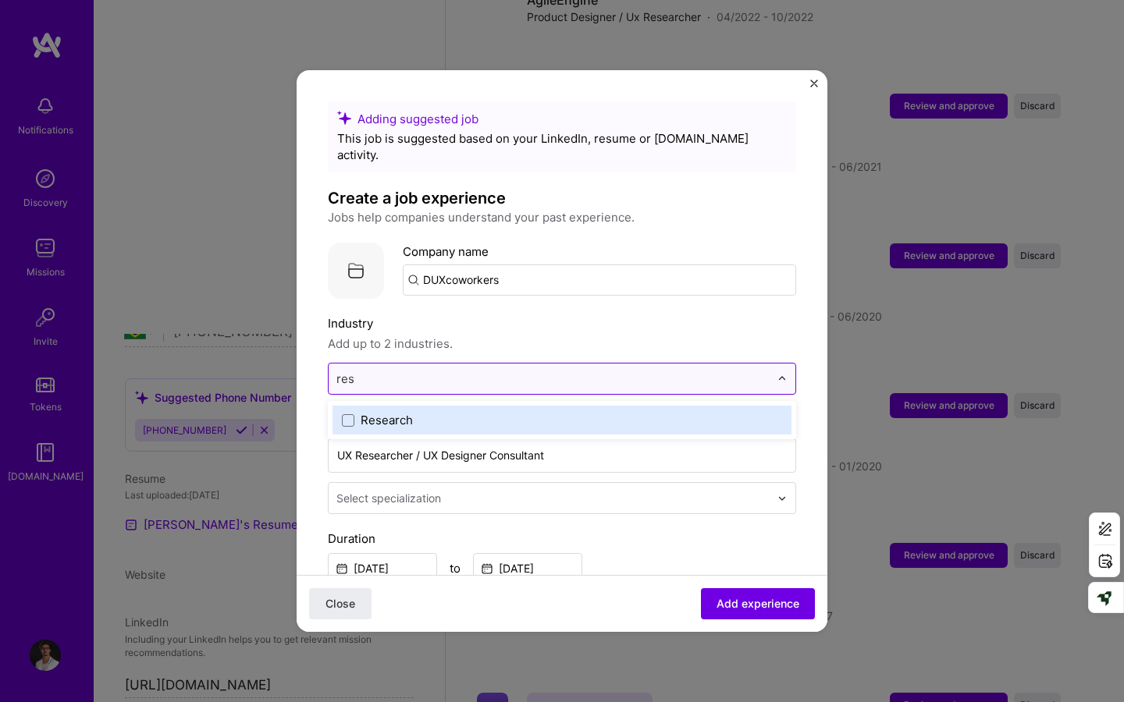
type input "rese"
click at [484, 412] on label "Research" at bounding box center [562, 420] width 440 height 16
type input "u"
type input "ban"
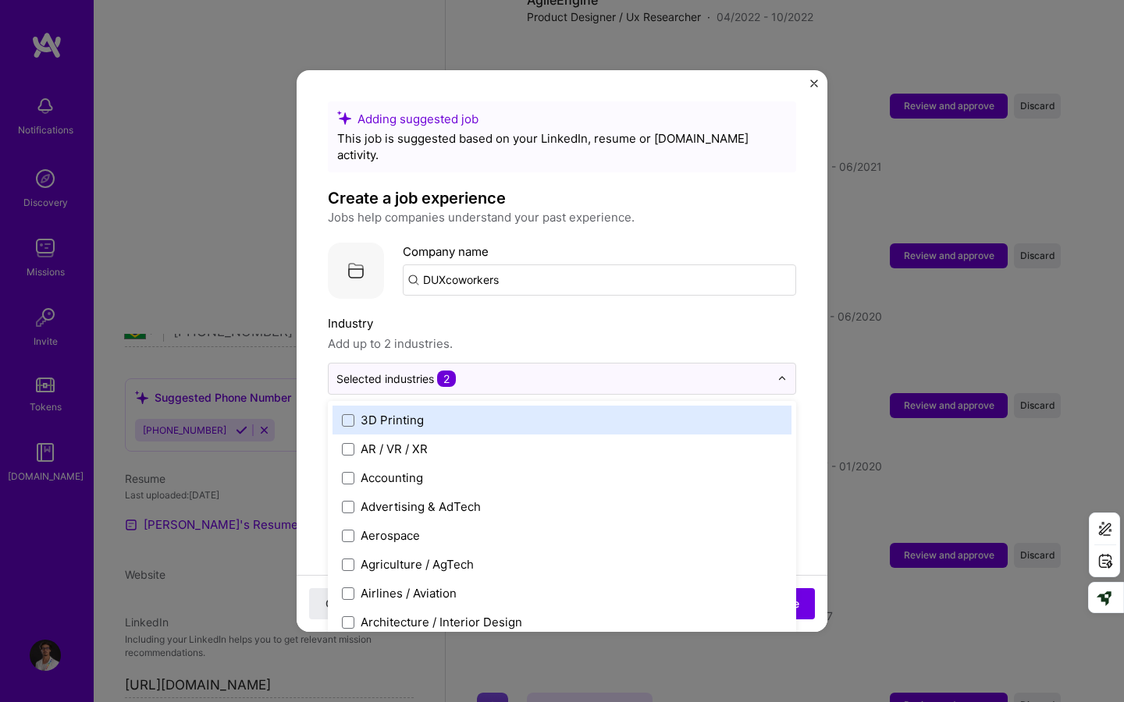
click at [605, 335] on span "Add up to 2 industries." at bounding box center [562, 344] width 468 height 19
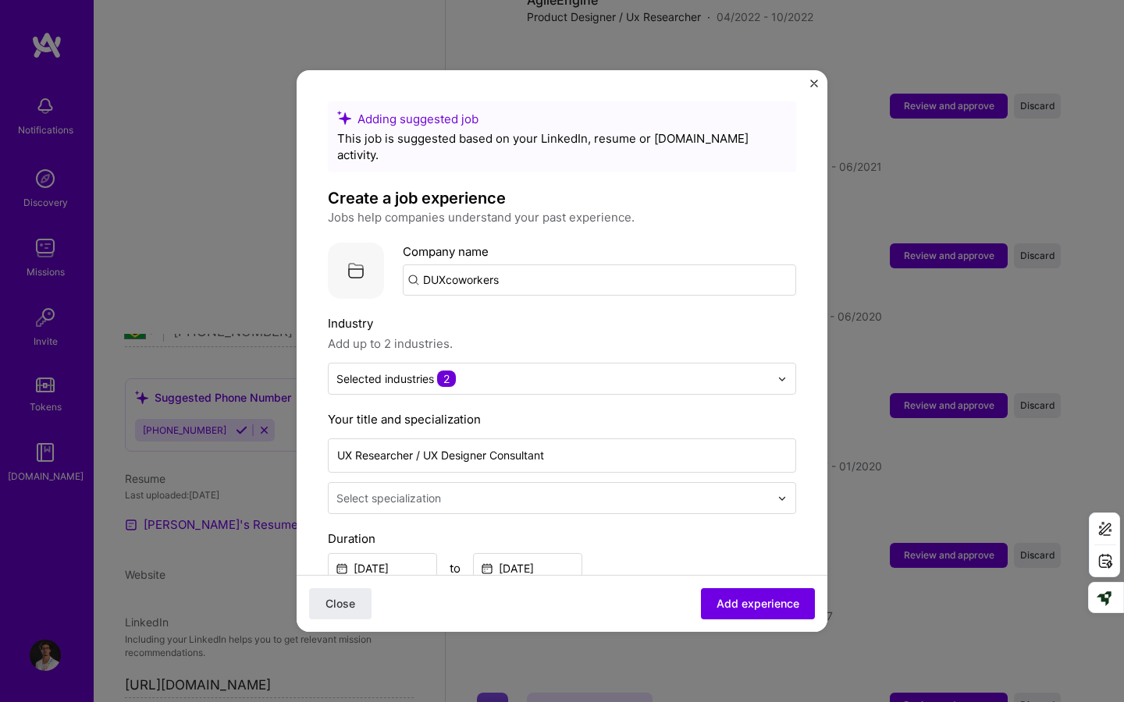
click at [521, 273] on input "DUXcoworkers" at bounding box center [599, 280] width 393 height 31
click button "Close" at bounding box center [340, 603] width 62 height 31
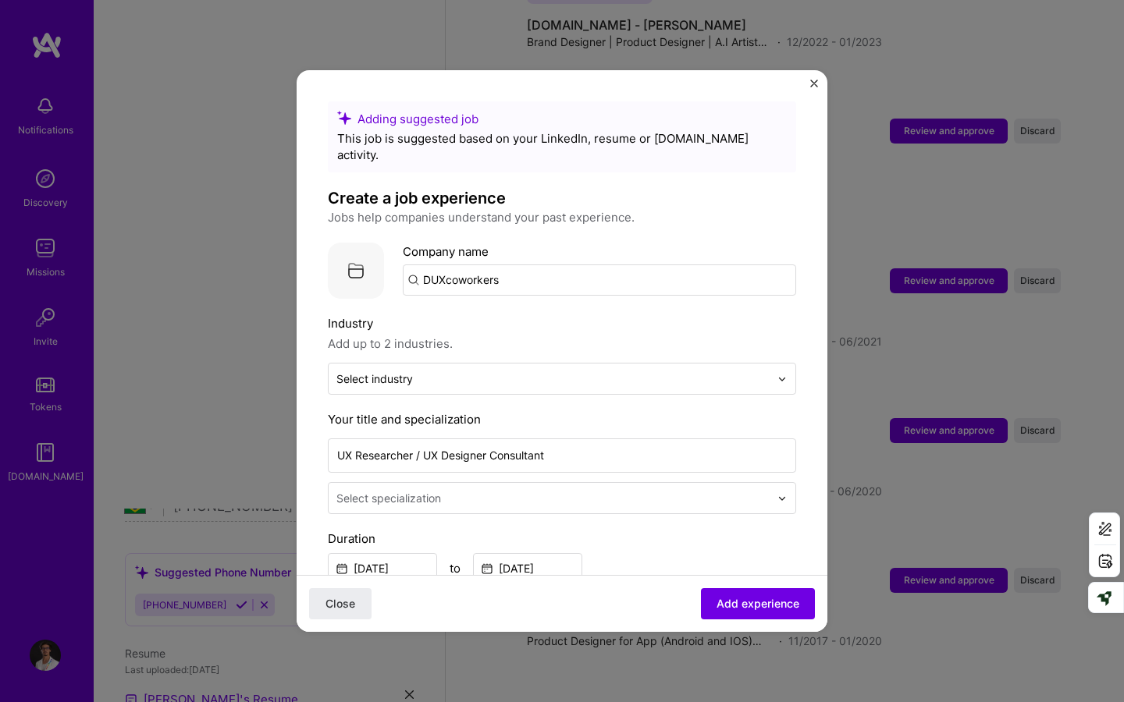
click at [622, 314] on label "Industry" at bounding box center [562, 323] width 468 height 19
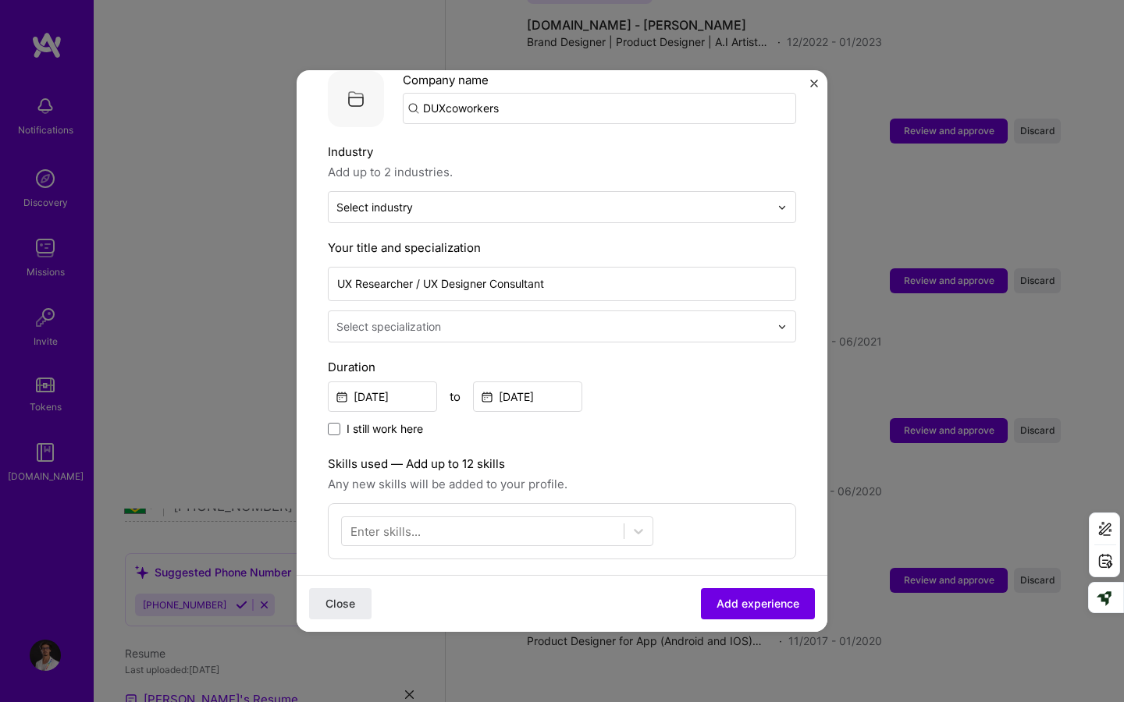
scroll to position [176, 0]
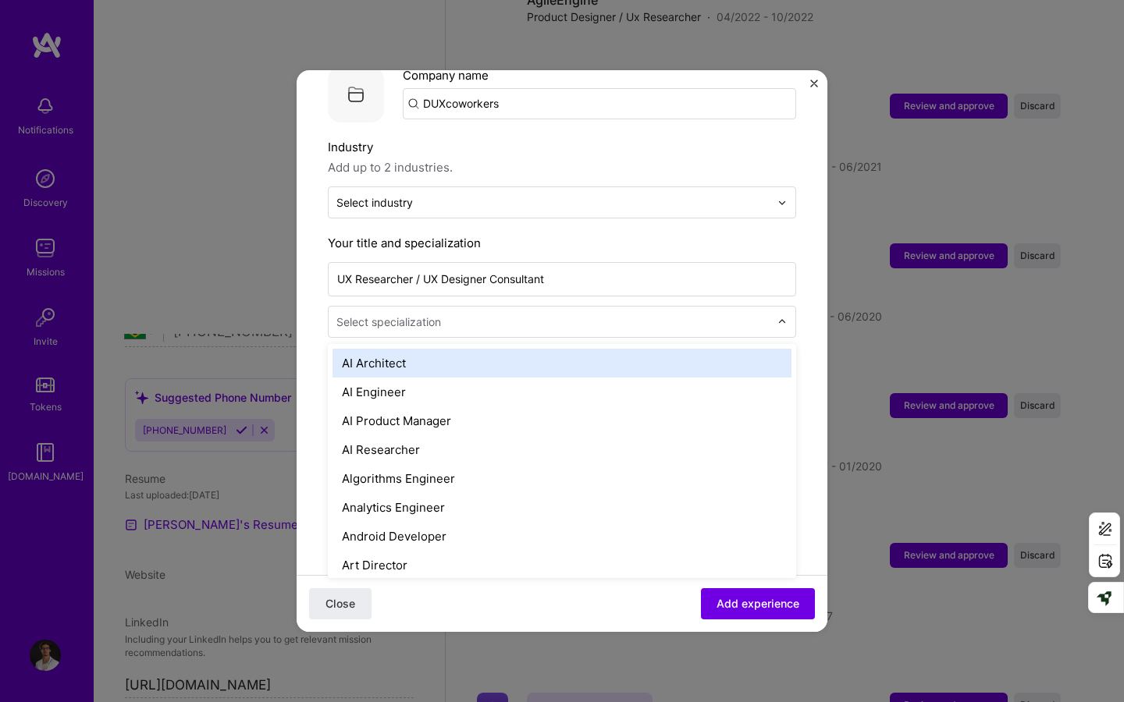
click at [622, 314] on input "text" at bounding box center [554, 322] width 436 height 16
type input "ux"
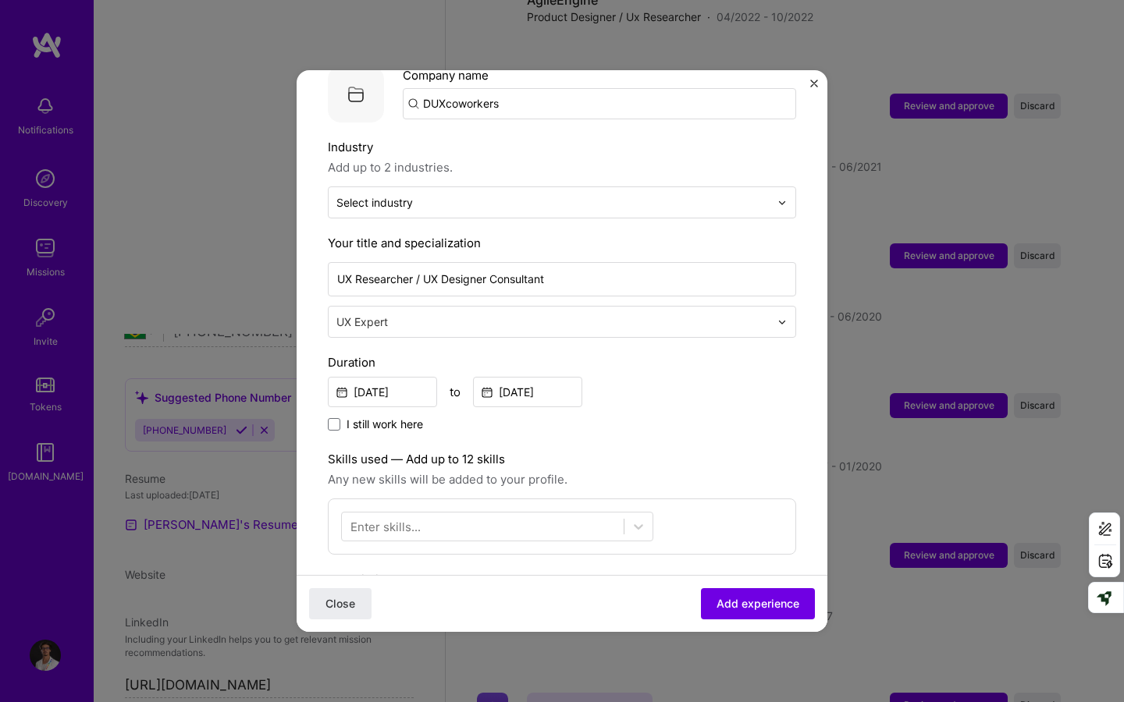
type input "ux"
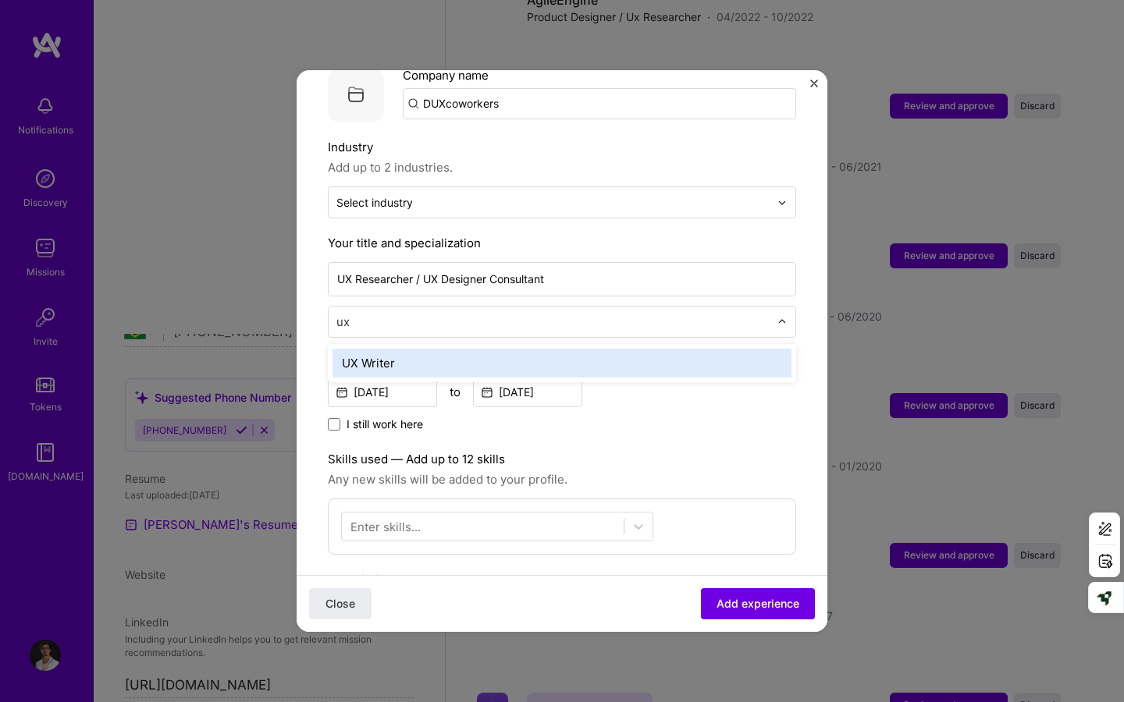
click at [764, 349] on div "UX Writer" at bounding box center [561, 363] width 459 height 29
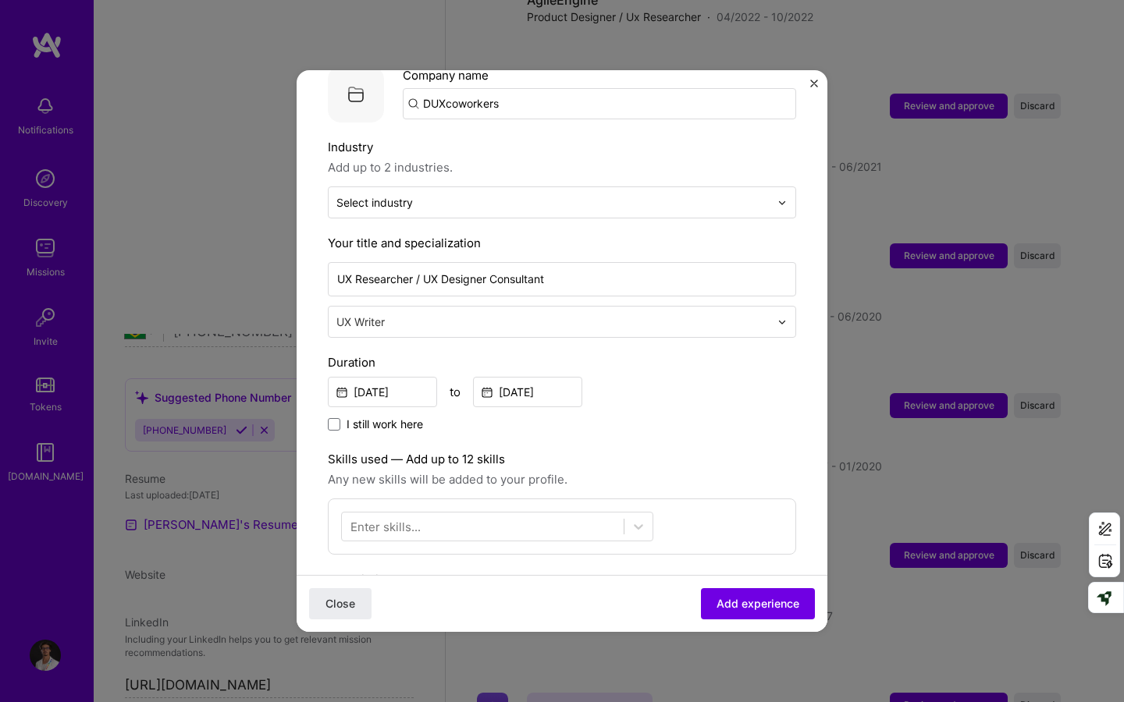
click at [768, 334] on div "Adding suggested job This job is suggested based on your LinkedIn, resume or [D…" at bounding box center [562, 527] width 468 height 1205
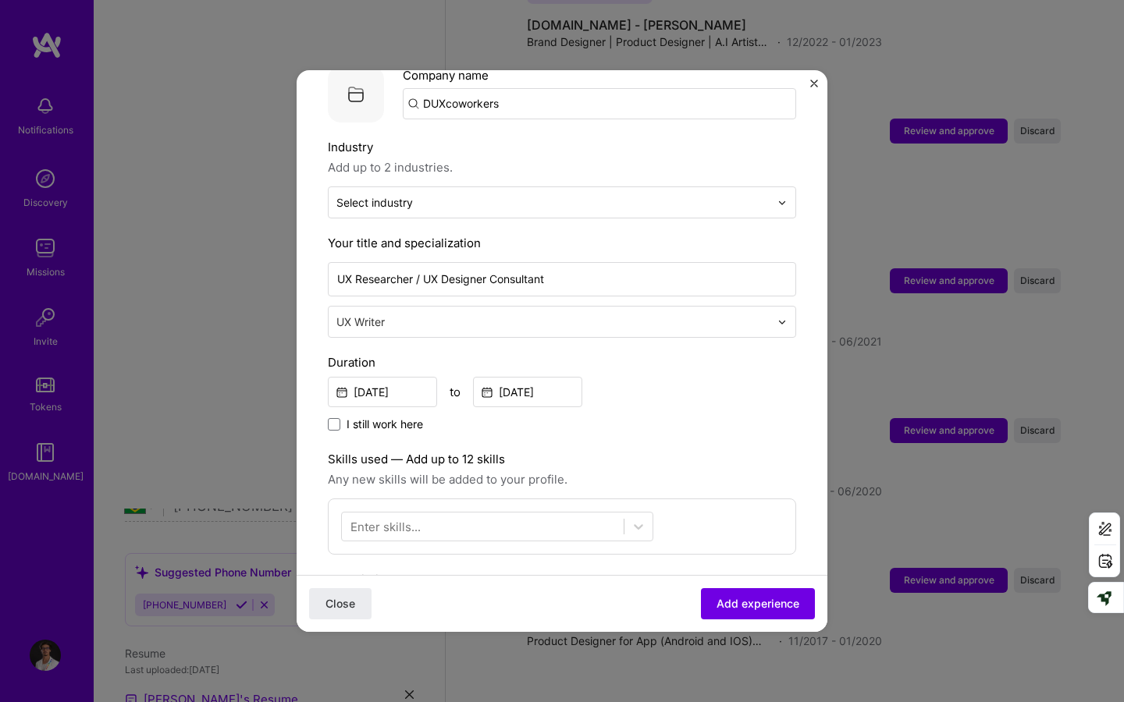
click at [770, 312] on div at bounding box center [554, 322] width 436 height 20
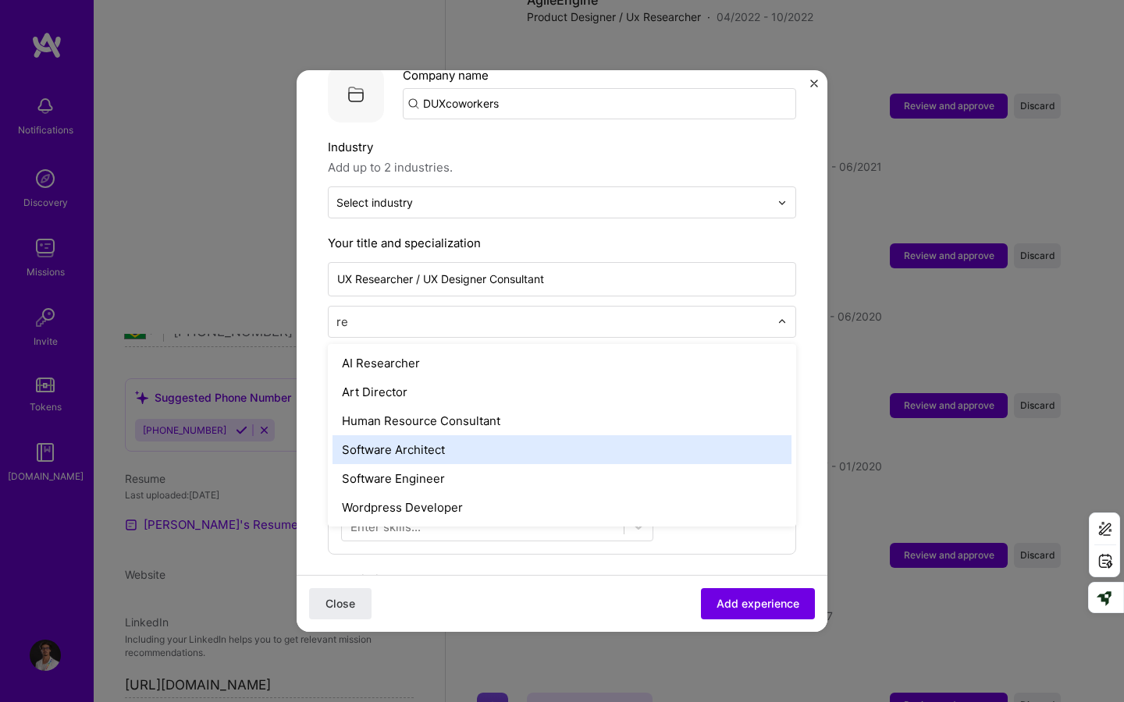
type input "r"
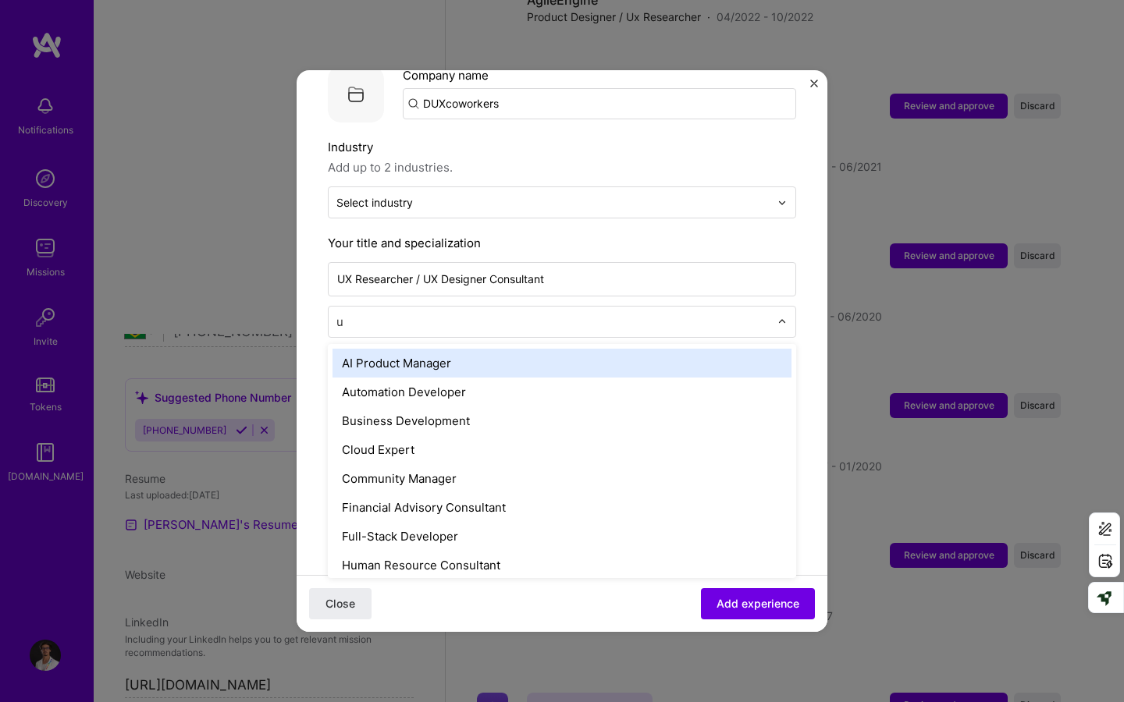
type input "ux"
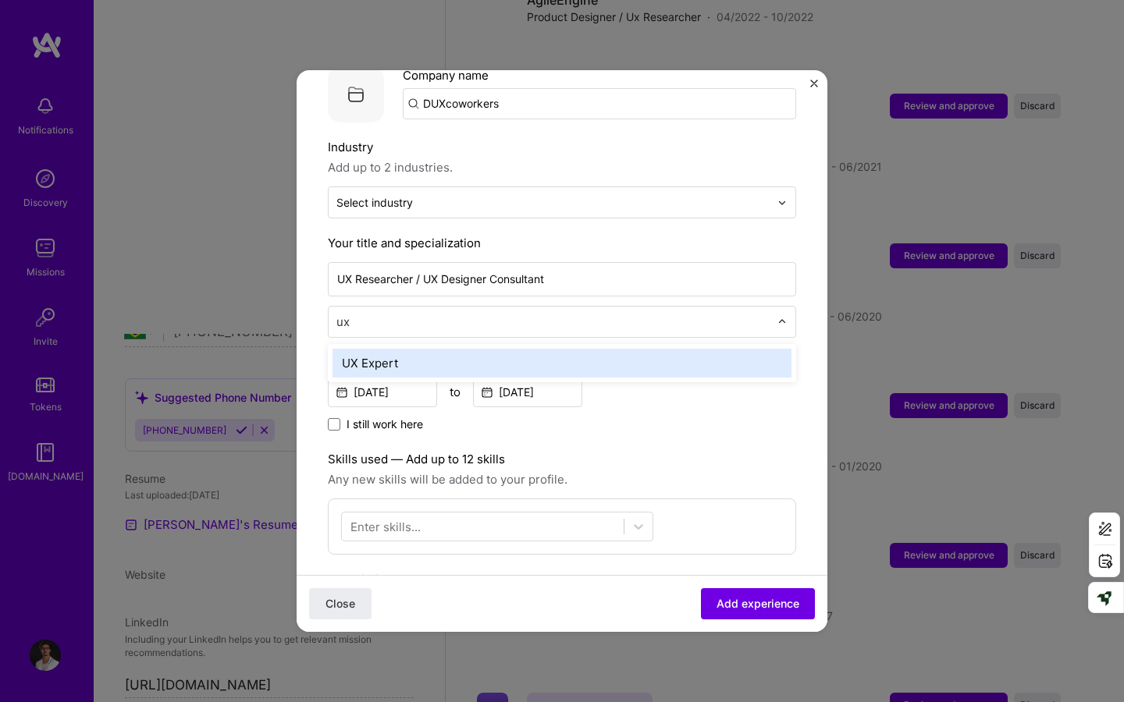
click at [706, 349] on div "UX Expert" at bounding box center [561, 363] width 459 height 29
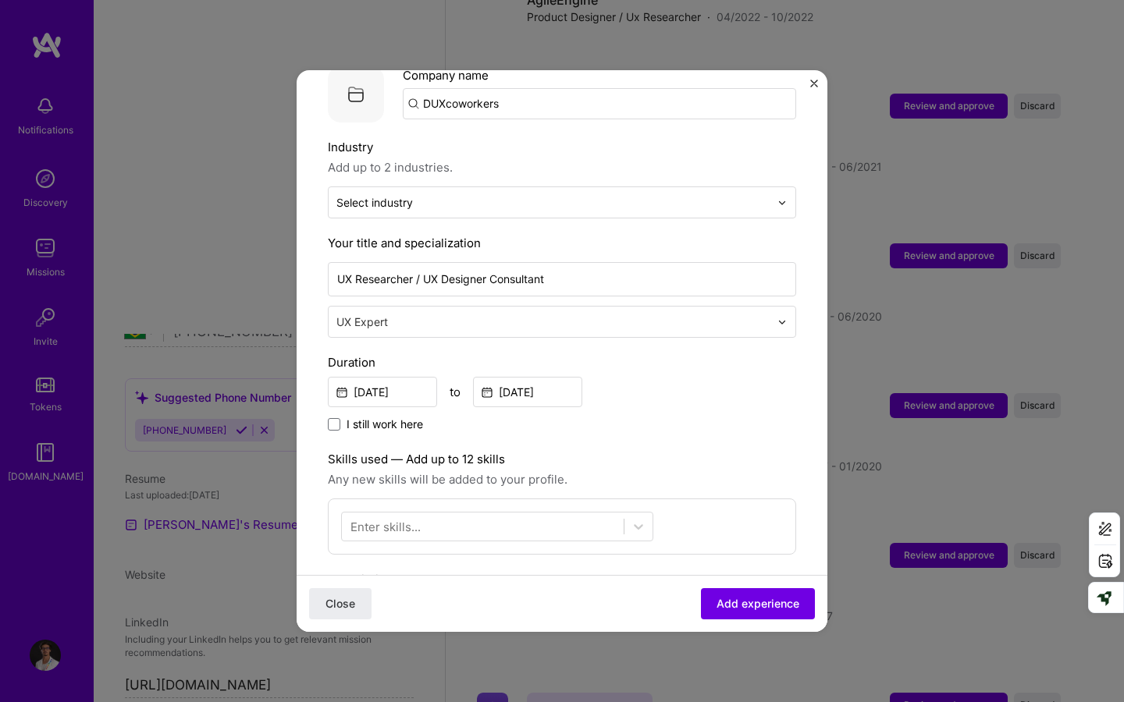
click at [738, 378] on div "[DATE] to [DATE]" at bounding box center [562, 391] width 468 height 34
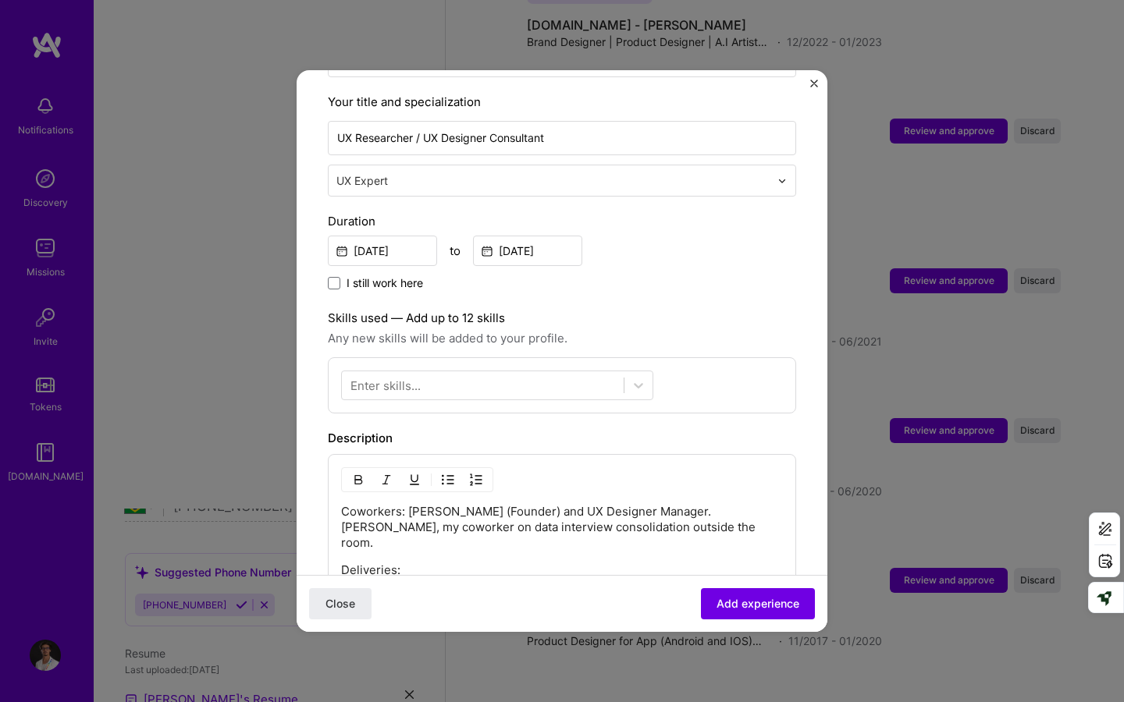
scroll to position [321, 0]
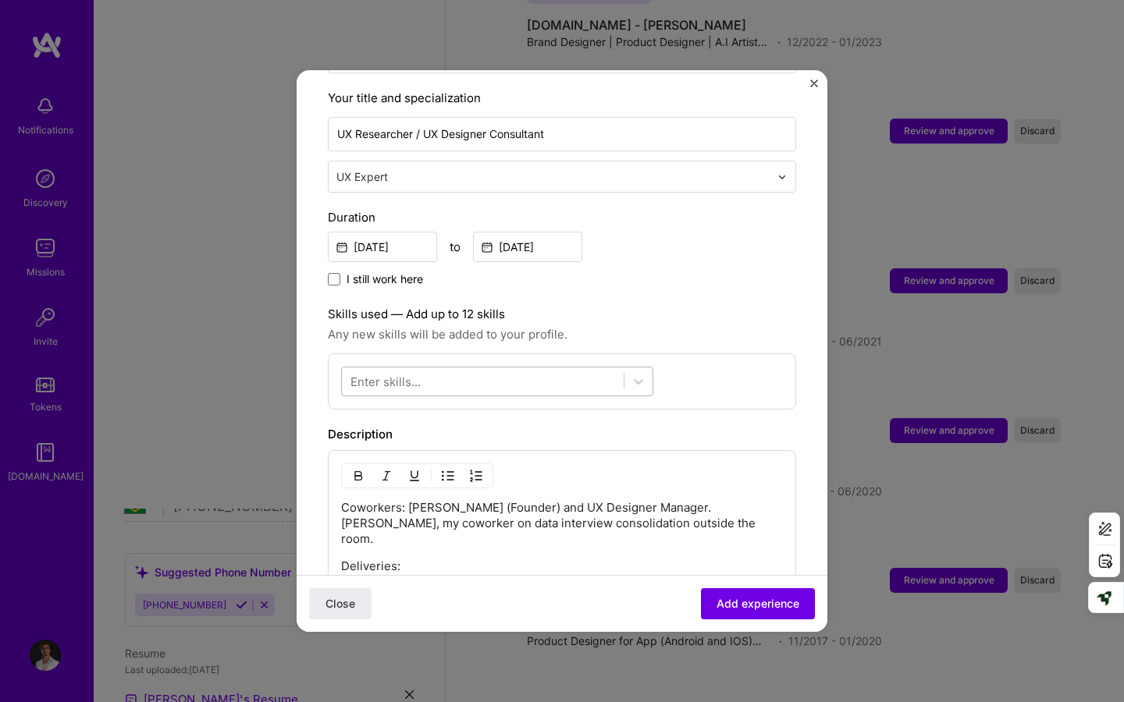
click at [589, 369] on div at bounding box center [483, 382] width 282 height 26
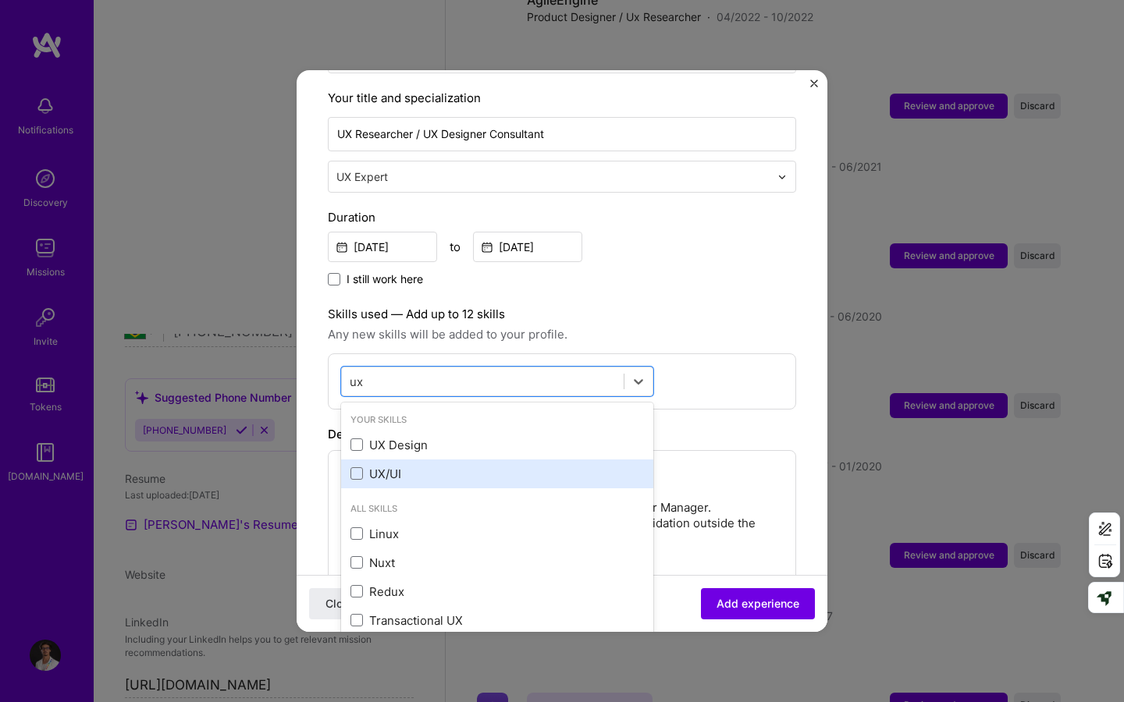
click at [529, 466] on div "UX/UI" at bounding box center [496, 474] width 293 height 16
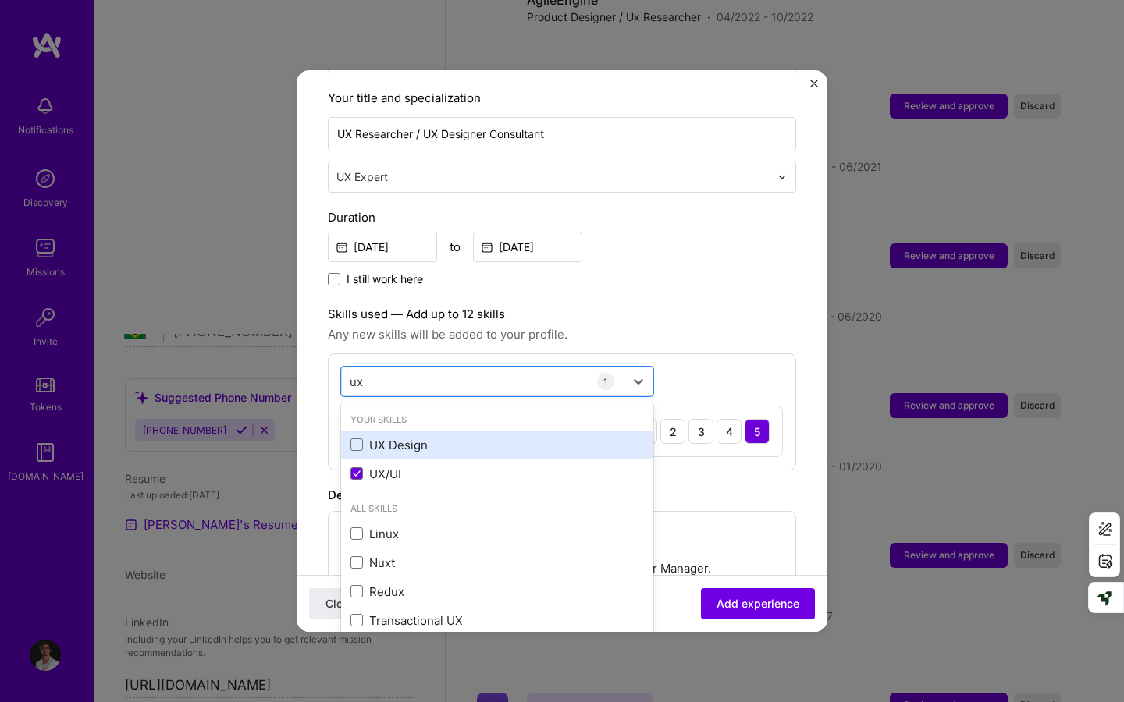
click at [534, 437] on div "UX Design" at bounding box center [496, 445] width 293 height 16
type input "u"
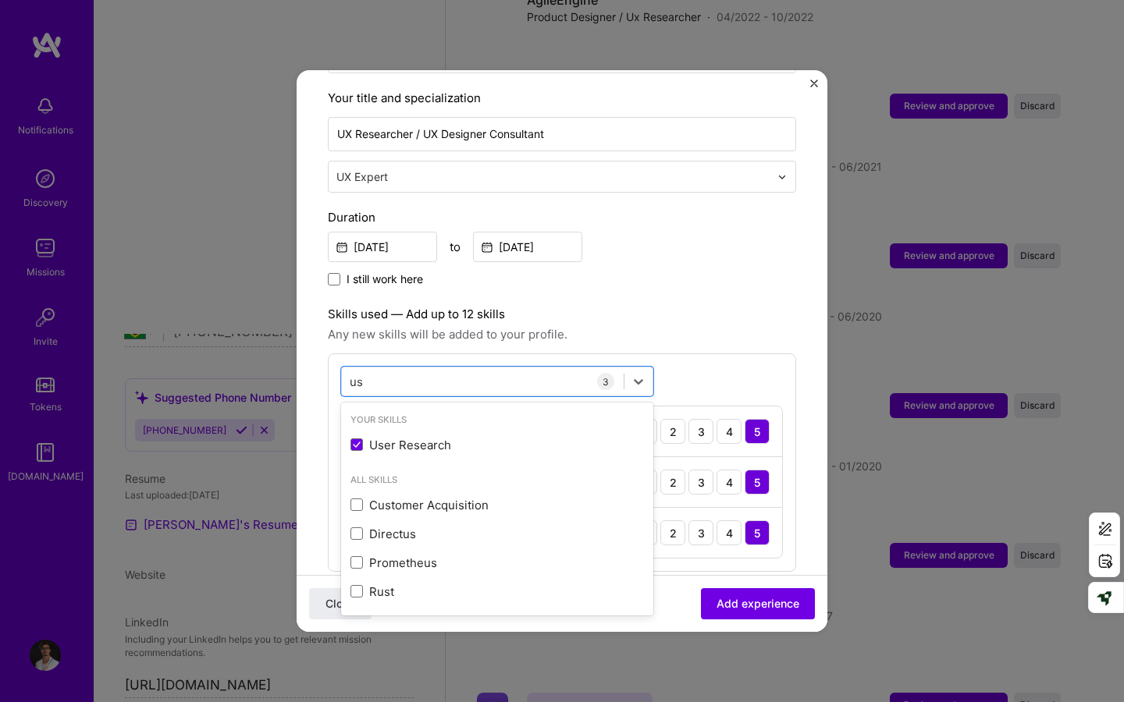
type input "u"
type input "s"
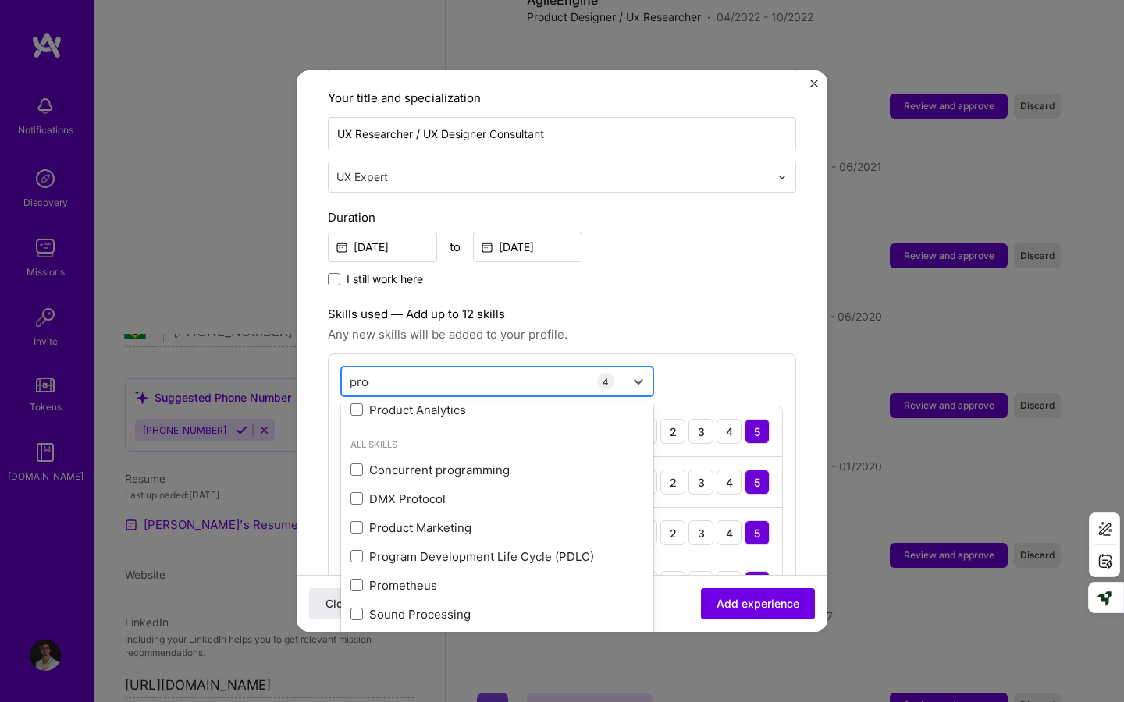
scroll to position [0, 0]
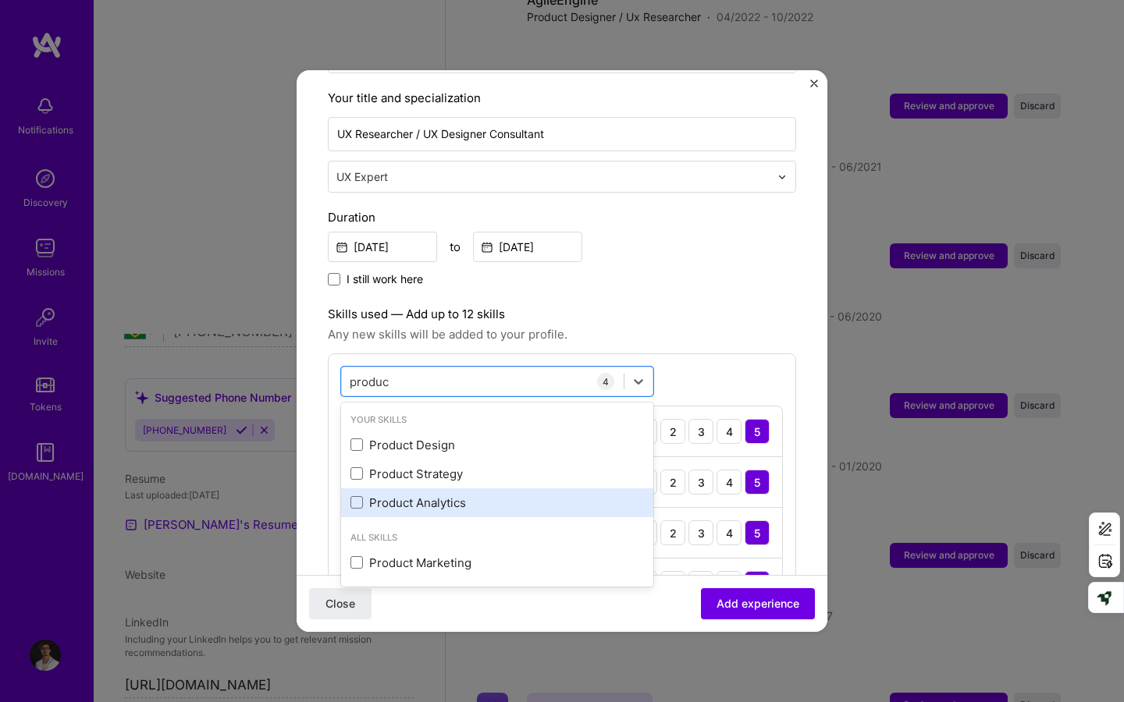
click at [499, 495] on div "Product Analytics" at bounding box center [496, 503] width 293 height 16
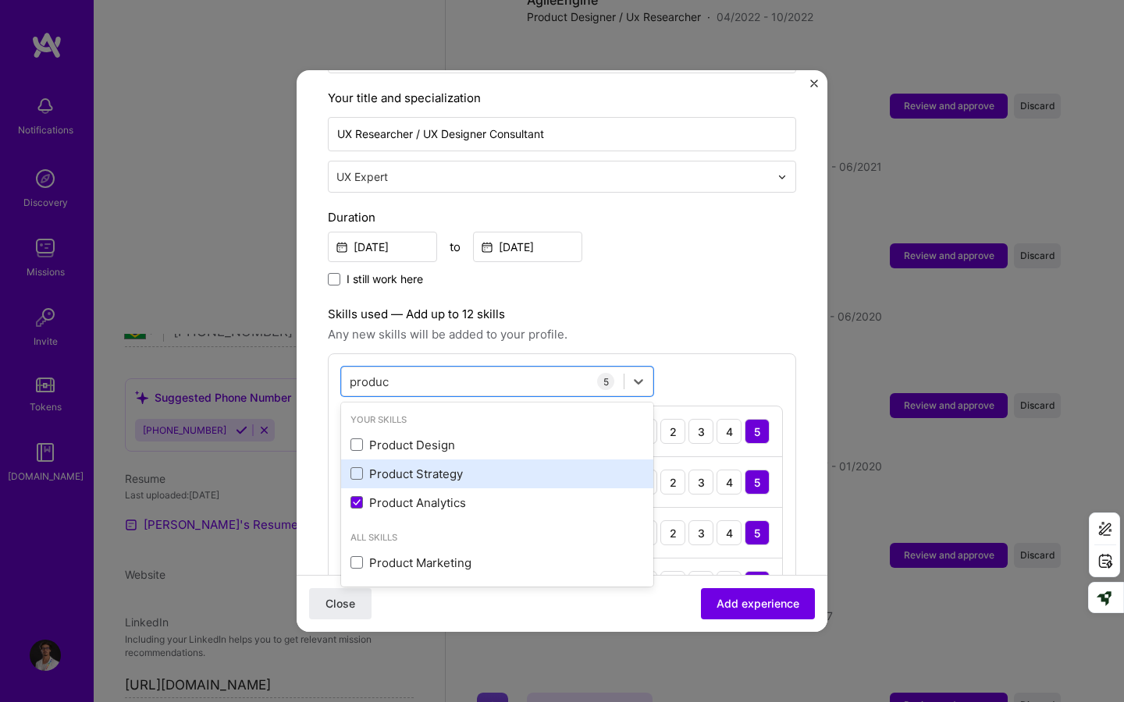
click at [499, 466] on div "Product Strategy" at bounding box center [496, 474] width 293 height 16
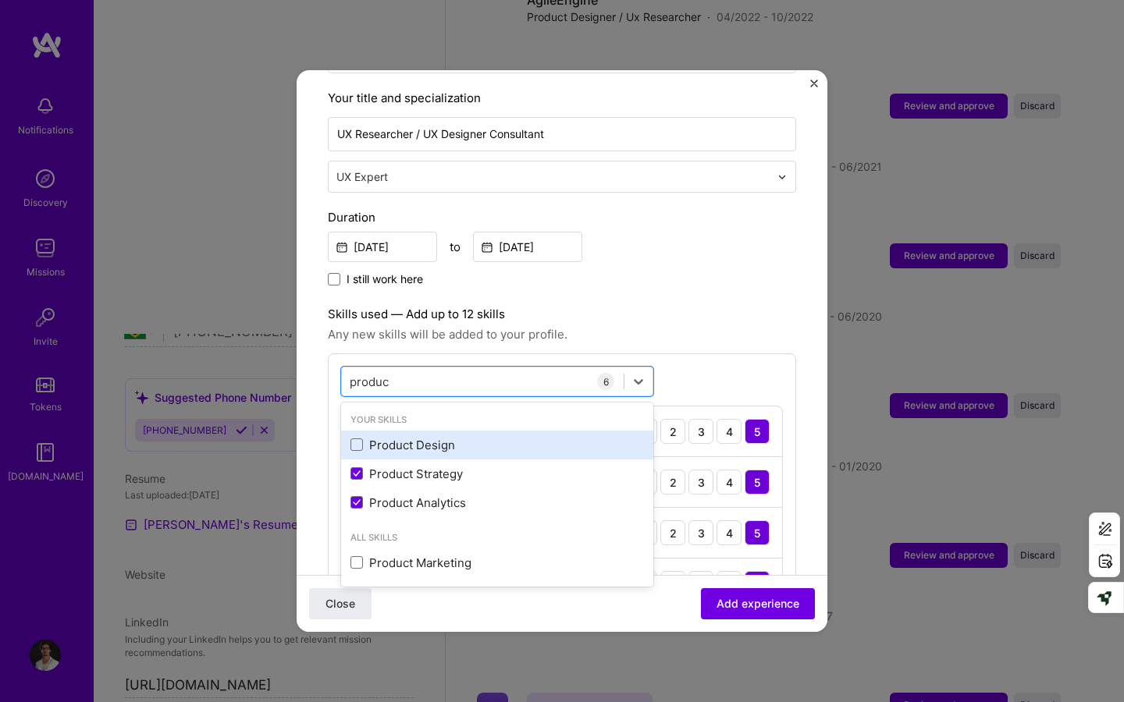
click at [538, 437] on div "Product Design" at bounding box center [496, 445] width 293 height 16
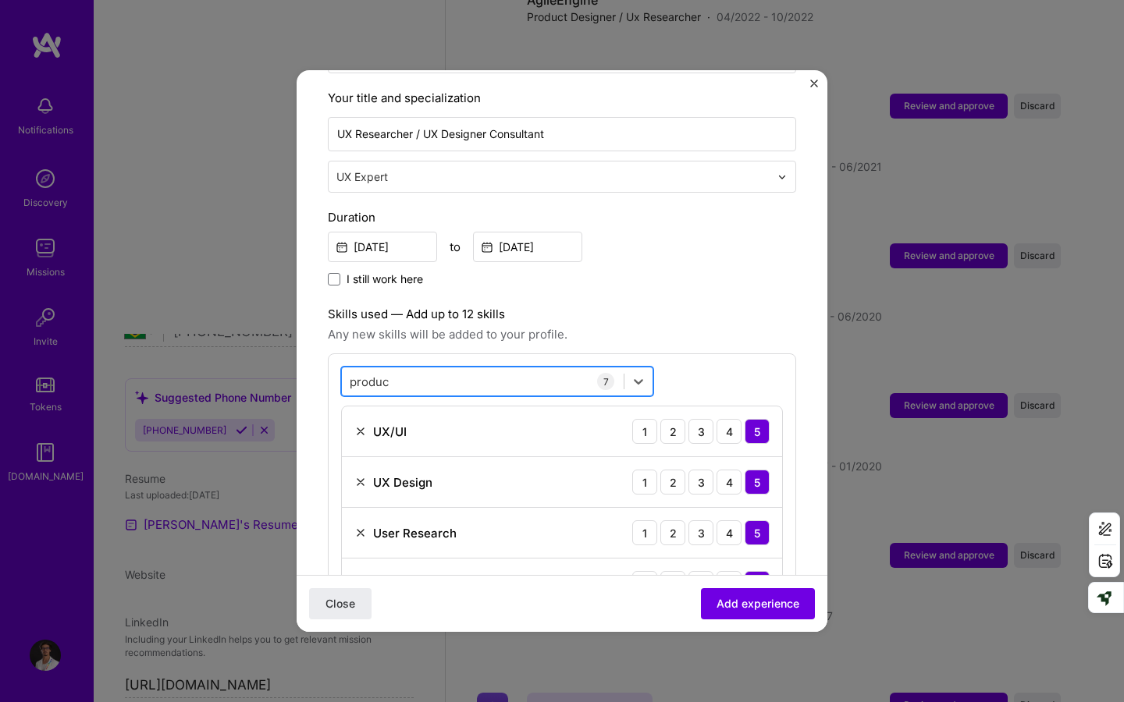
click at [553, 370] on div "produc produc" at bounding box center [483, 382] width 282 height 26
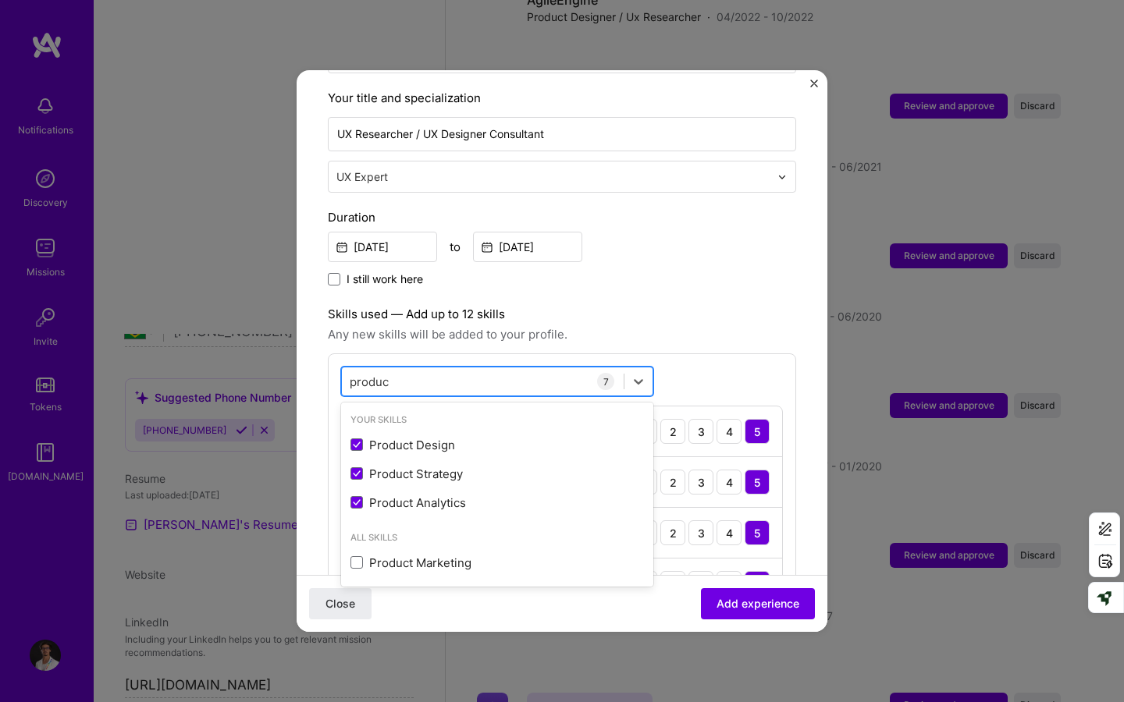
click at [553, 370] on div "produc produc" at bounding box center [483, 382] width 282 height 26
click at [385, 374] on input "produc" at bounding box center [370, 382] width 41 height 16
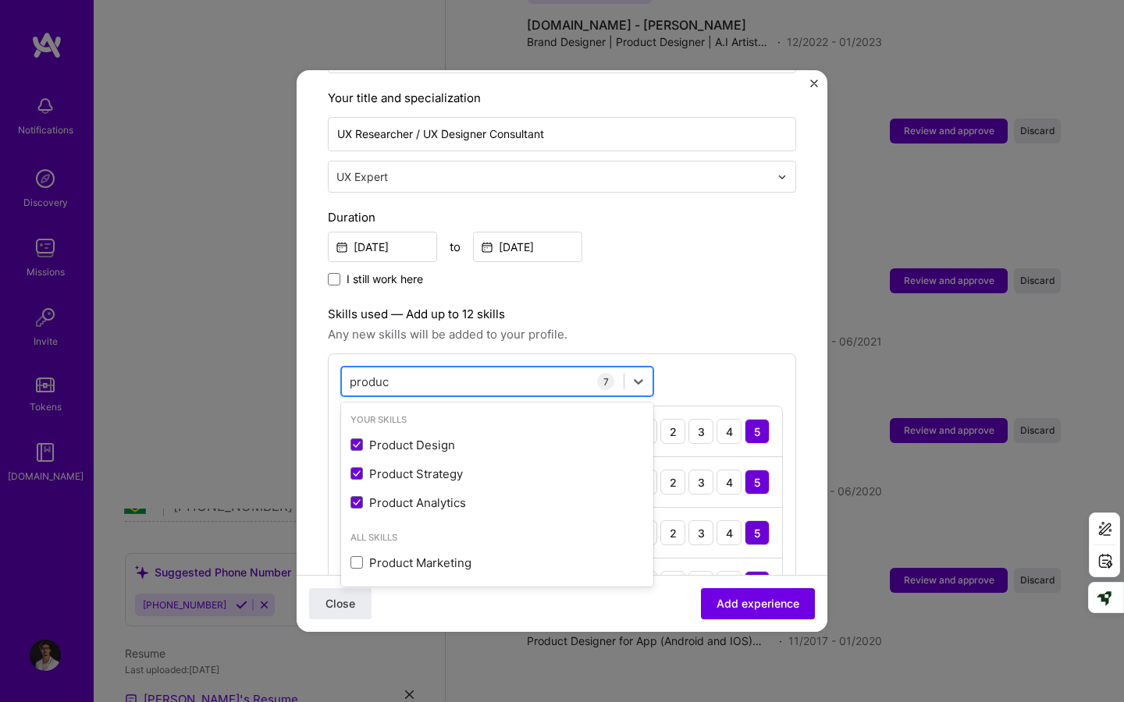
click at [385, 374] on input "produc" at bounding box center [370, 382] width 41 height 16
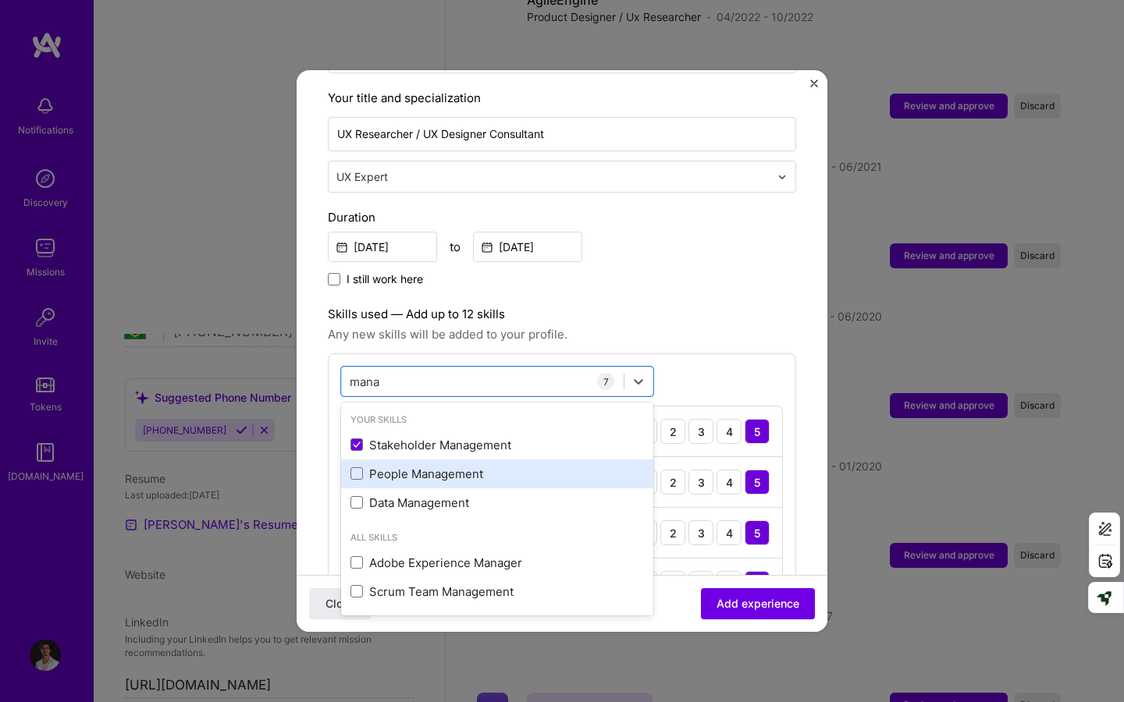
click at [424, 466] on div "People Management" at bounding box center [496, 474] width 293 height 16
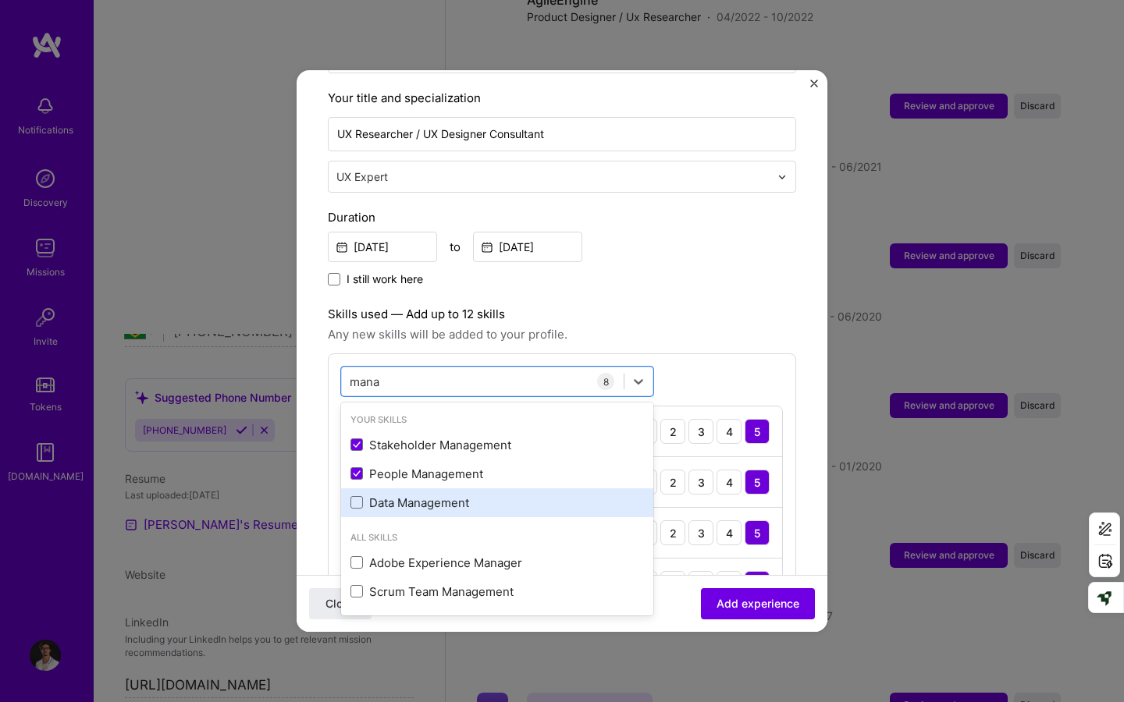
click at [422, 495] on div "Data Management" at bounding box center [496, 503] width 293 height 16
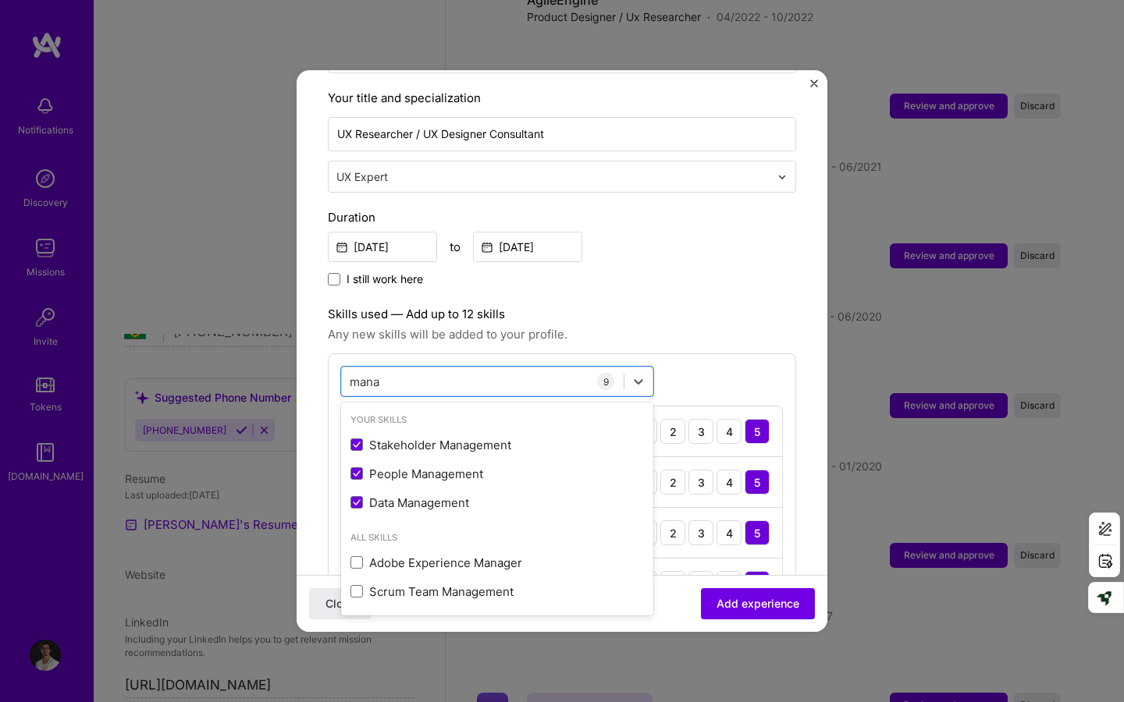
type input "mana"
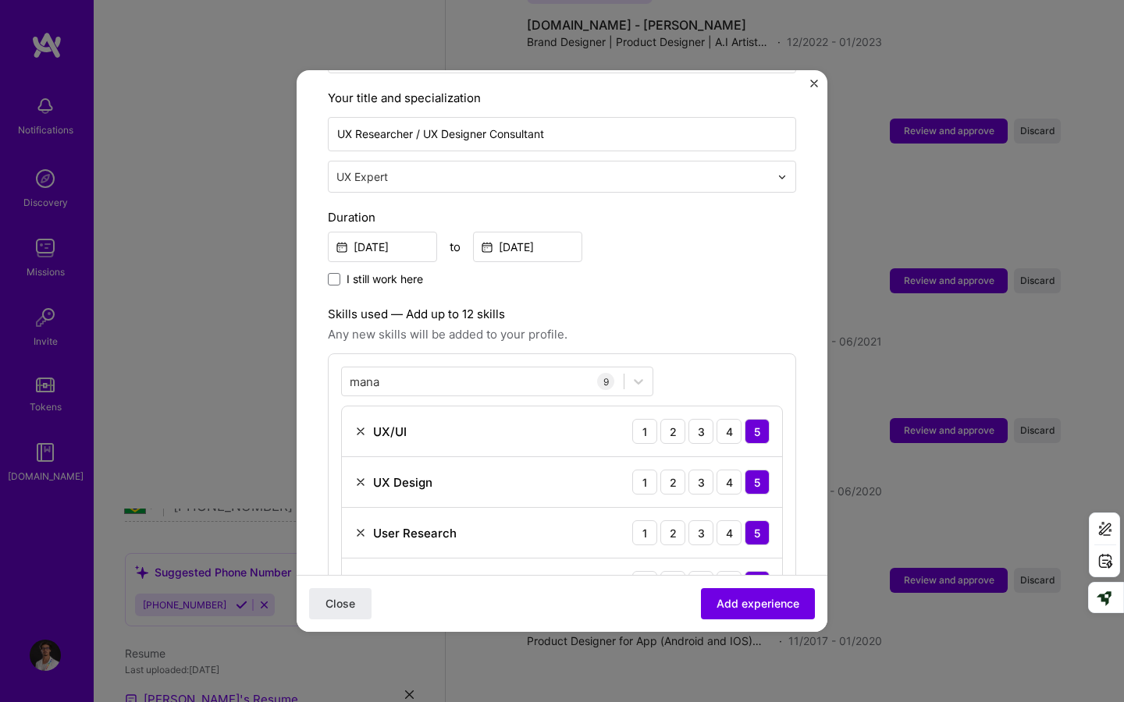
click at [690, 325] on span "Any new skills will be added to your profile." at bounding box center [562, 334] width 468 height 19
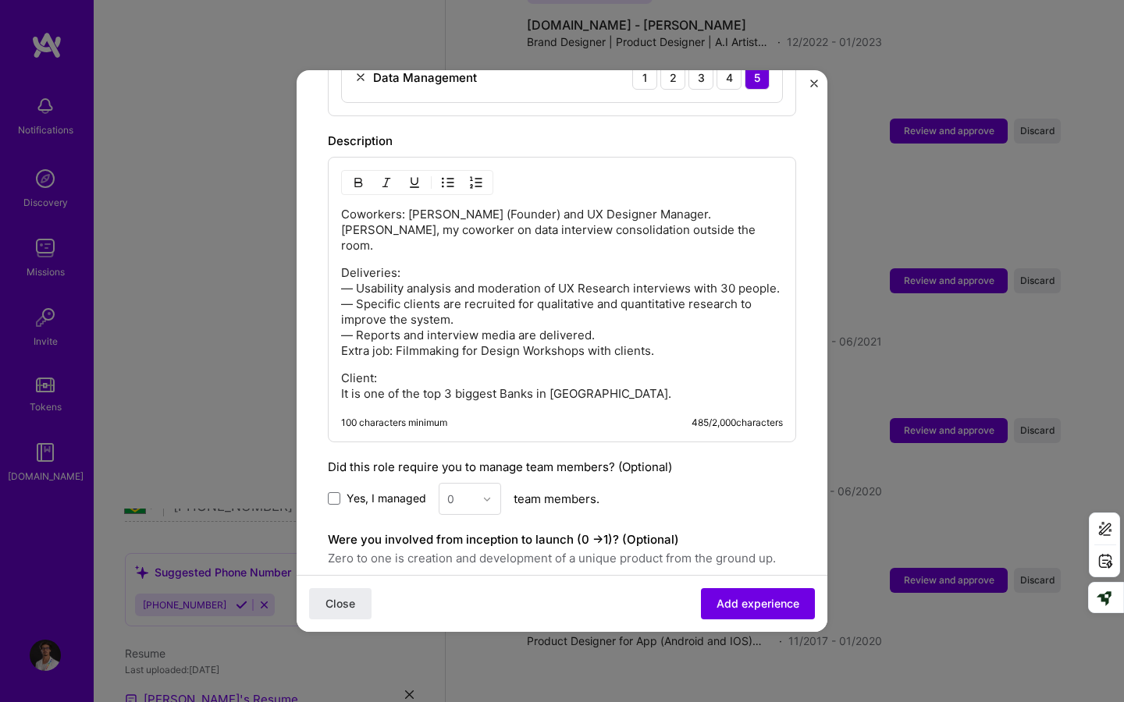
scroll to position [1078, 0]
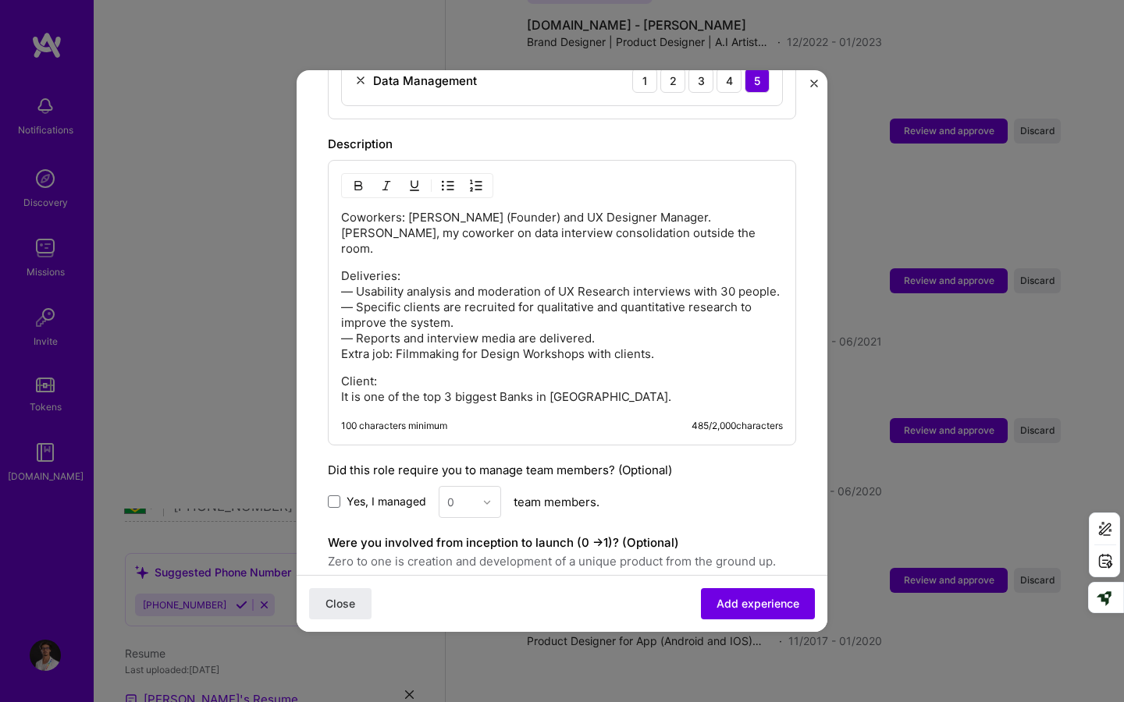
click at [471, 486] on div "0" at bounding box center [470, 502] width 62 height 32
click at [389, 486] on div "Yes, I managed 0 team members." at bounding box center [562, 502] width 468 height 32
click at [390, 494] on span "Yes, I managed" at bounding box center [386, 502] width 80 height 16
click at [0, 0] on input "Yes, I managed" at bounding box center [0, 0] width 0 height 0
click at [476, 487] on div "0" at bounding box center [460, 502] width 43 height 30
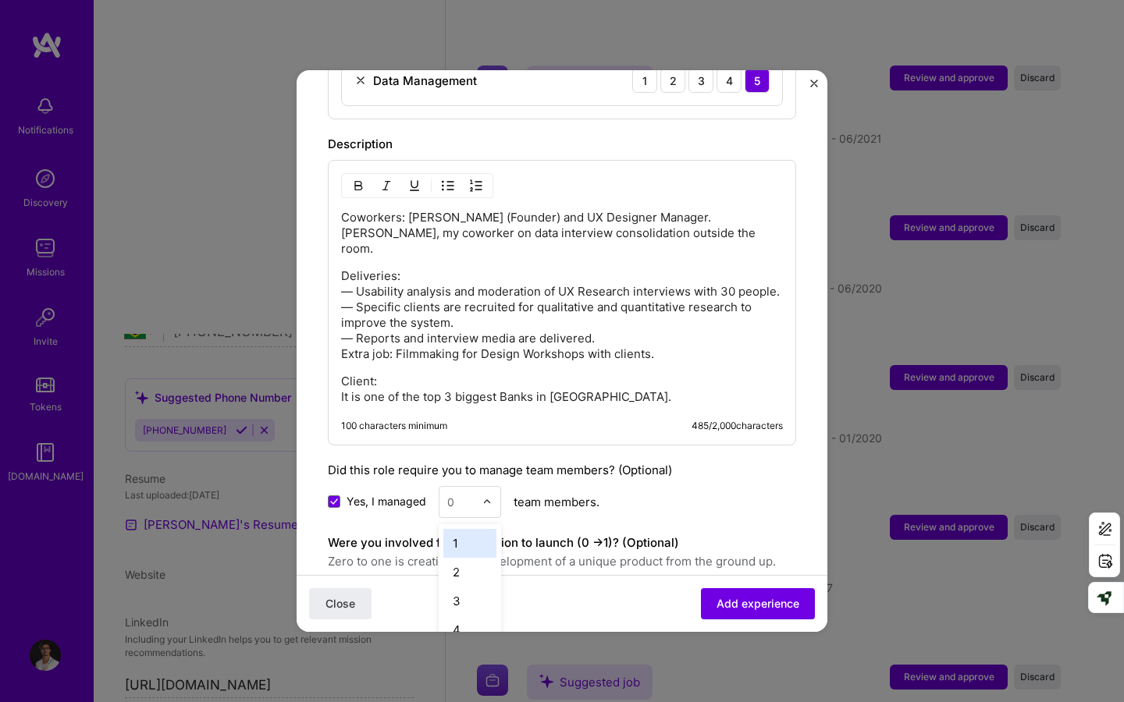
scroll to position [5296, 0]
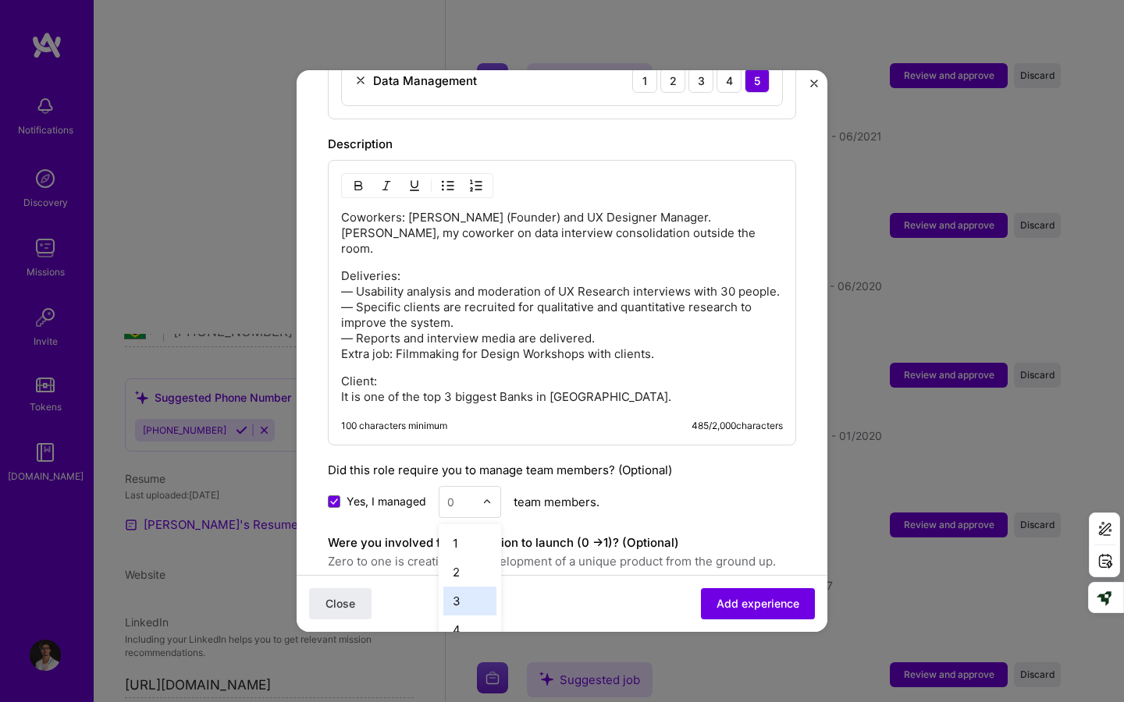
click at [470, 583] on div "3" at bounding box center [469, 601] width 53 height 29
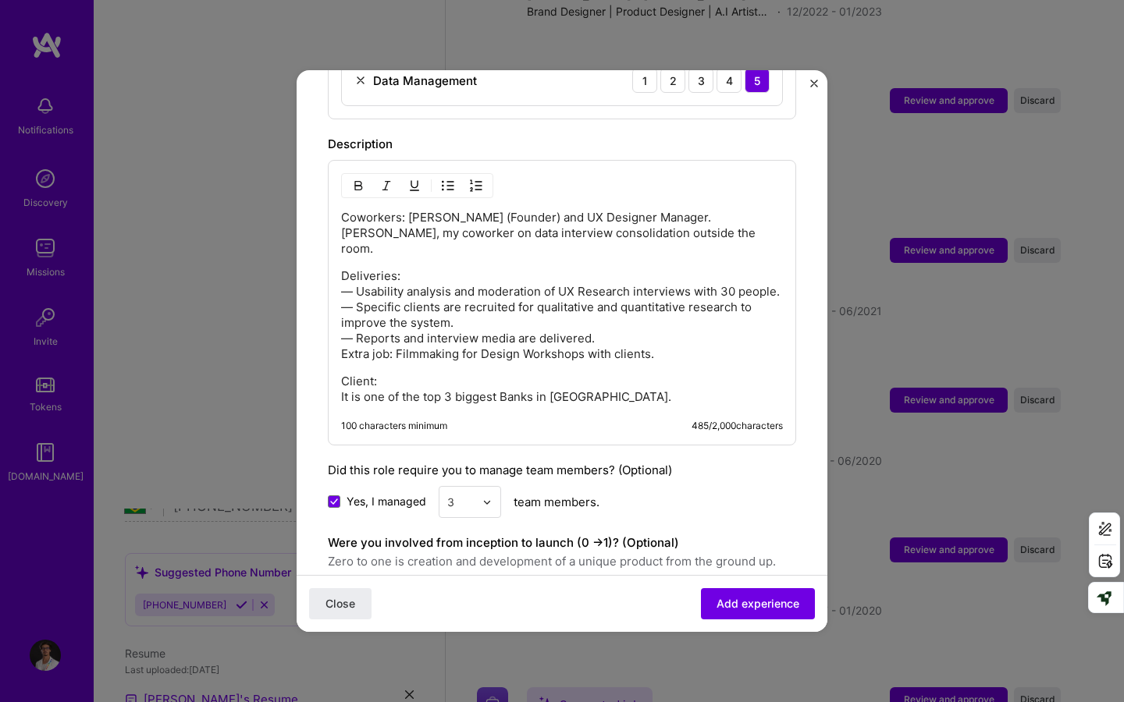
click at [661, 486] on div "Yes, I managed 3 team members." at bounding box center [562, 502] width 468 height 32
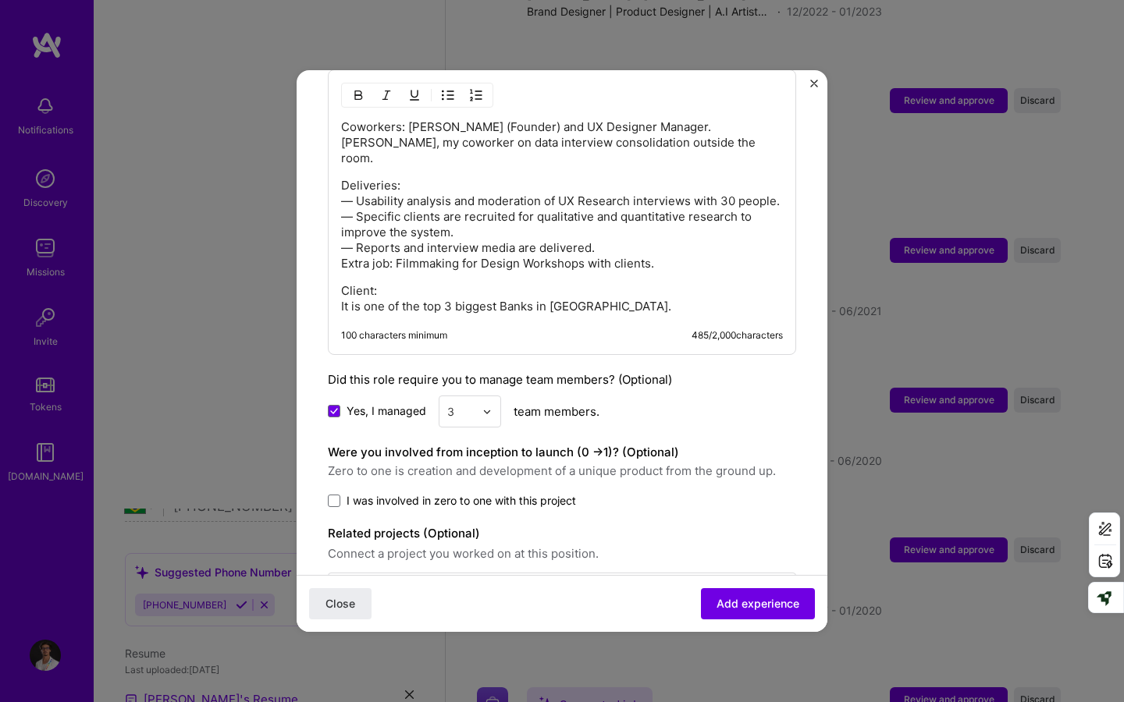
scroll to position [1198, 0]
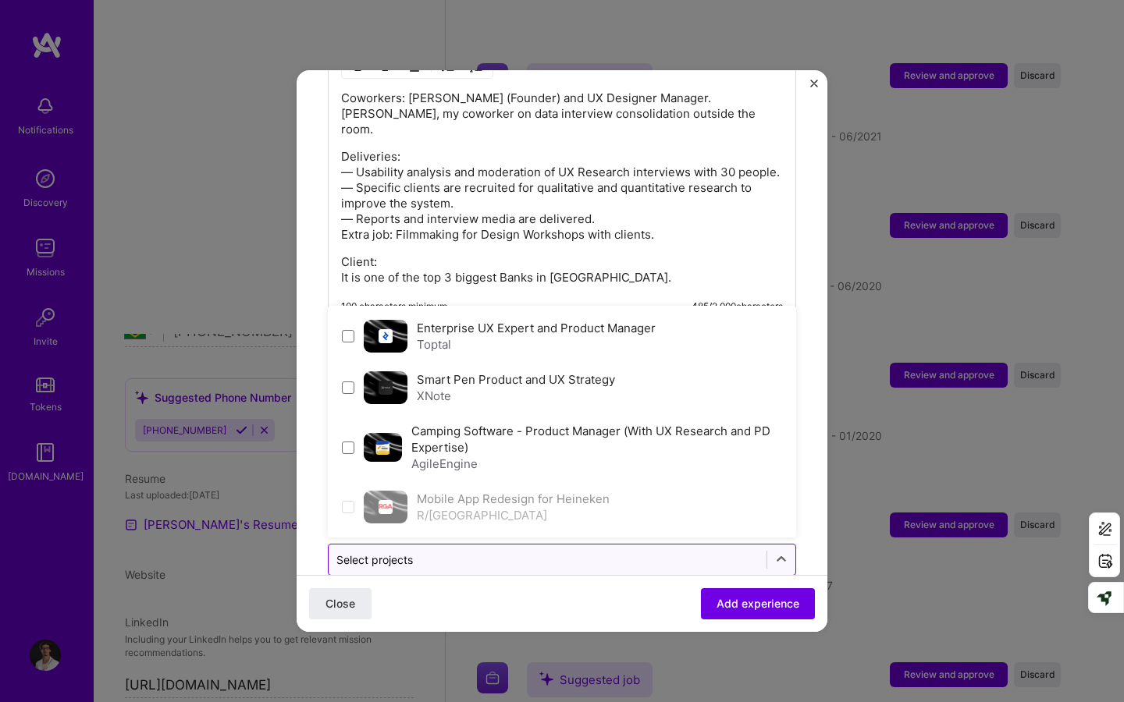
click at [658, 552] on input "text" at bounding box center [547, 560] width 422 height 16
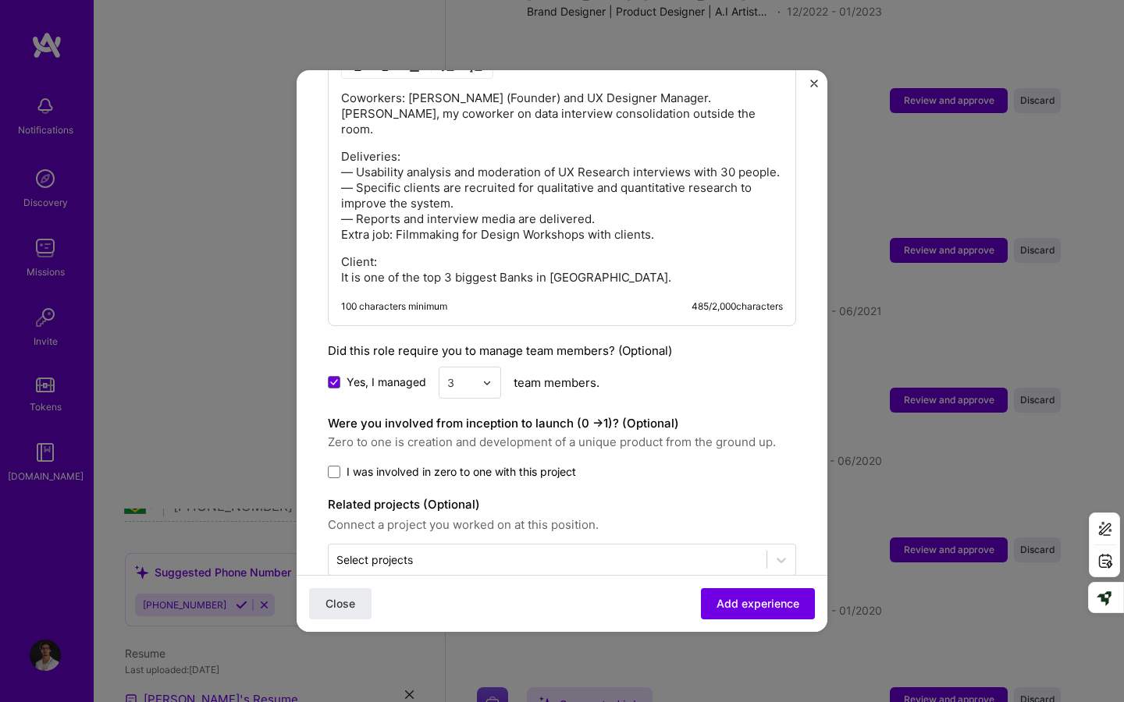
click at [746, 583] on span "Add experience" at bounding box center [757, 604] width 83 height 16
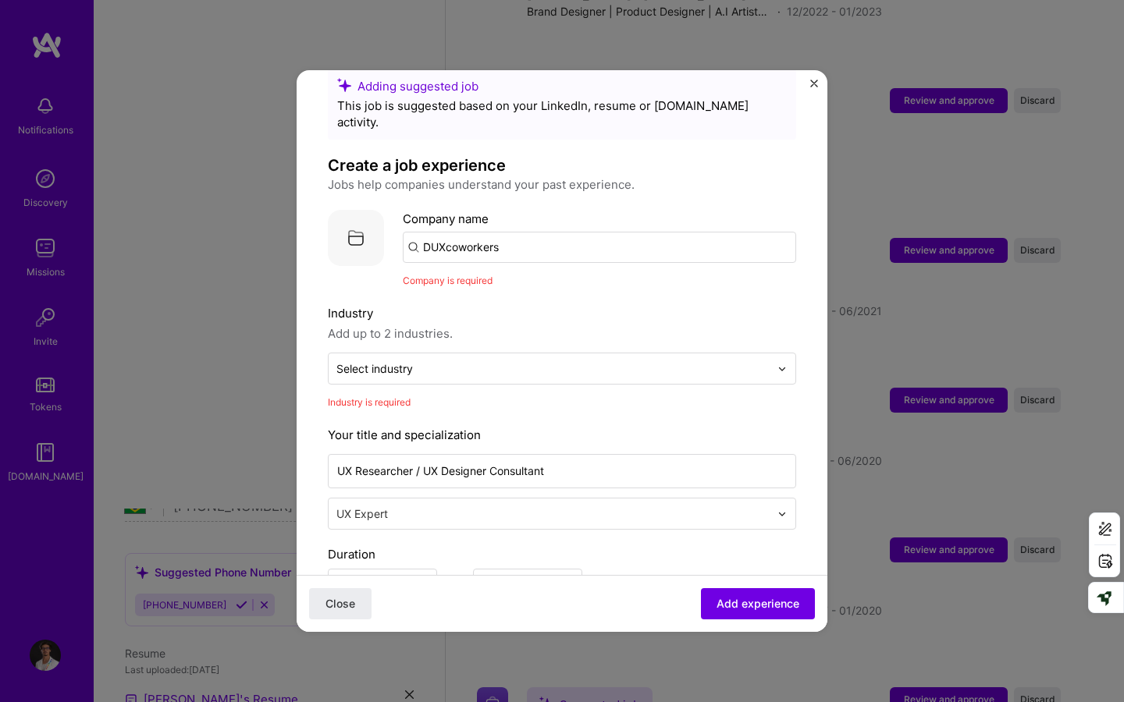
scroll to position [29, 0]
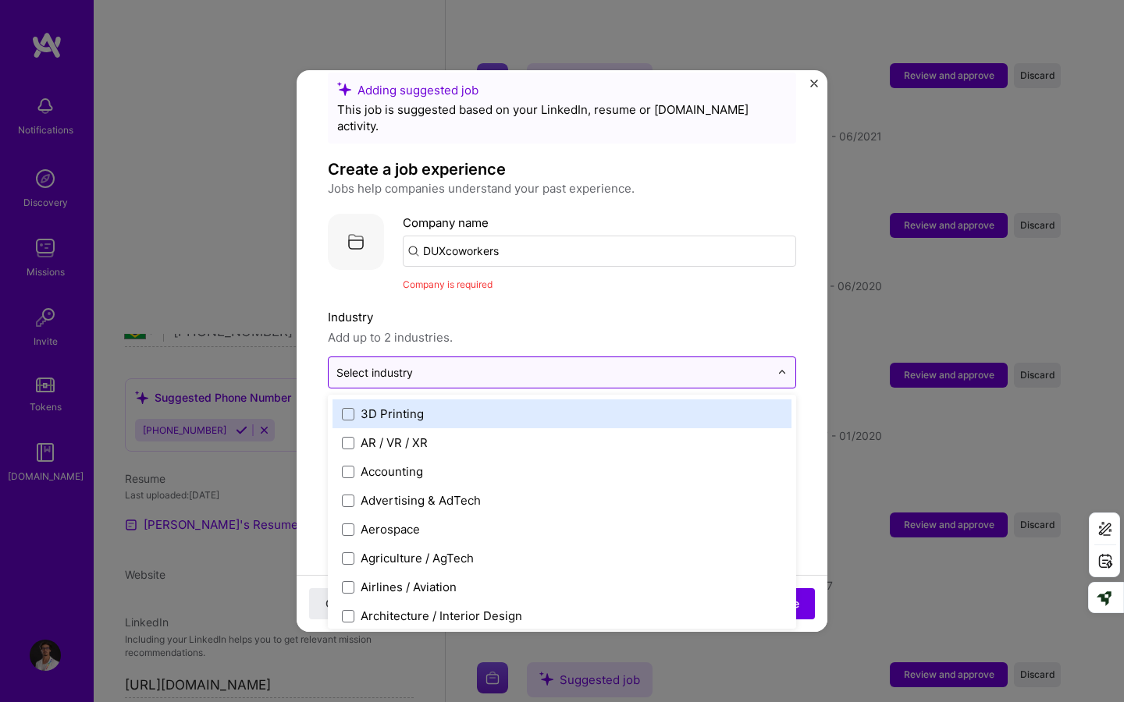
click at [652, 357] on div "Select industry 0" at bounding box center [552, 372] width 449 height 30
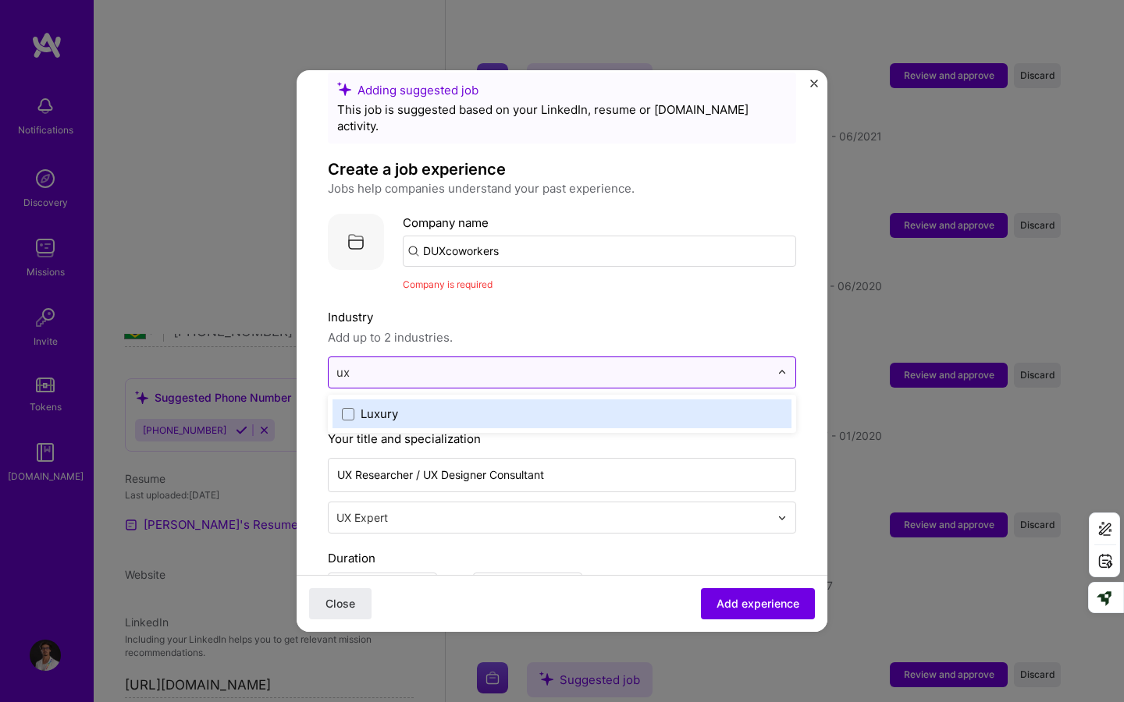
type input "u"
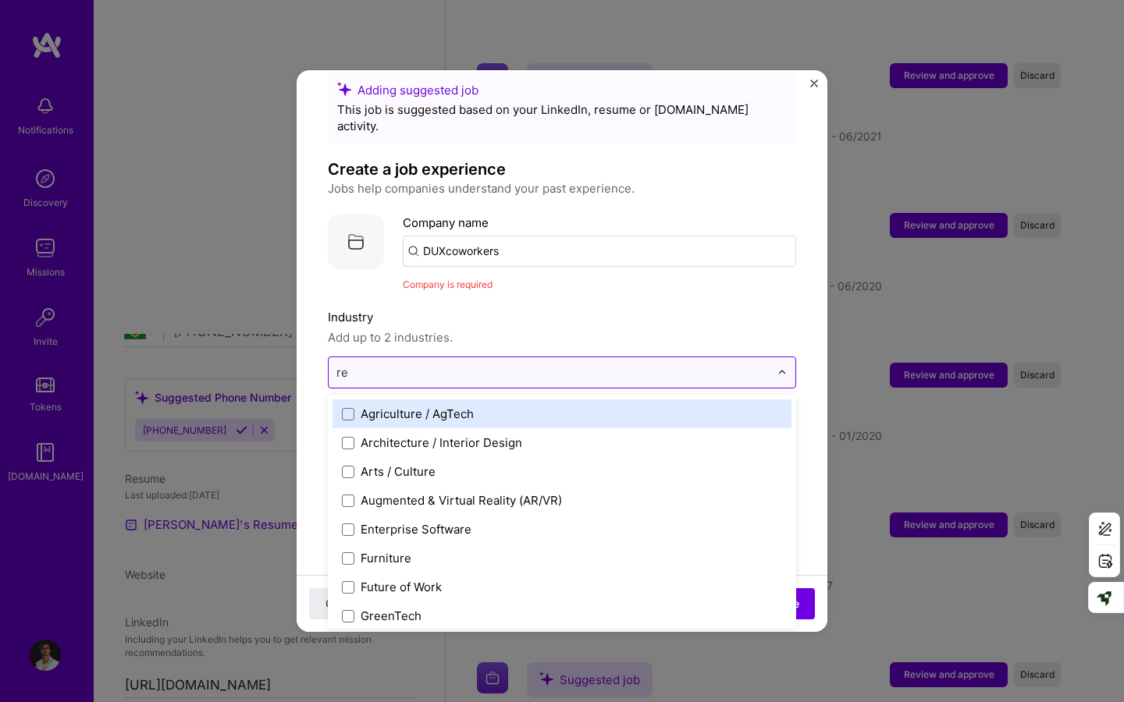
type input "res"
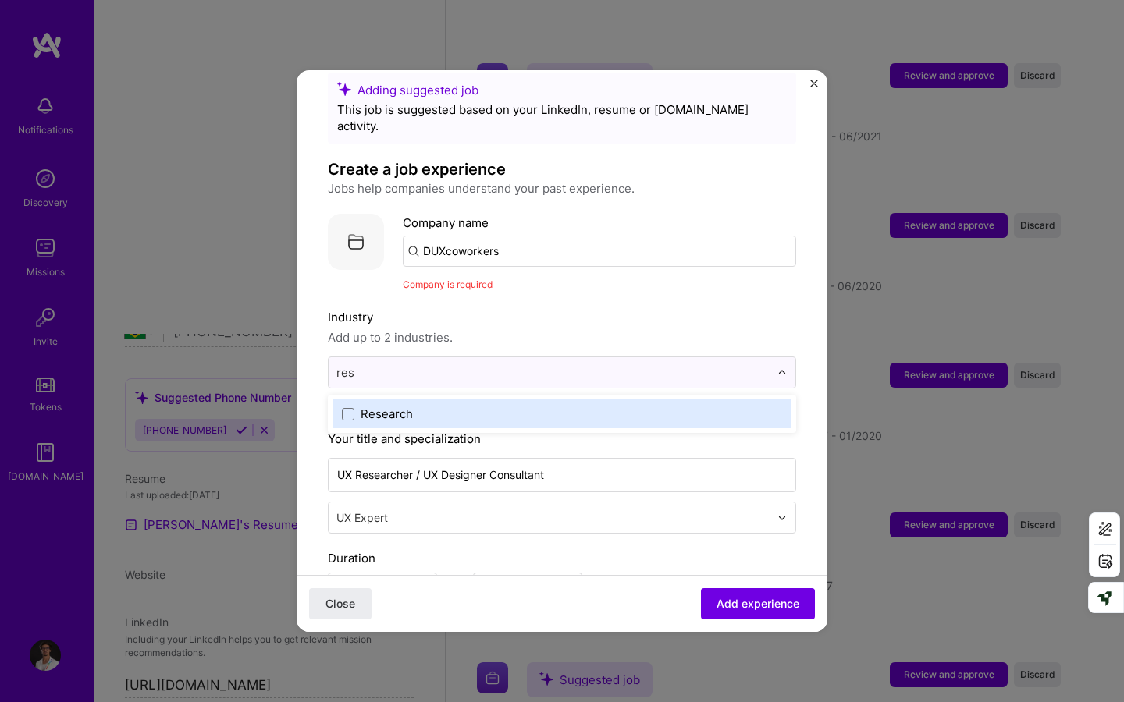
click at [512, 406] on label "Research" at bounding box center [562, 414] width 440 height 16
type input "ban"
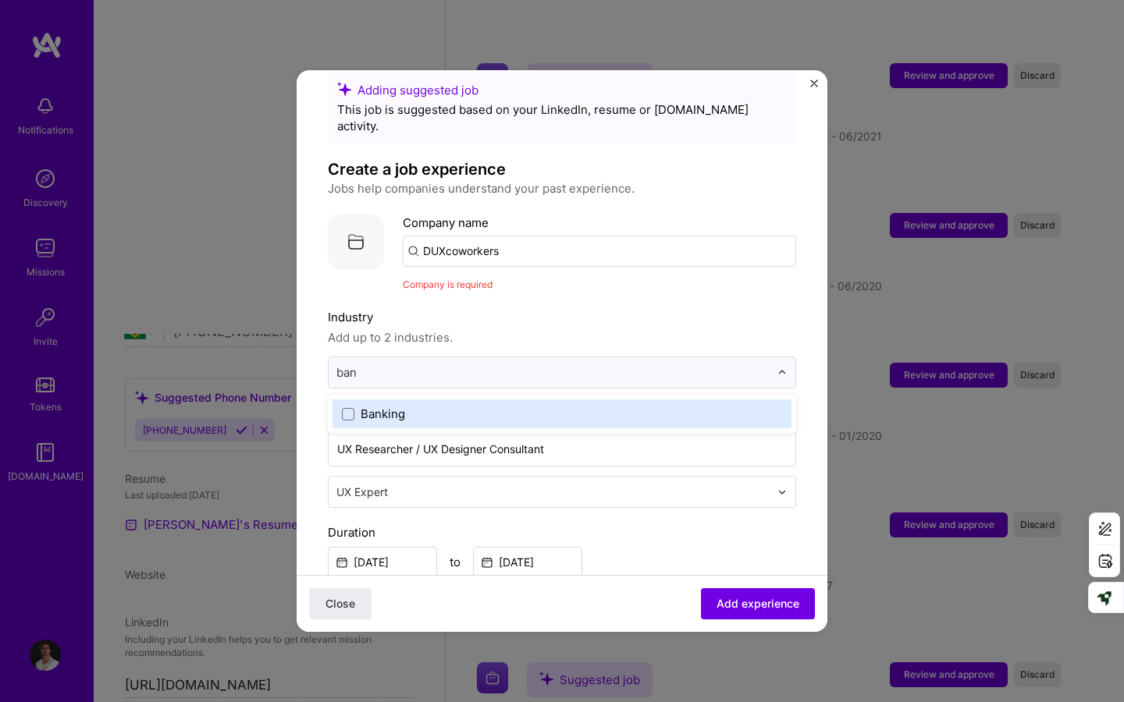
click at [442, 406] on label "Banking" at bounding box center [562, 414] width 440 height 16
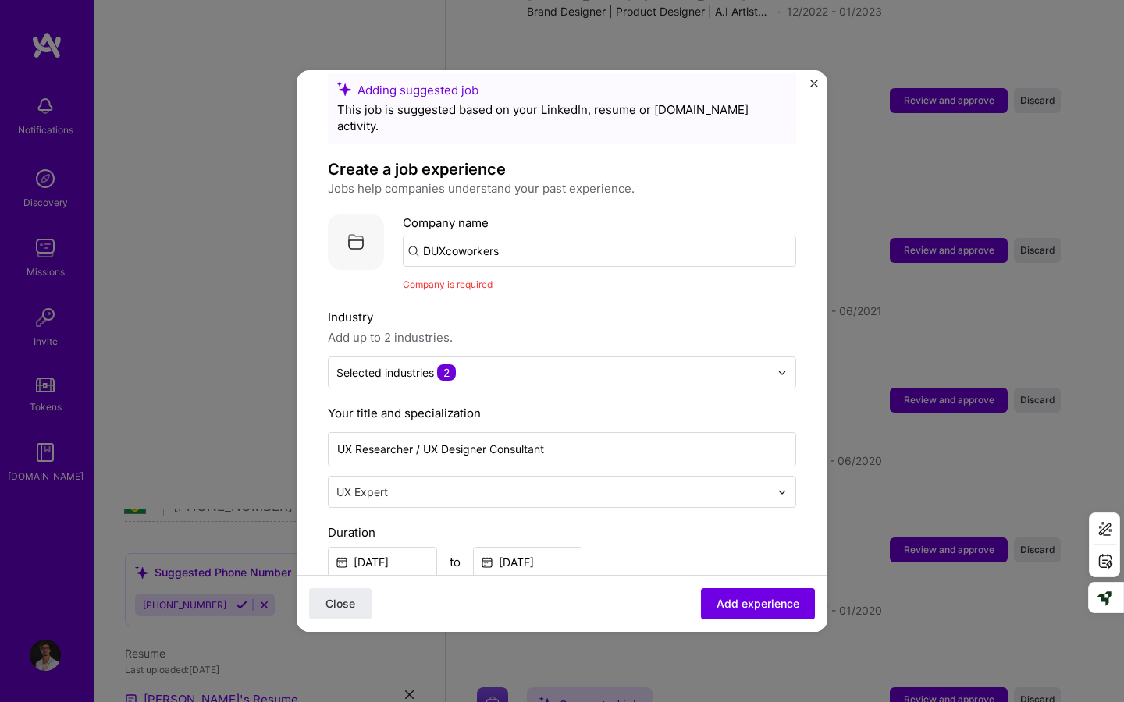
click at [582, 328] on span "Add up to 2 industries." at bounding box center [562, 337] width 468 height 19
click at [555, 242] on input "DUXcoworkers" at bounding box center [599, 251] width 393 height 31
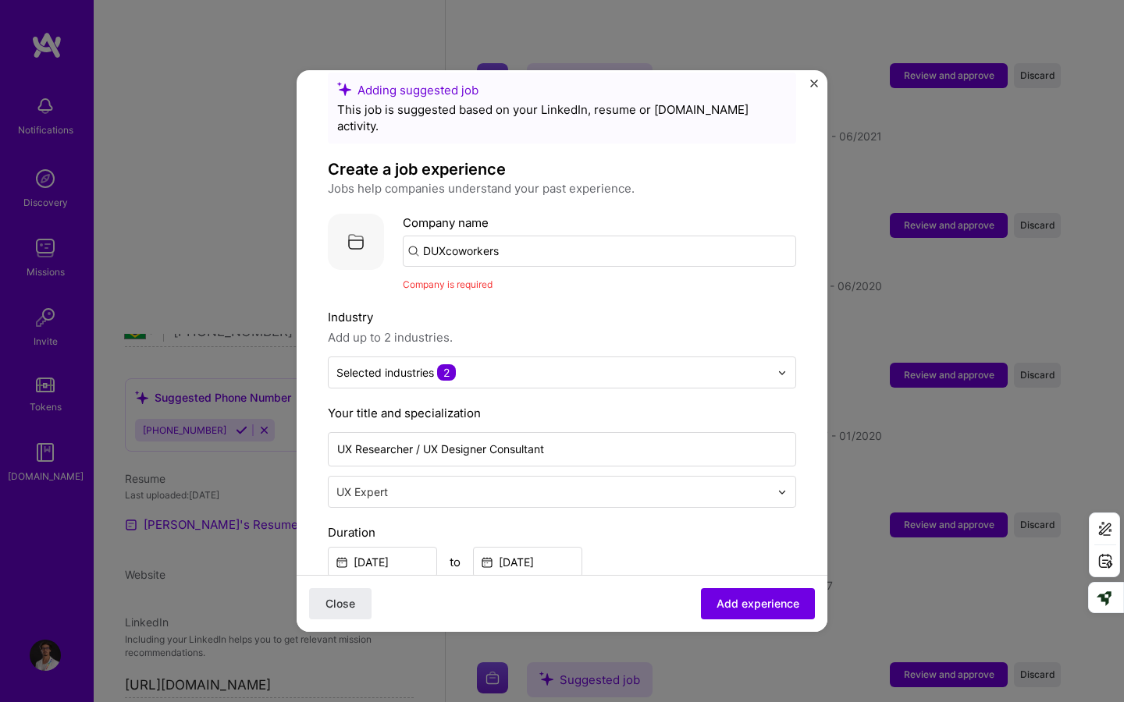
click button "Close" at bounding box center [340, 603] width 62 height 31
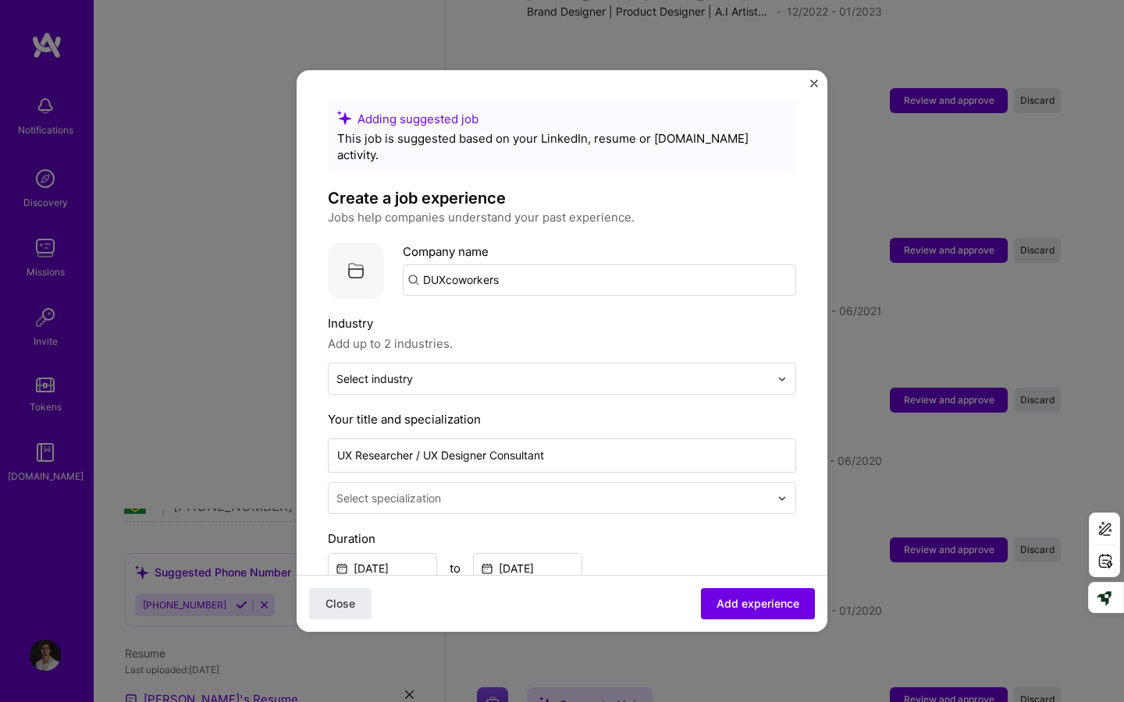
click at [446, 265] on input "DUXcoworkers" at bounding box center [599, 280] width 393 height 31
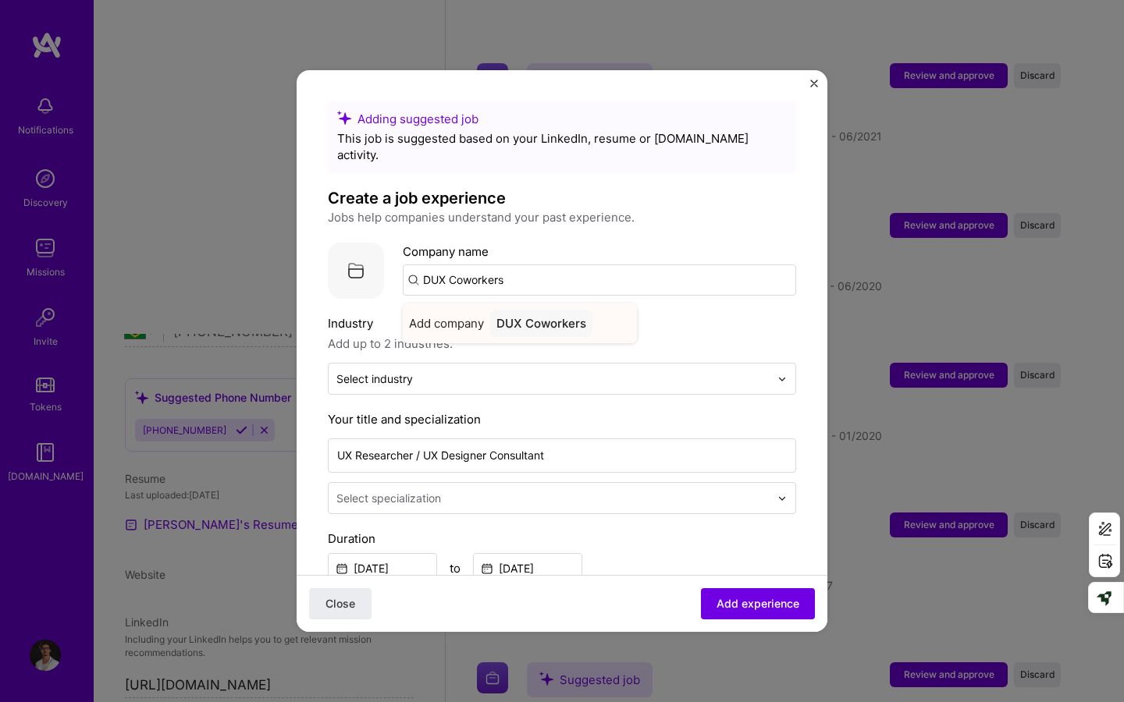
type input "DUX Coworkers"
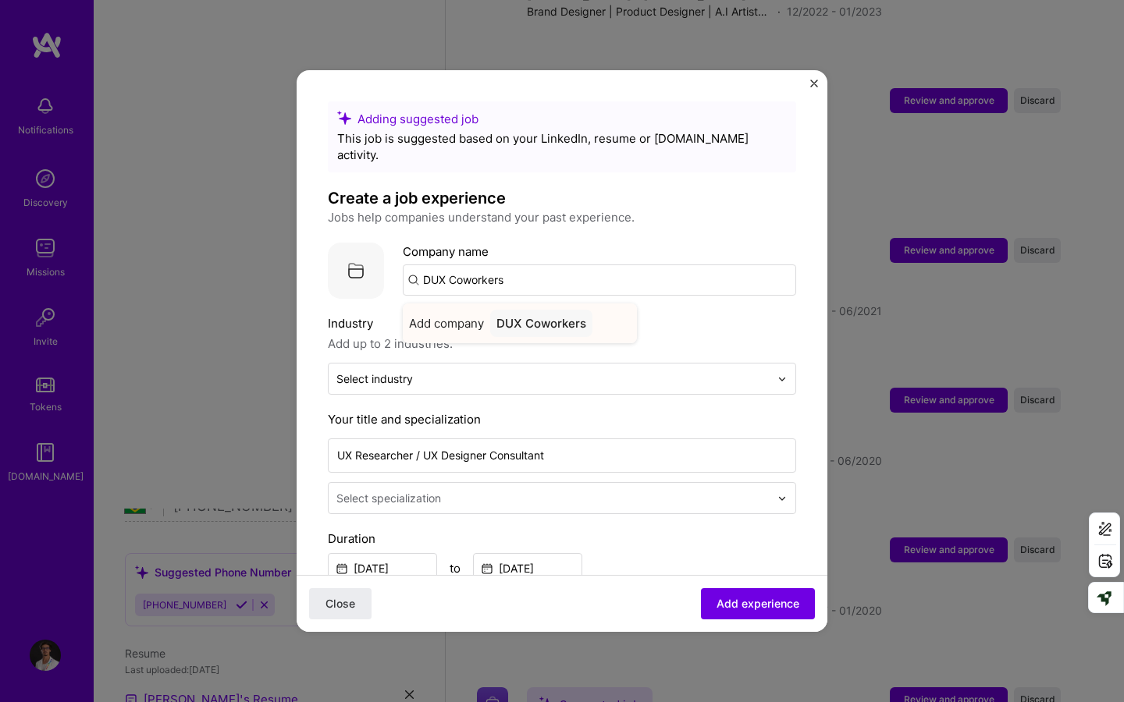
click at [521, 310] on div "DUX Coworkers" at bounding box center [541, 323] width 102 height 27
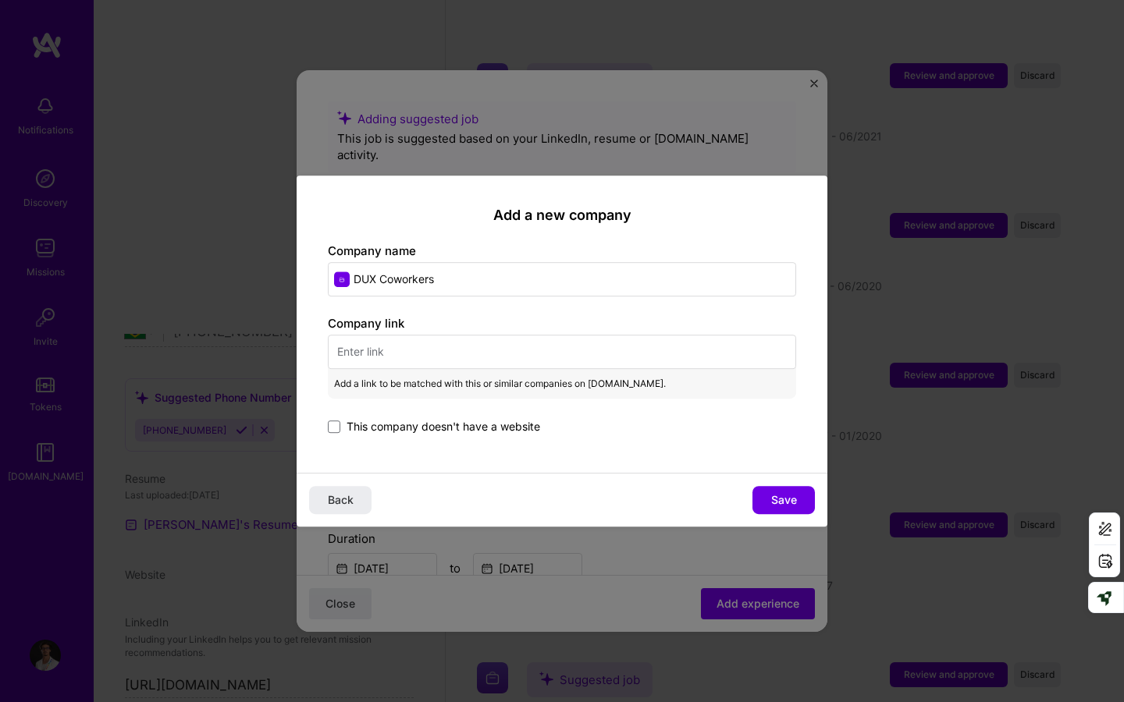
click at [414, 351] on input "text" at bounding box center [562, 352] width 468 height 34
paste input "[URL][DOMAIN_NAME]"
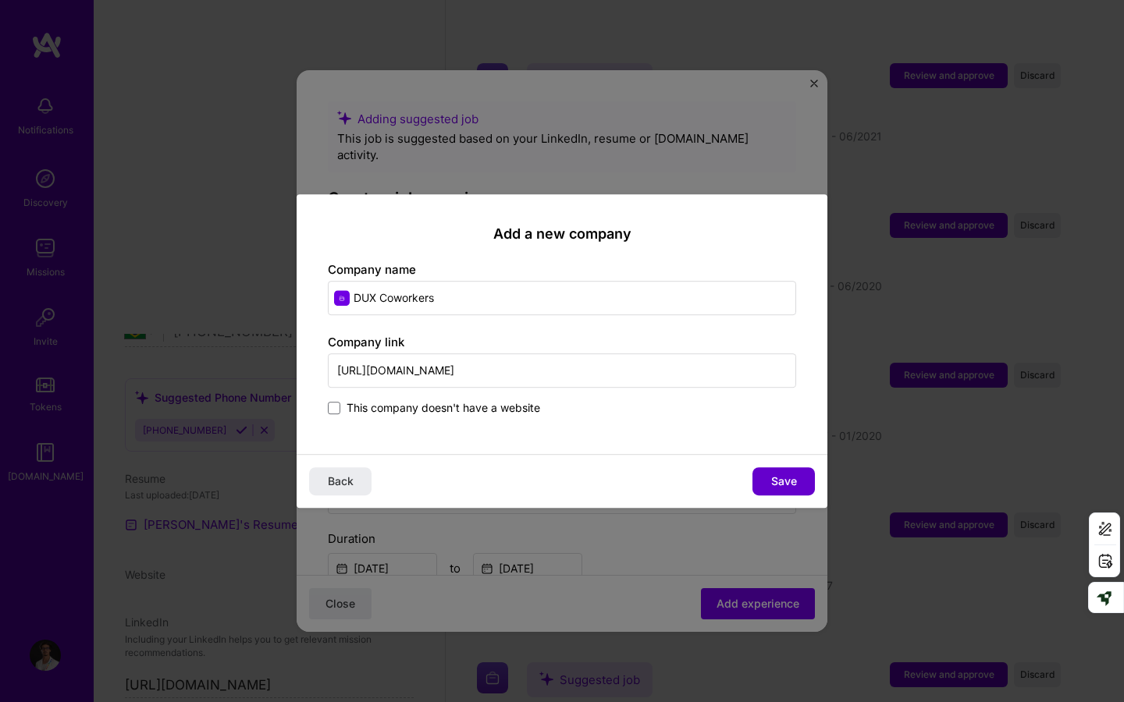
type input "[URL][DOMAIN_NAME]"
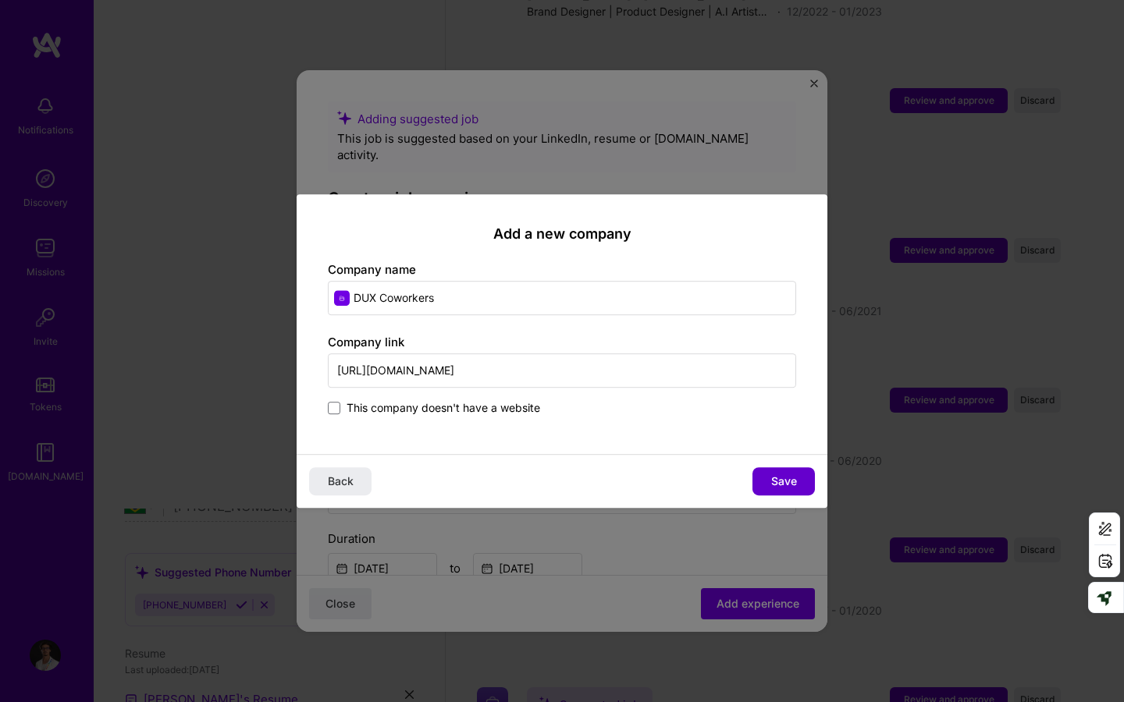
click at [776, 478] on span "Save" at bounding box center [784, 482] width 26 height 16
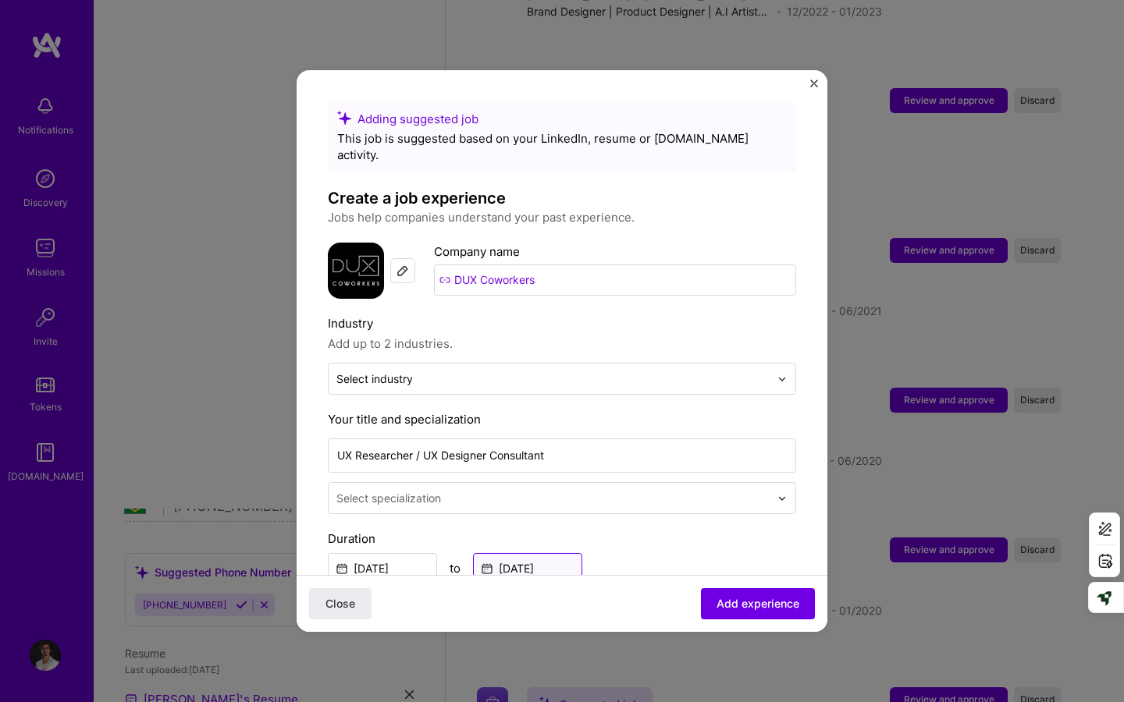
click at [507, 555] on input "[DATE]" at bounding box center [527, 568] width 109 height 30
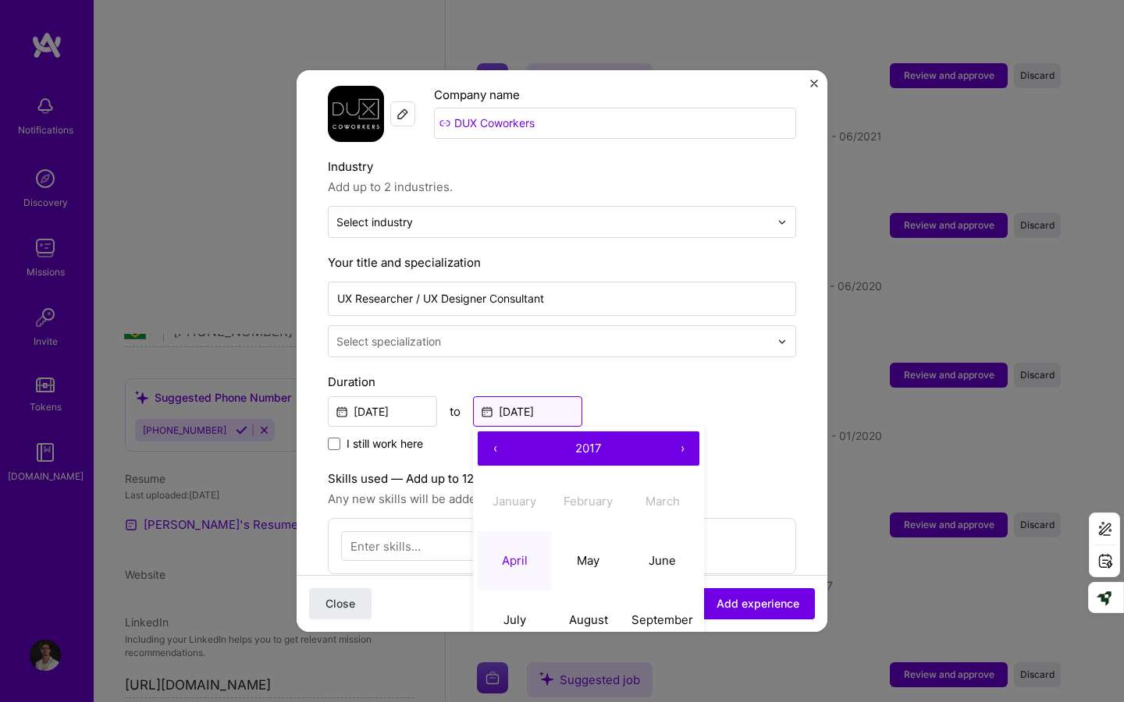
scroll to position [183, 0]
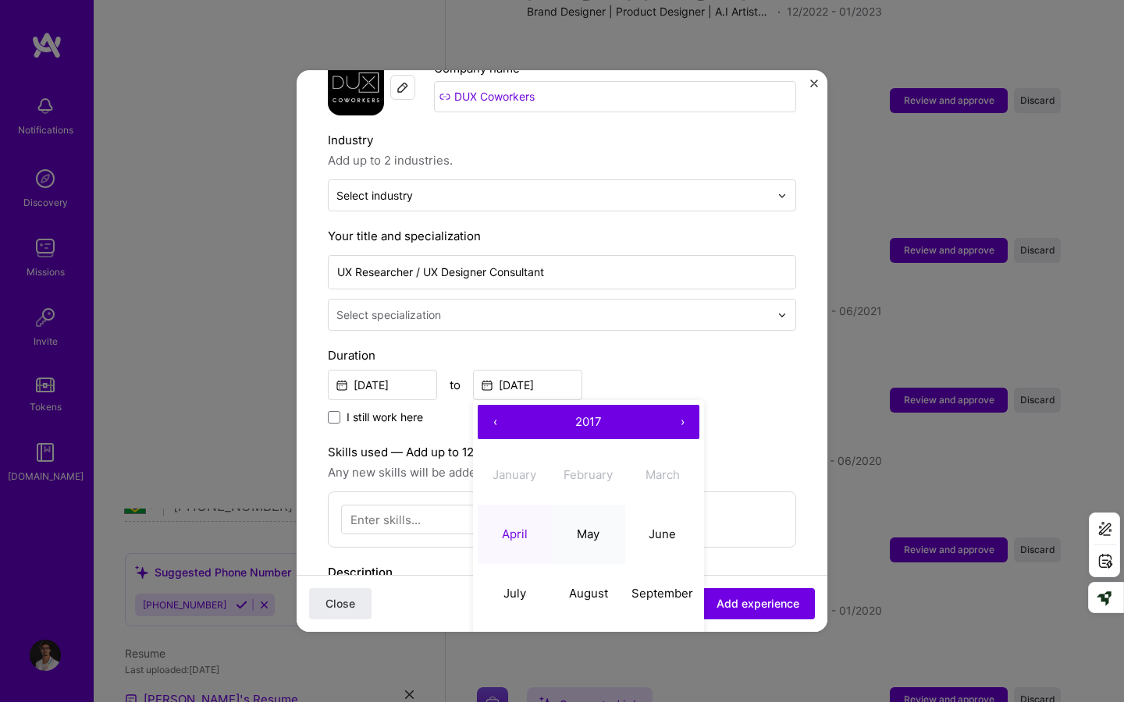
click at [597, 527] on abbr "May" at bounding box center [588, 534] width 23 height 15
type input "[DATE]"
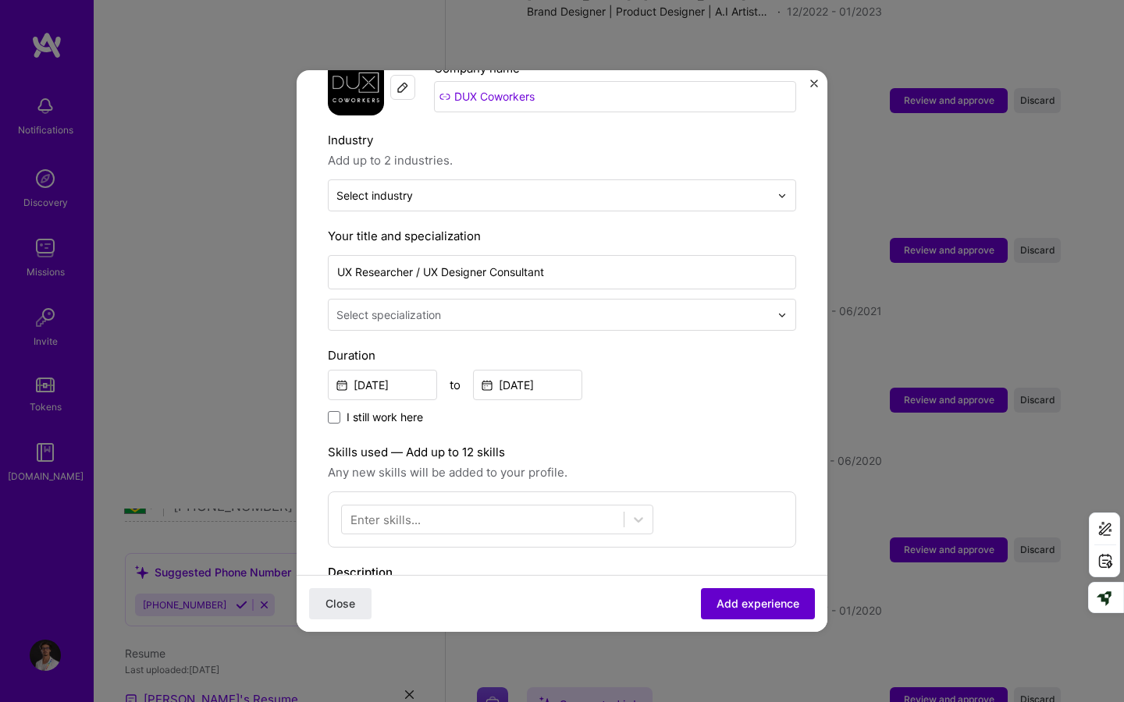
click at [742, 583] on span "Add experience" at bounding box center [757, 604] width 83 height 16
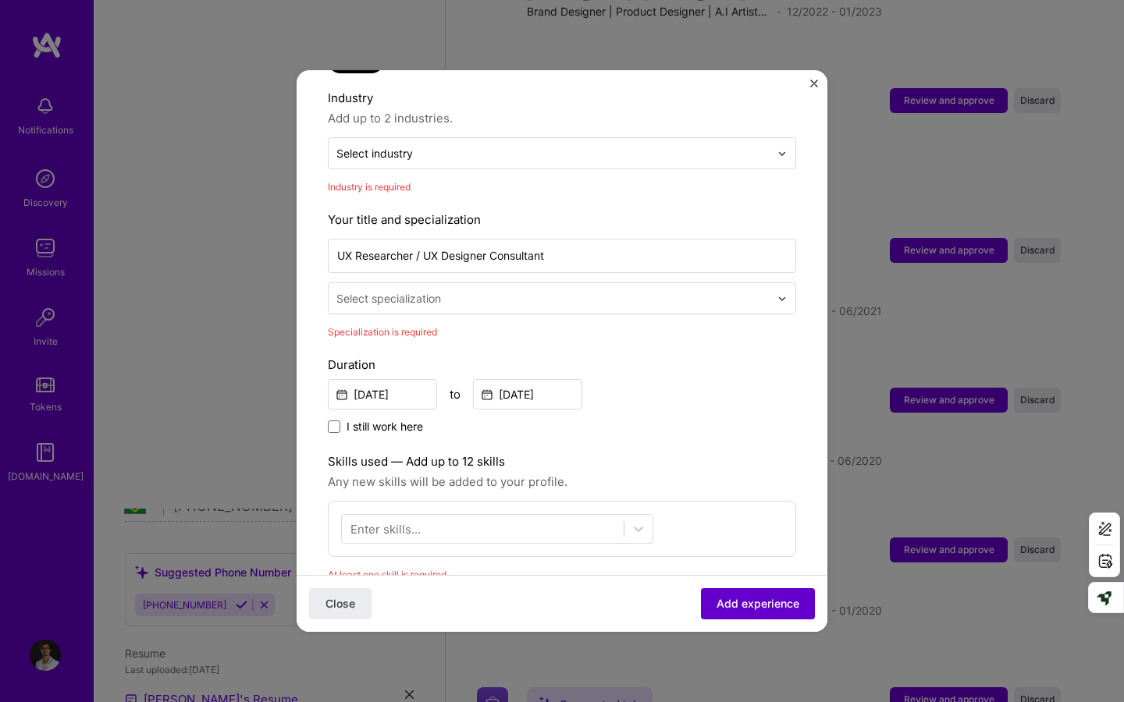
scroll to position [228, 0]
click at [609, 290] on div "Select specialization" at bounding box center [552, 296] width 449 height 30
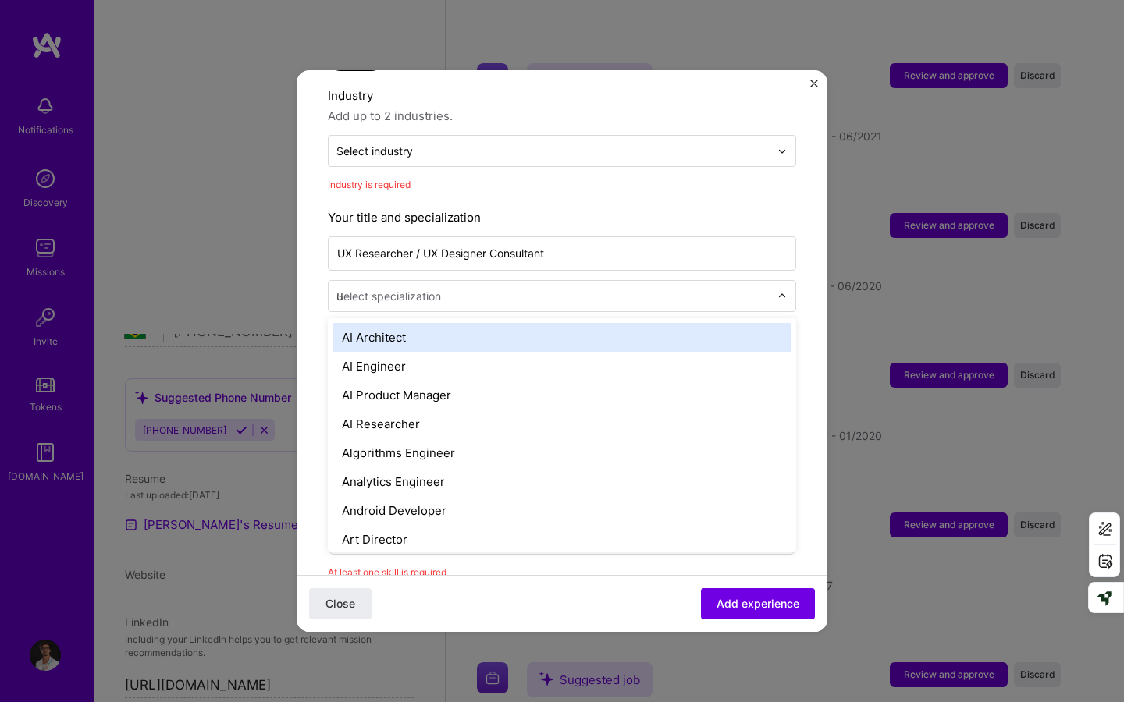
type input "ux"
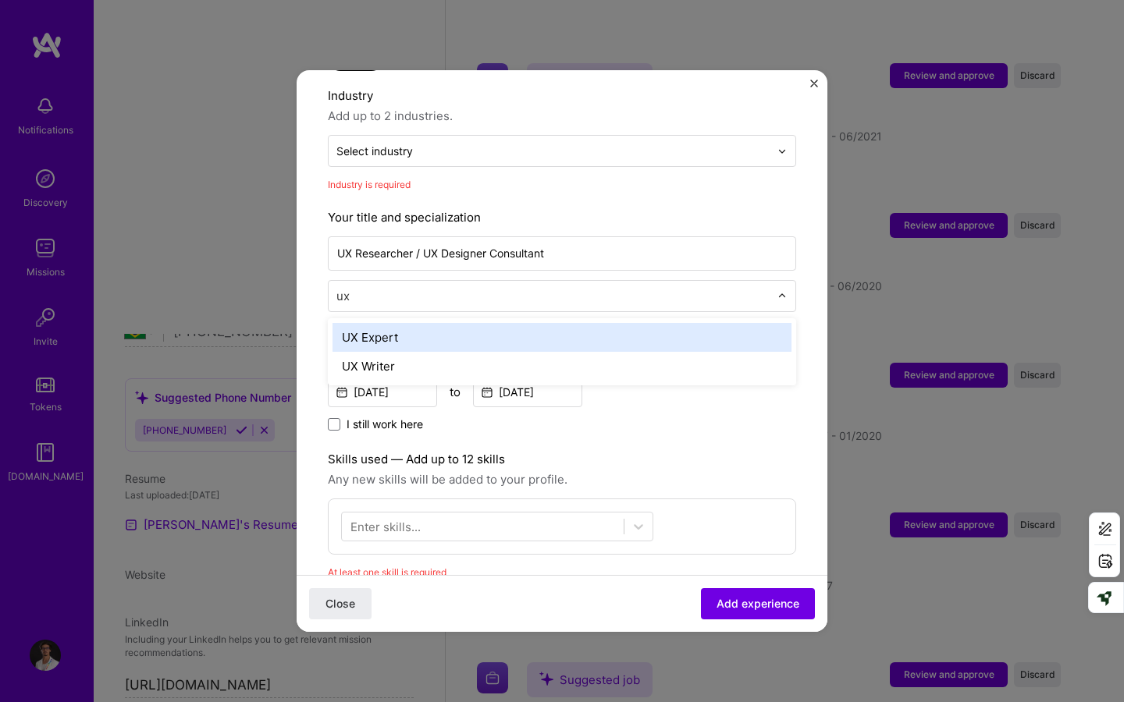
click at [596, 323] on div "UX Expert" at bounding box center [561, 337] width 459 height 29
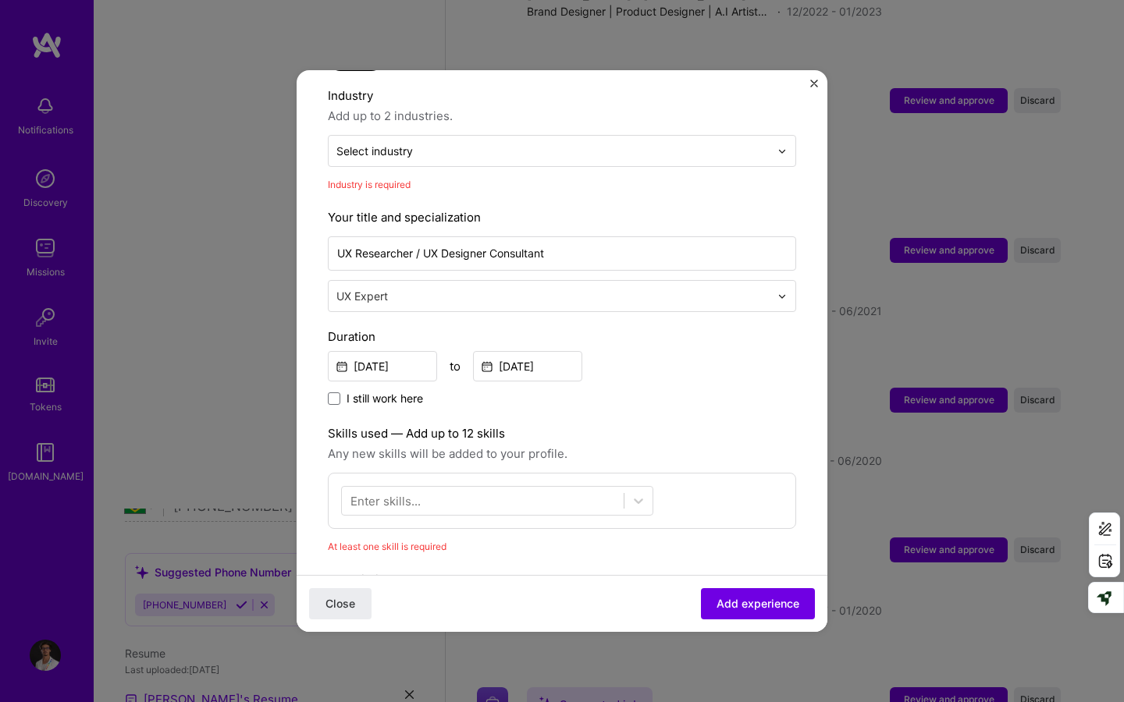
click at [685, 365] on div "Duration [DATE] to [DATE] I still work here" at bounding box center [562, 368] width 468 height 81
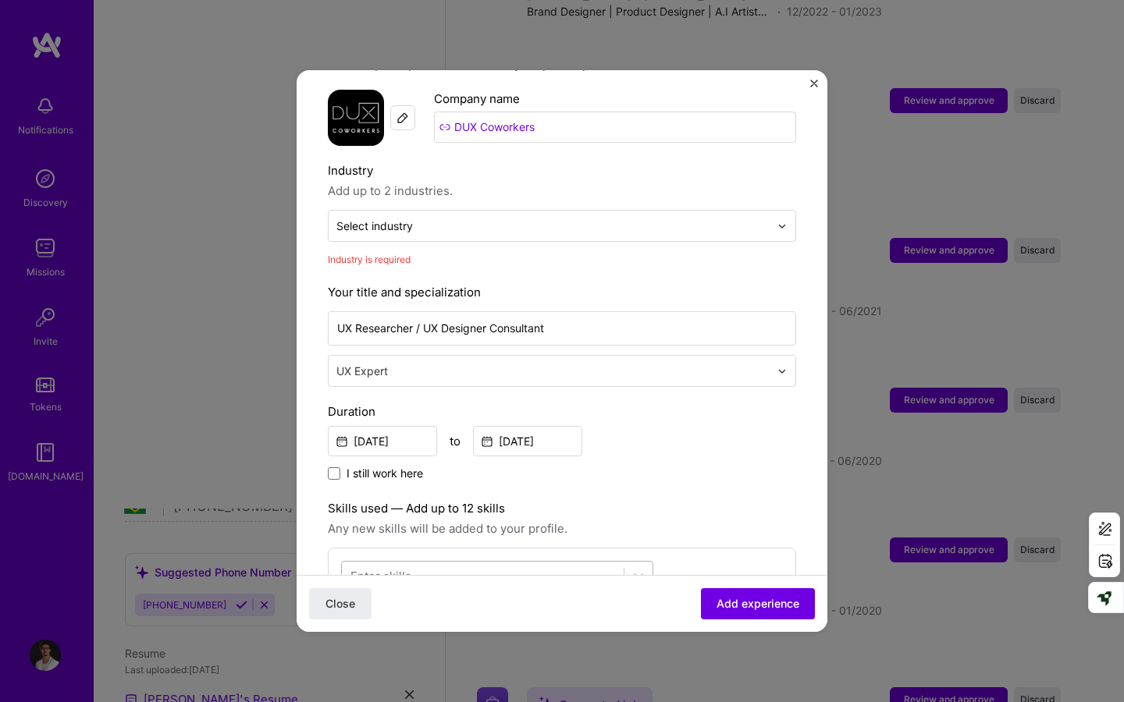
scroll to position [0, 0]
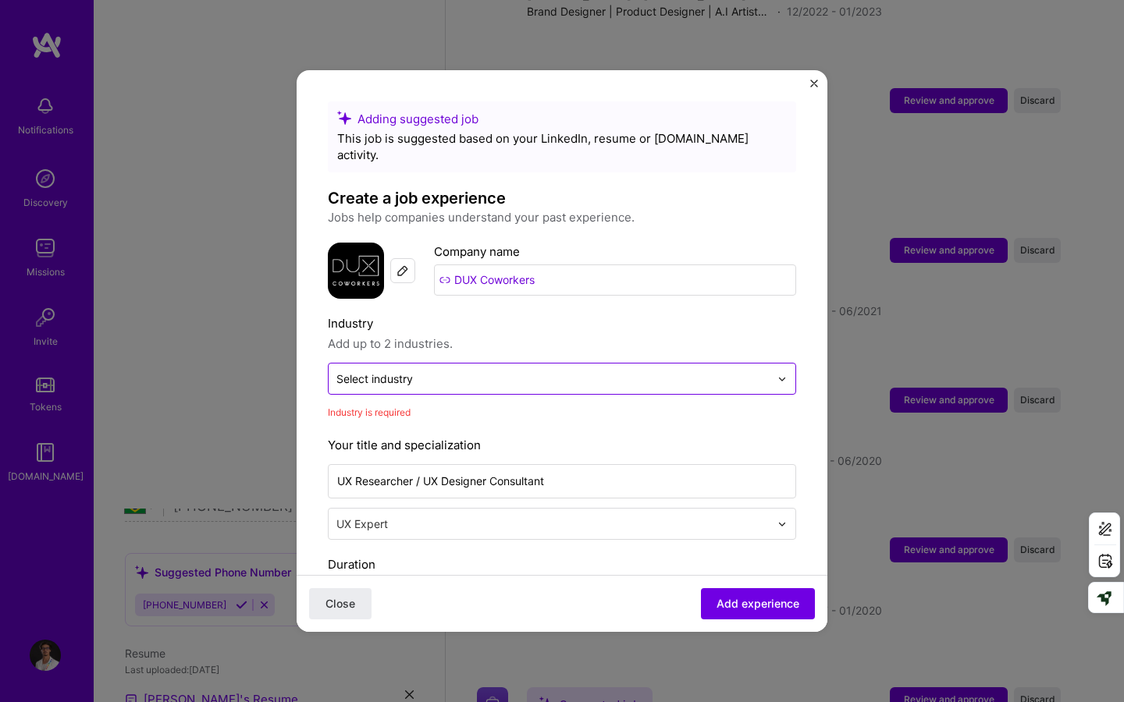
click at [619, 371] on input "text" at bounding box center [552, 379] width 433 height 16
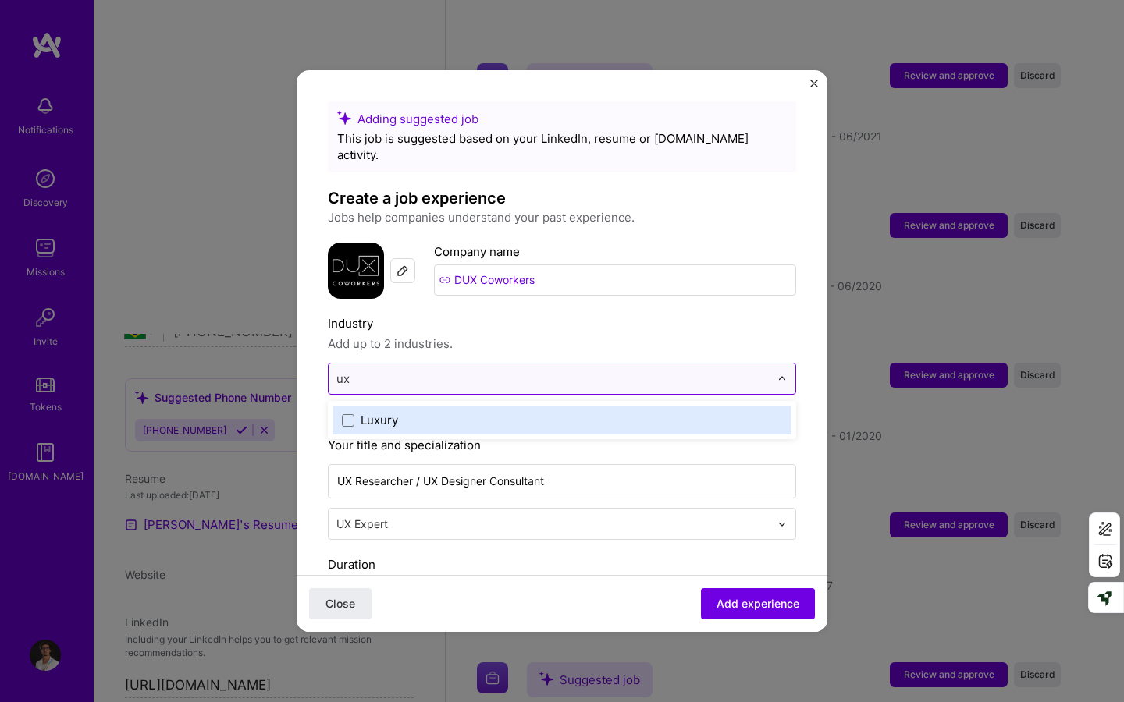
type input "u"
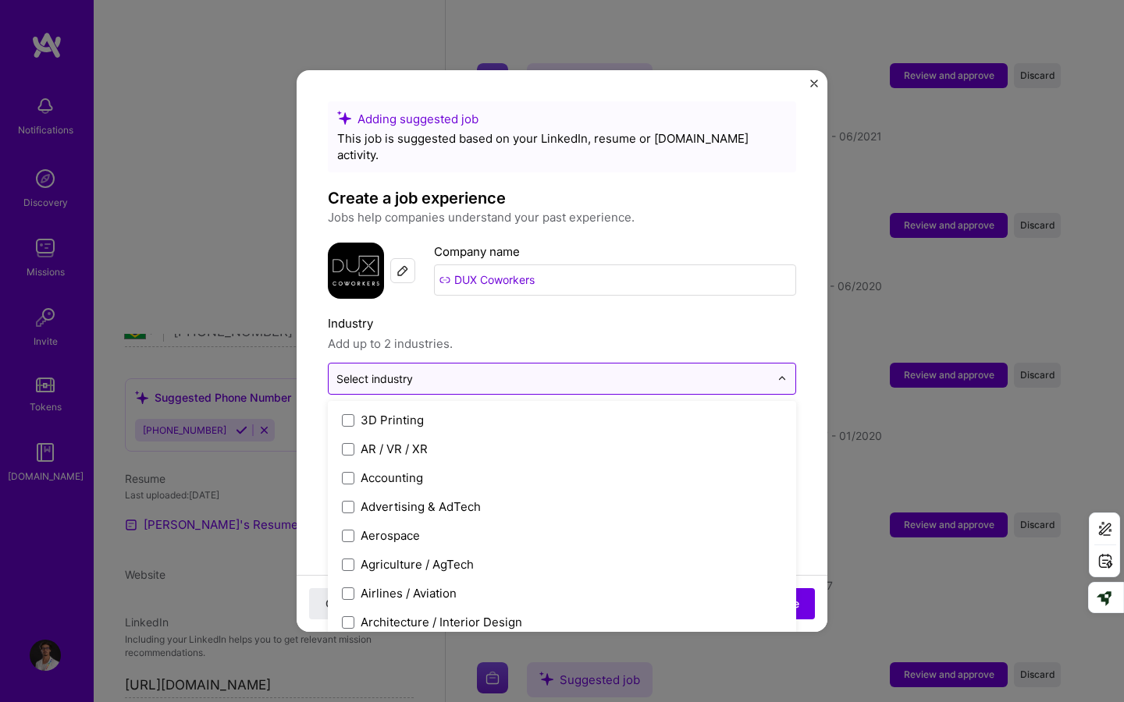
type input "u"
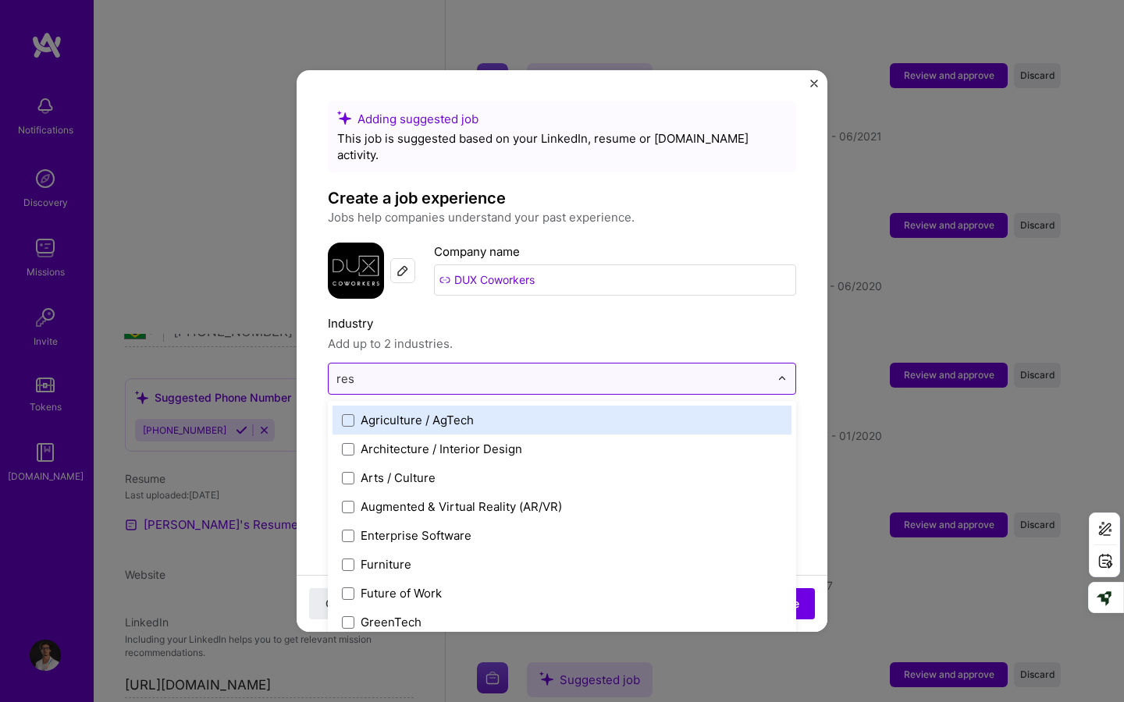
type input "rese"
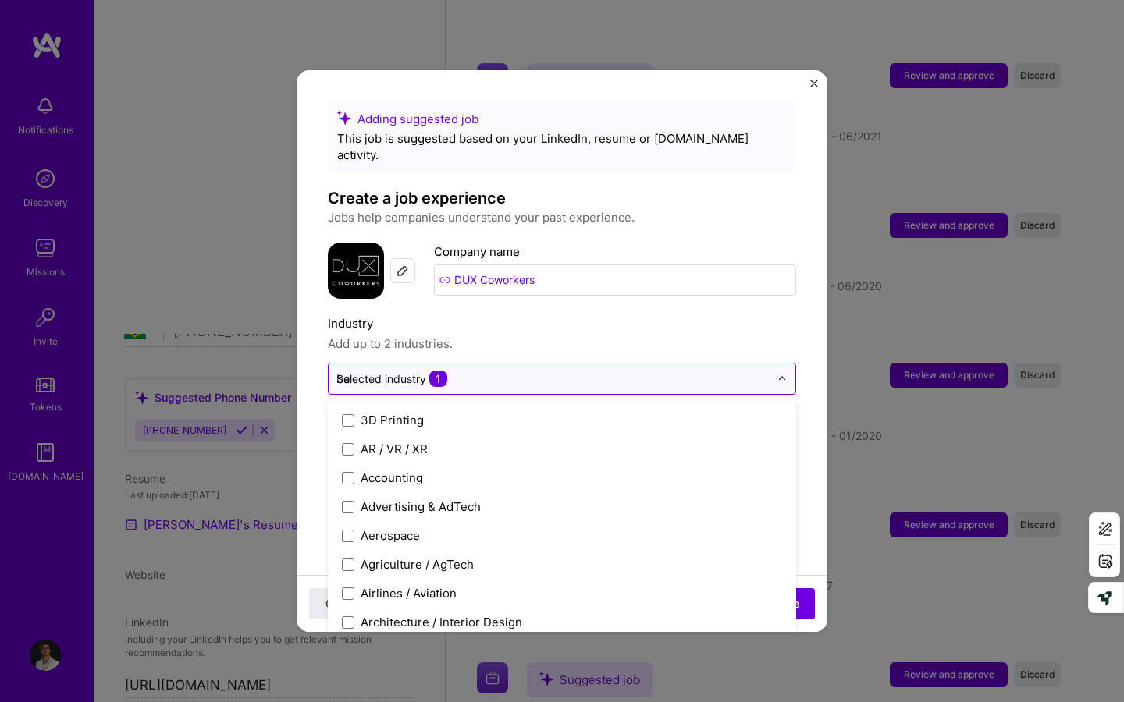
type input "ban"
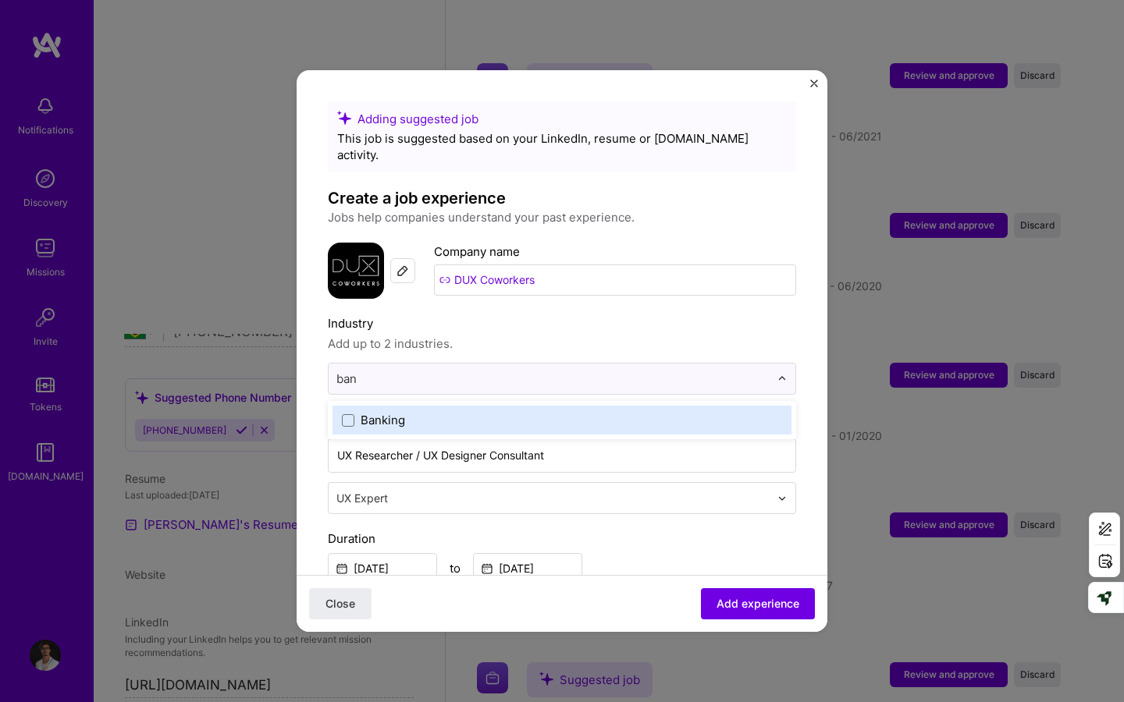
click at [529, 412] on label "Banking" at bounding box center [562, 420] width 440 height 16
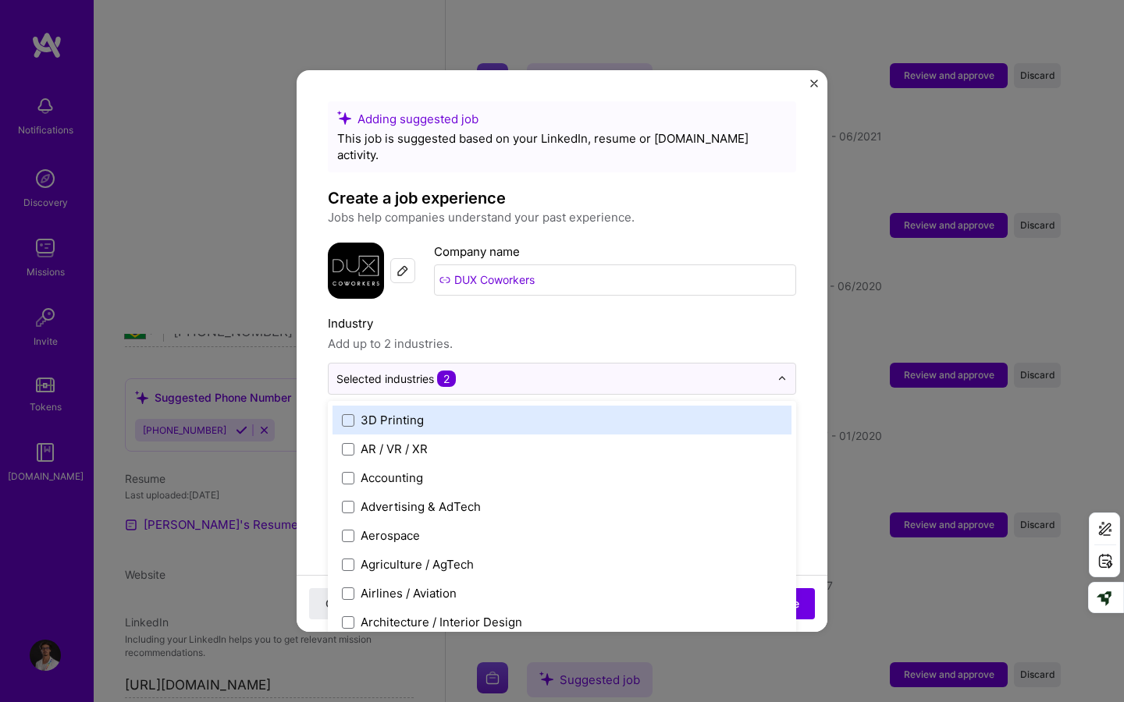
click at [583, 335] on span "Add up to 2 industries." at bounding box center [562, 344] width 468 height 19
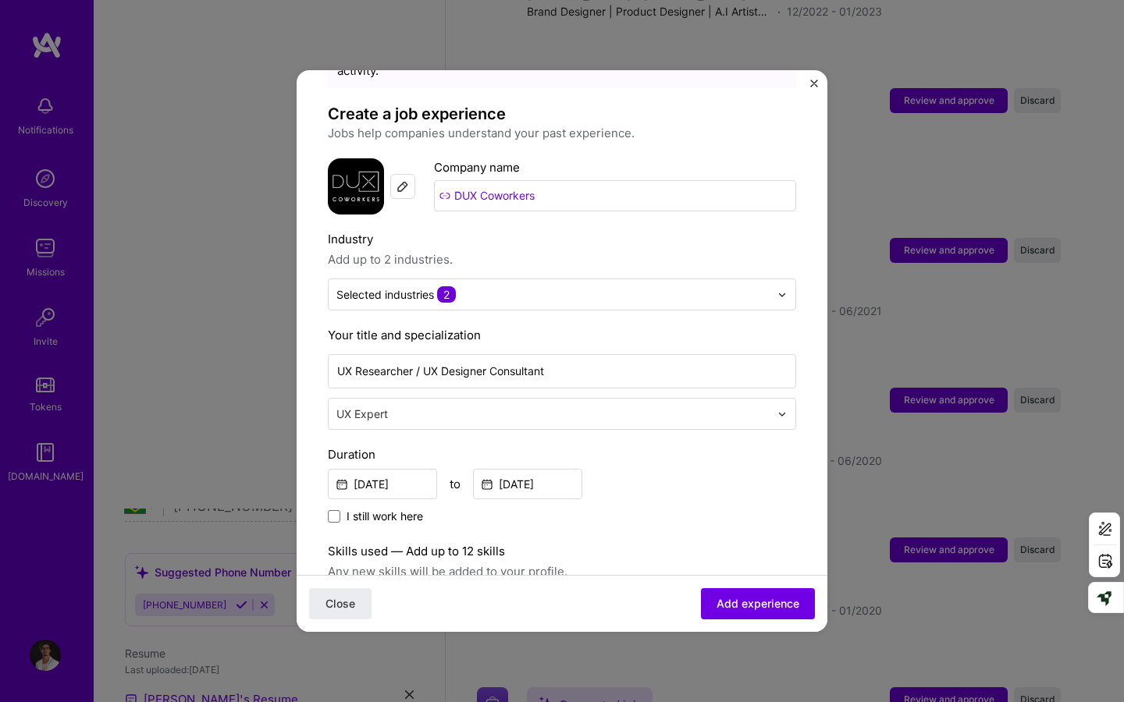
scroll to position [104, 0]
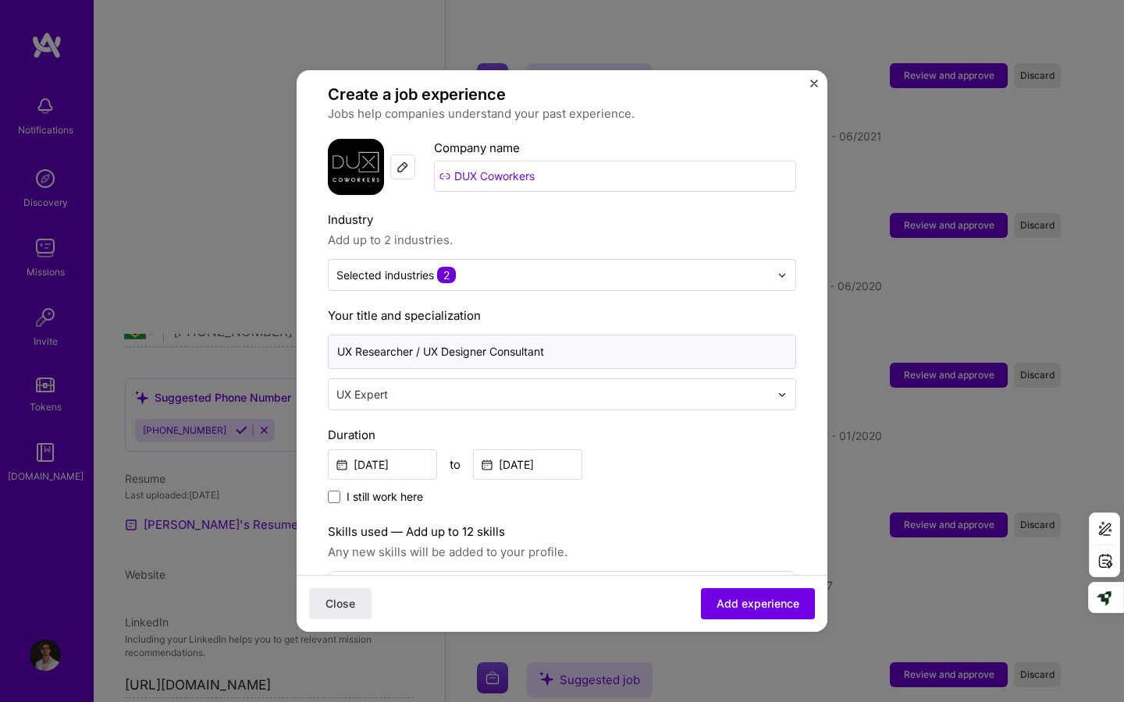
click at [527, 335] on input "UX Researcher / UX Designer Consultant" at bounding box center [562, 352] width 468 height 34
click at [602, 446] on div "[DATE] to [DATE]" at bounding box center [562, 463] width 468 height 34
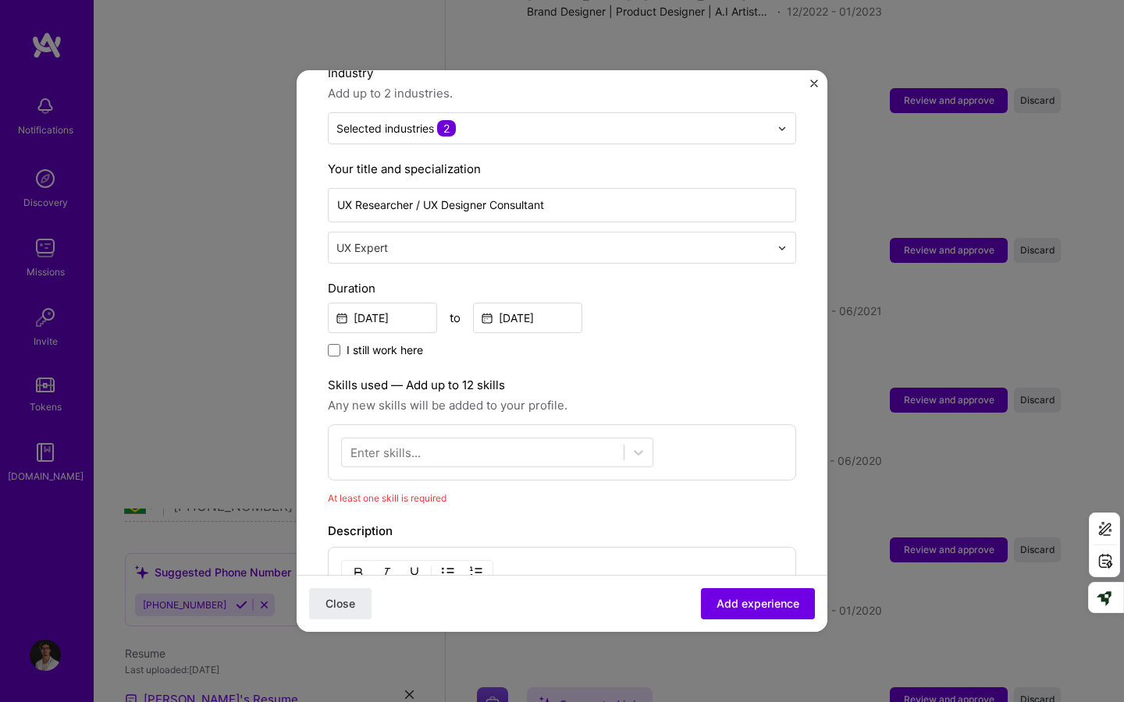
scroll to position [254, 0]
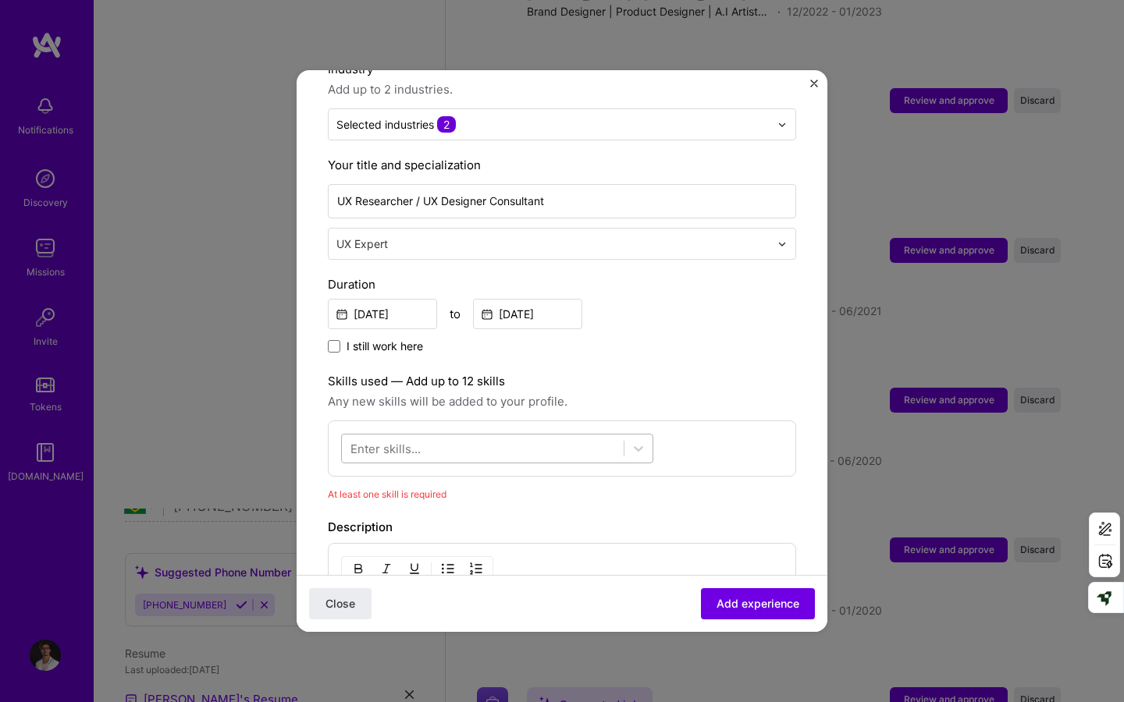
click at [565, 436] on div at bounding box center [483, 449] width 282 height 26
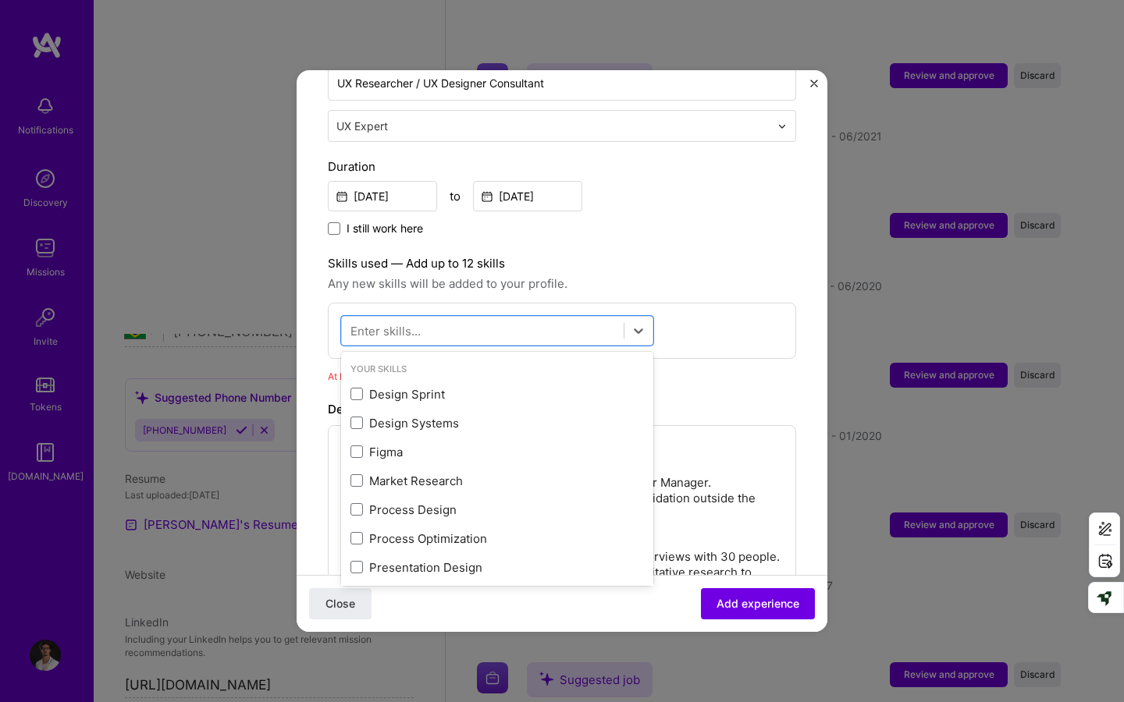
scroll to position [377, 0]
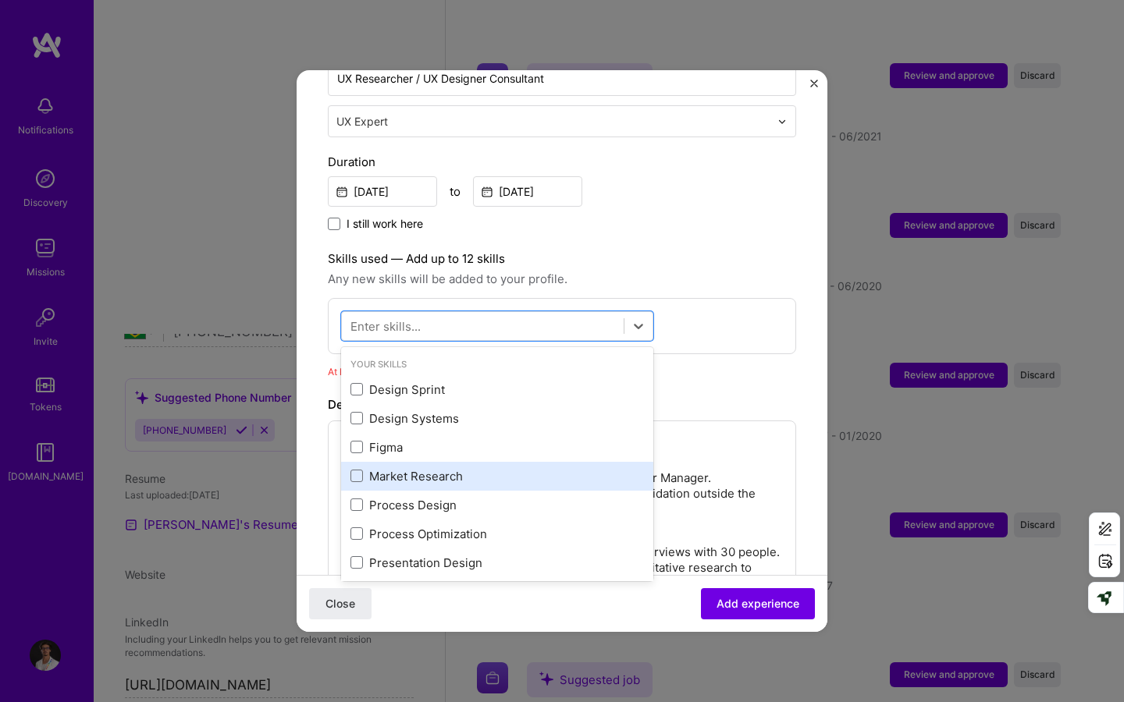
click at [592, 468] on div "Market Research" at bounding box center [496, 476] width 293 height 16
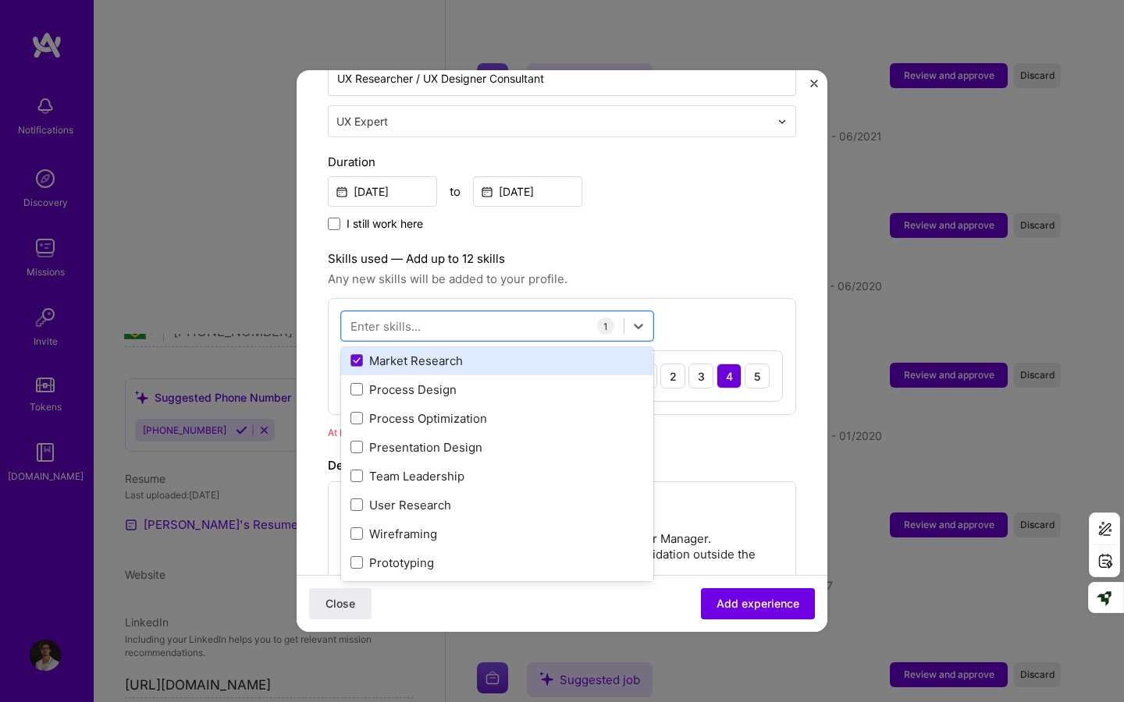
scroll to position [124, 0]
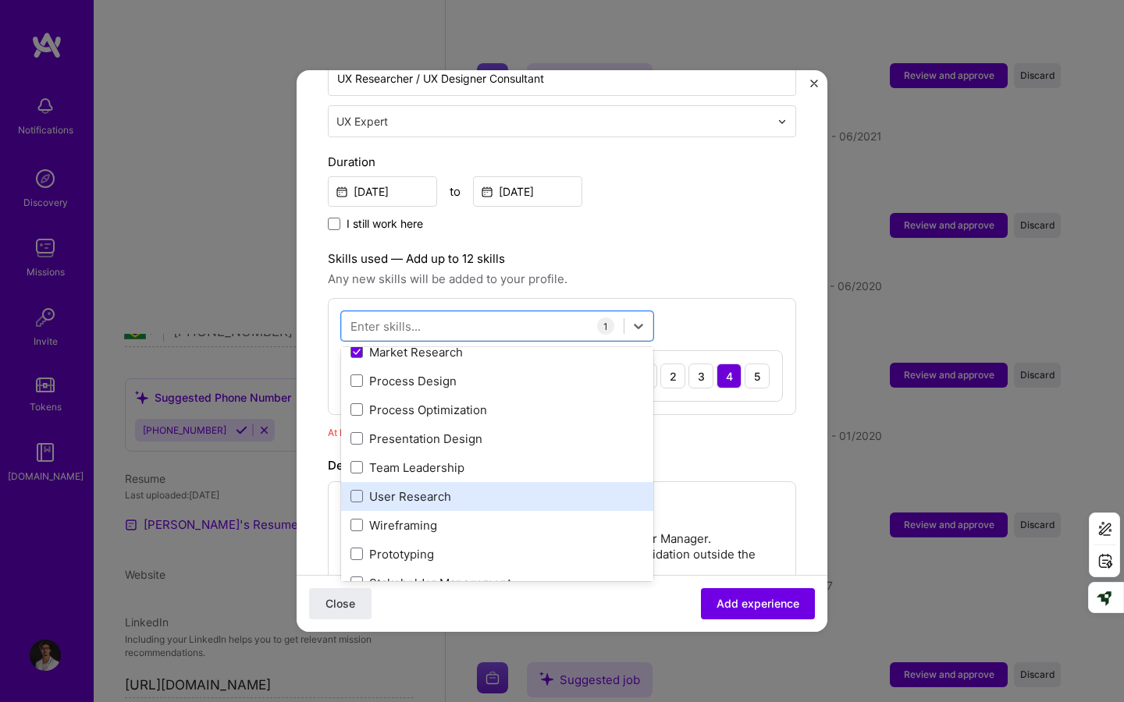
click at [586, 482] on div "User Research" at bounding box center [497, 496] width 312 height 29
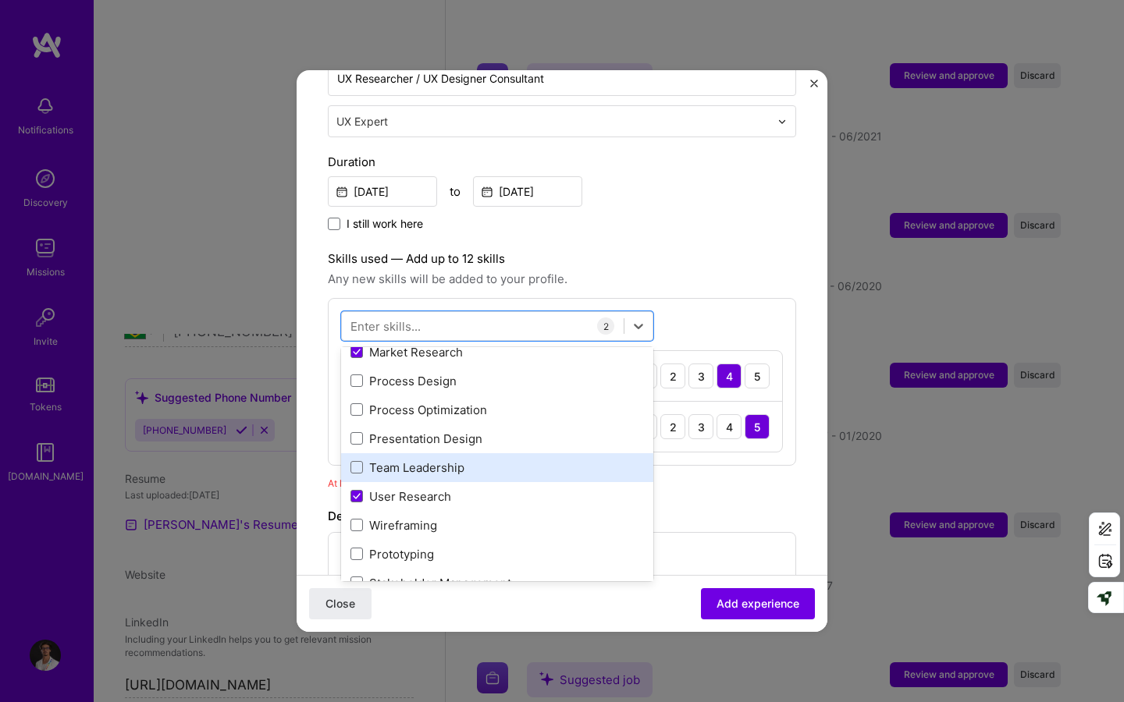
click at [584, 460] on div "Team Leadership" at bounding box center [496, 468] width 293 height 16
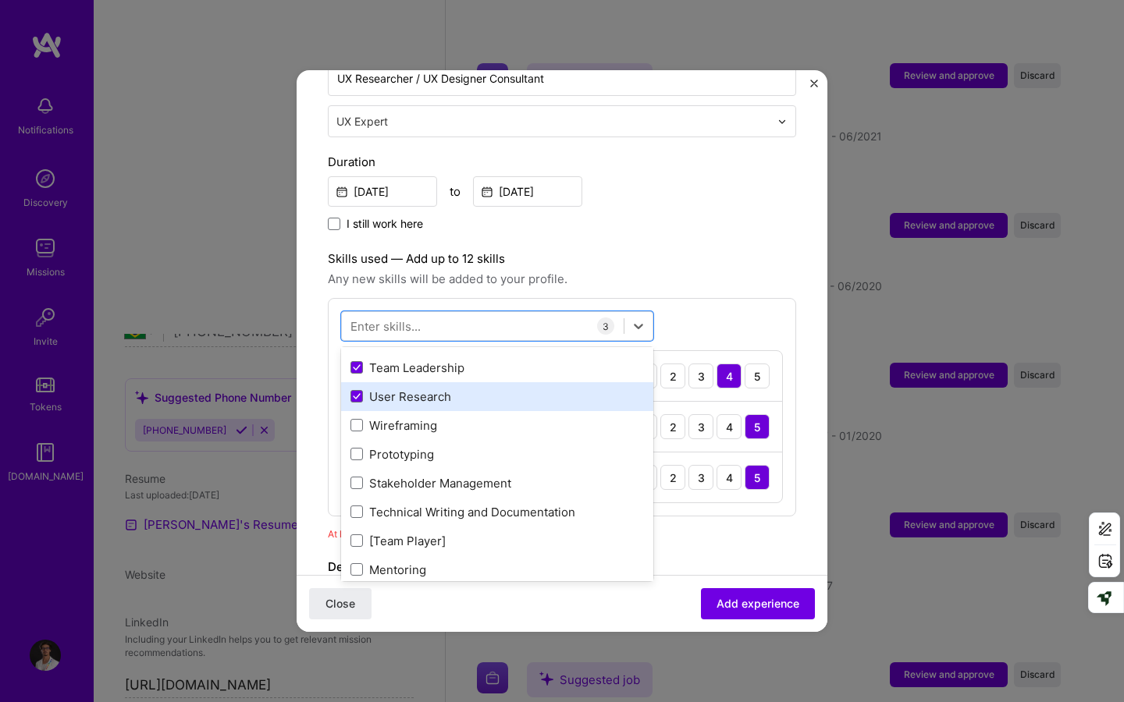
scroll to position [227, 0]
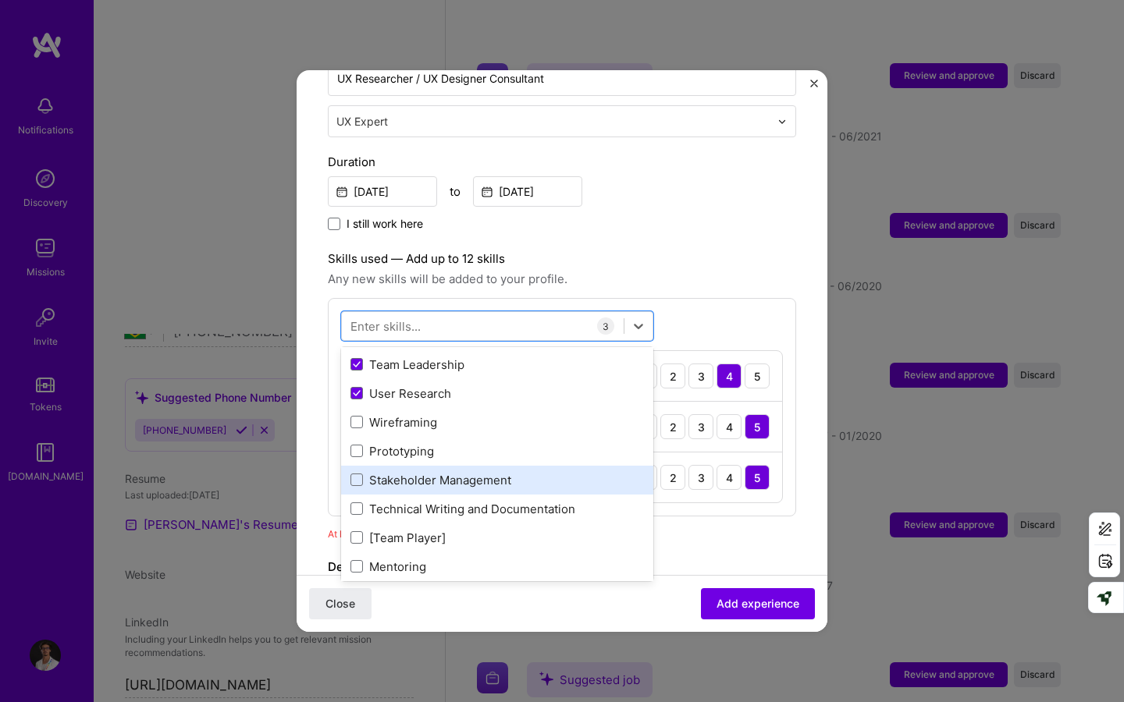
click at [576, 472] on div "Stakeholder Management" at bounding box center [496, 480] width 293 height 16
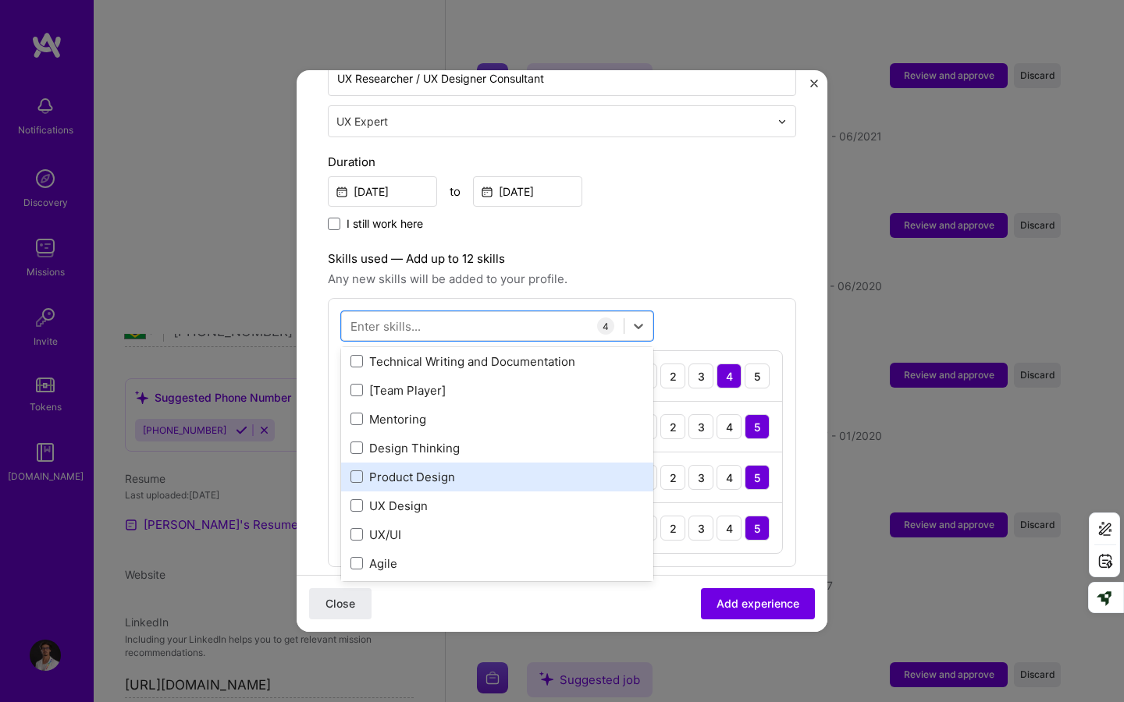
scroll to position [380, 0]
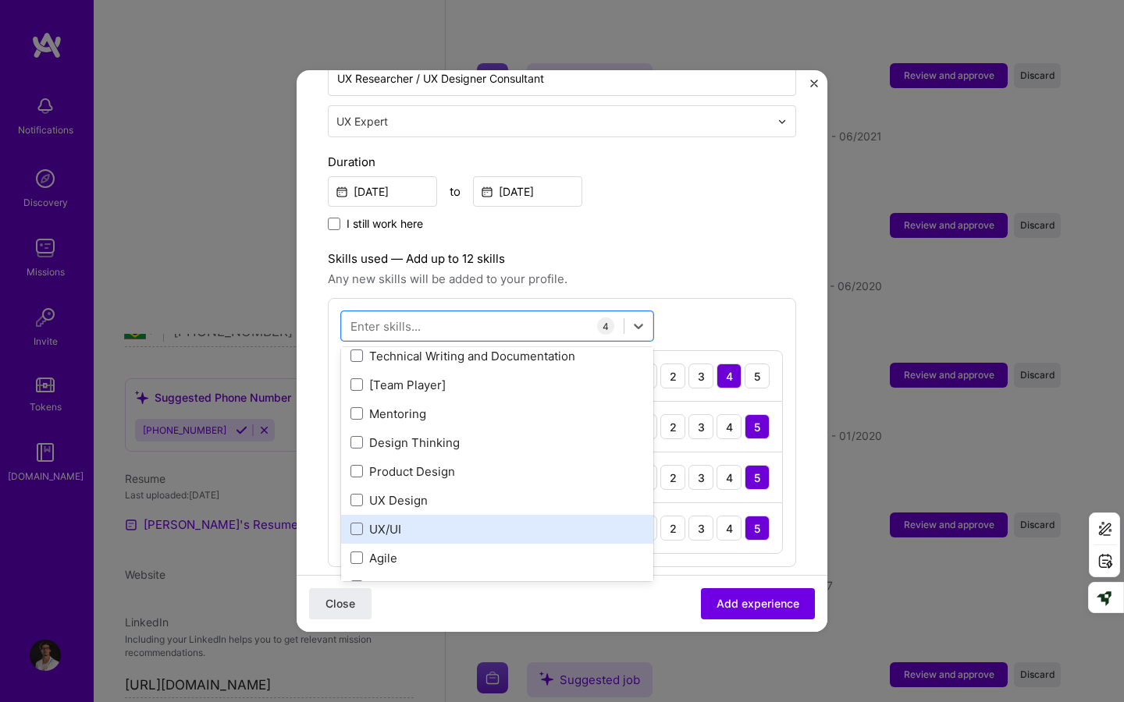
click at [563, 521] on div "UX/UI" at bounding box center [496, 529] width 293 height 16
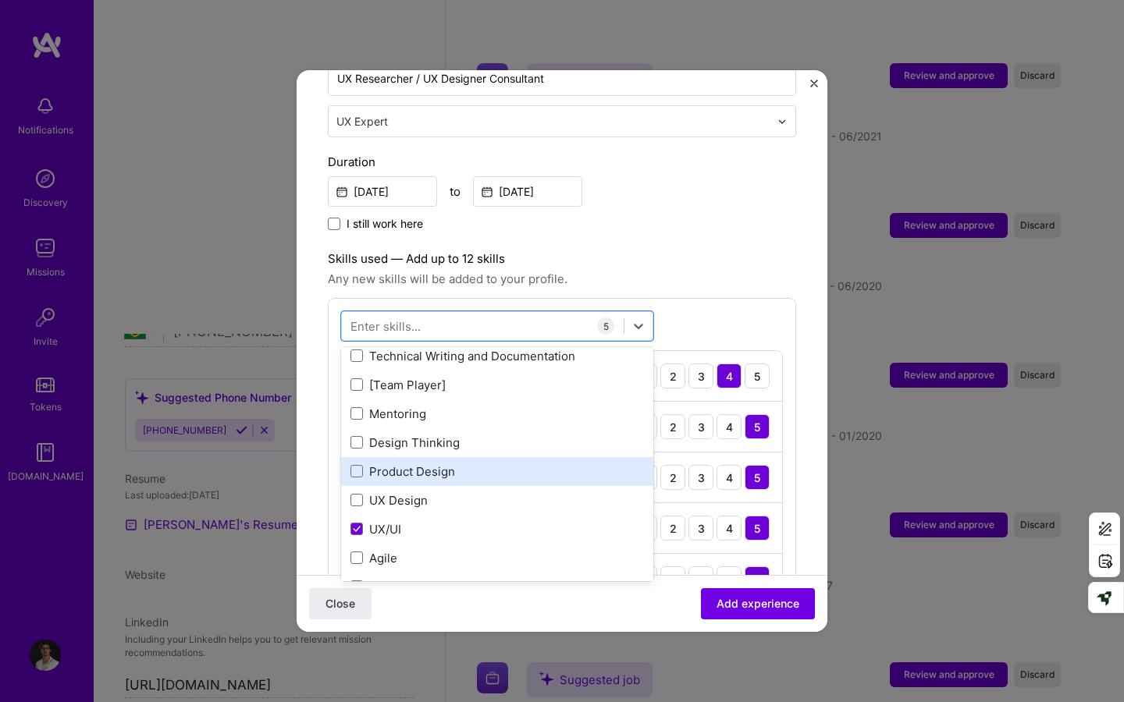
click at [560, 463] on div "Product Design" at bounding box center [496, 471] width 293 height 16
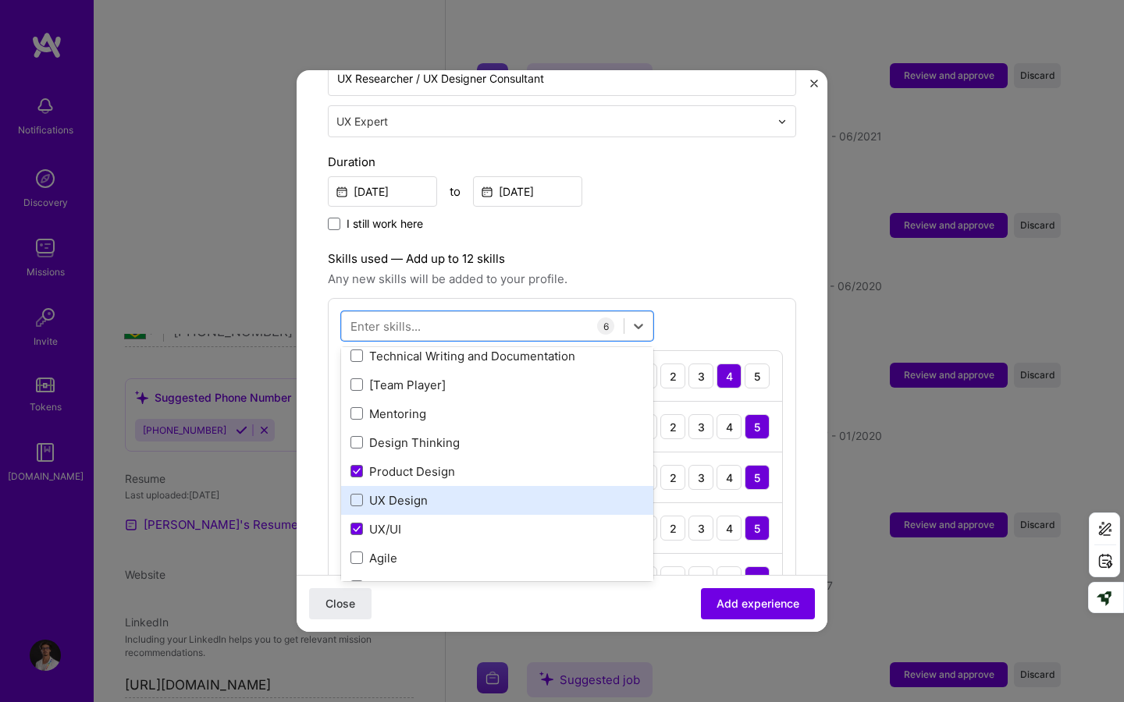
click at [551, 492] on div "UX Design" at bounding box center [496, 500] width 293 height 16
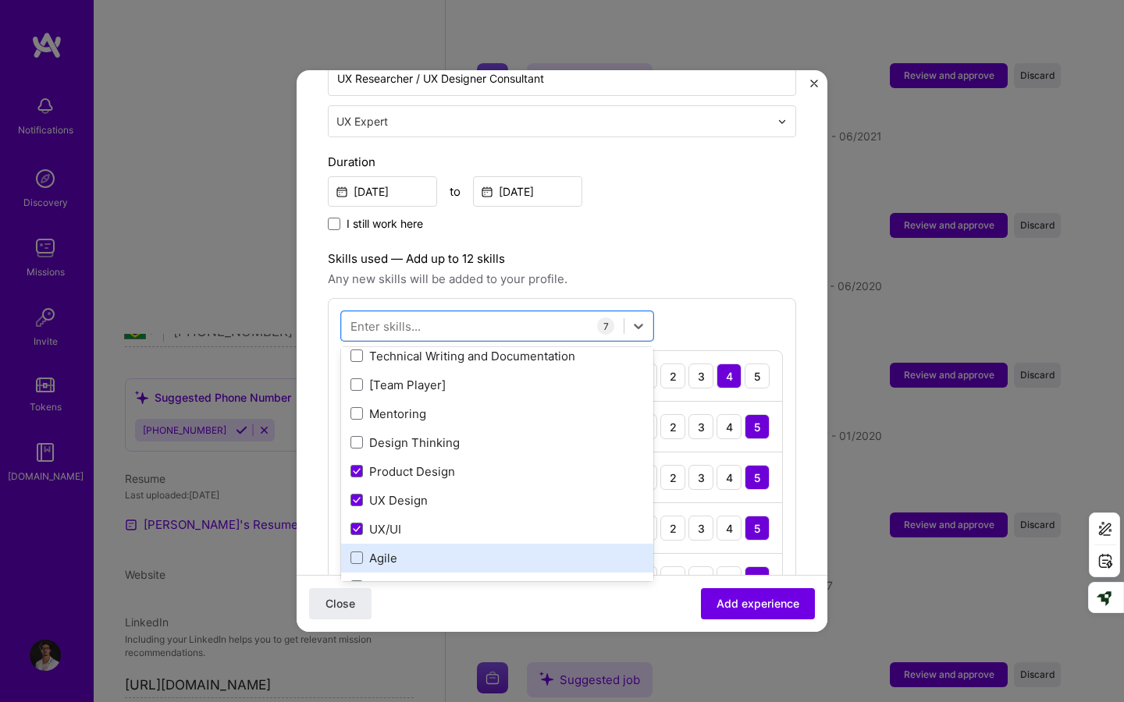
click at [551, 544] on div "Agile" at bounding box center [497, 558] width 312 height 29
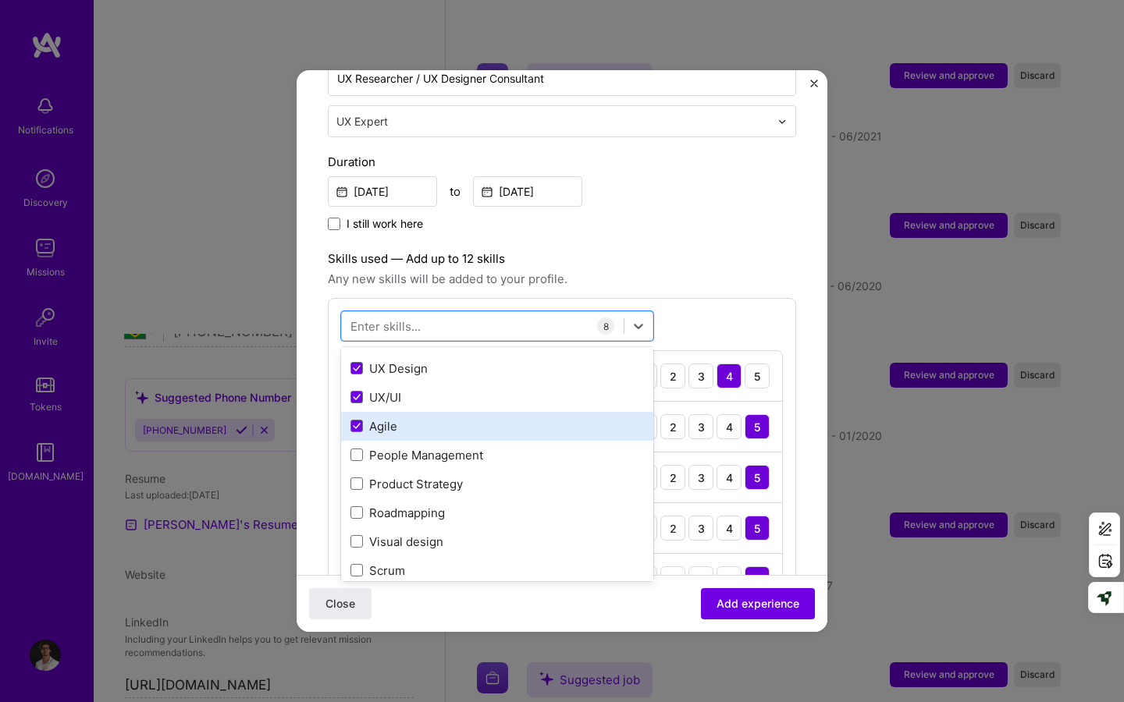
scroll to position [515, 0]
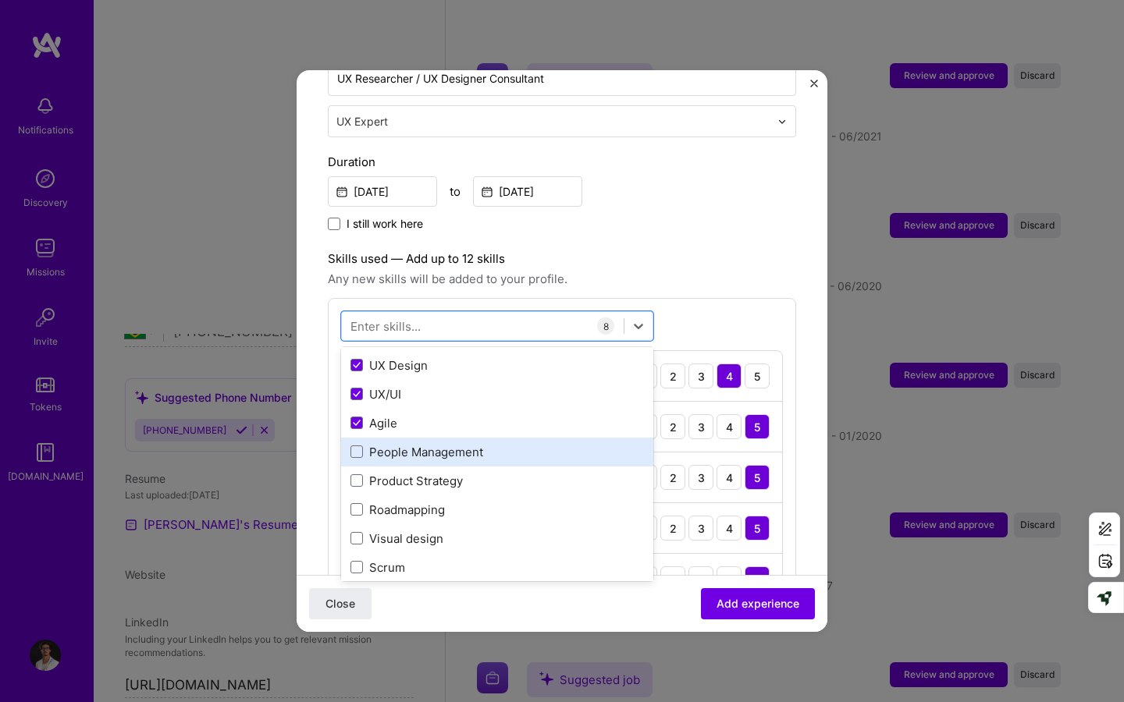
click at [543, 444] on div "People Management" at bounding box center [496, 452] width 293 height 16
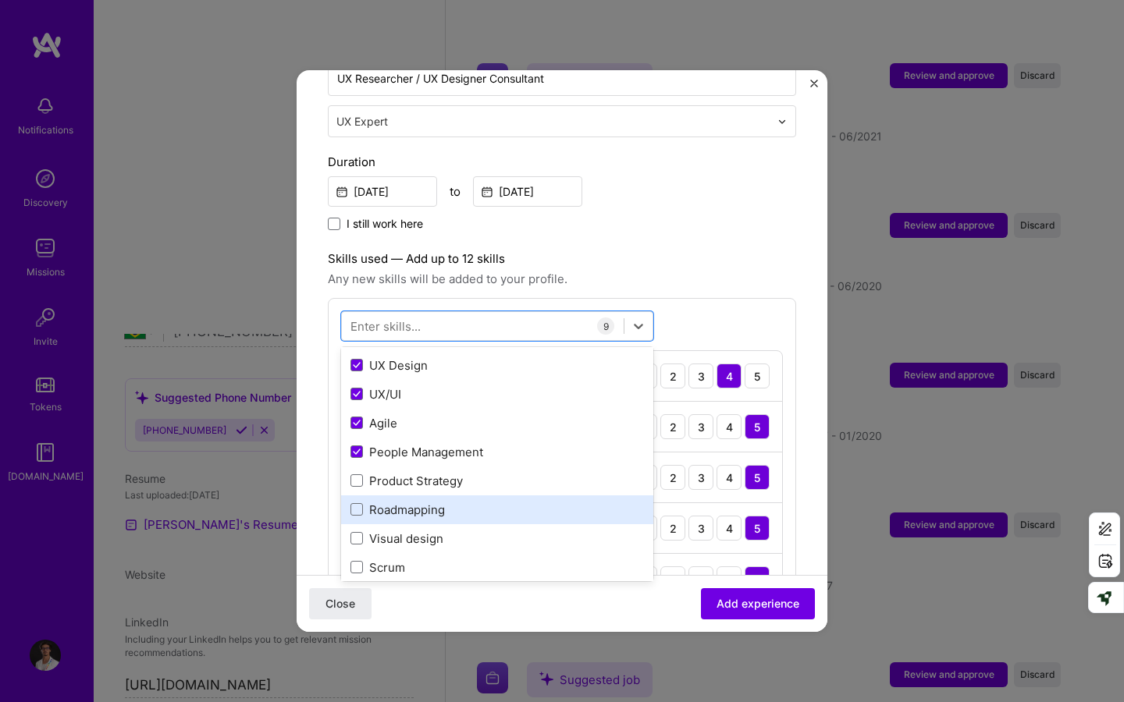
click at [535, 495] on div "Roadmapping" at bounding box center [497, 509] width 312 height 29
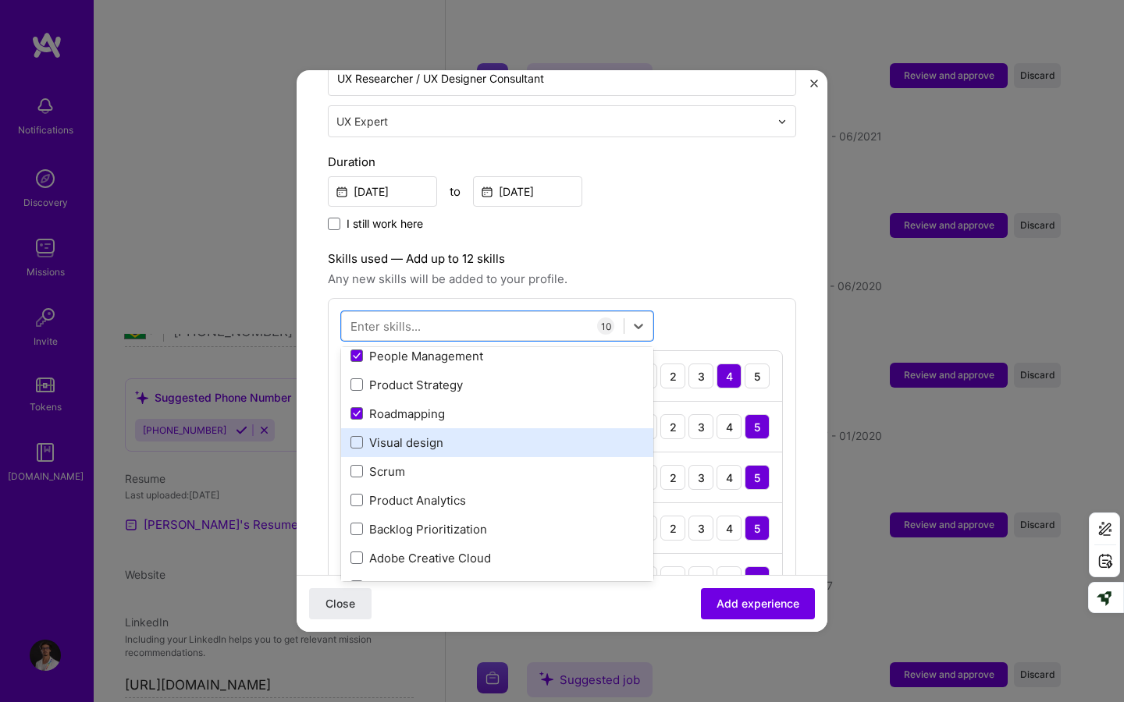
scroll to position [615, 0]
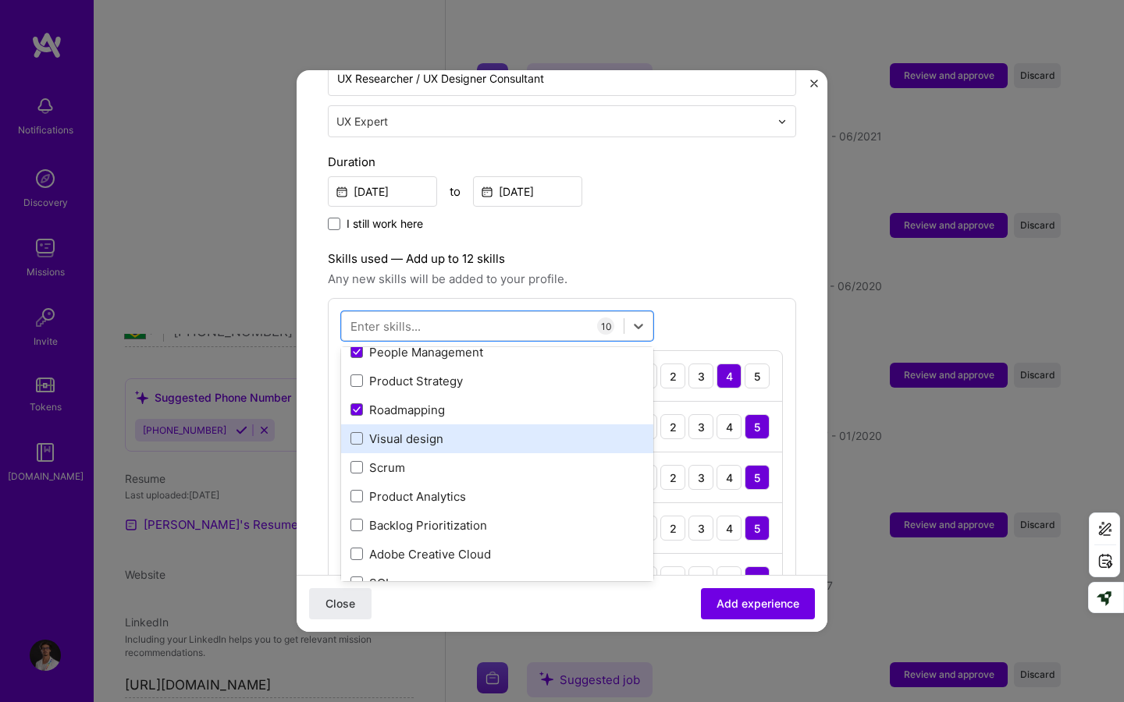
click at [519, 431] on div "Visual design" at bounding box center [497, 438] width 312 height 29
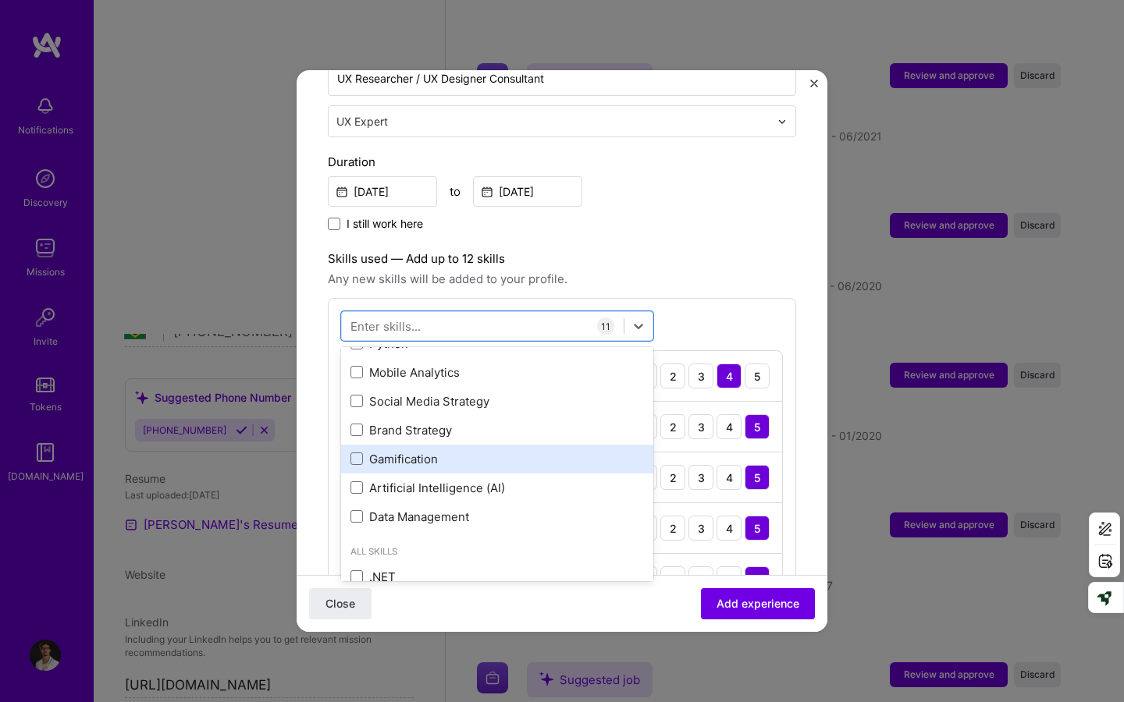
scroll to position [1054, 0]
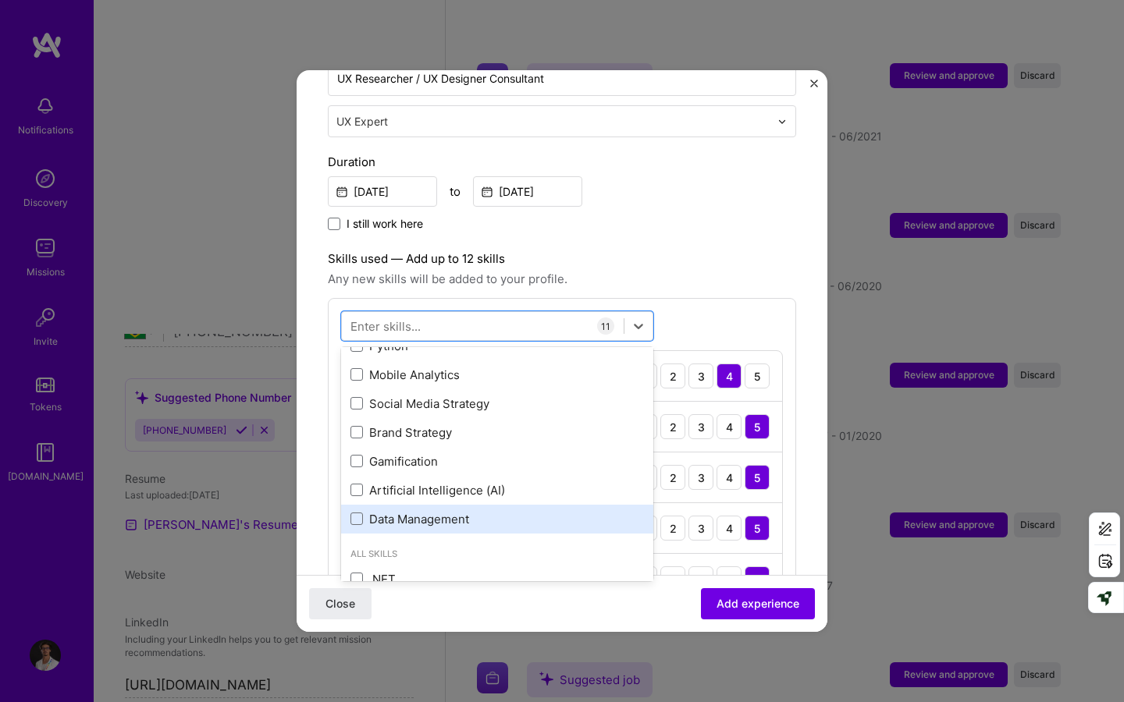
click at [533, 511] on div "Data Management" at bounding box center [496, 519] width 293 height 16
click at [651, 250] on label "Skills used — Add up to 12 skills" at bounding box center [562, 259] width 468 height 19
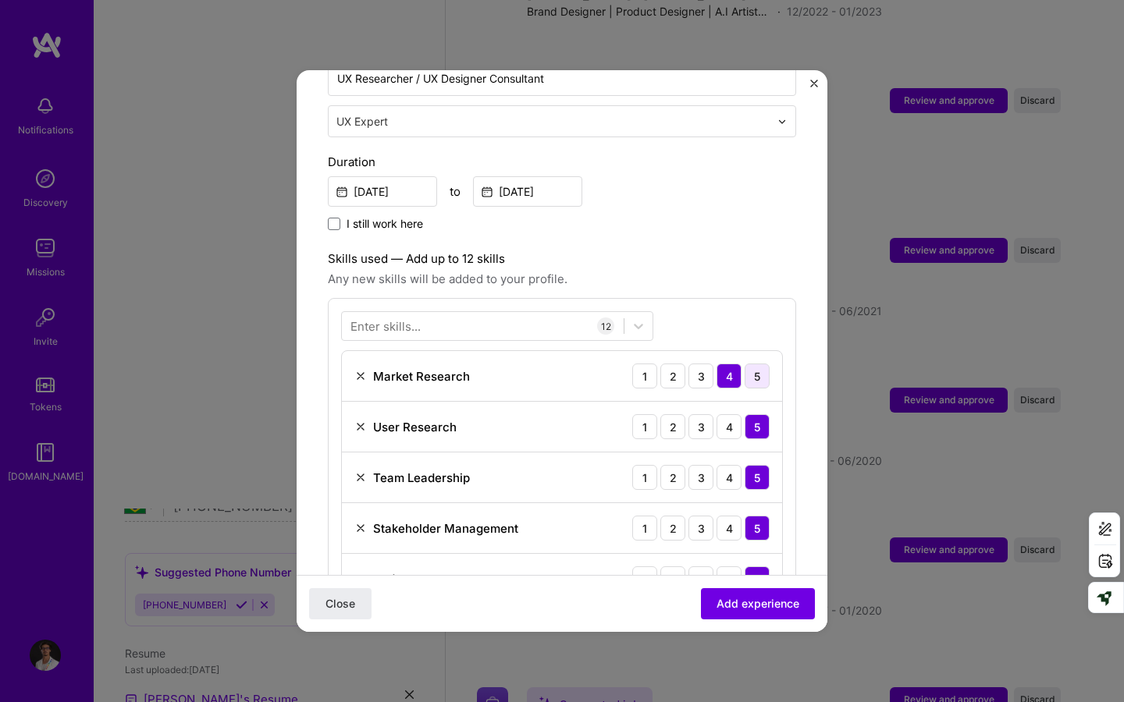
click at [756, 364] on div "5" at bounding box center [756, 376] width 25 height 25
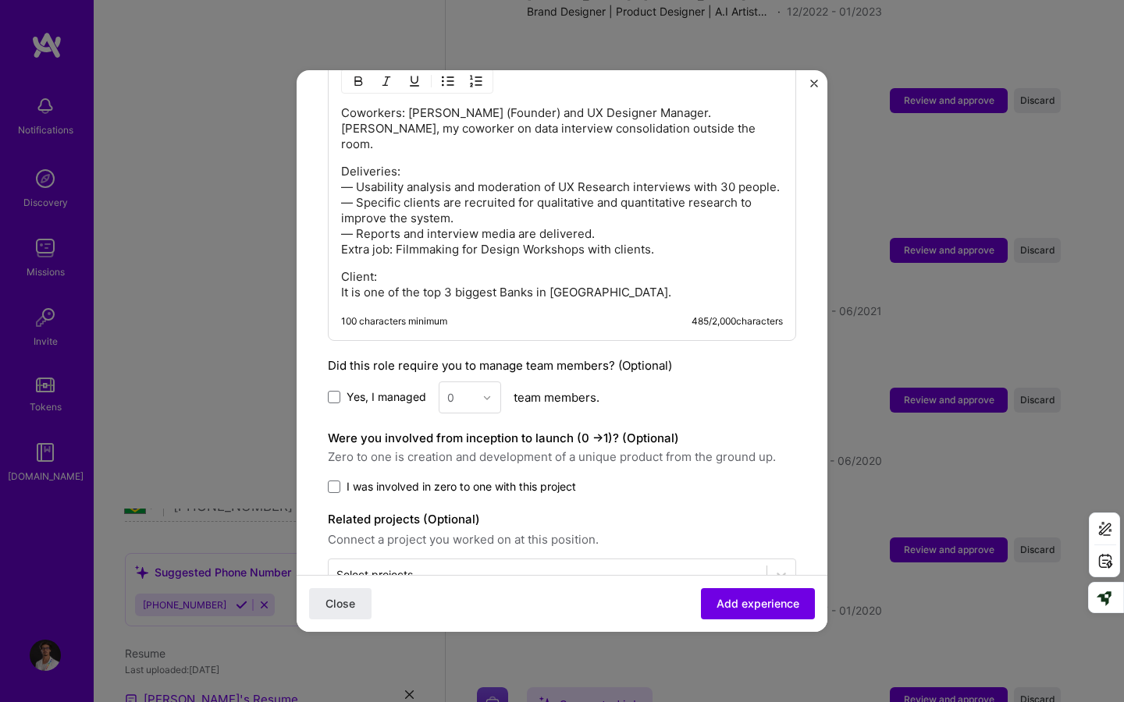
scroll to position [1376, 0]
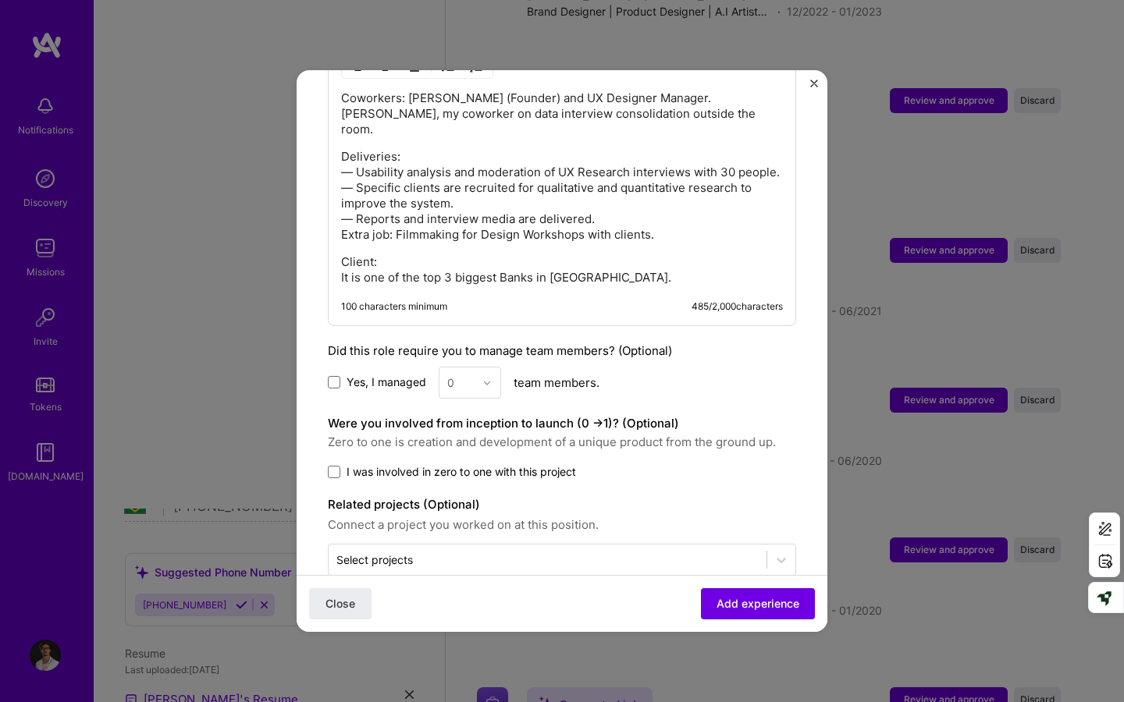
click at [484, 367] on div "0" at bounding box center [470, 383] width 62 height 32
click at [349, 367] on div "Yes, I managed 0 team members." at bounding box center [562, 383] width 468 height 32
click at [355, 375] on span "Yes, I managed" at bounding box center [386, 383] width 80 height 16
click at [0, 0] on input "Yes, I managed" at bounding box center [0, 0] width 0 height 0
click at [453, 375] on div "0" at bounding box center [450, 383] width 7 height 16
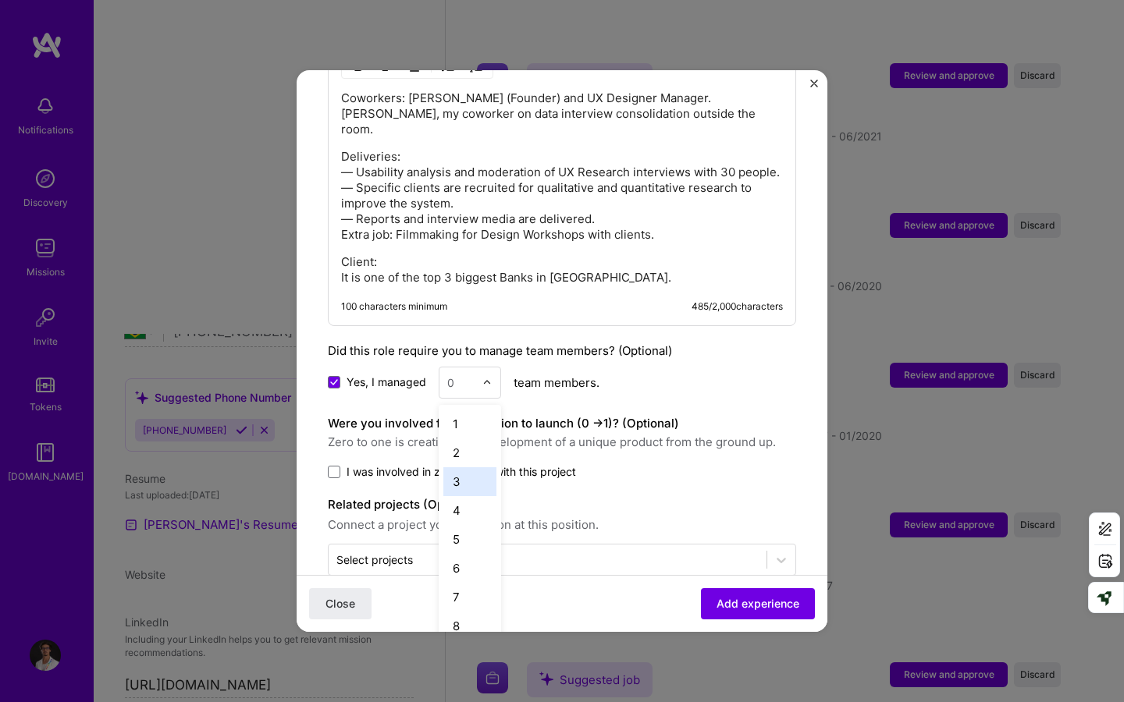
click at [467, 467] on div "3" at bounding box center [469, 481] width 53 height 29
click at [670, 367] on div "Yes, I managed option 3, selected. Select is focused ,type to refine list, pres…" at bounding box center [562, 383] width 468 height 32
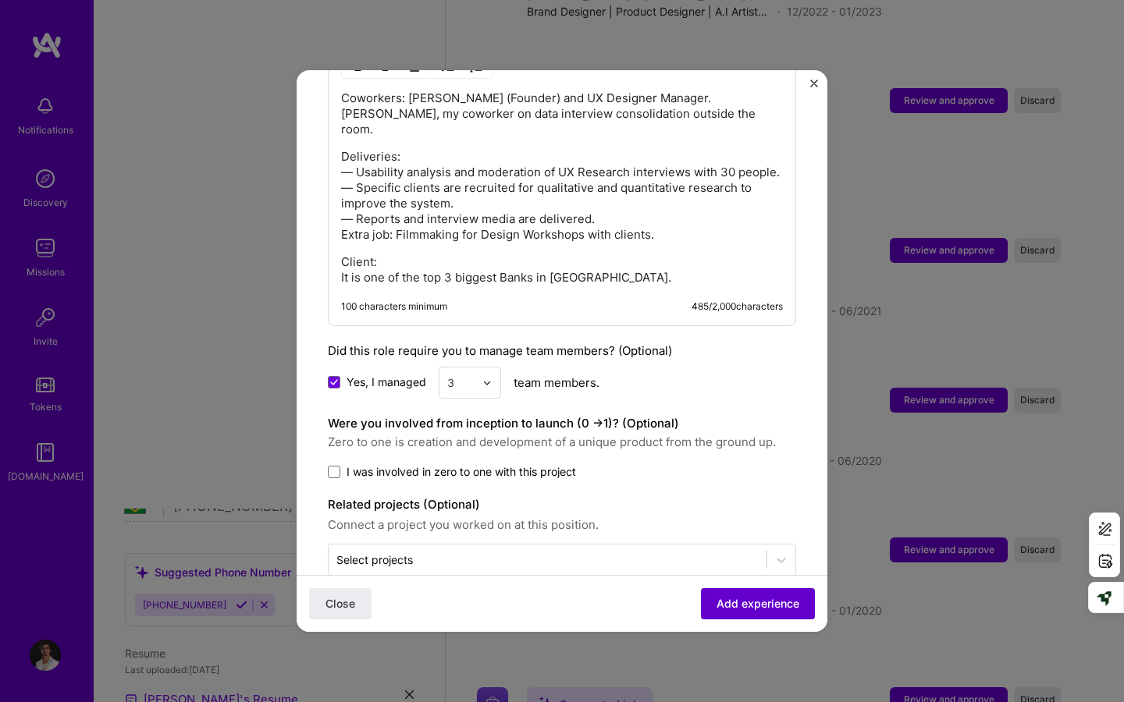
click at [746, 583] on span "Add experience" at bounding box center [757, 604] width 83 height 16
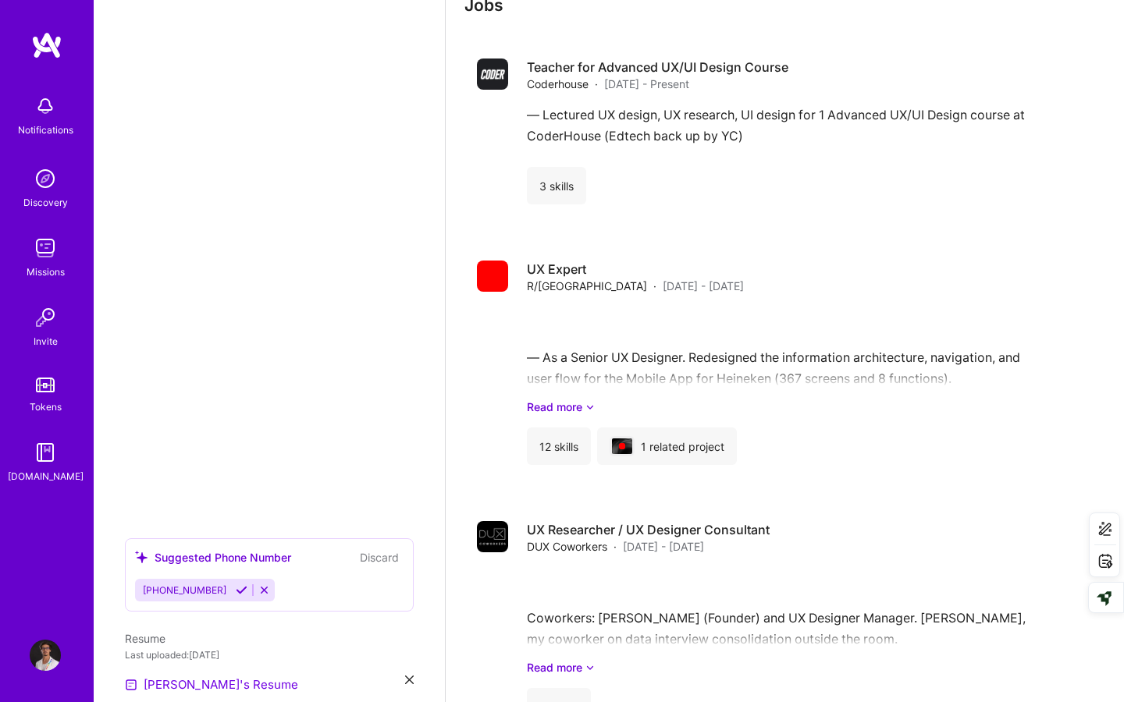
scroll to position [3322, 0]
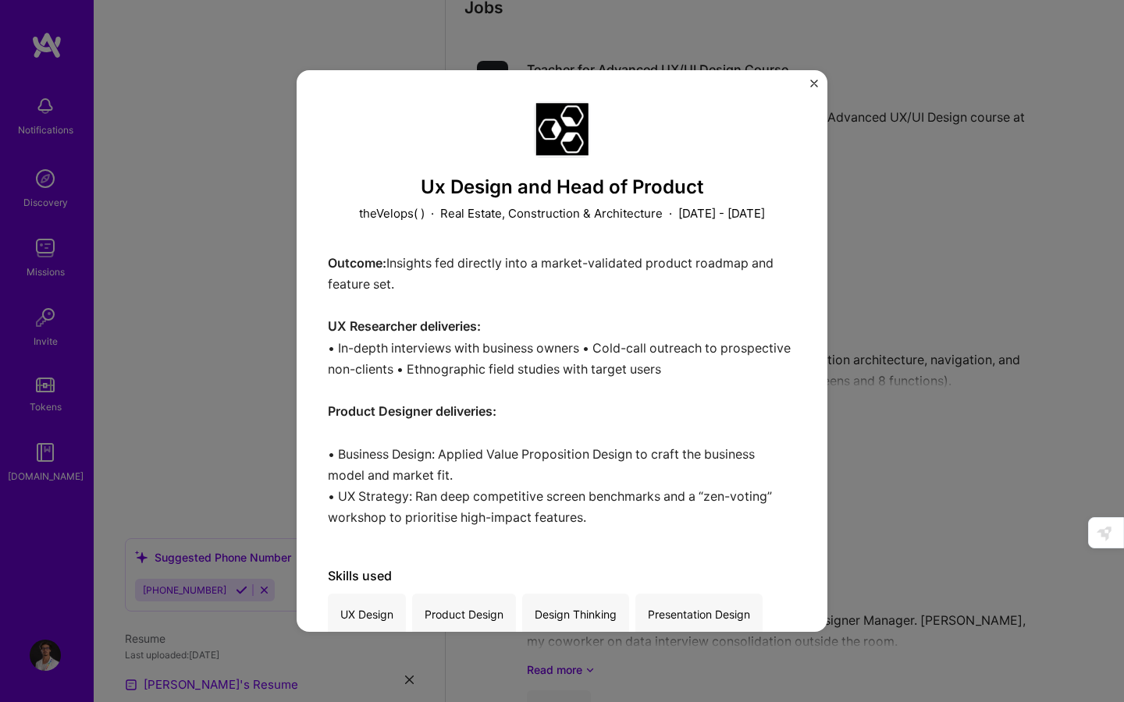
click at [812, 83] on img "Close" at bounding box center [814, 84] width 8 height 8
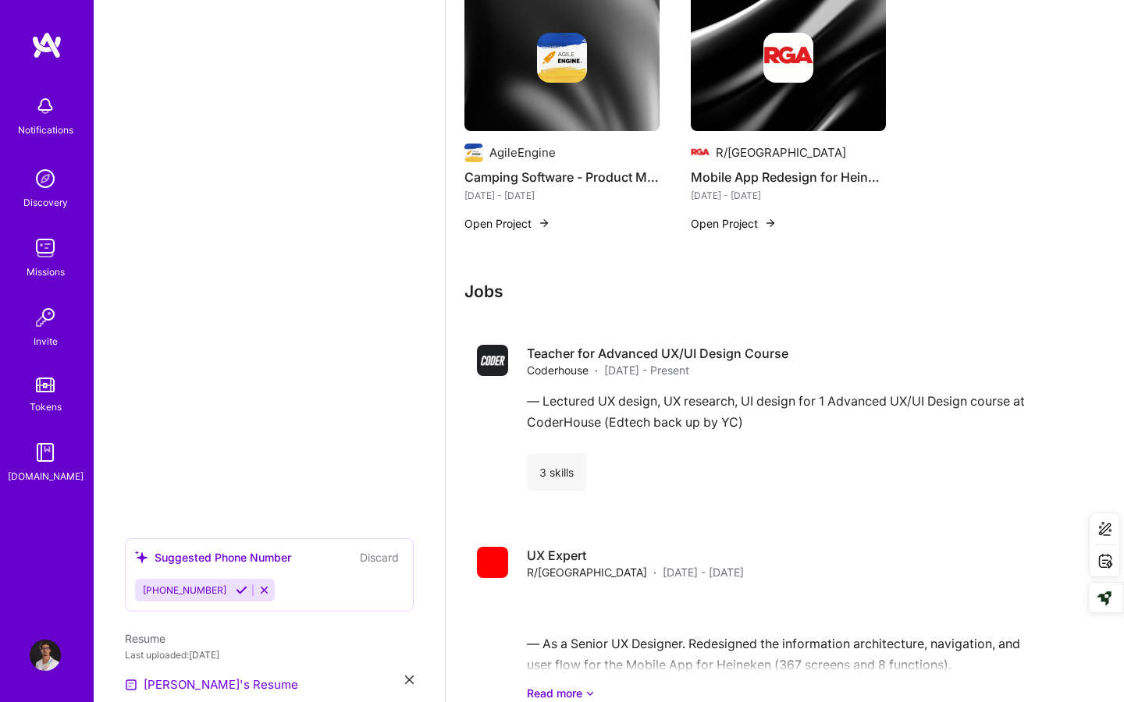
scroll to position [3028, 0]
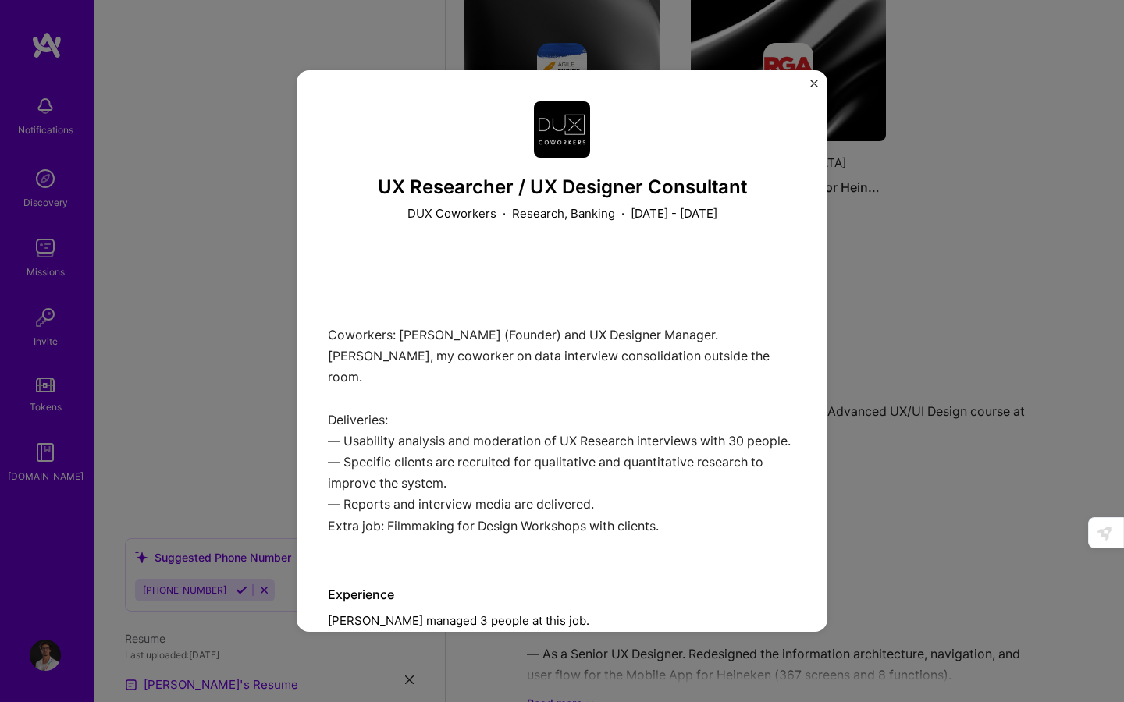
click at [810, 78] on div "UX Researcher / UX Designer Consultant DUX Coworkers · Research, Banking · [DAT…" at bounding box center [561, 351] width 531 height 562
click at [814, 87] on button "Close" at bounding box center [814, 88] width 8 height 16
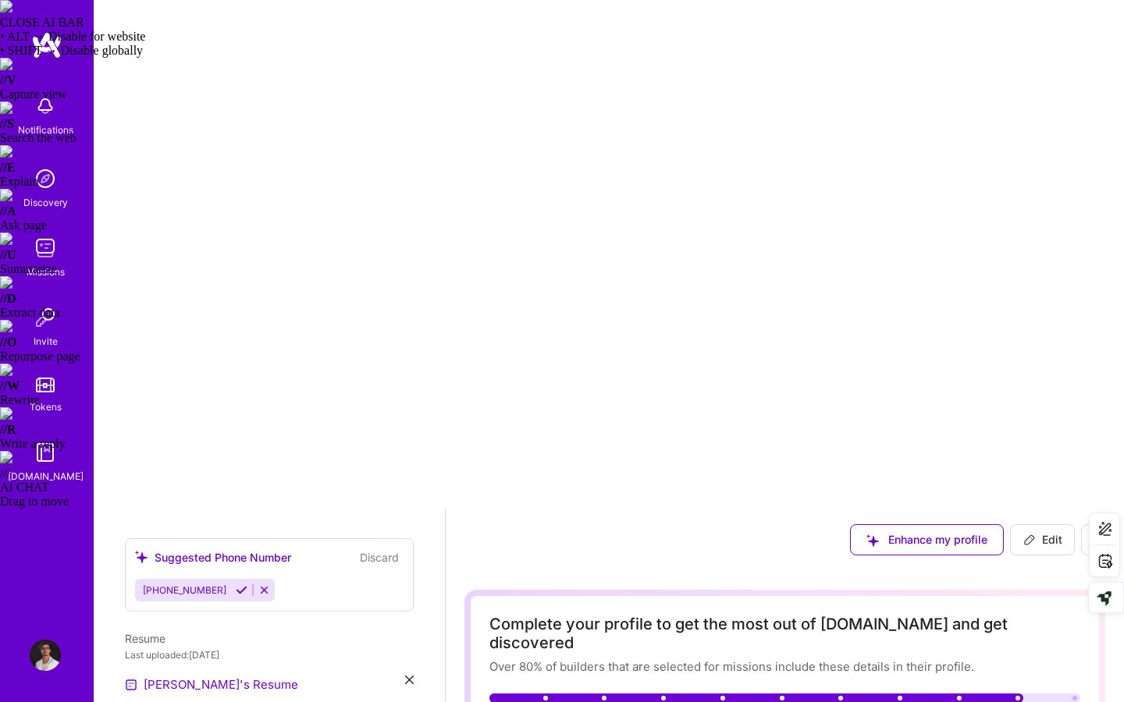
click at [1032, 535] on icon at bounding box center [1028, 539] width 9 height 9
select select "BR"
select select "Right Now"
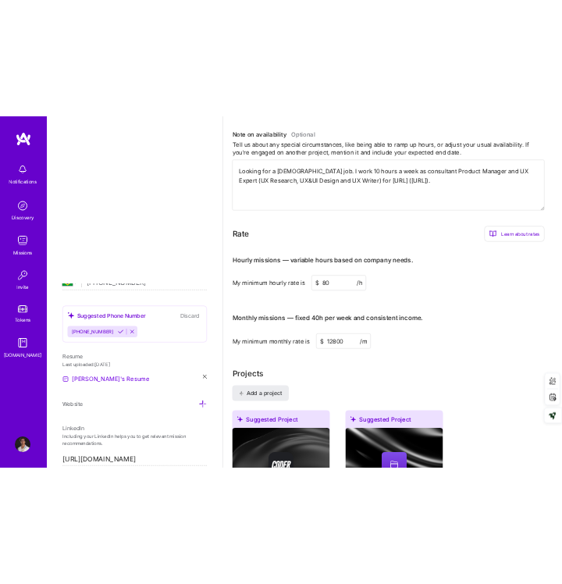
scroll to position [1471, 0]
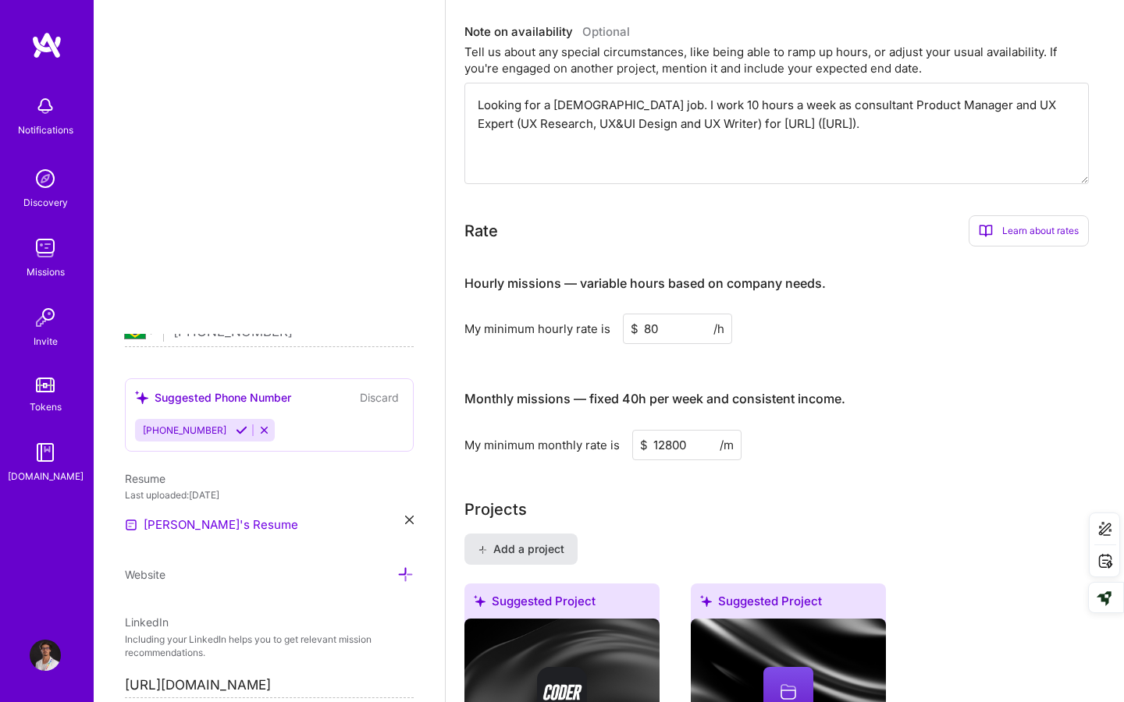
click at [533, 534] on button "Add a project" at bounding box center [520, 549] width 113 height 31
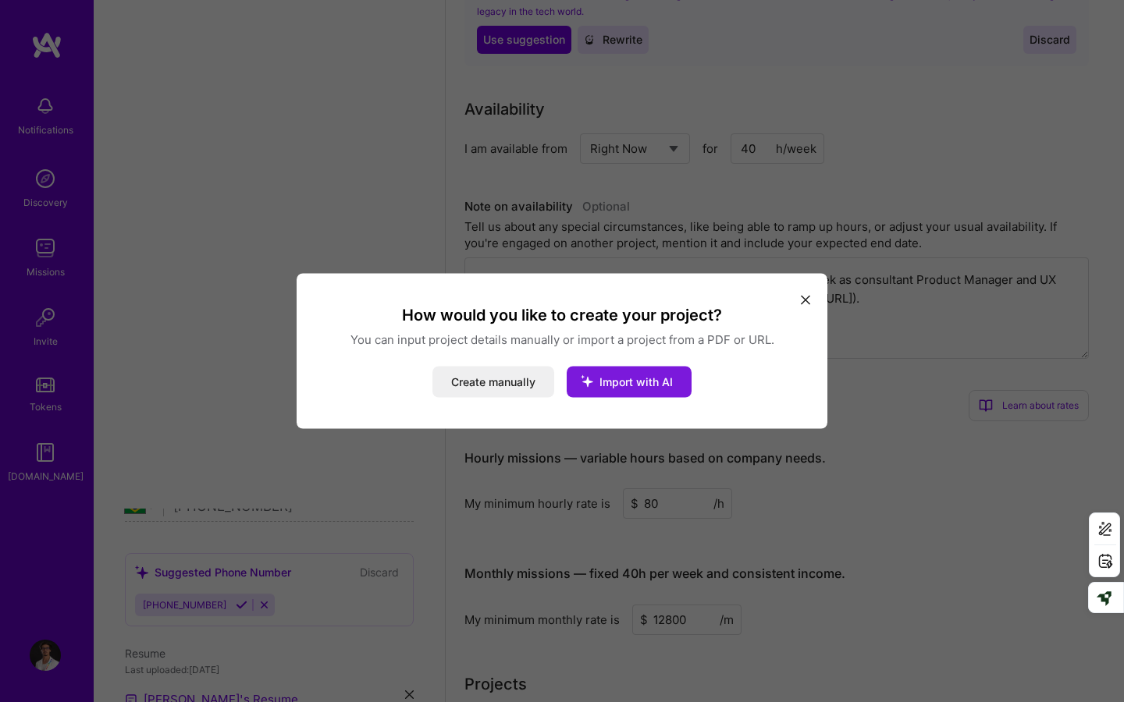
click at [635, 382] on span "Import with AI" at bounding box center [635, 381] width 73 height 13
